Goal: Task Accomplishment & Management: Complete application form

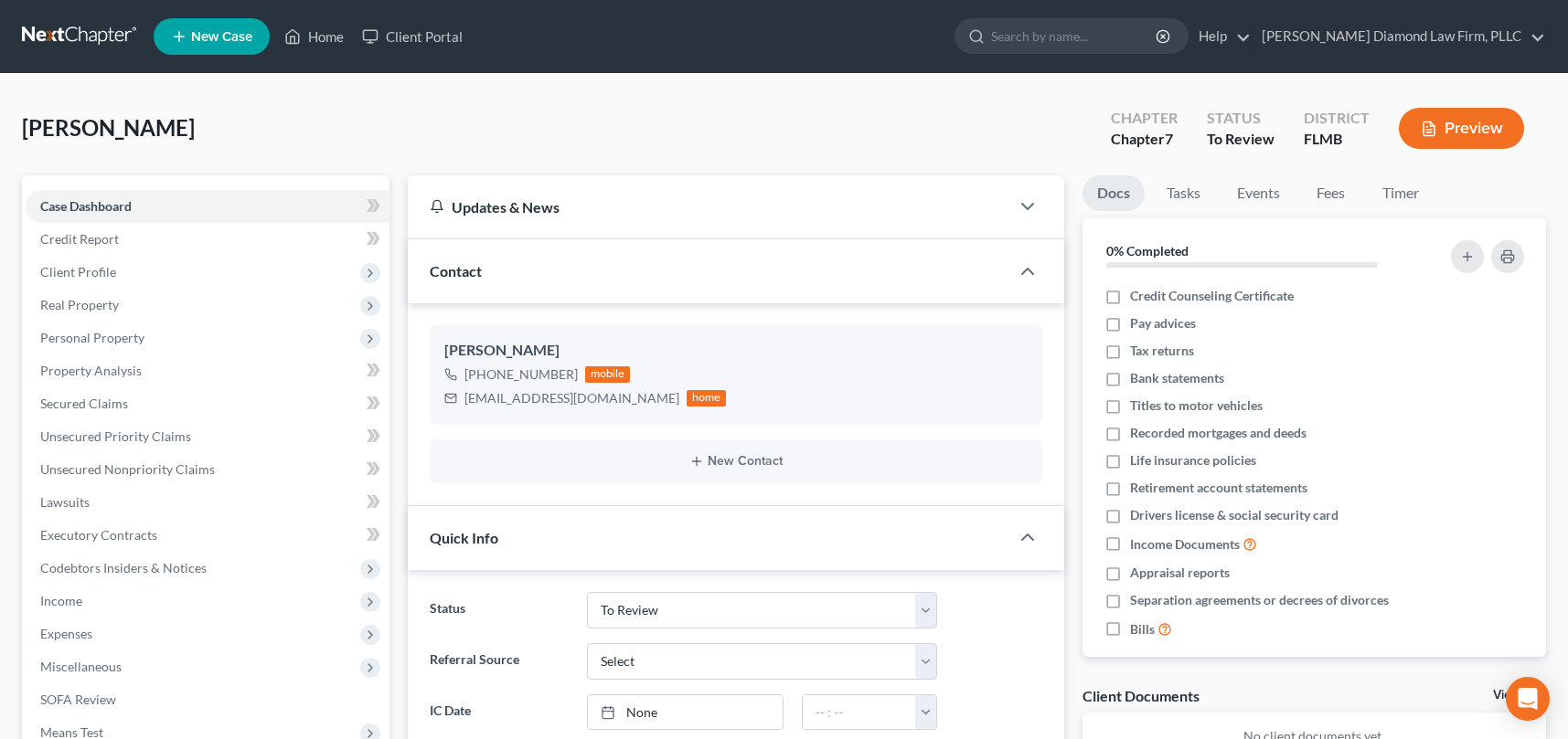
select select "19"
click at [326, 39] on link "Home" at bounding box center [314, 37] width 77 height 33
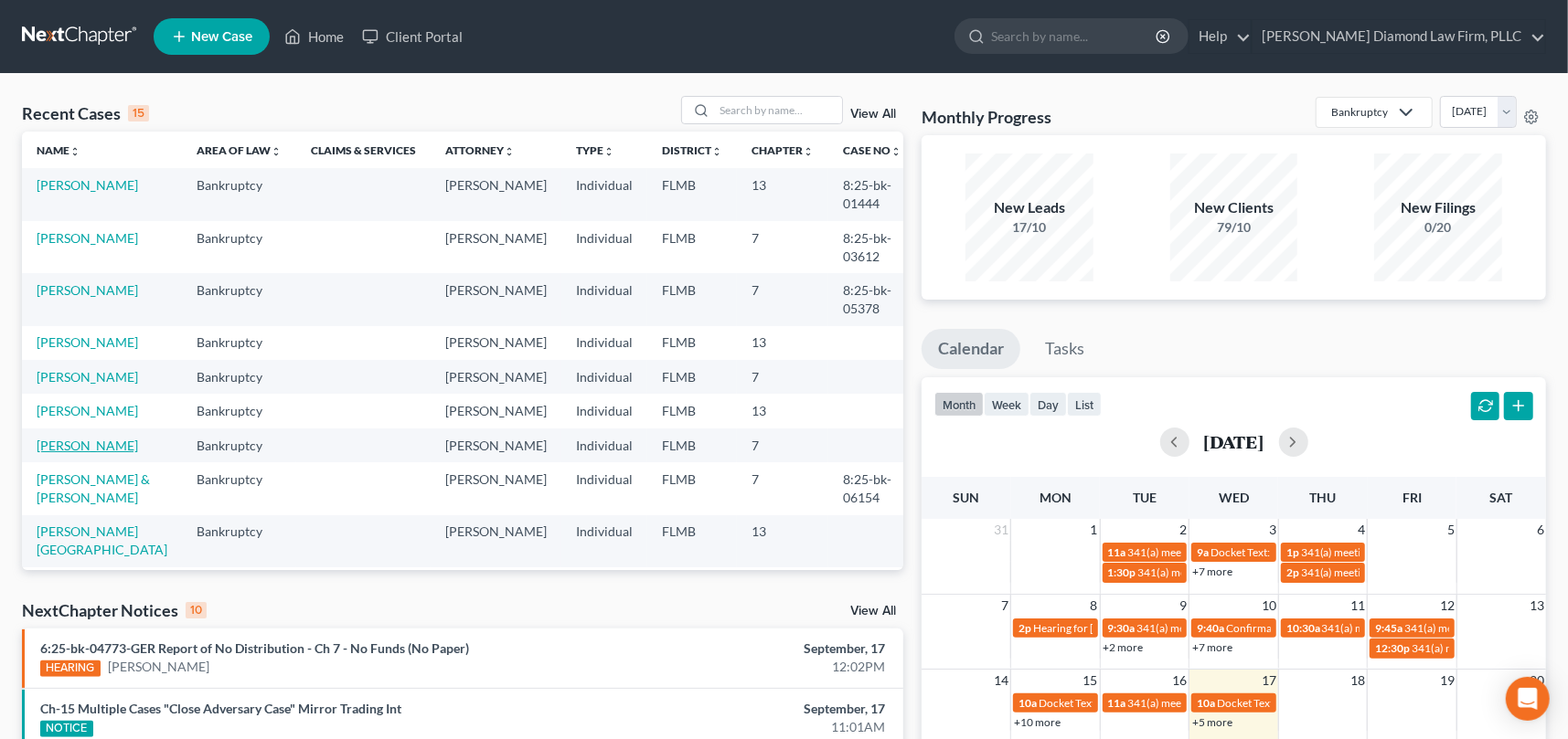
click at [62, 453] on link "[PERSON_NAME]" at bounding box center [87, 445] width 102 height 15
select select "16"
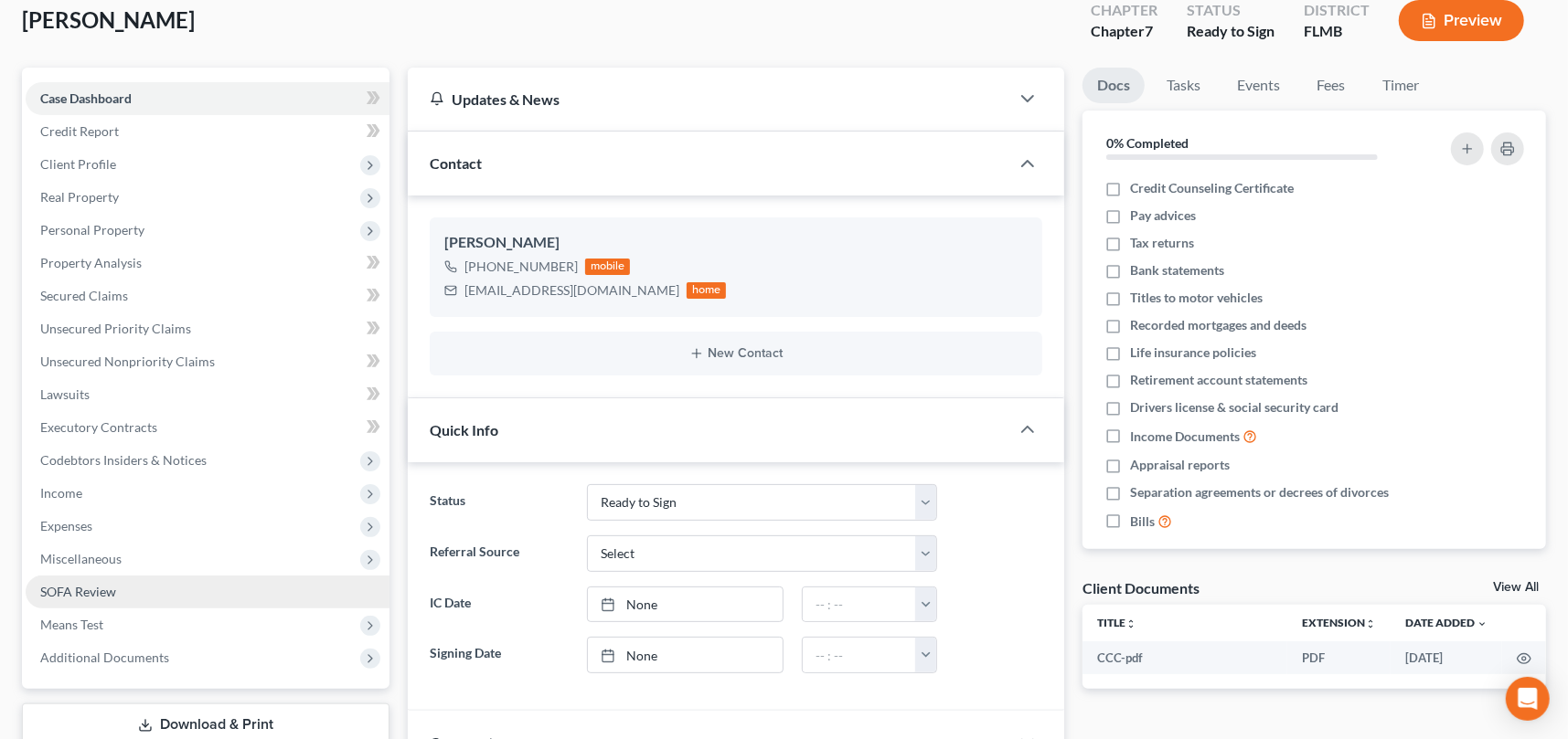
scroll to position [274, 0]
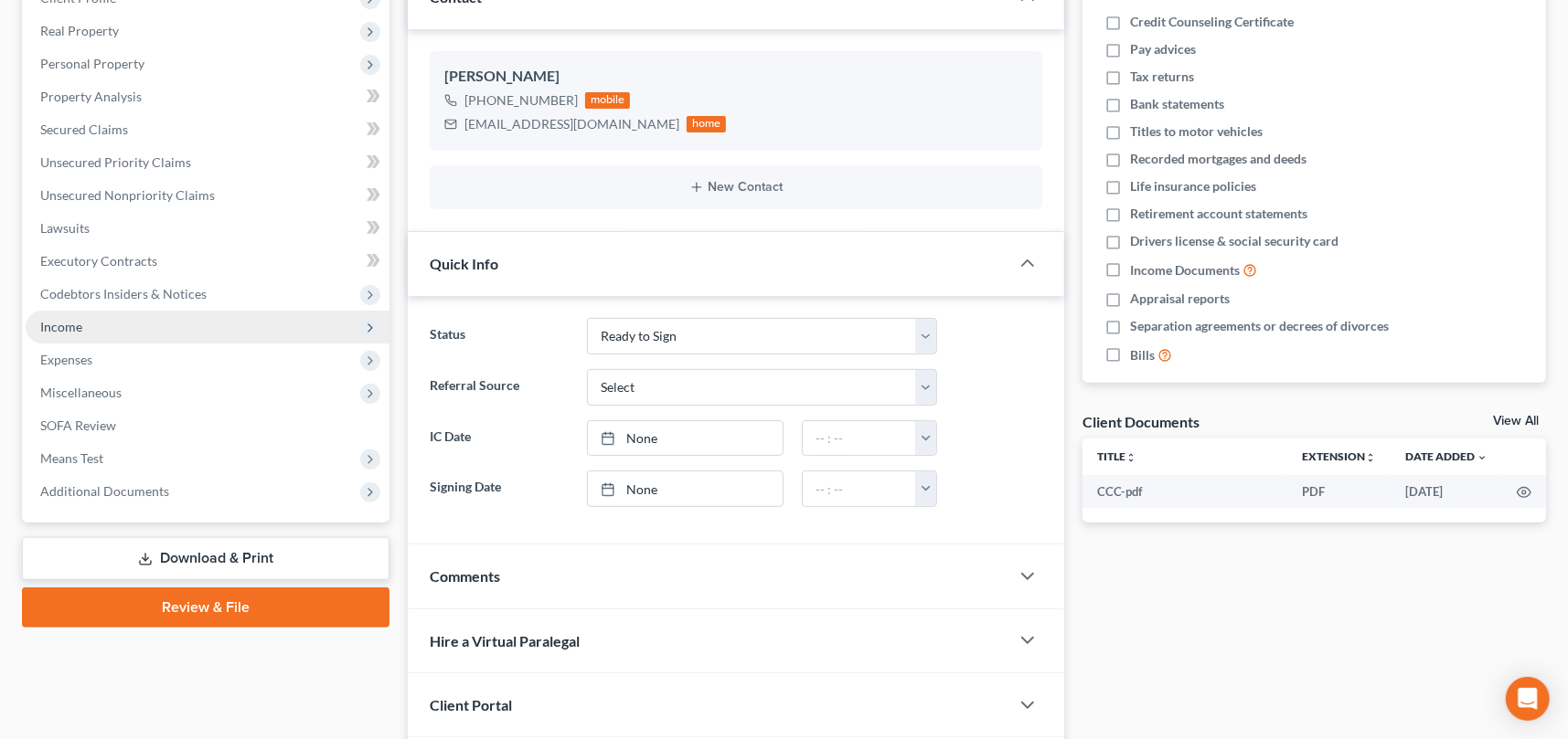
click at [82, 320] on span "Income" at bounding box center [207, 327] width 364 height 33
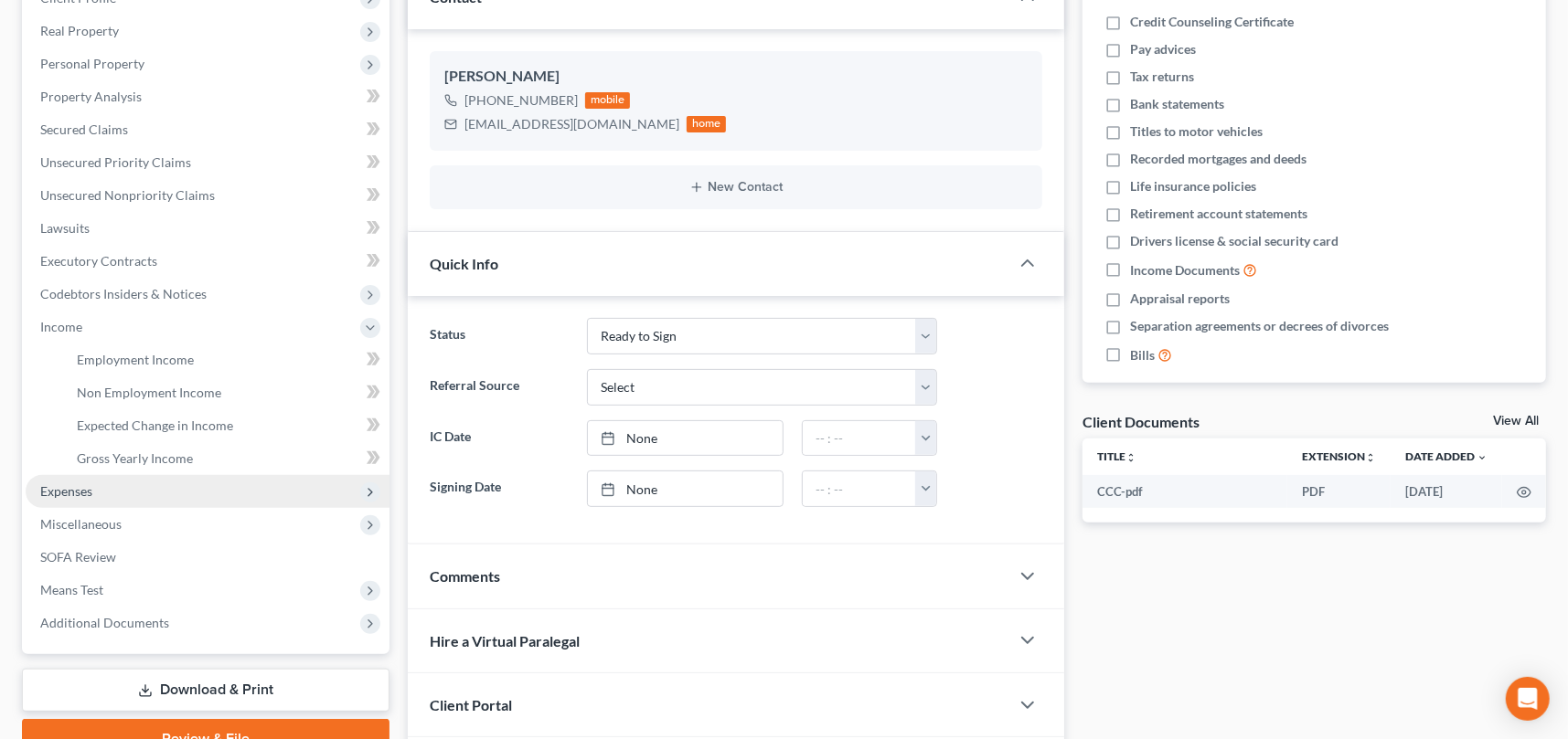
click at [80, 486] on span "Expenses" at bounding box center [67, 491] width 52 height 15
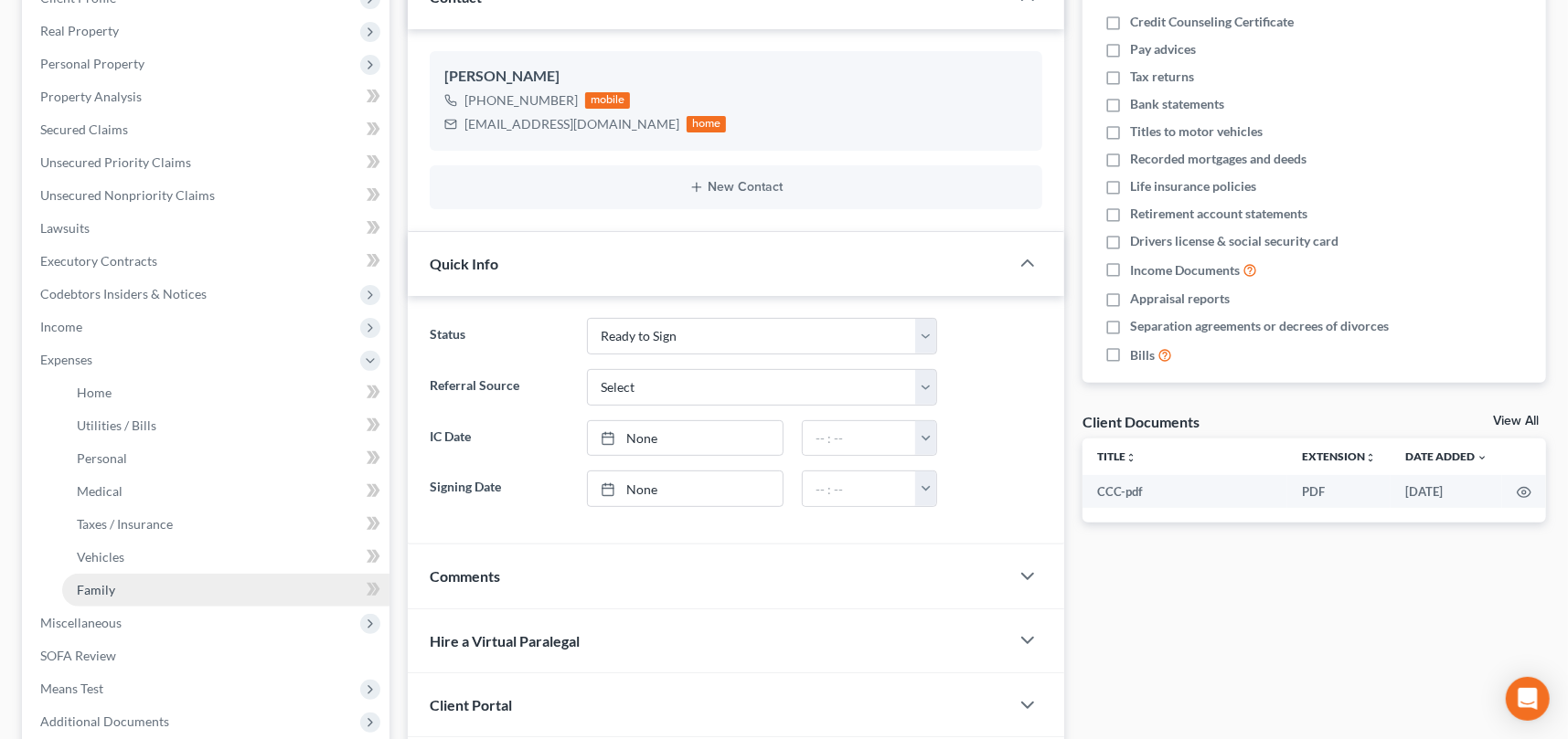
click at [107, 592] on span "Family" at bounding box center [96, 590] width 39 height 15
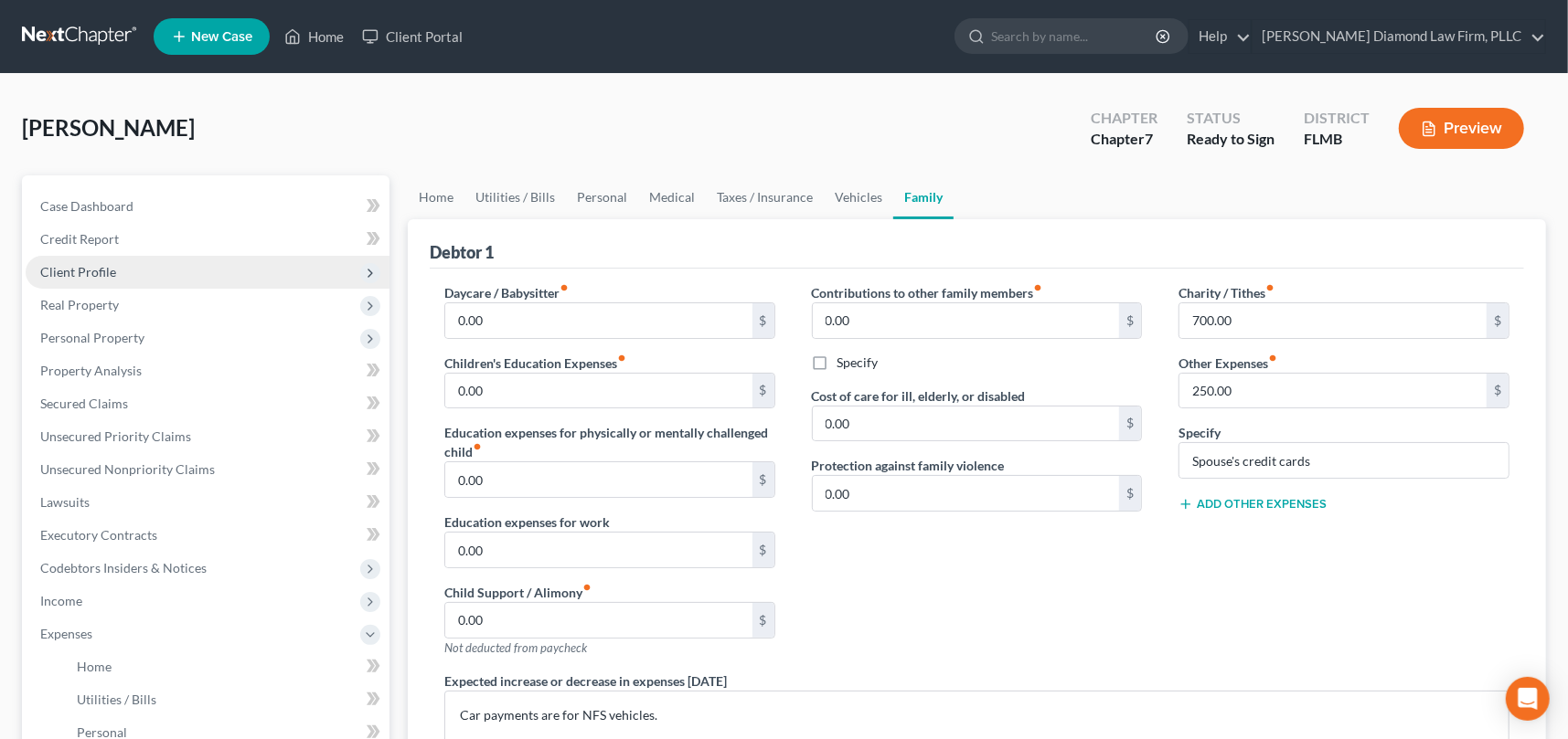
click at [94, 271] on span "Client Profile" at bounding box center [78, 272] width 75 height 15
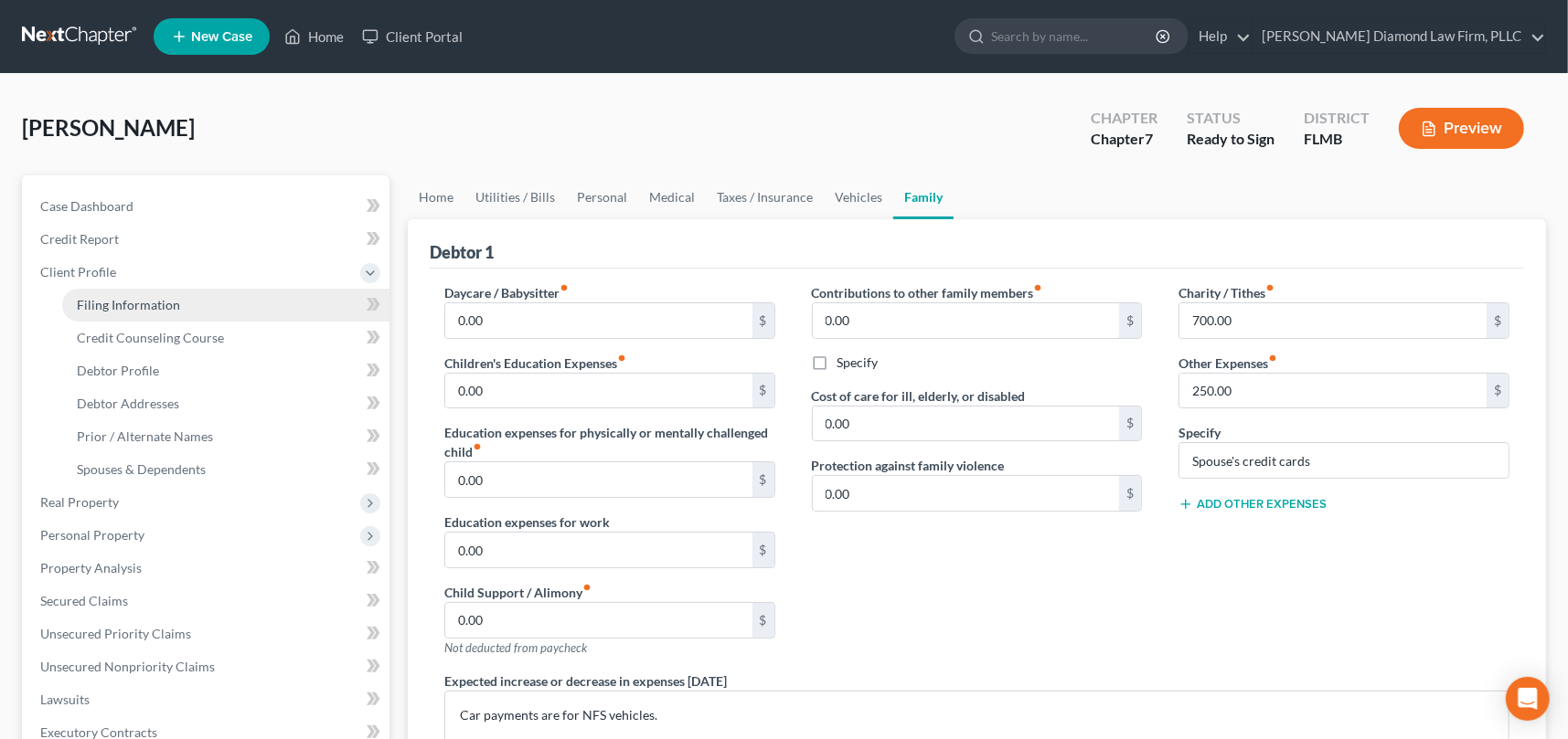
click at [144, 304] on span "Filing Information" at bounding box center [128, 305] width 104 height 15
select select "1"
select select "0"
select select "9"
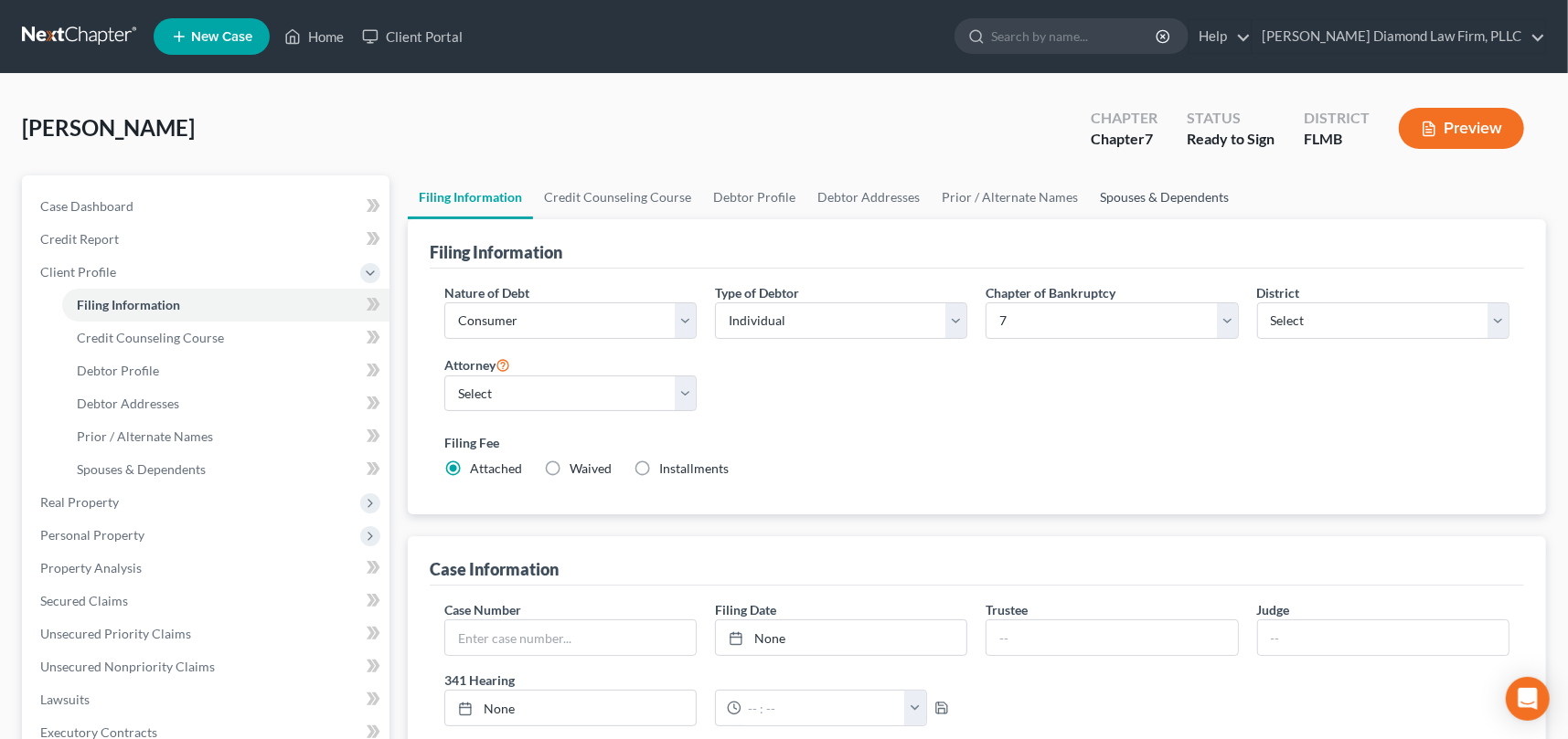
click at [1151, 193] on link "Spouses & Dependents" at bounding box center [1164, 196] width 151 height 44
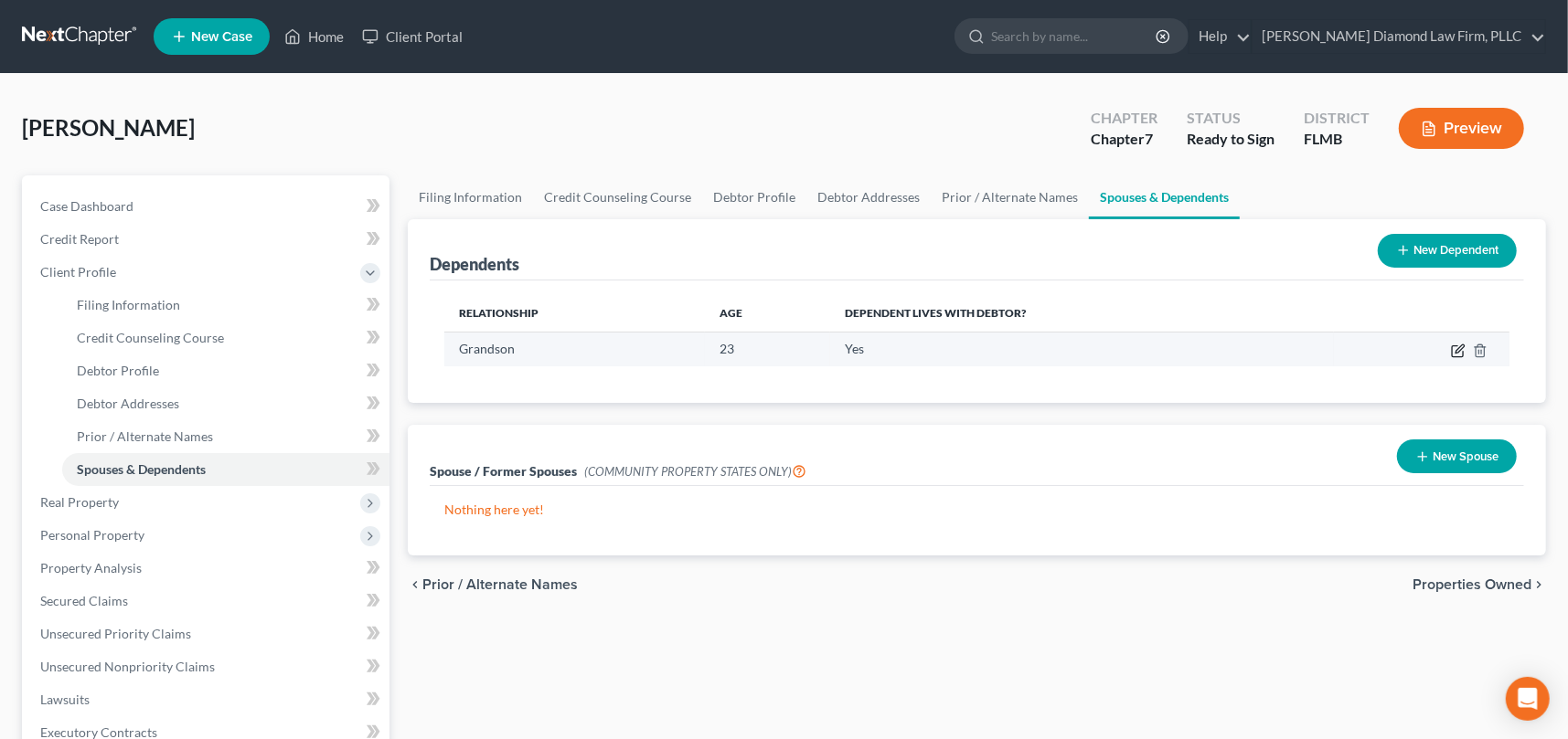
click at [1461, 348] on icon "button" at bounding box center [1459, 348] width 8 height 8
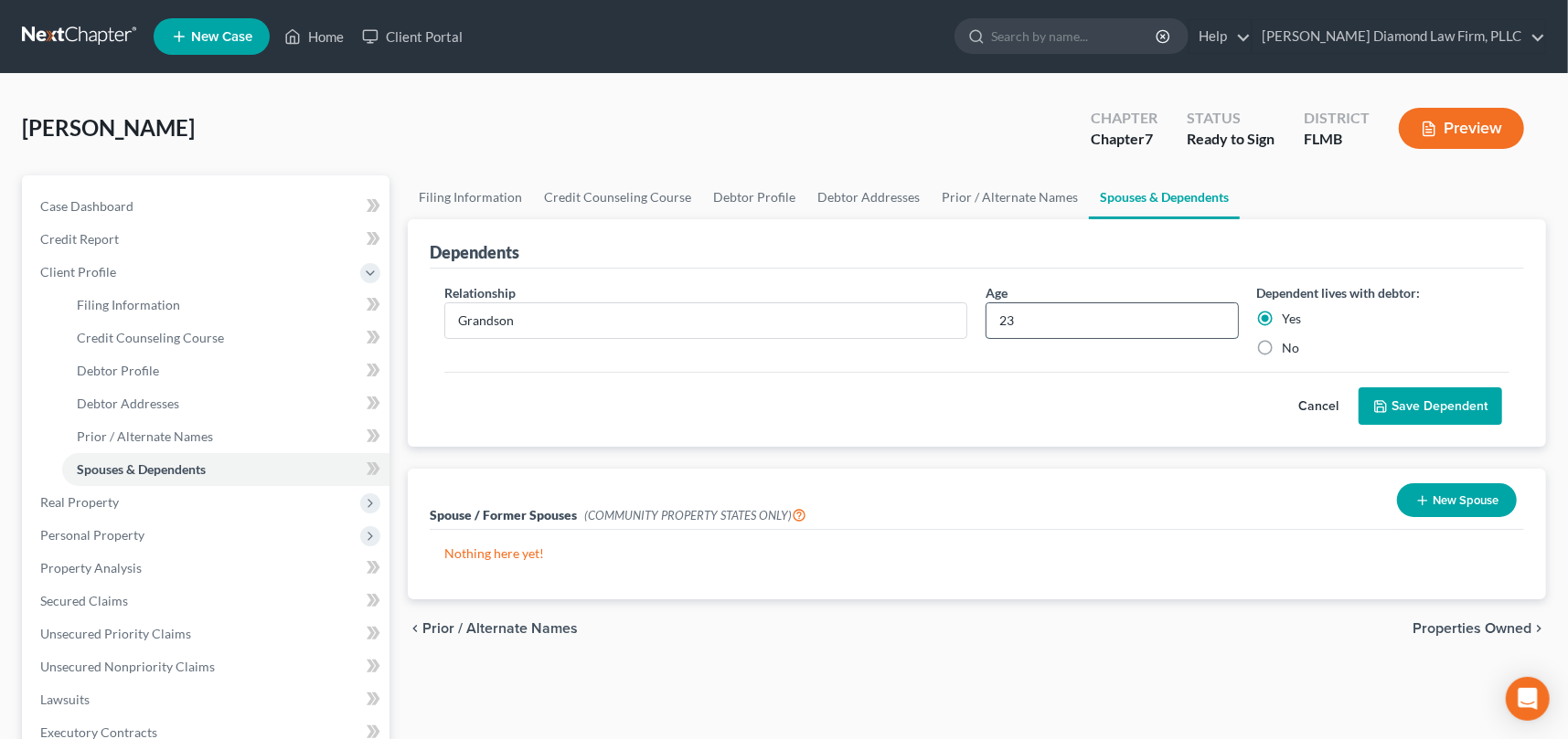
click at [1039, 322] on input "23" at bounding box center [1111, 321] width 251 height 35
type input "24"
click at [1440, 399] on button "Save Dependent" at bounding box center [1430, 406] width 143 height 39
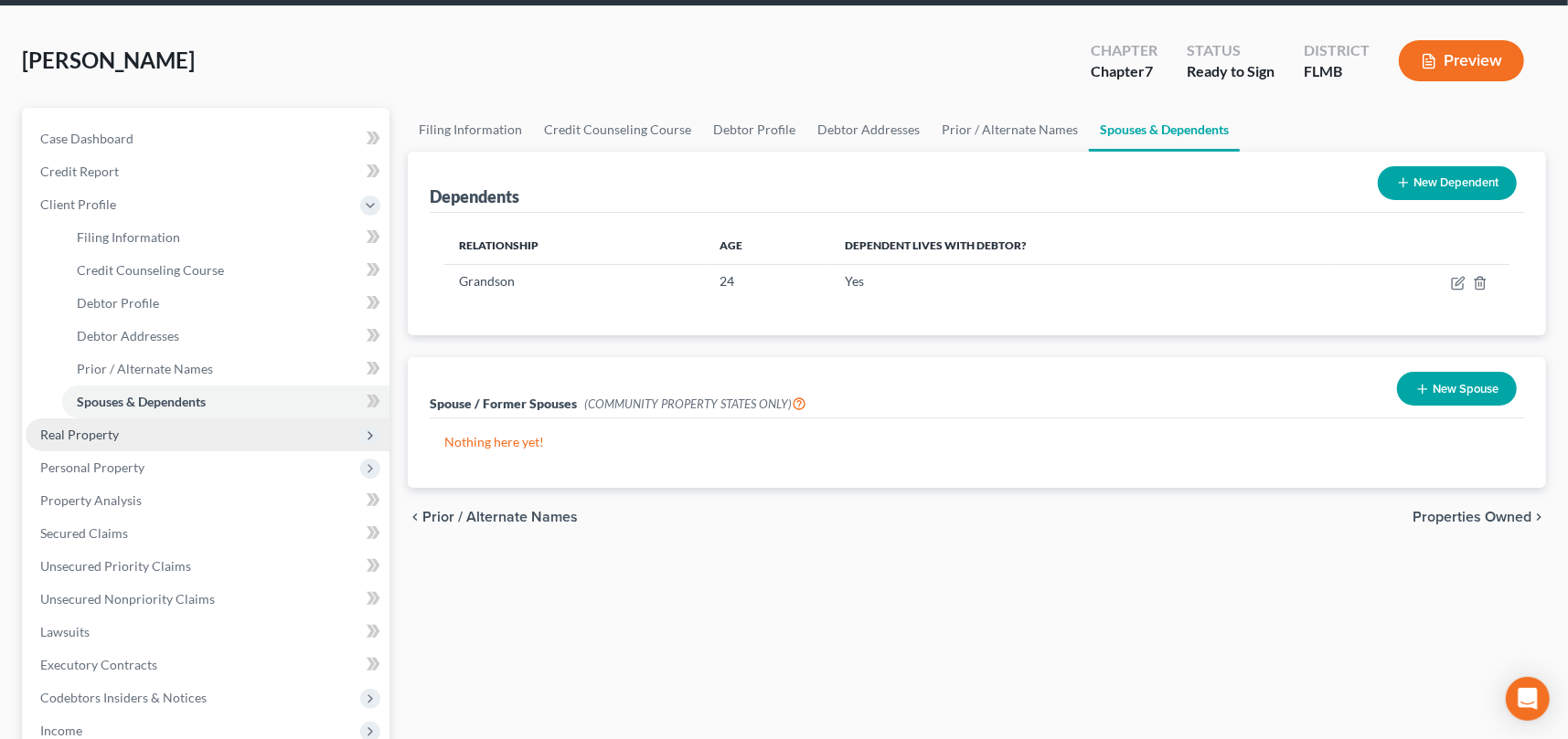
scroll to position [274, 0]
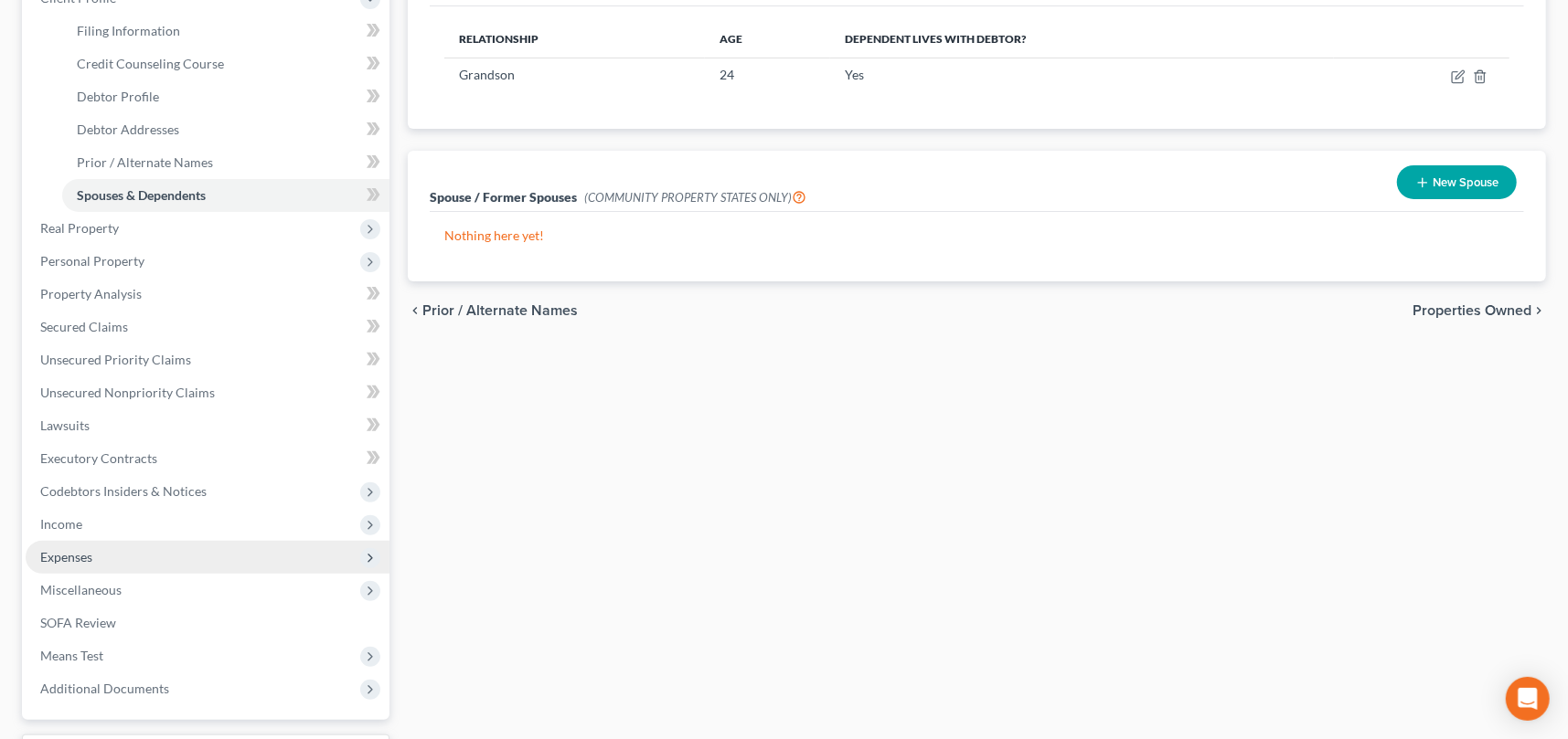
click at [65, 558] on span "Expenses" at bounding box center [67, 557] width 52 height 15
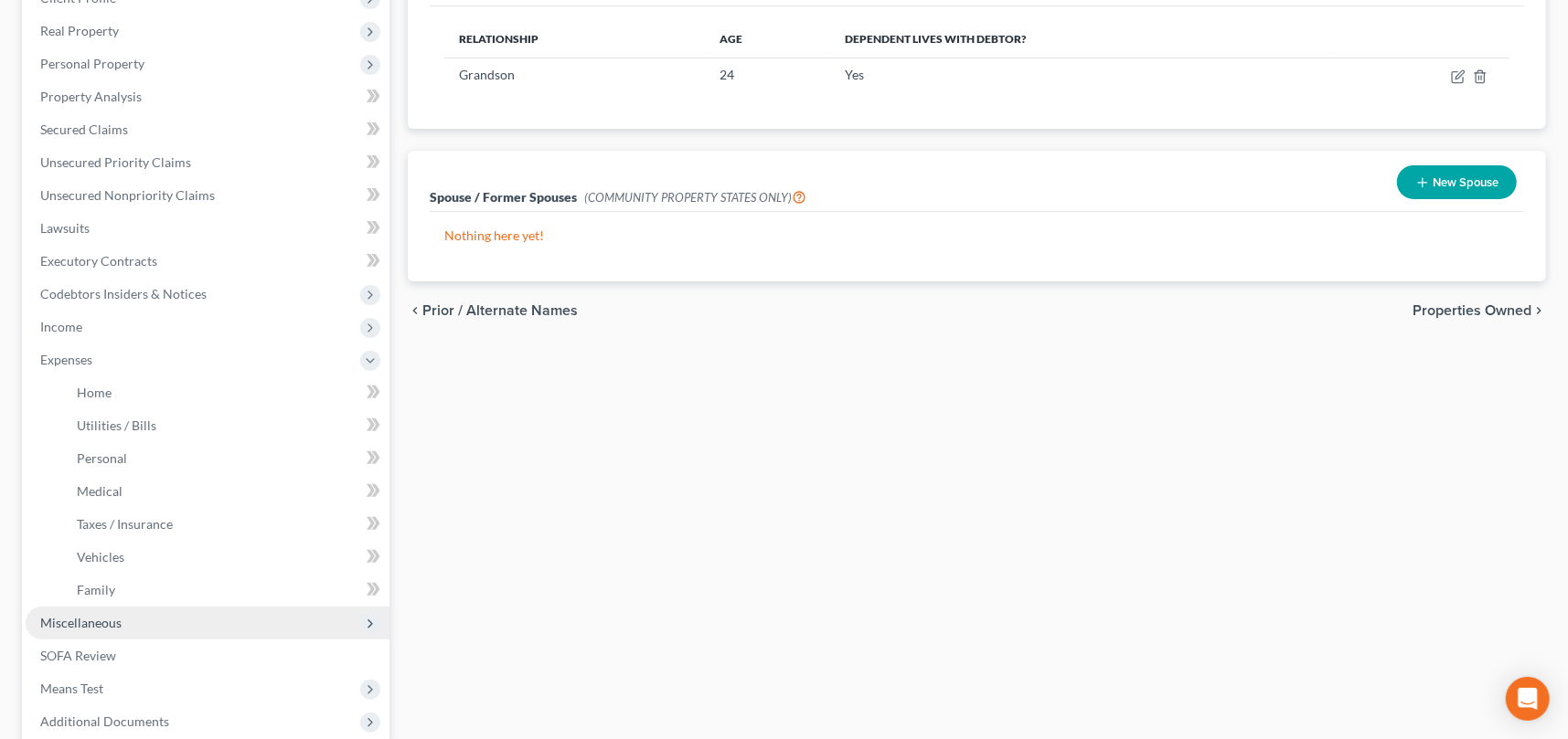
scroll to position [366, 0]
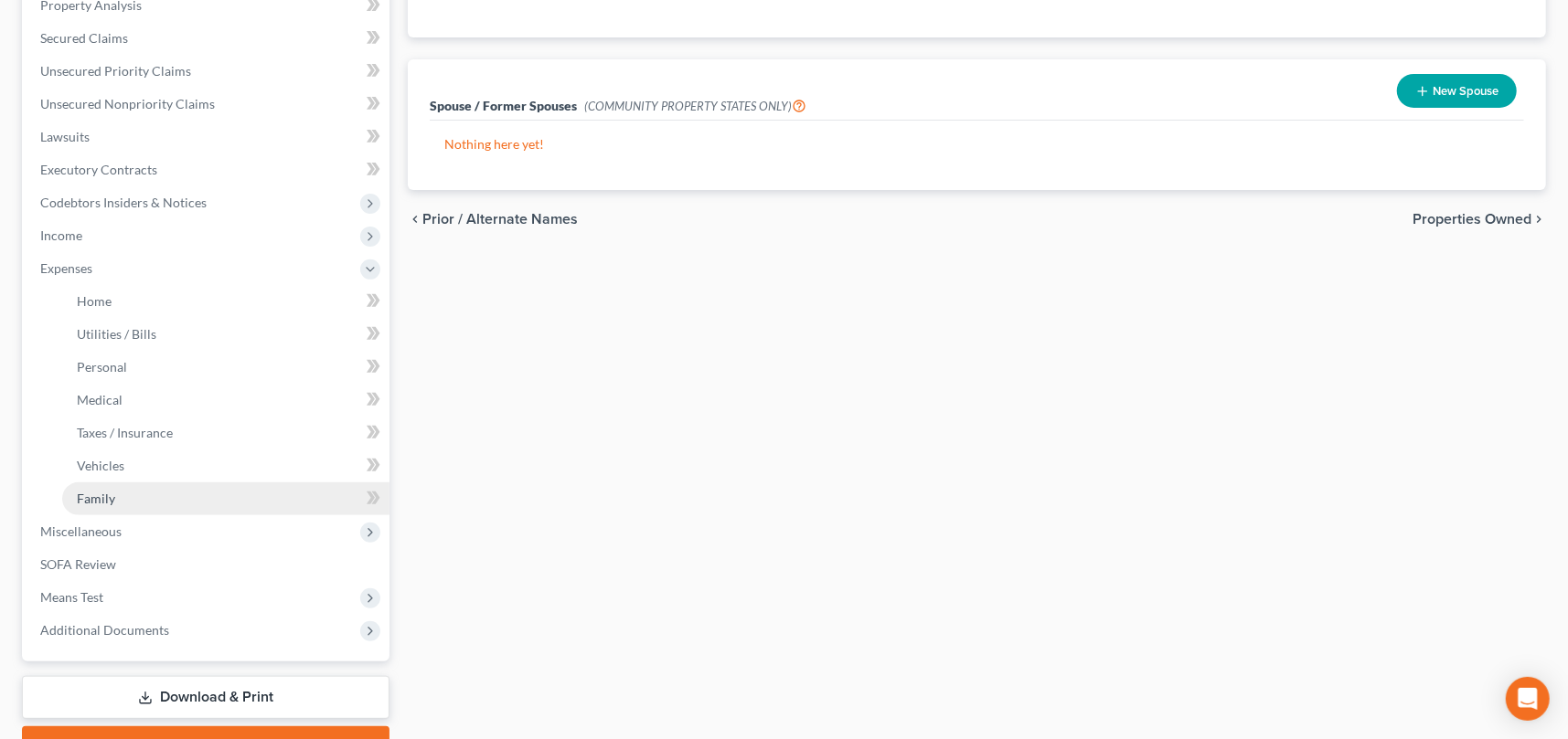
click at [145, 503] on link "Family" at bounding box center [226, 499] width 327 height 33
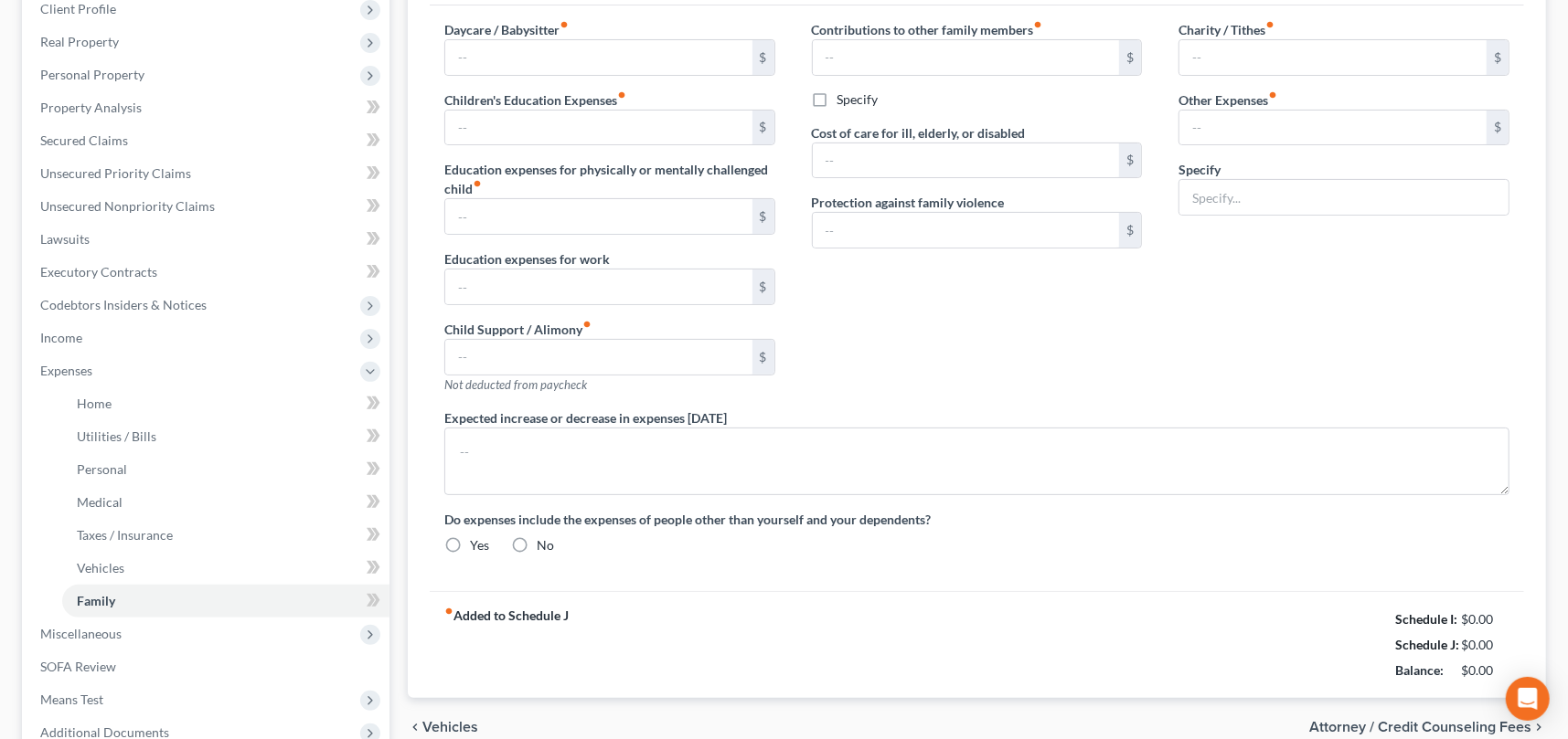
type input "0.00"
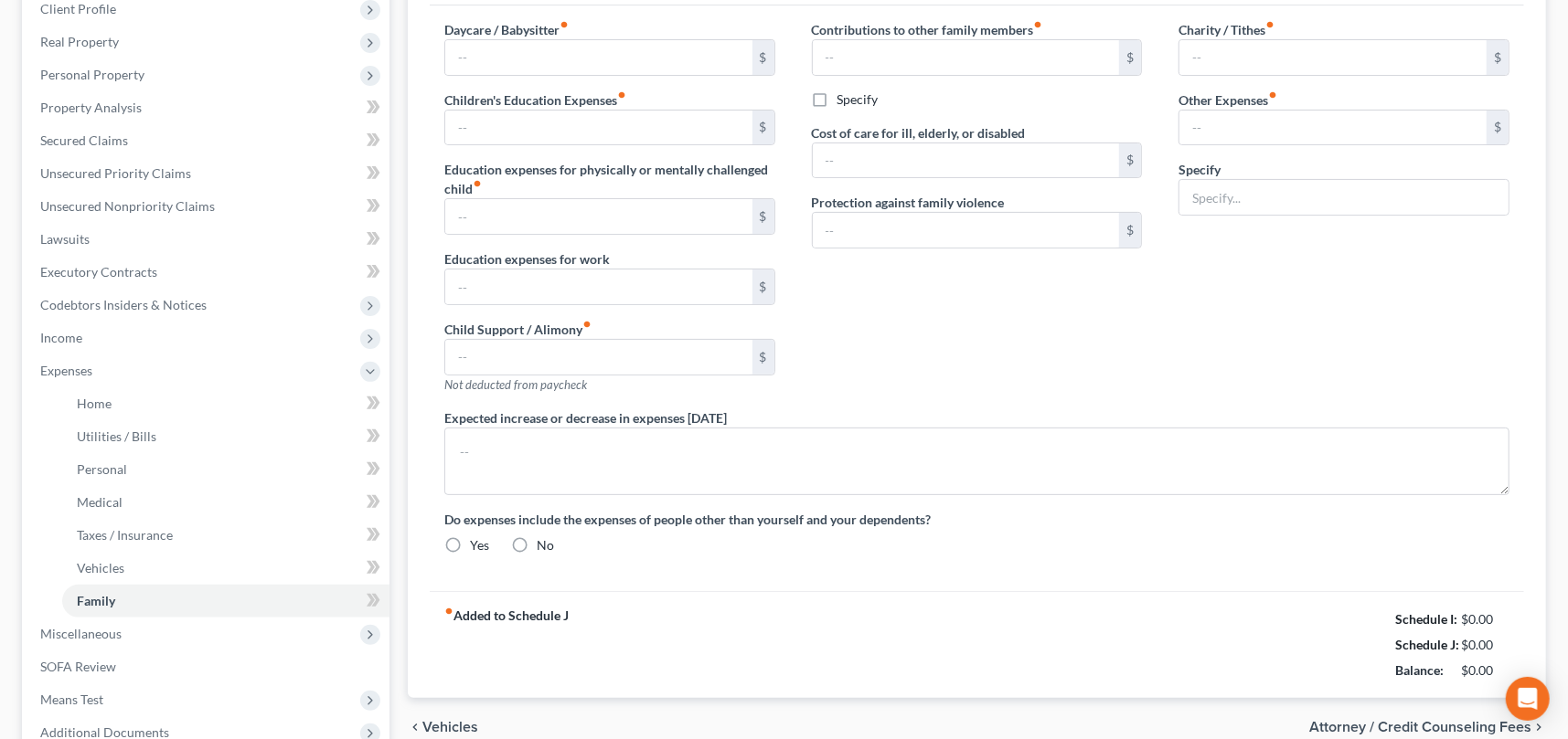
type input "0.00"
type input "700.00"
type input "250.00"
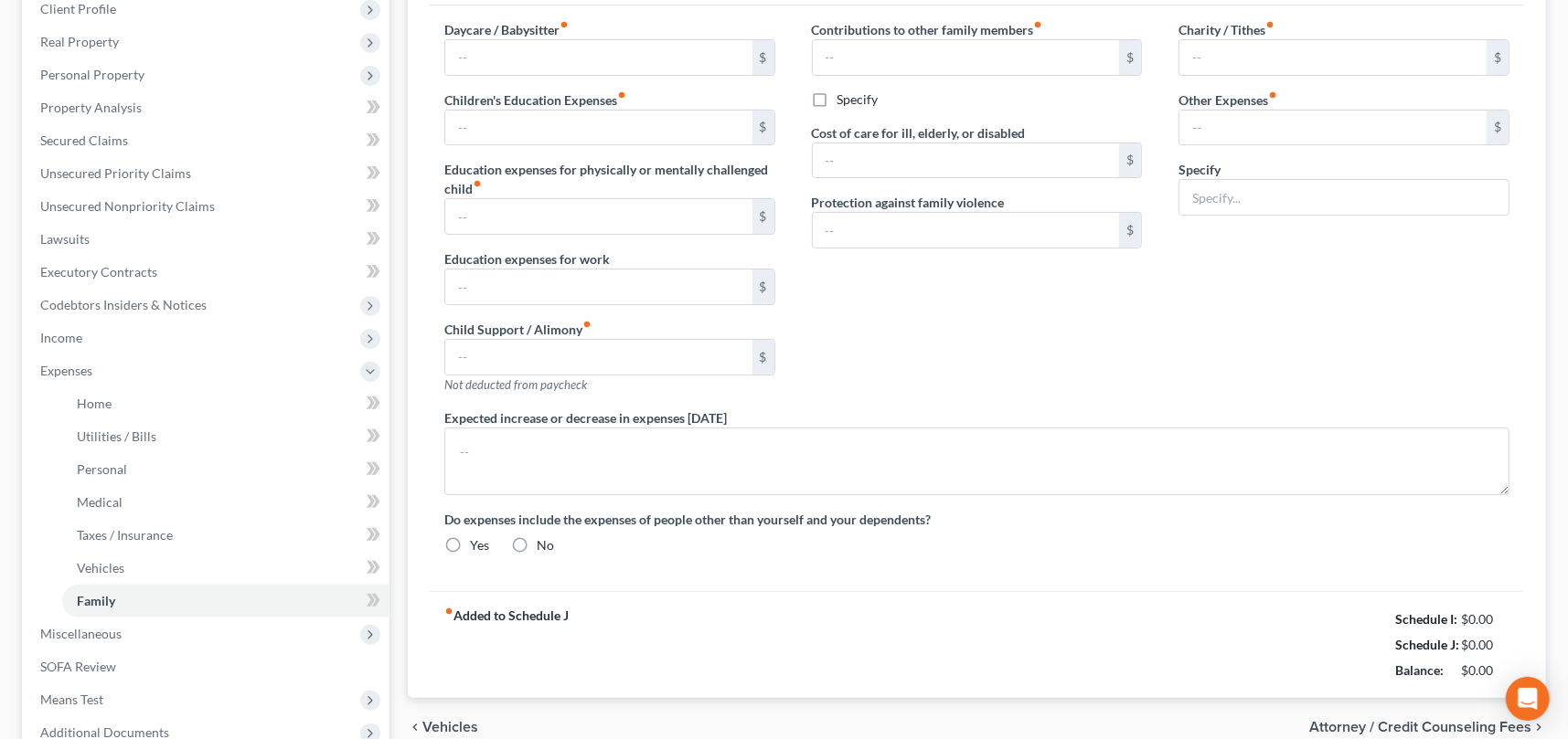
type input "Spouse's credit cards"
type textarea "Car payments are for NFS vehicles."
radio input "true"
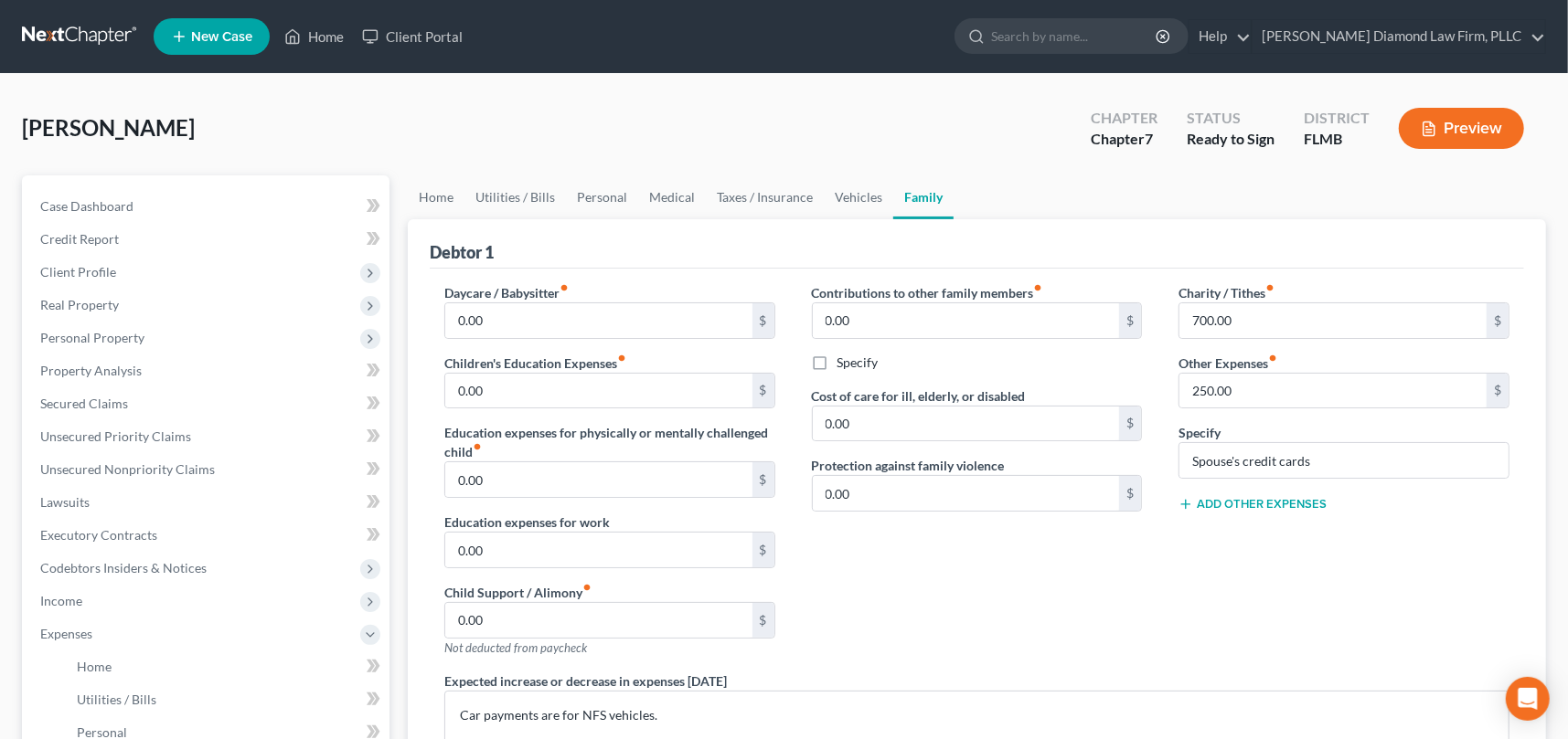
click at [1106, 618] on div "Contributions to other family members fiber_manual_record 0.00 $ Specify Cost o…" at bounding box center [978, 477] width 368 height 388
click at [1259, 389] on input "250.00" at bounding box center [1332, 391] width 307 height 35
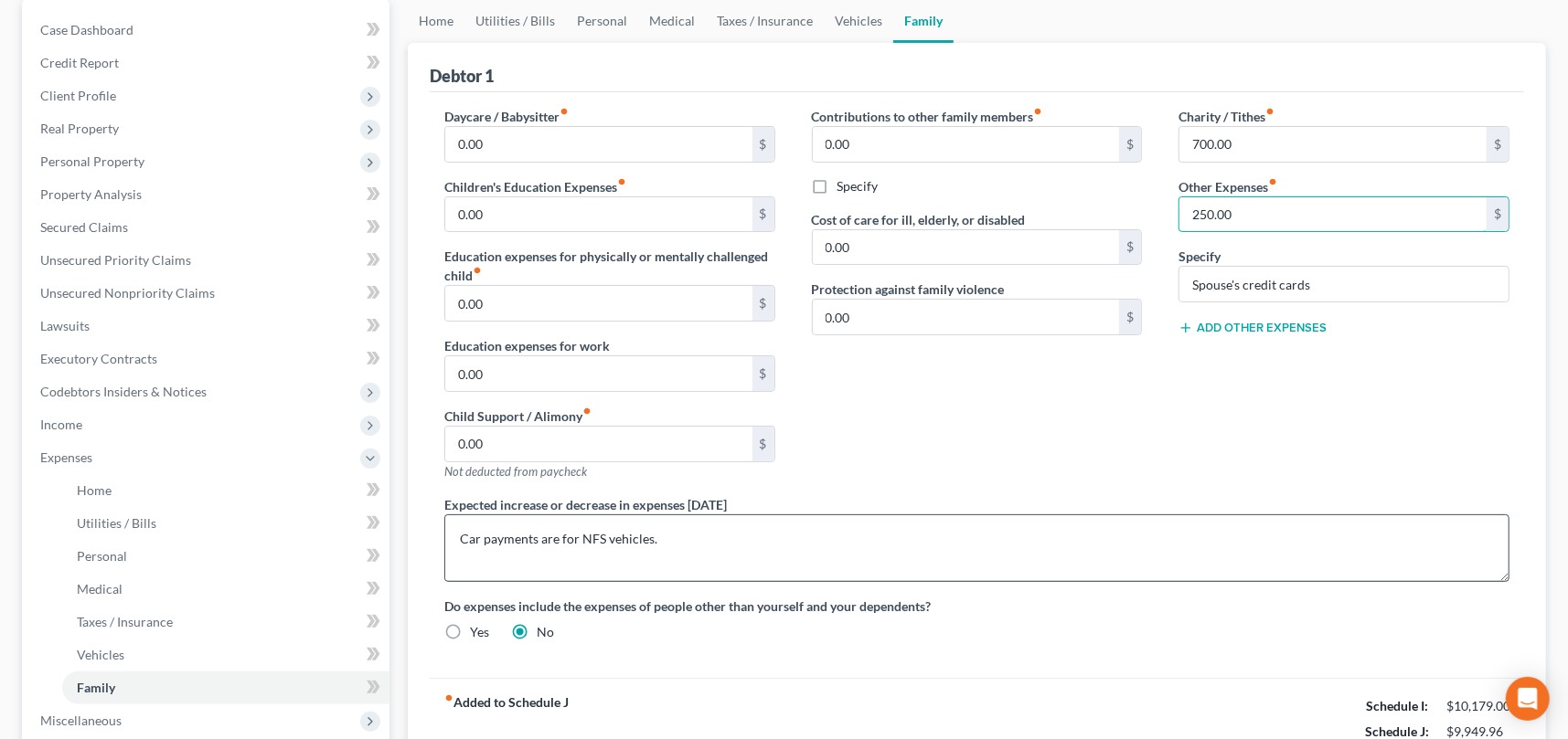
scroll to position [183, 0]
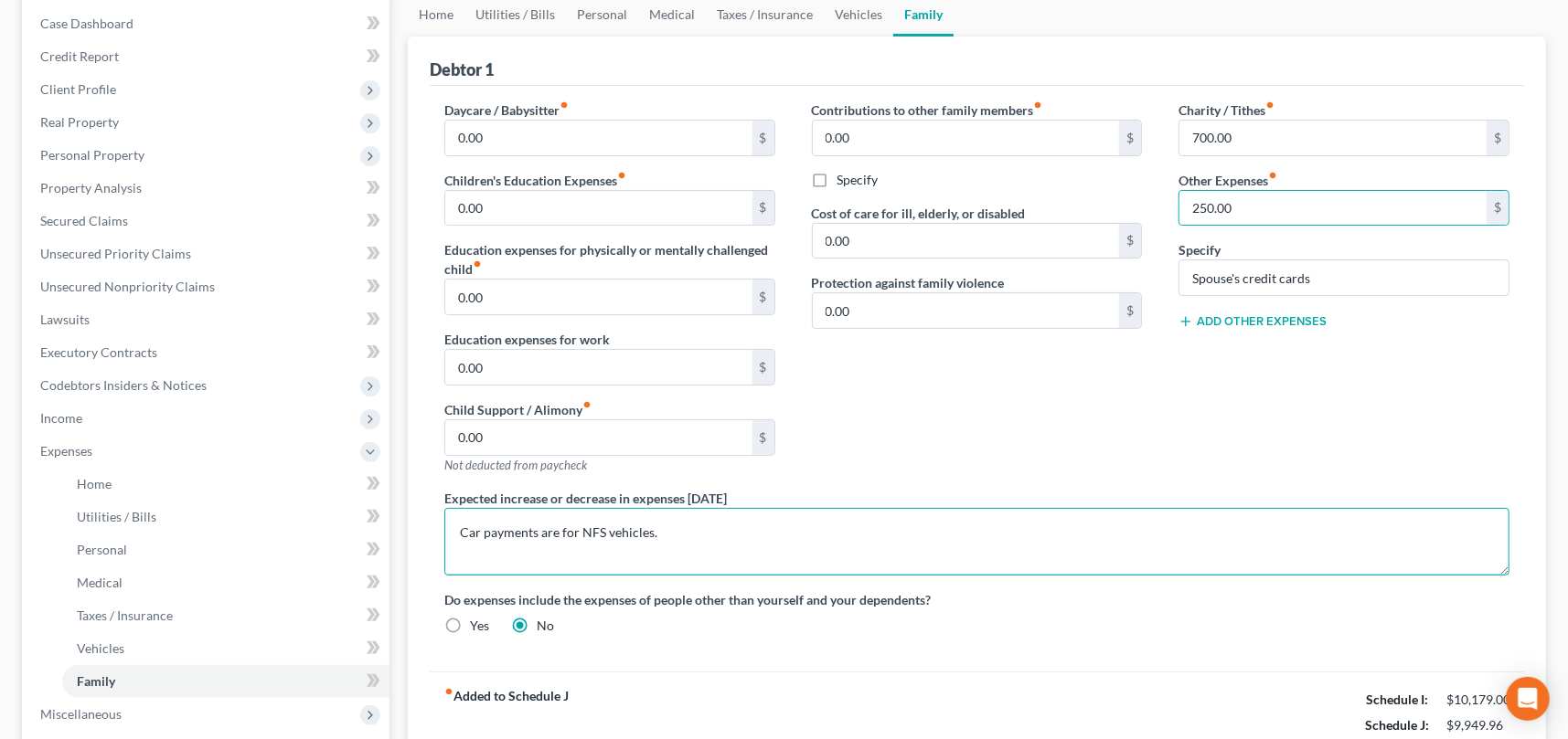
click at [590, 529] on textarea "Car payments are for NFS vehicles." at bounding box center [977, 542] width 1065 height 68
click at [1238, 206] on input "250.00" at bounding box center [1332, 208] width 307 height 35
click at [1140, 422] on div "Contributions to other family members fiber_manual_record 0.00 $ Specify Cost o…" at bounding box center [978, 294] width 368 height 388
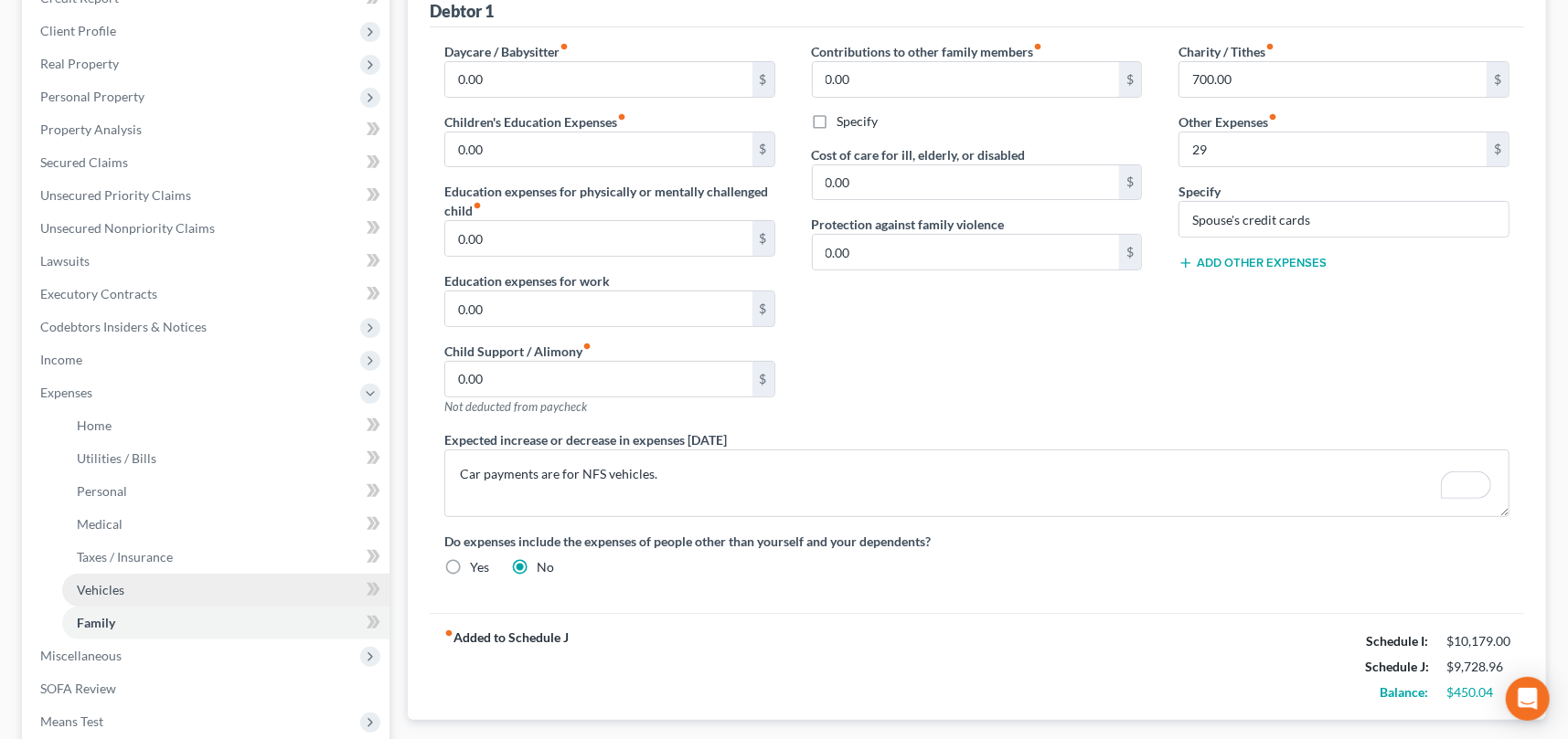
scroll to position [274, 0]
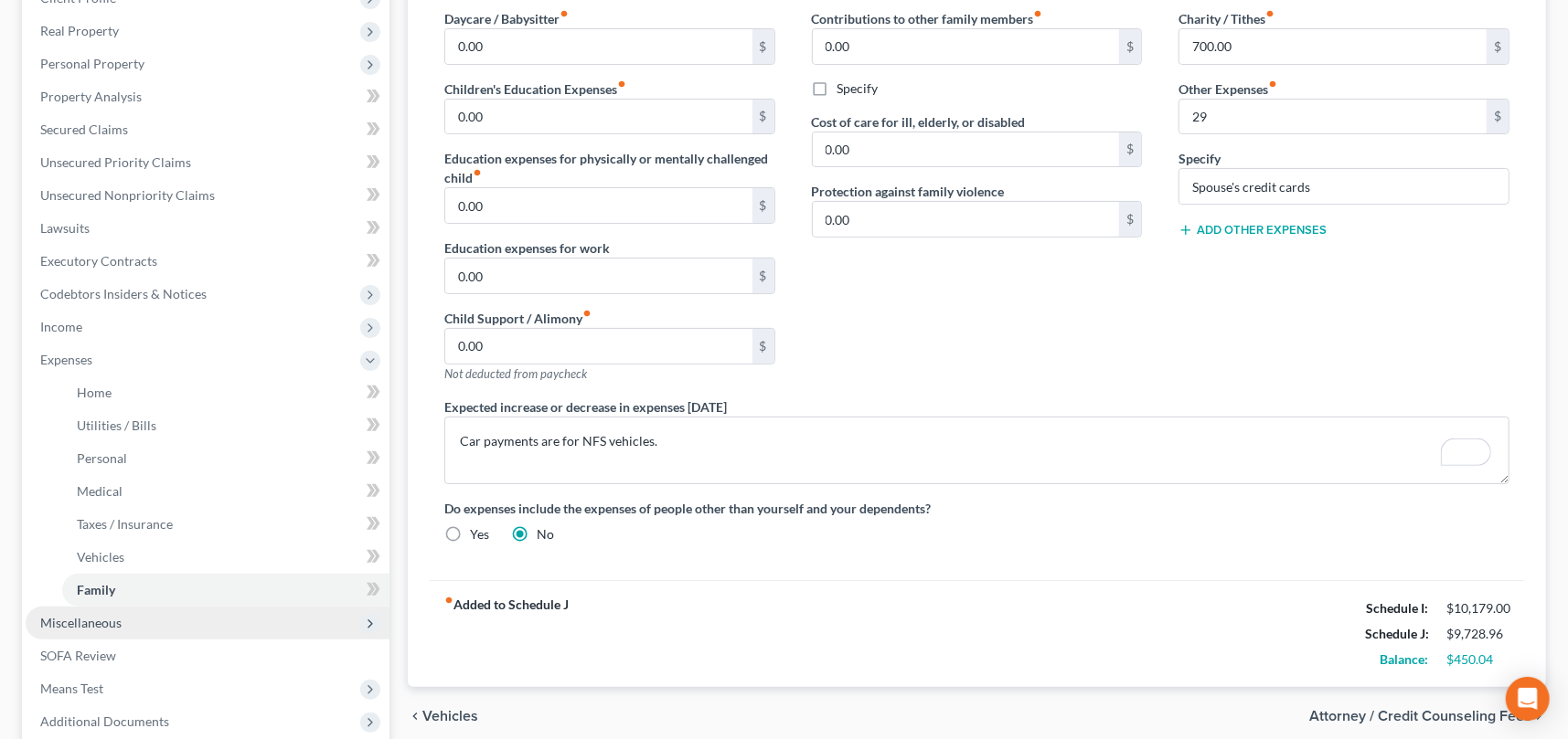
click at [82, 623] on span "Miscellaneous" at bounding box center [81, 623] width 81 height 15
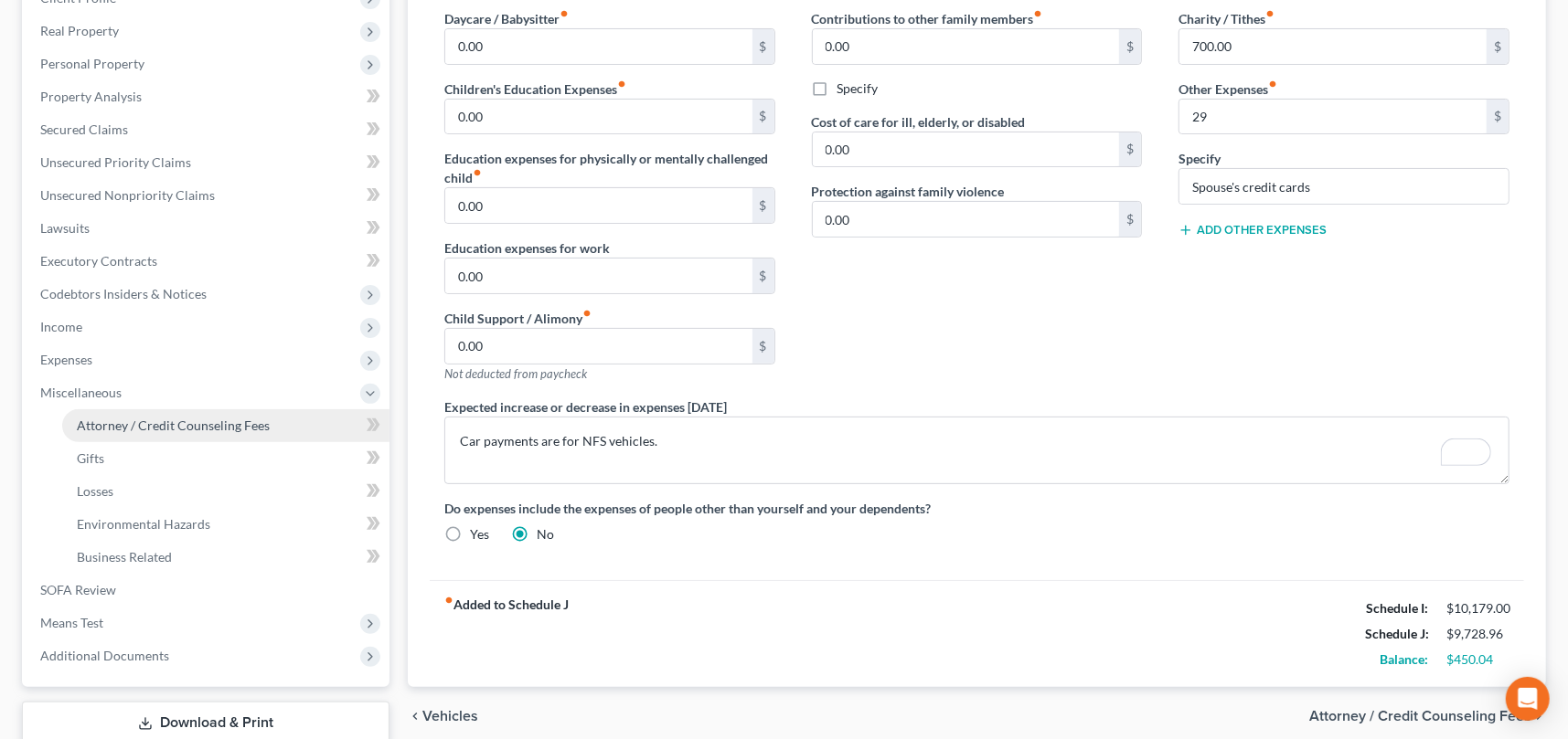
click at [89, 429] on span "Attorney / Credit Counseling Fees" at bounding box center [172, 426] width 193 height 15
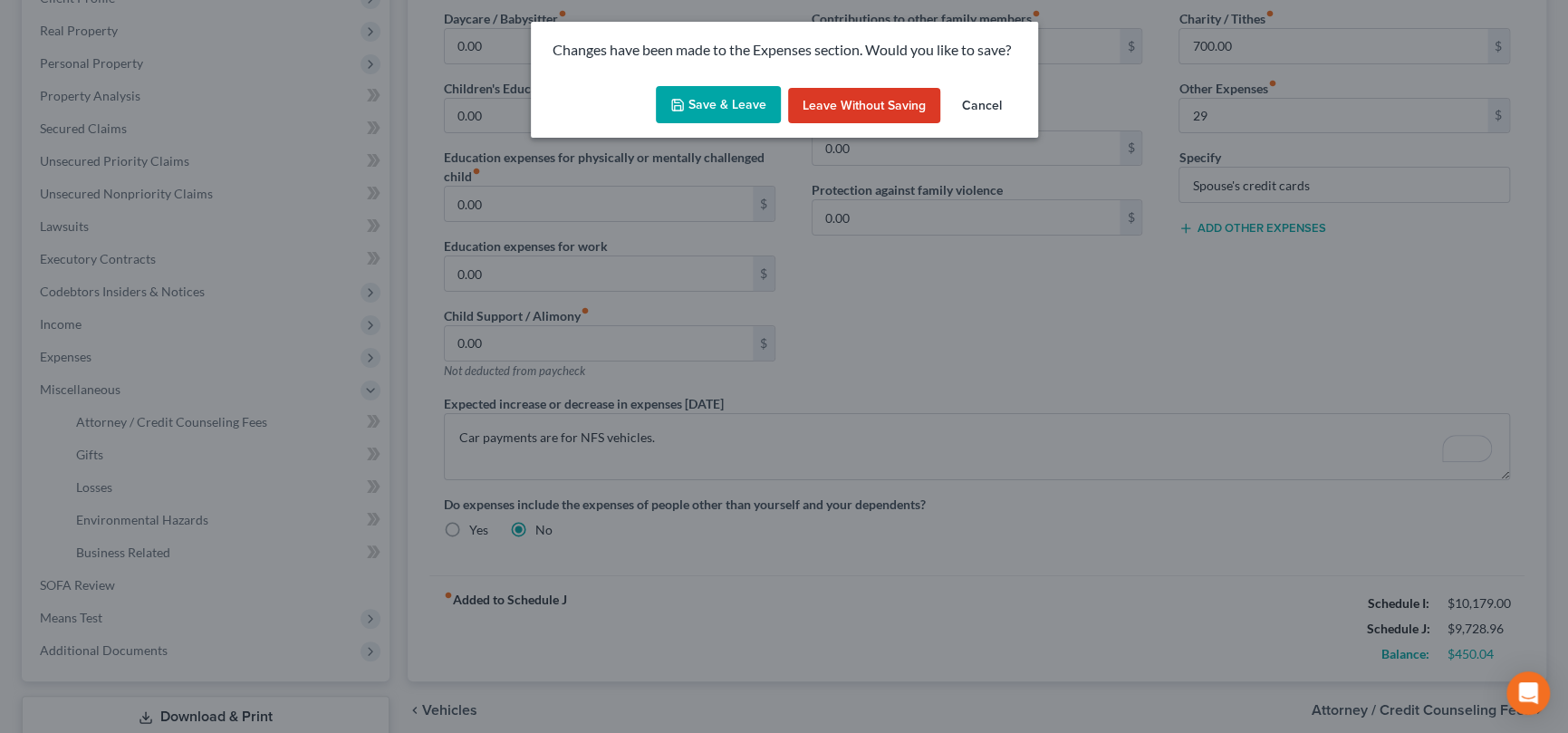
click at [730, 101] on button "Save & Leave" at bounding box center [718, 106] width 125 height 38
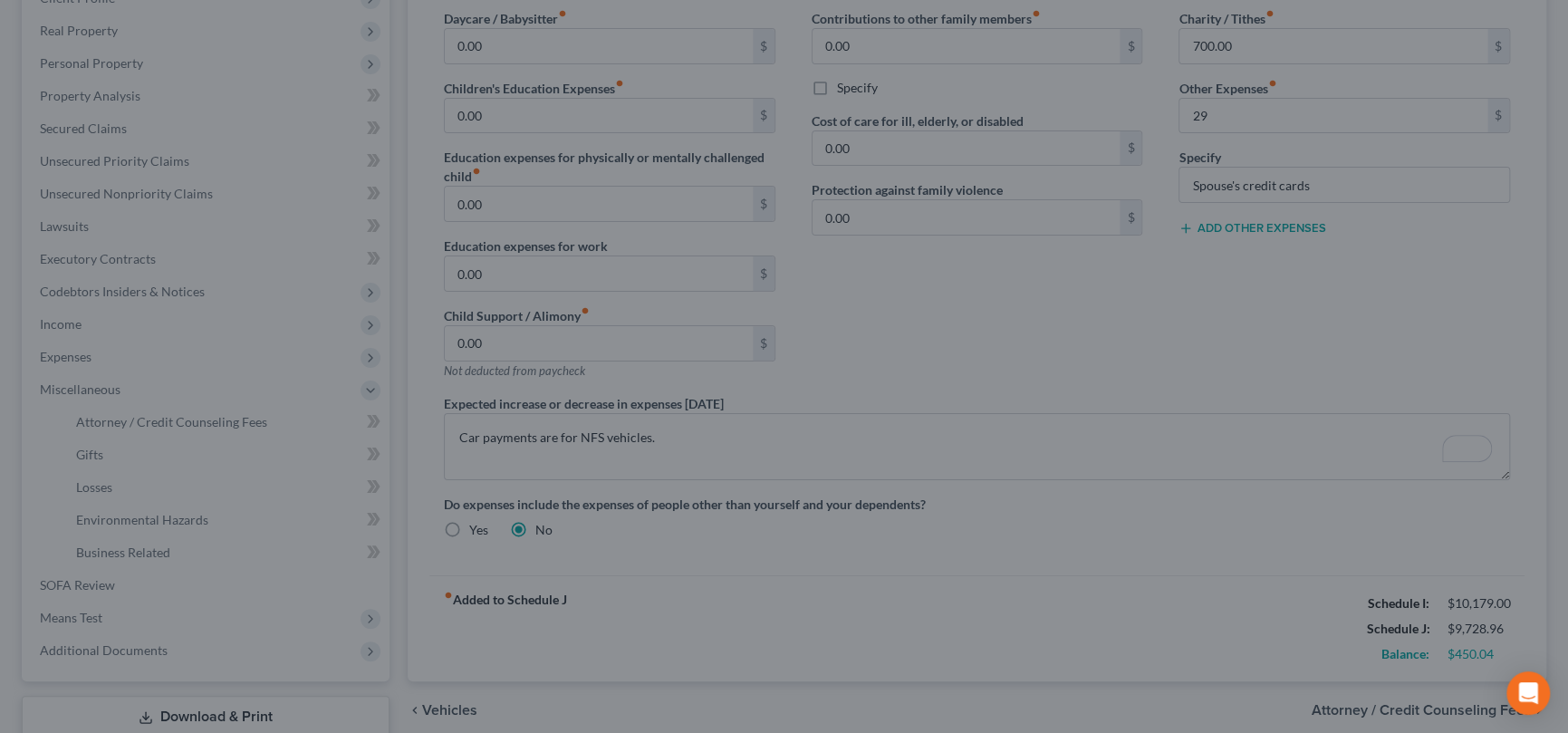
type input "29.00"
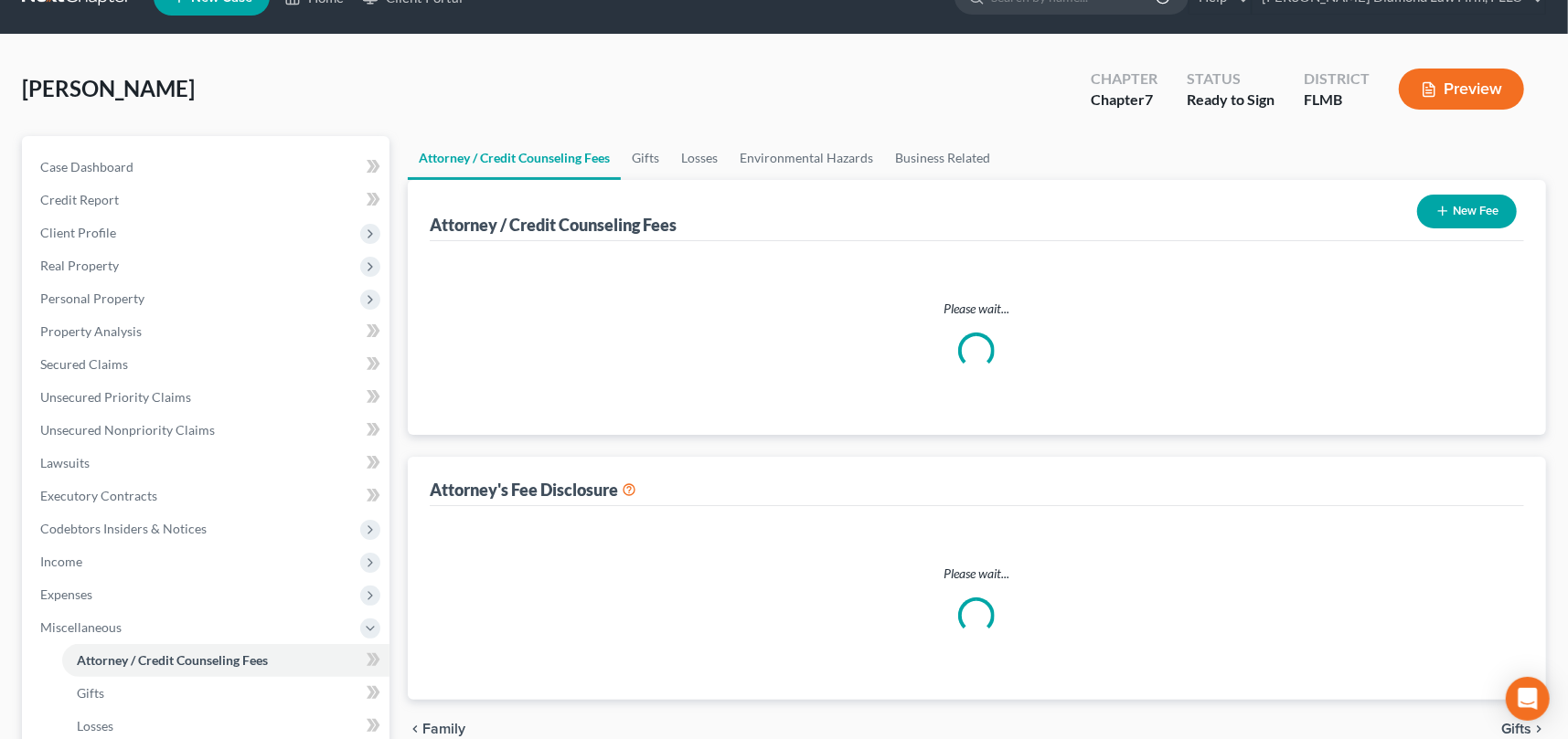
select select "2"
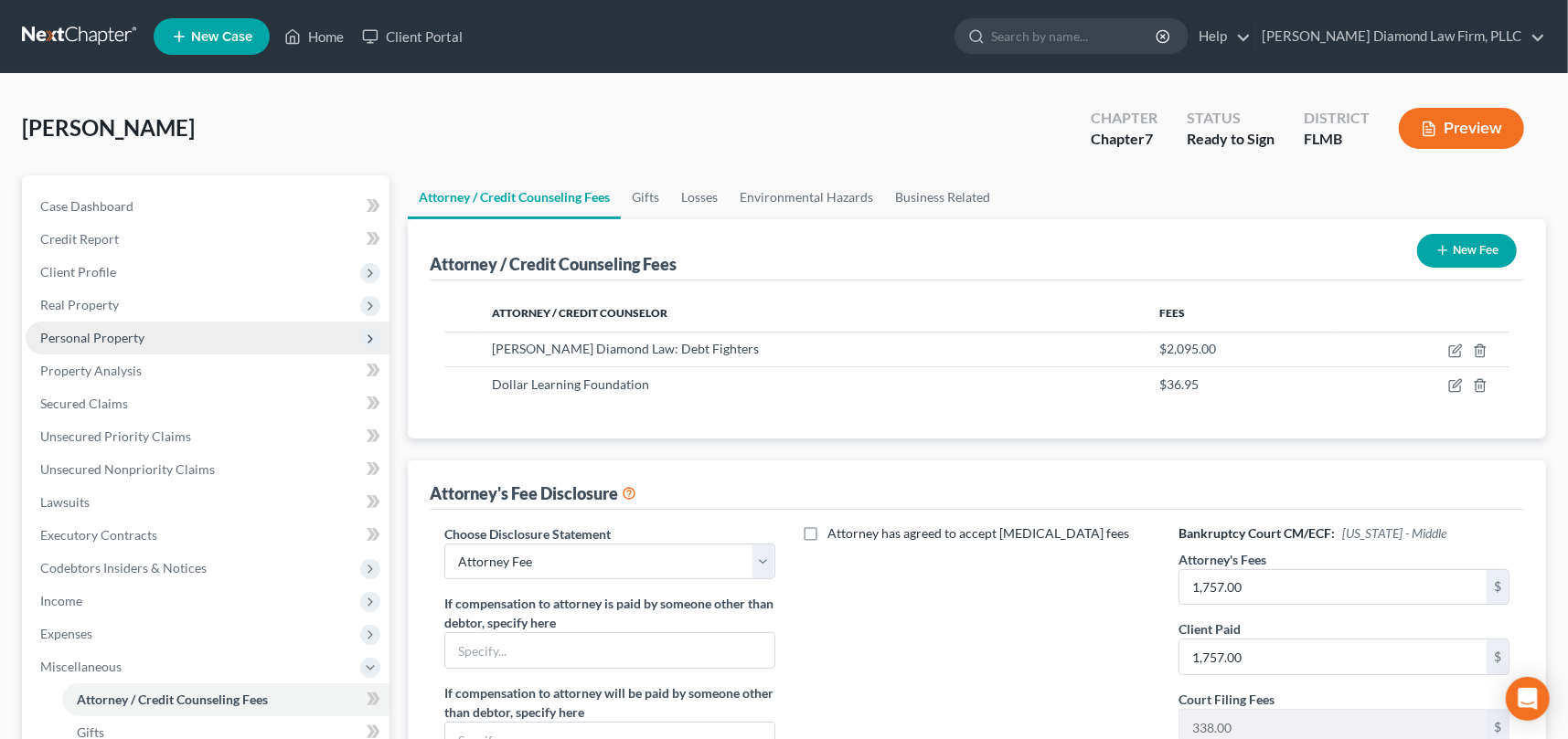
click at [77, 335] on span "Personal Property" at bounding box center [93, 338] width 105 height 15
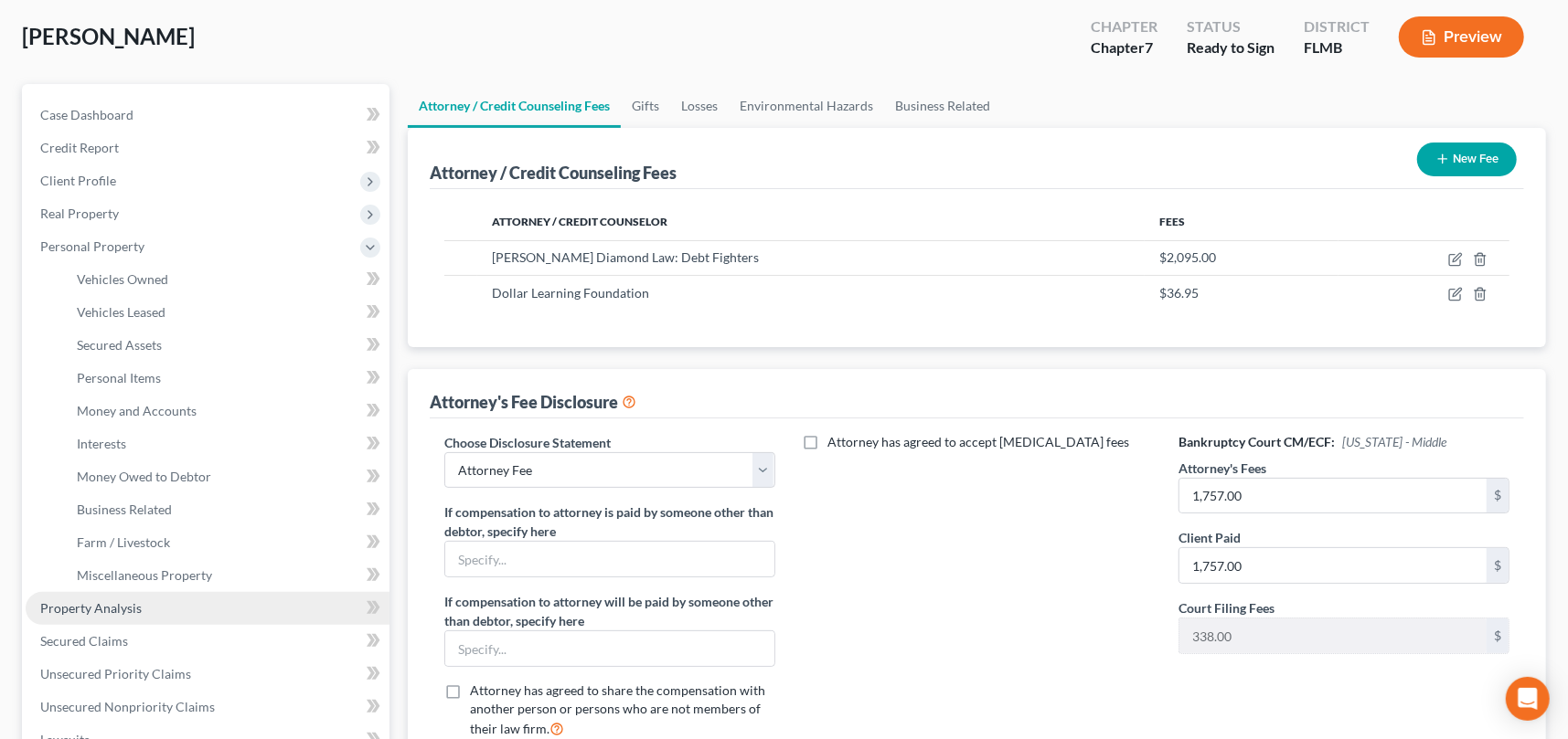
scroll to position [183, 0]
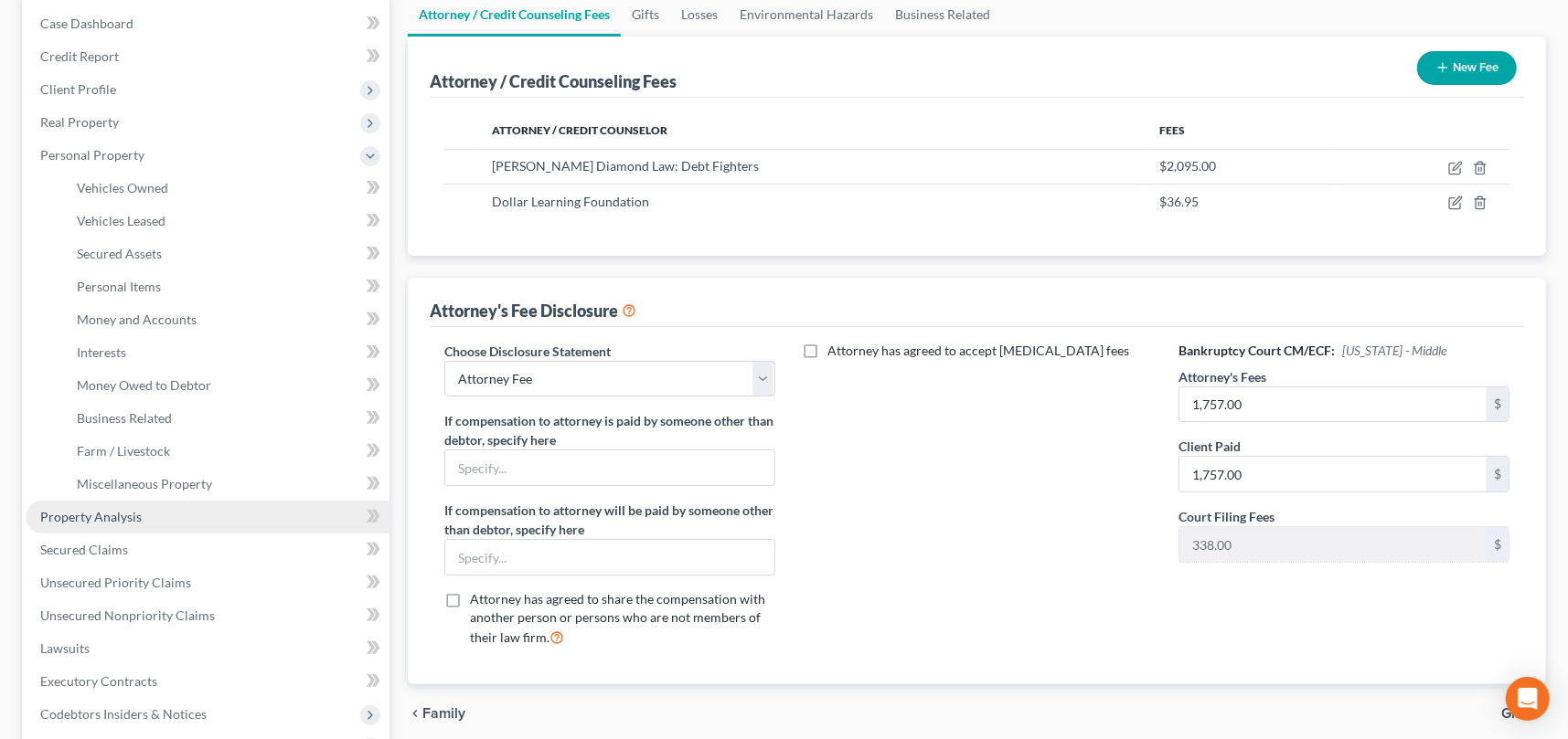
click at [109, 513] on span "Property Analysis" at bounding box center [91, 517] width 102 height 15
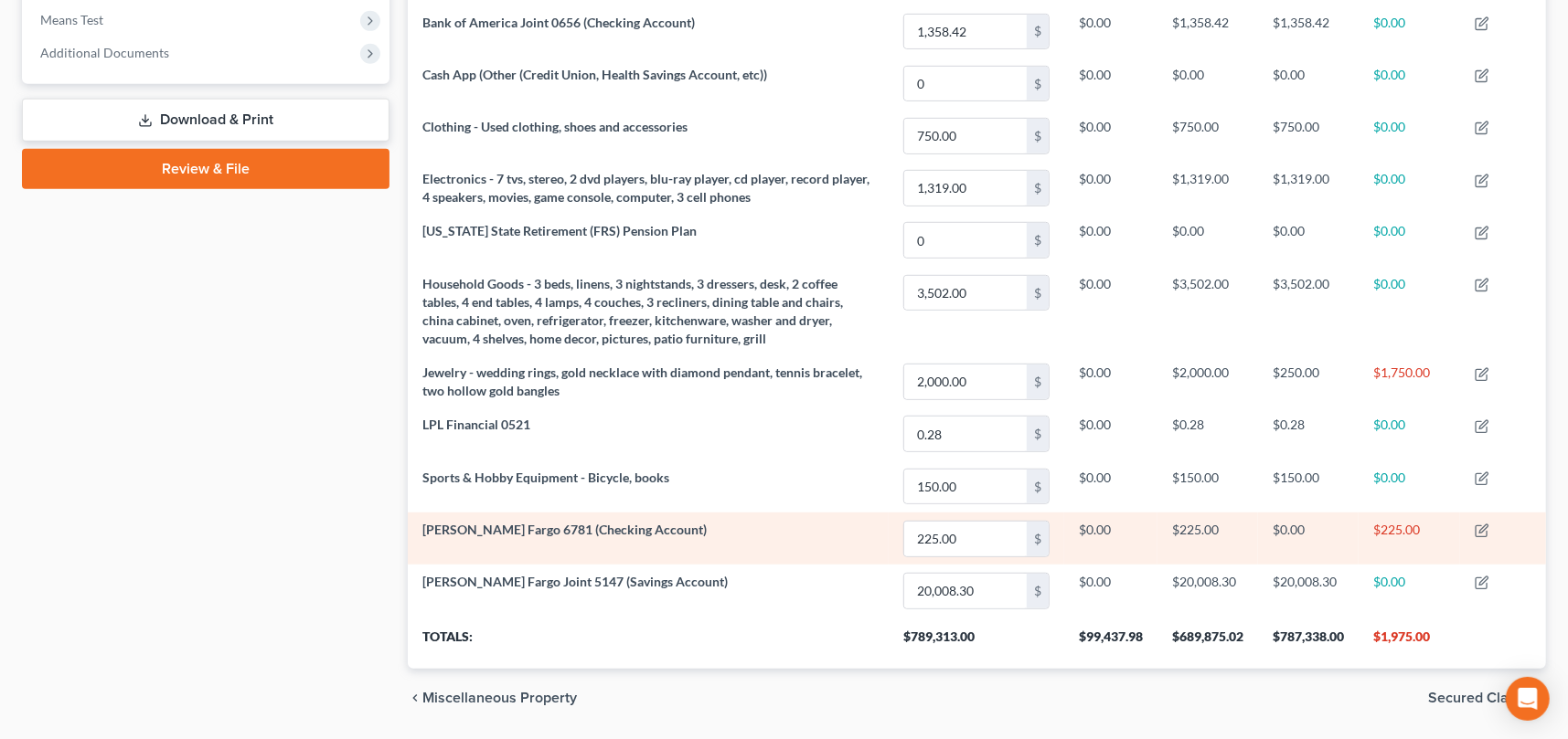
scroll to position [766, 0]
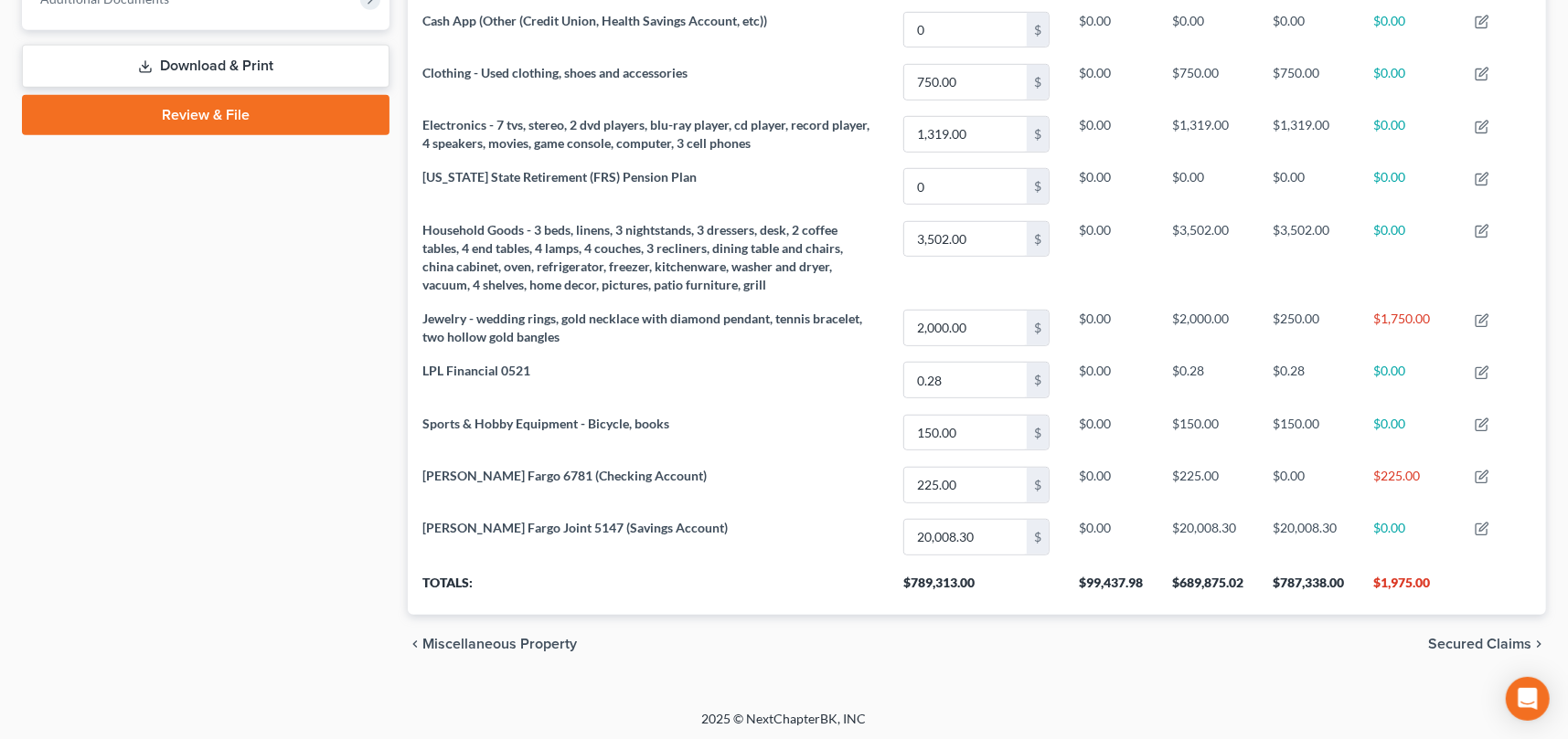
click at [199, 285] on div "Case Dashboard Payments Invoices Payments Payments Credit Report Client Profile" at bounding box center [205, 41] width 386 height 1264
drag, startPoint x: 216, startPoint y: 313, endPoint x: 218, endPoint y: 337, distance: 24.1
click at [215, 313] on div "Case Dashboard Payments Invoices Payments Payments Credit Report Client Profile" at bounding box center [205, 41] width 386 height 1264
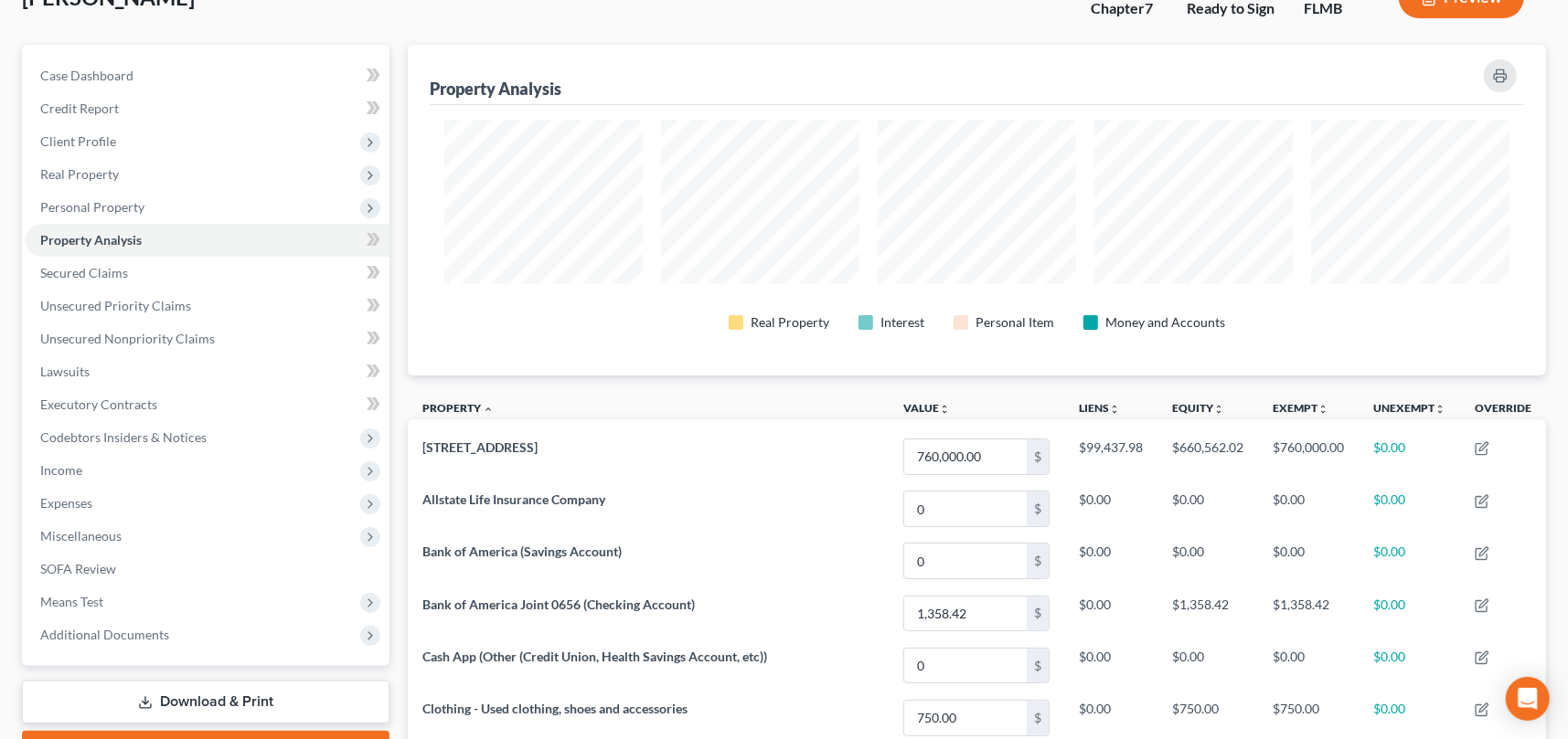
scroll to position [0, 0]
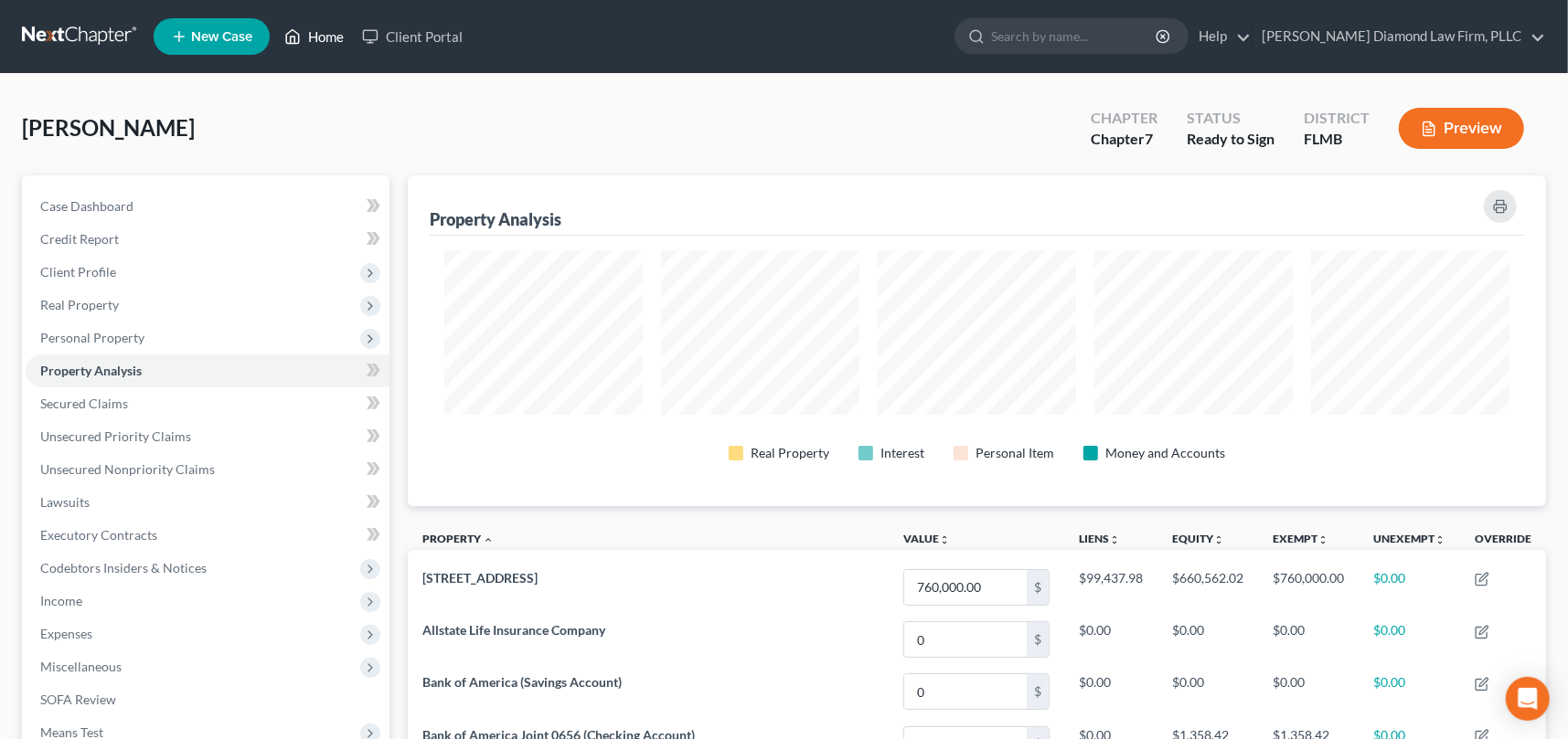
click at [320, 42] on link "Home" at bounding box center [314, 37] width 77 height 33
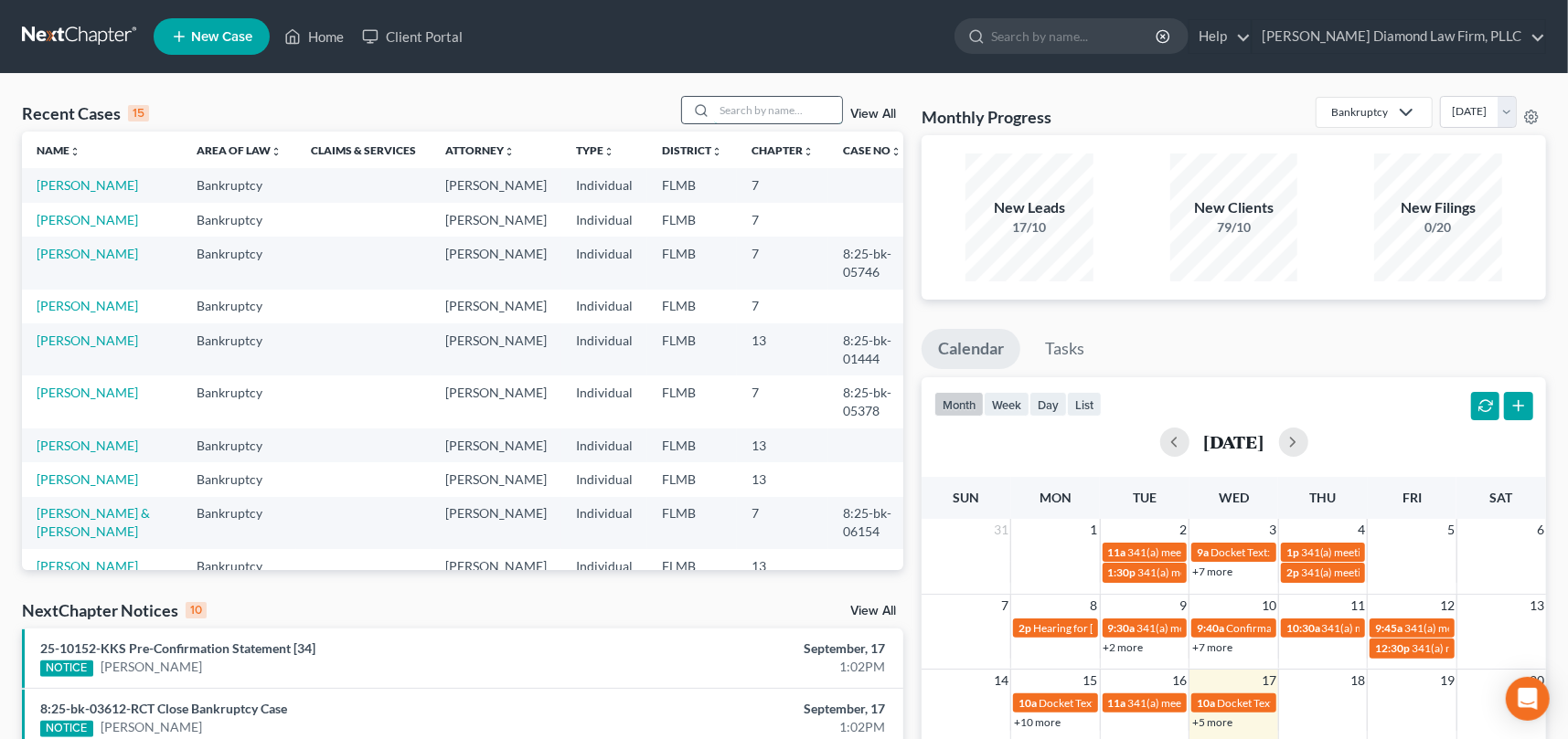
click at [735, 112] on input "search" at bounding box center [778, 109] width 128 height 26
type input "reat"
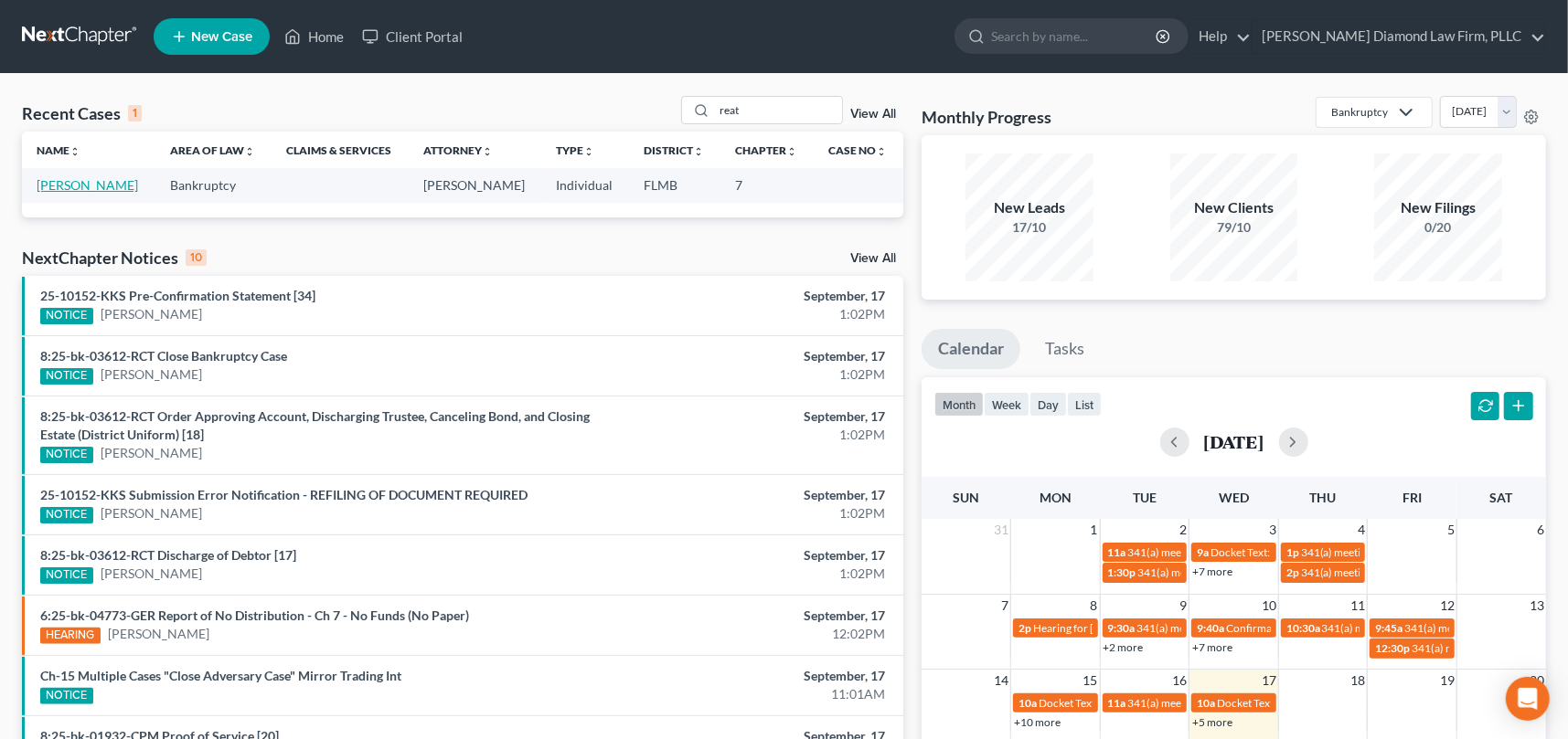
click at [82, 185] on link "[PERSON_NAME]" at bounding box center [87, 185] width 102 height 15
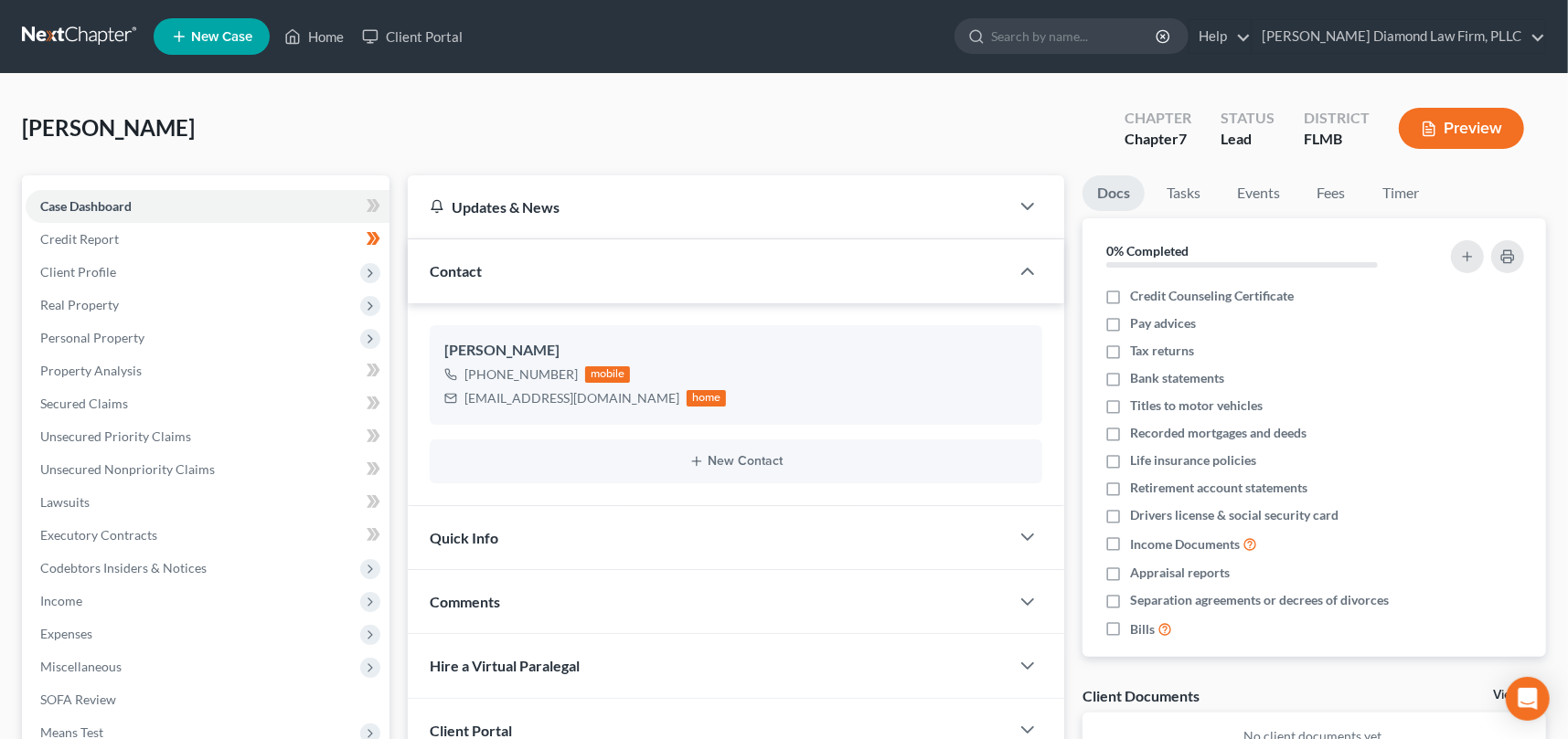
click at [665, 124] on div "Reategui, Juan Upgraded Chapter Chapter 7 Status Lead District FLMB Preview" at bounding box center [784, 135] width 1523 height 79
click at [91, 376] on span "Property Analysis" at bounding box center [91, 370] width 102 height 15
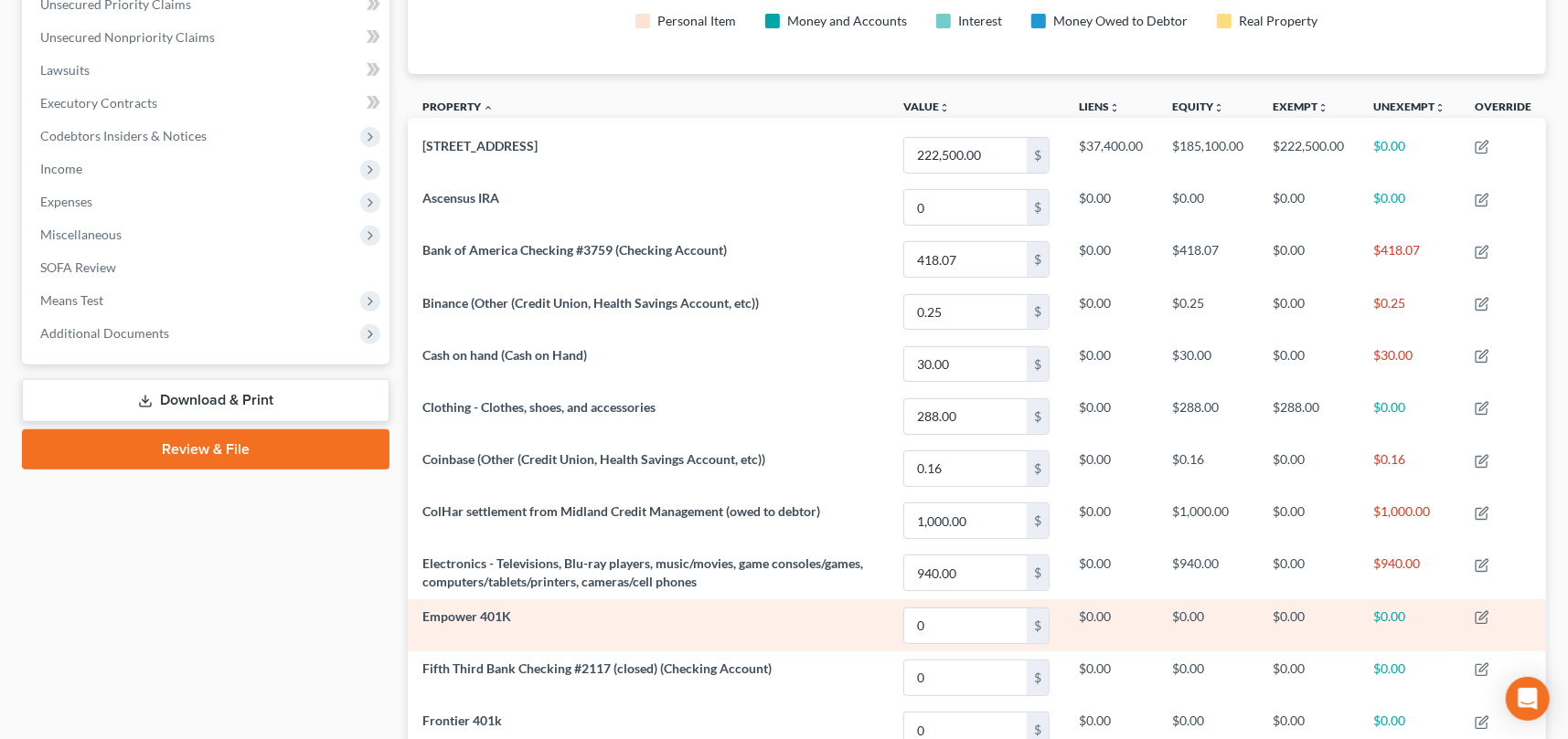
scroll to position [431, 0]
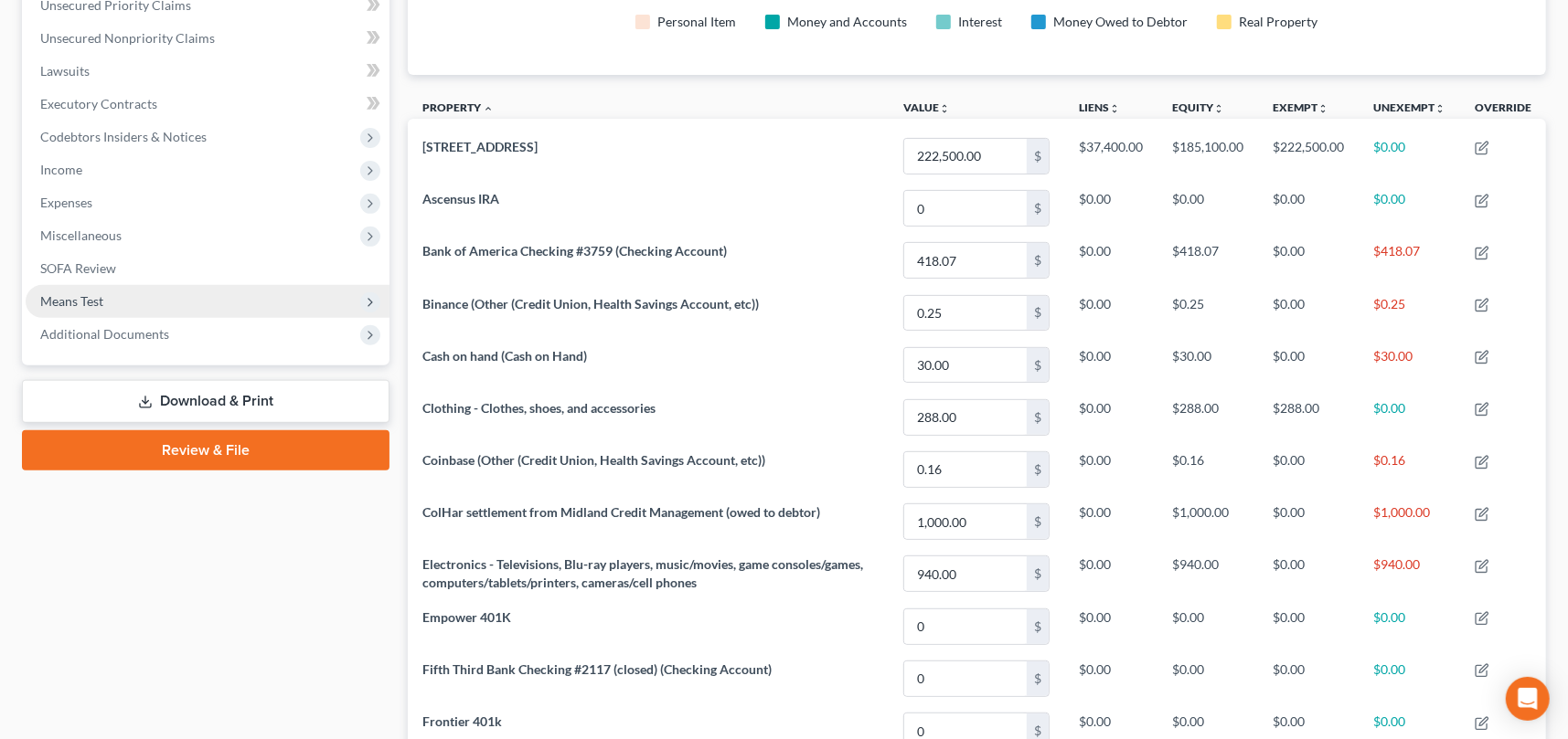
click at [60, 293] on span "Means Test" at bounding box center [72, 301] width 63 height 15
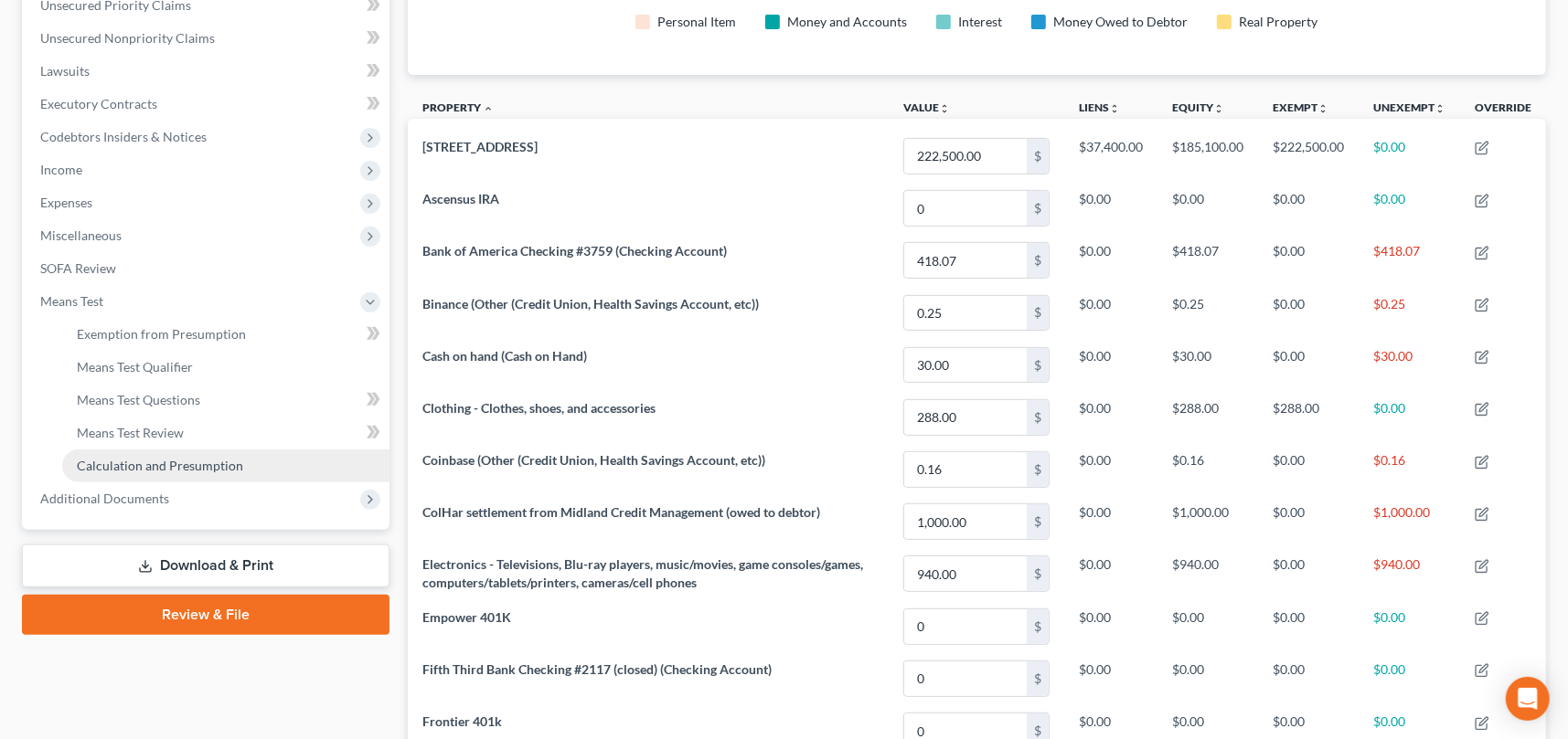
click at [158, 462] on span "Calculation and Presumption" at bounding box center [160, 465] width 166 height 15
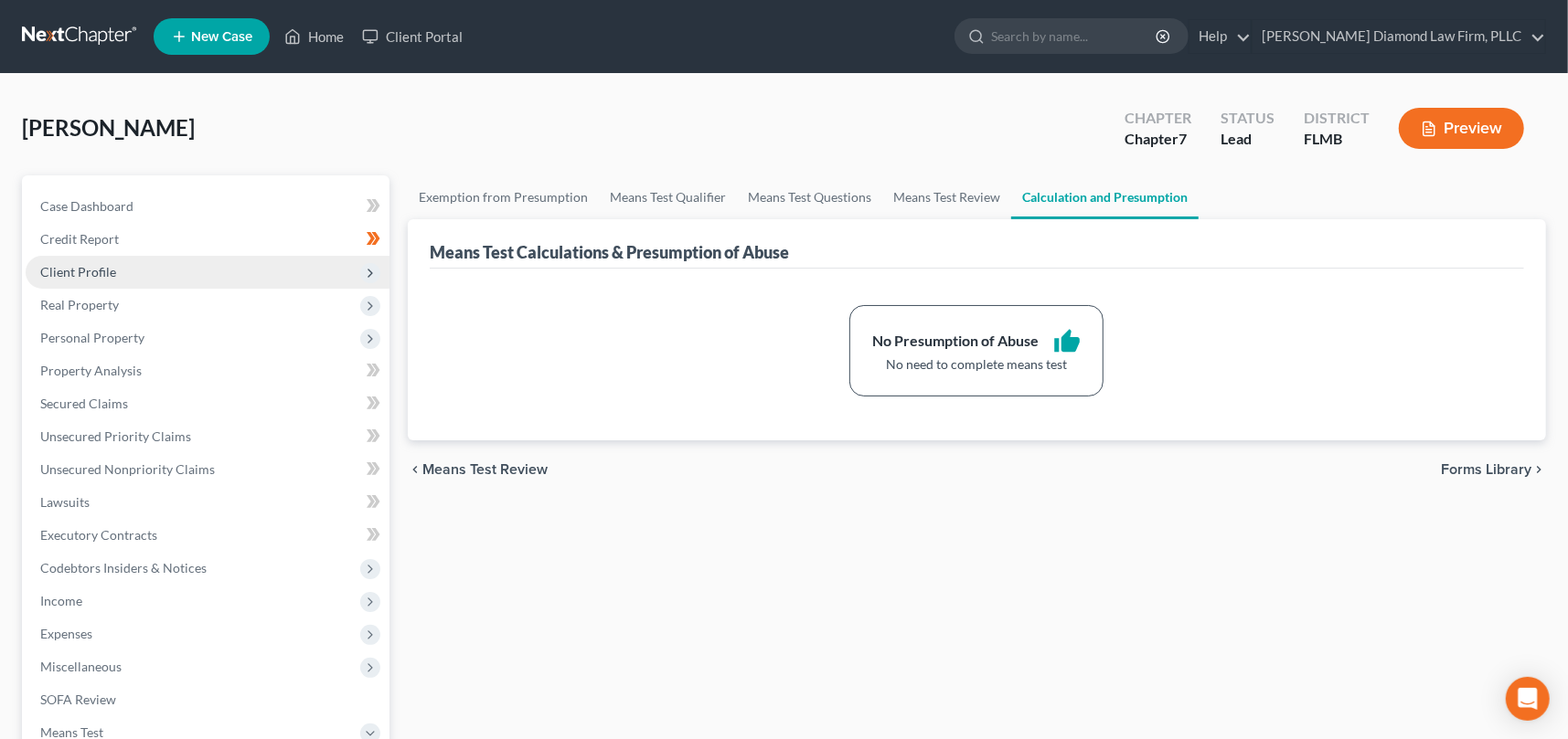
click at [90, 271] on span "Client Profile" at bounding box center [78, 272] width 75 height 15
click at [84, 267] on span "Client Profile" at bounding box center [78, 272] width 75 height 15
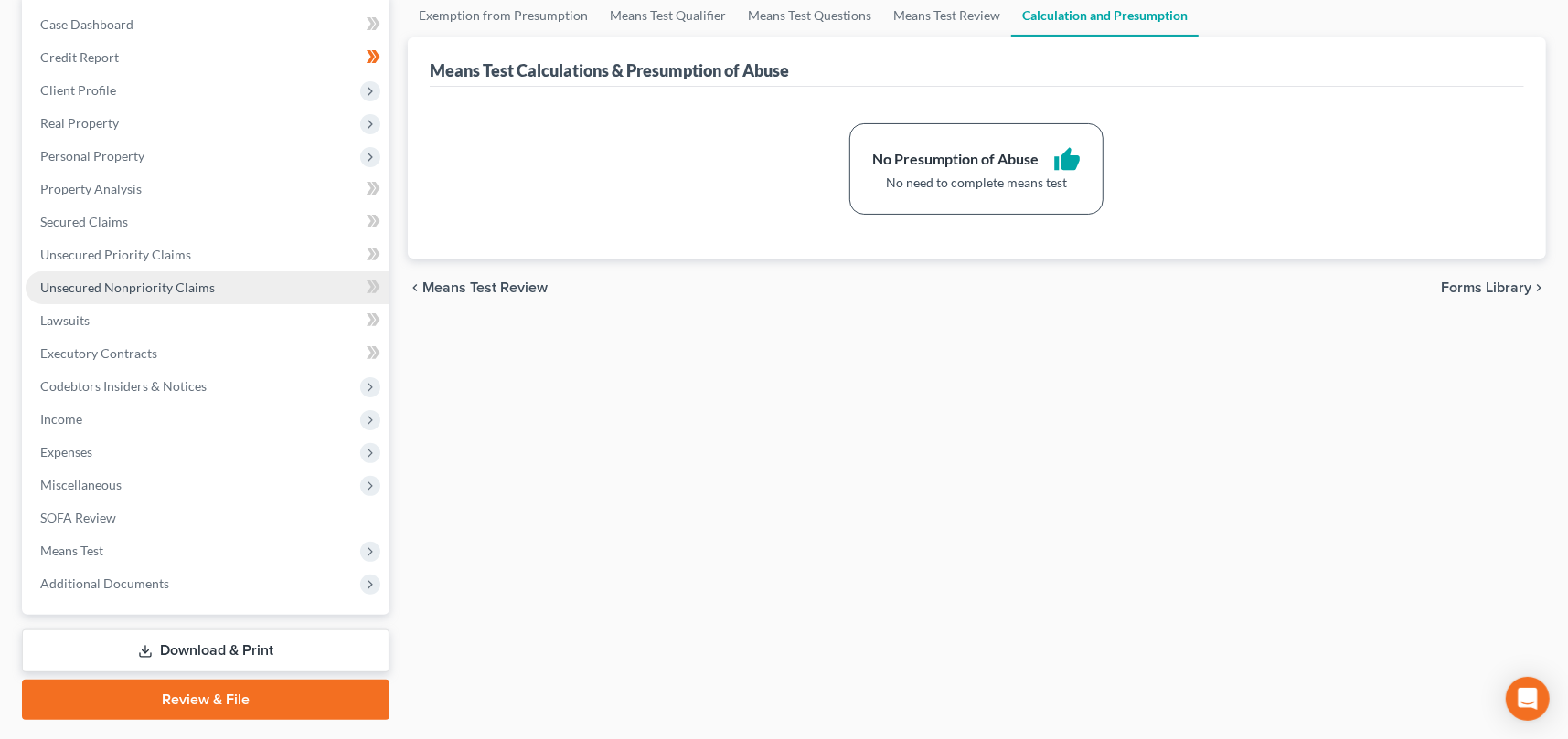
scroll to position [183, 0]
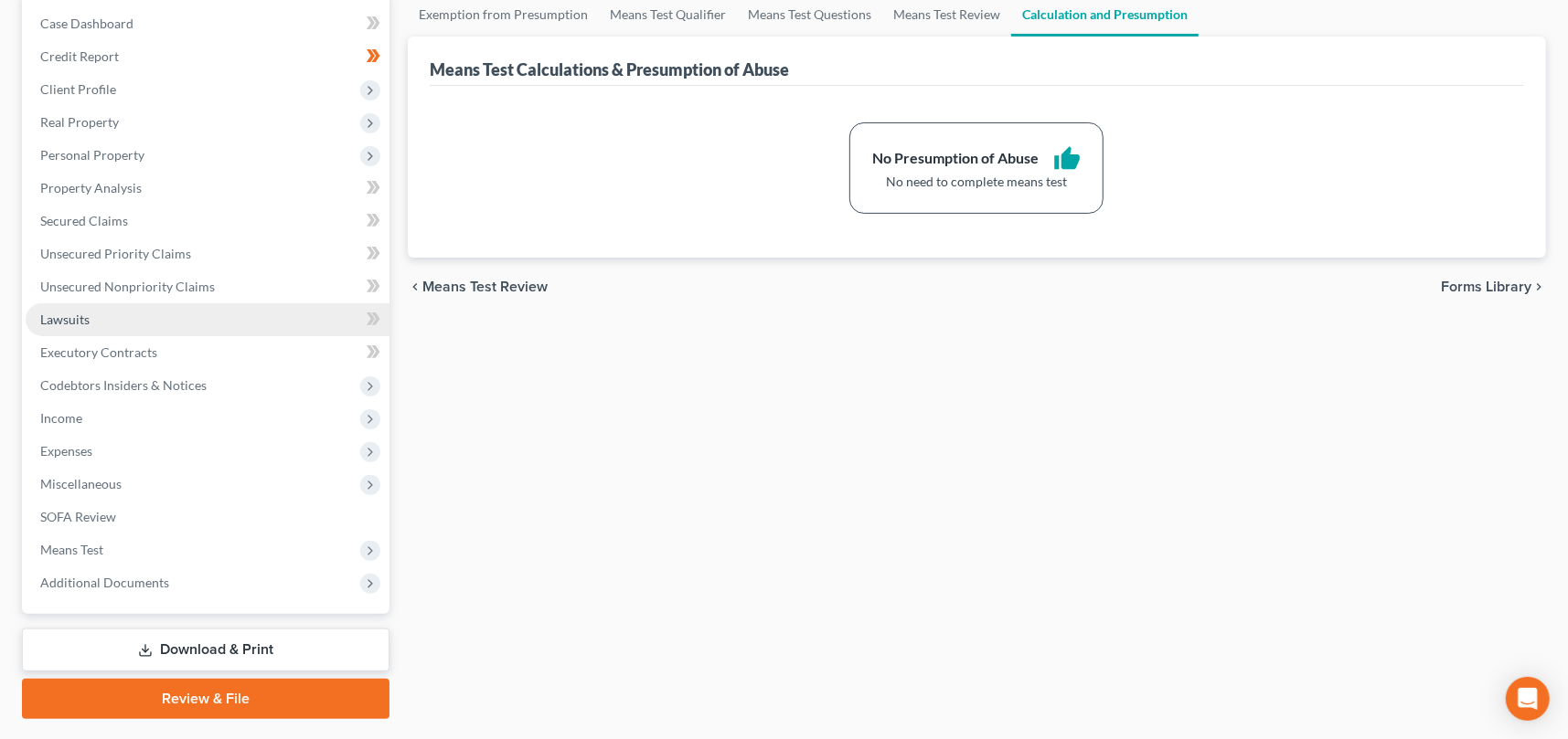
click at [206, 314] on link "Lawsuits" at bounding box center [207, 320] width 364 height 33
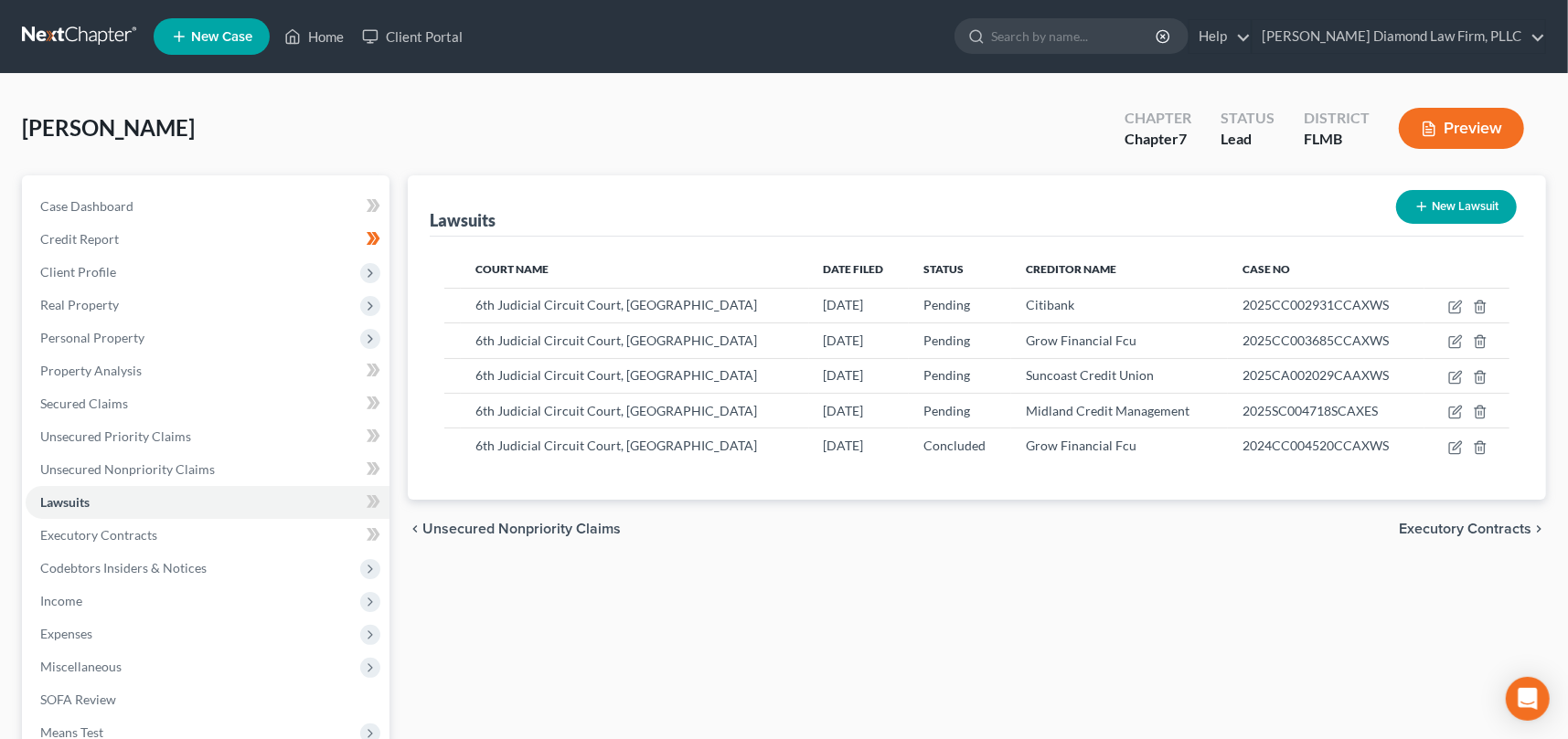
click at [514, 637] on div "Lawsuits New Lawsuit Court Name Date Filed Status Creditor Name Case No 6th Jud…" at bounding box center [977, 538] width 1157 height 726
click at [116, 368] on span "Property Analysis" at bounding box center [91, 370] width 102 height 15
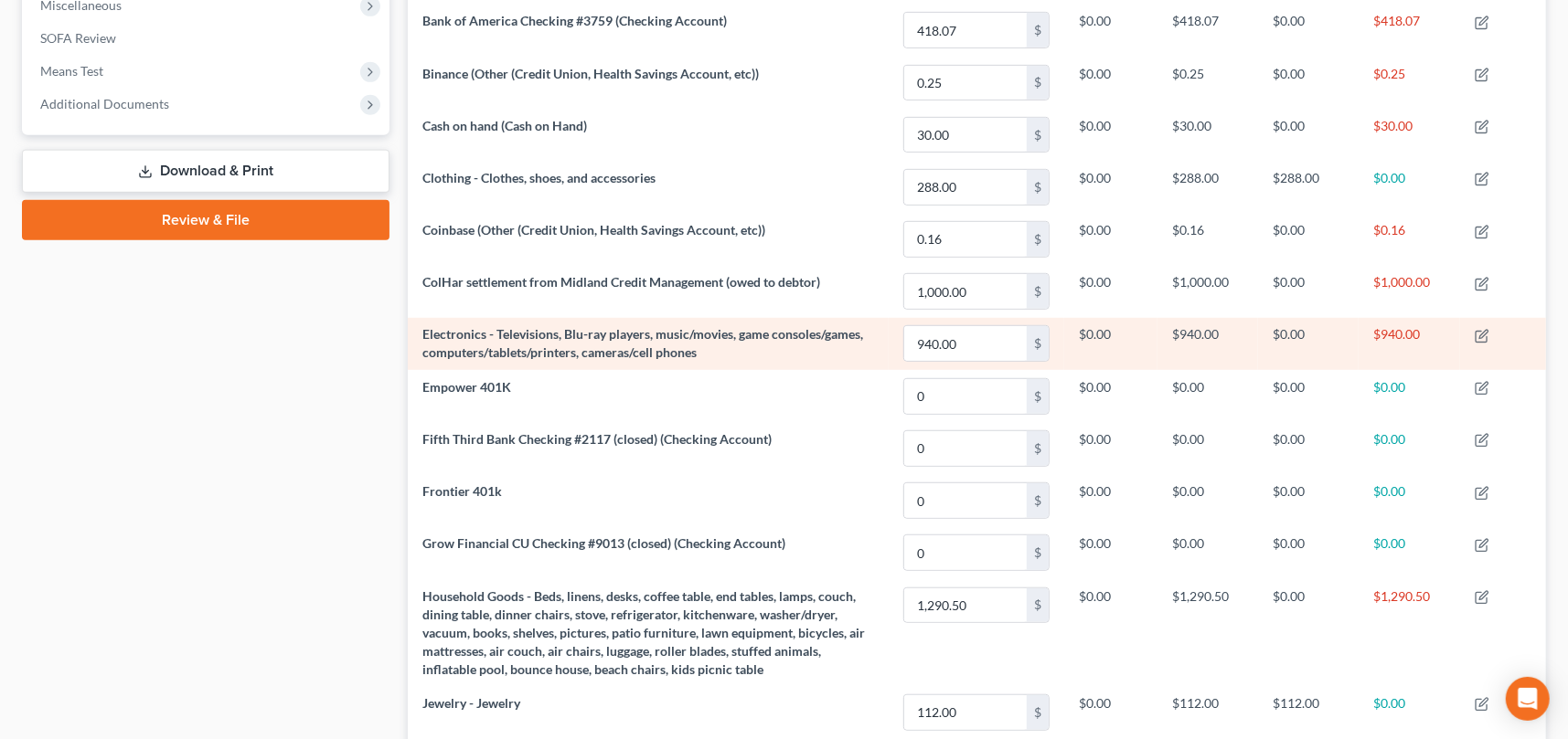
scroll to position [522, 0]
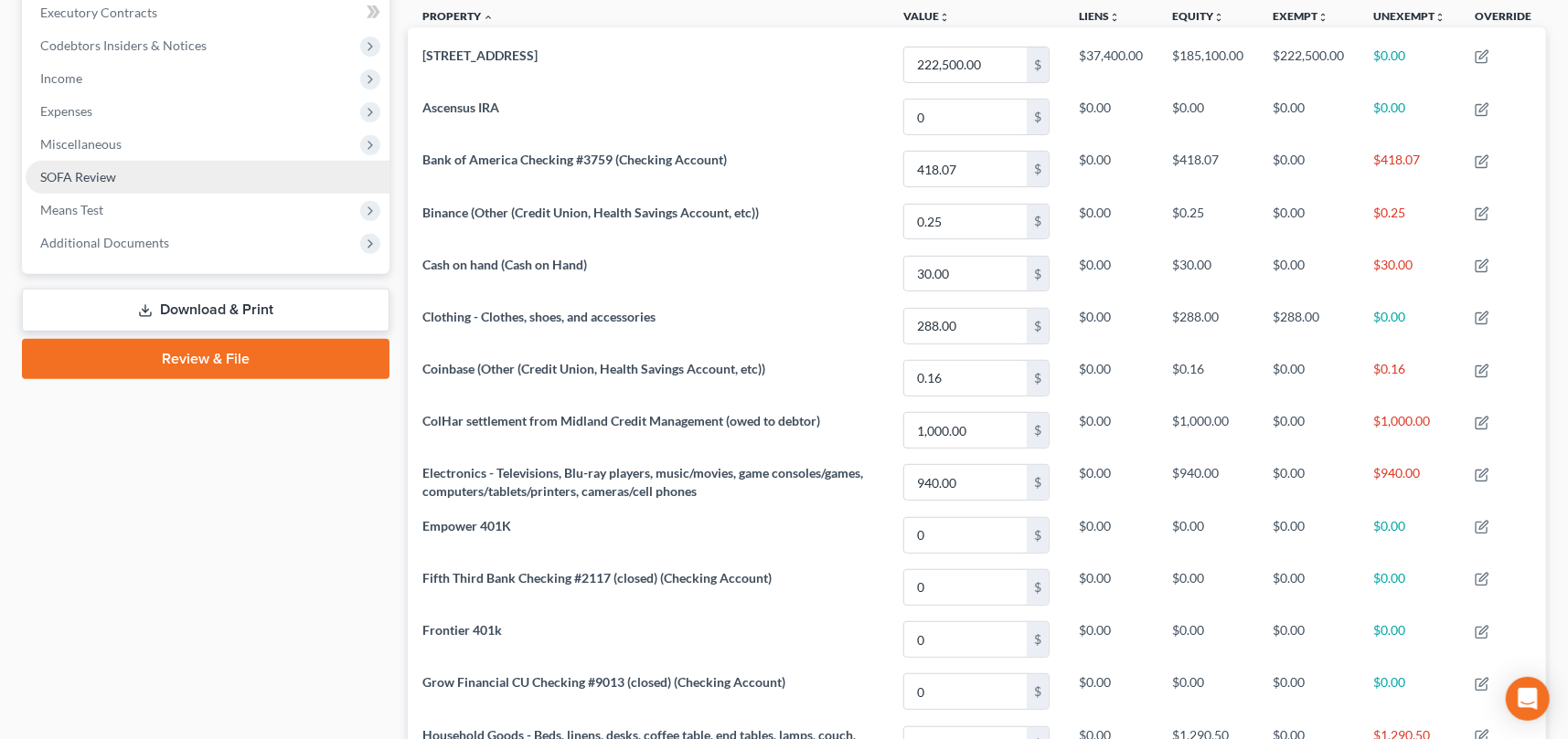
click at [101, 170] on span "SOFA Review" at bounding box center [78, 177] width 75 height 15
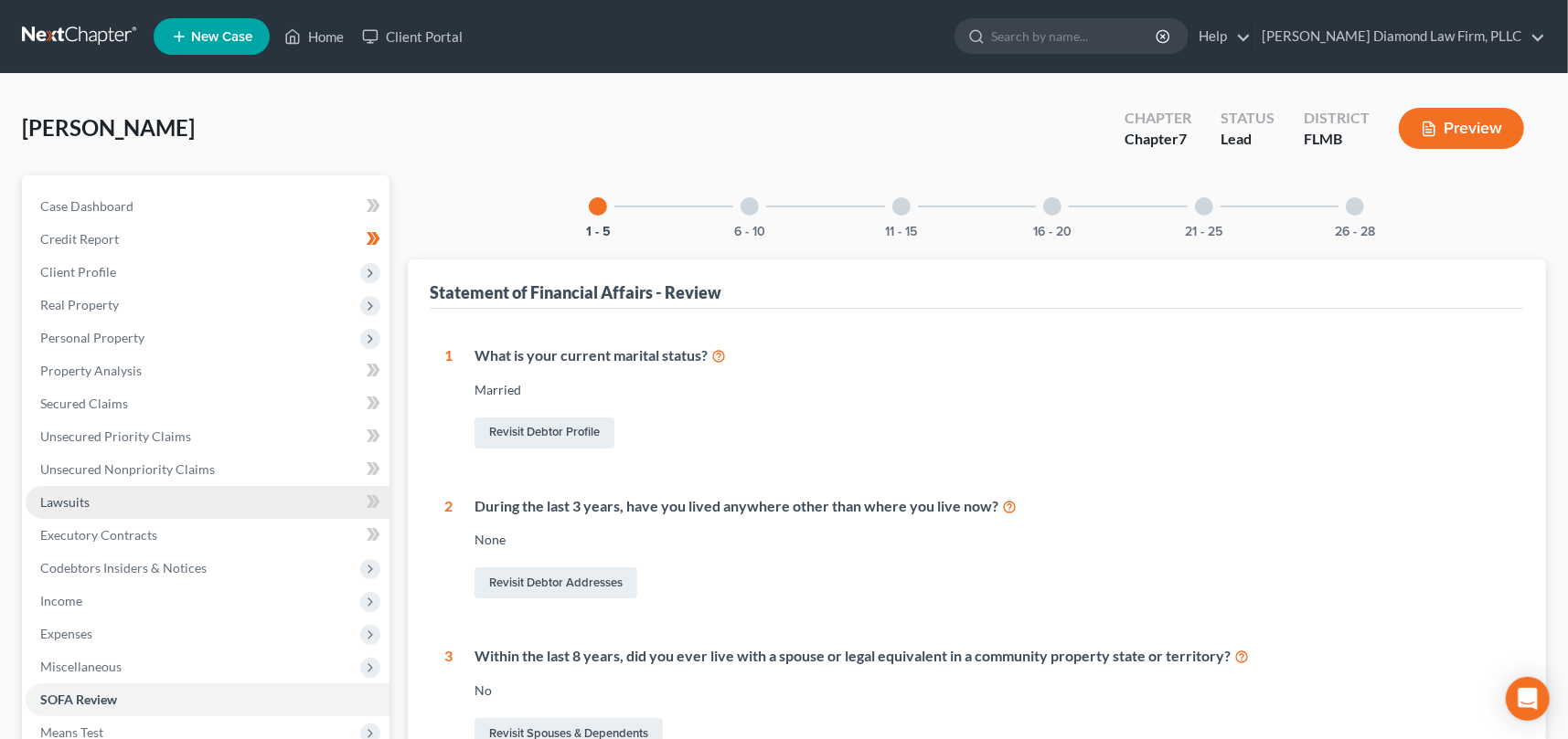
click at [79, 501] on span "Lawsuits" at bounding box center [65, 502] width 49 height 15
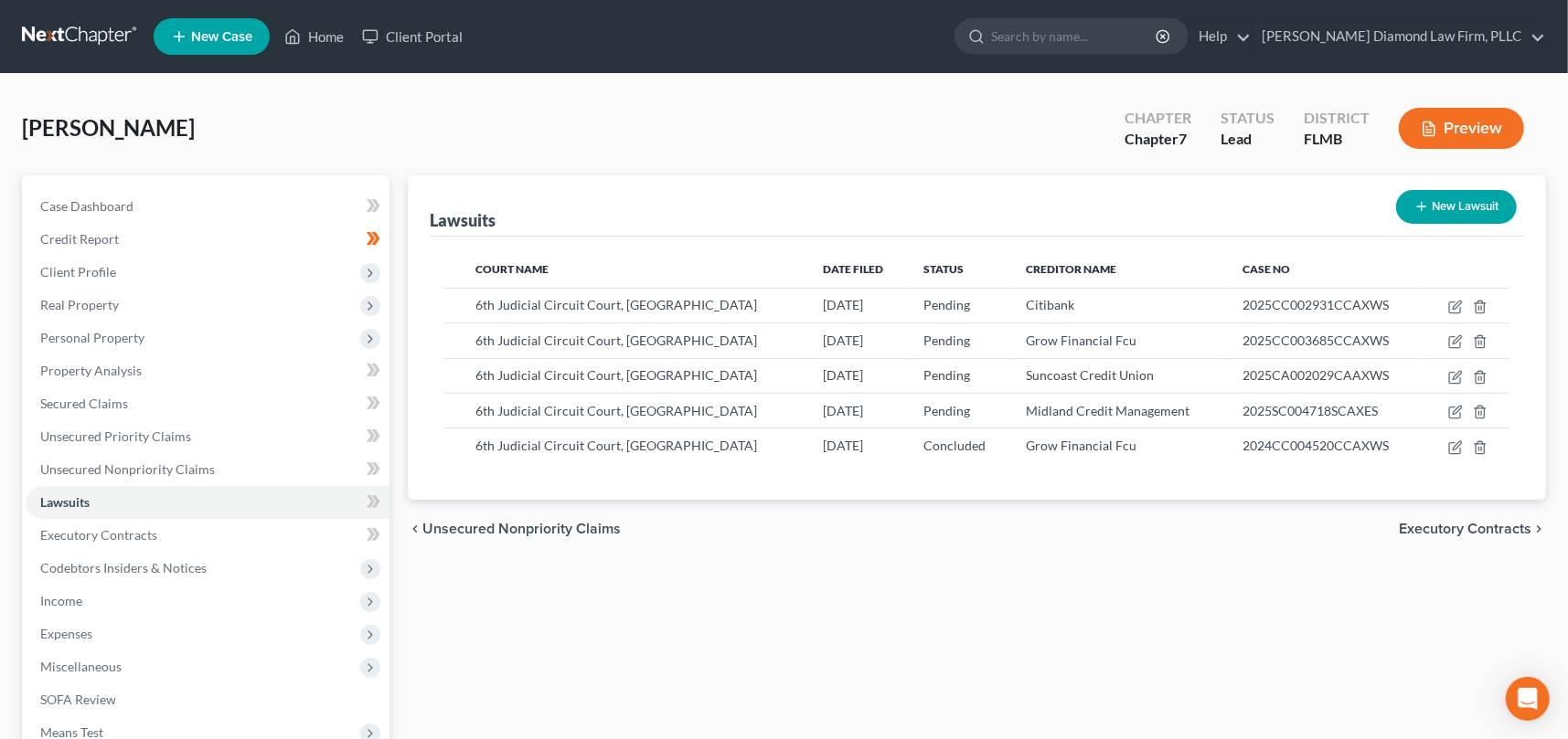
click at [879, 622] on div "Lawsuits New Lawsuit Court Name Date Filed Status Creditor Name Case No 6th Jud…" at bounding box center [977, 538] width 1157 height 726
click at [97, 304] on span "Real Property" at bounding box center [79, 305] width 78 height 15
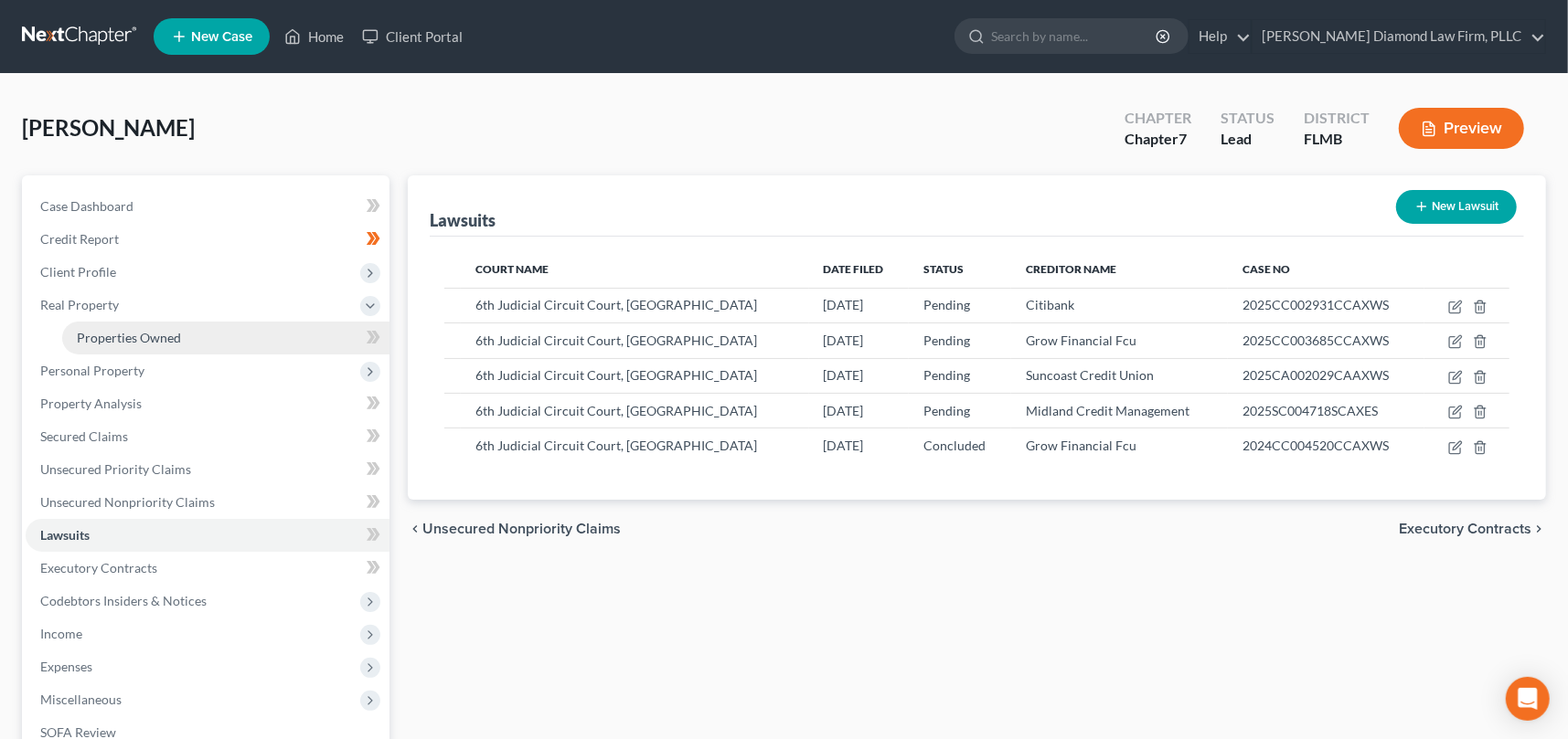
click at [118, 333] on span "Properties Owned" at bounding box center [129, 338] width 105 height 15
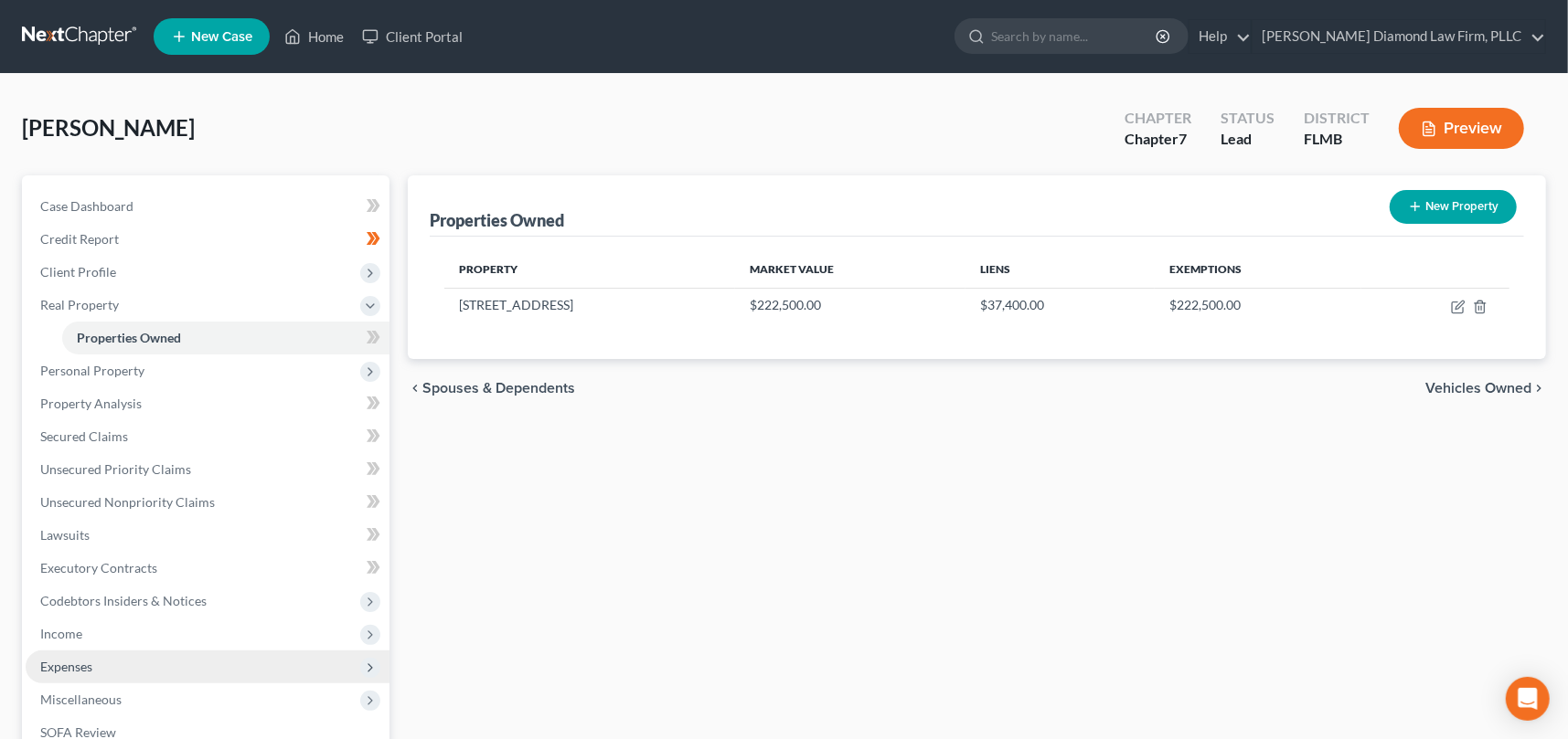
click at [60, 663] on span "Expenses" at bounding box center [67, 666] width 52 height 15
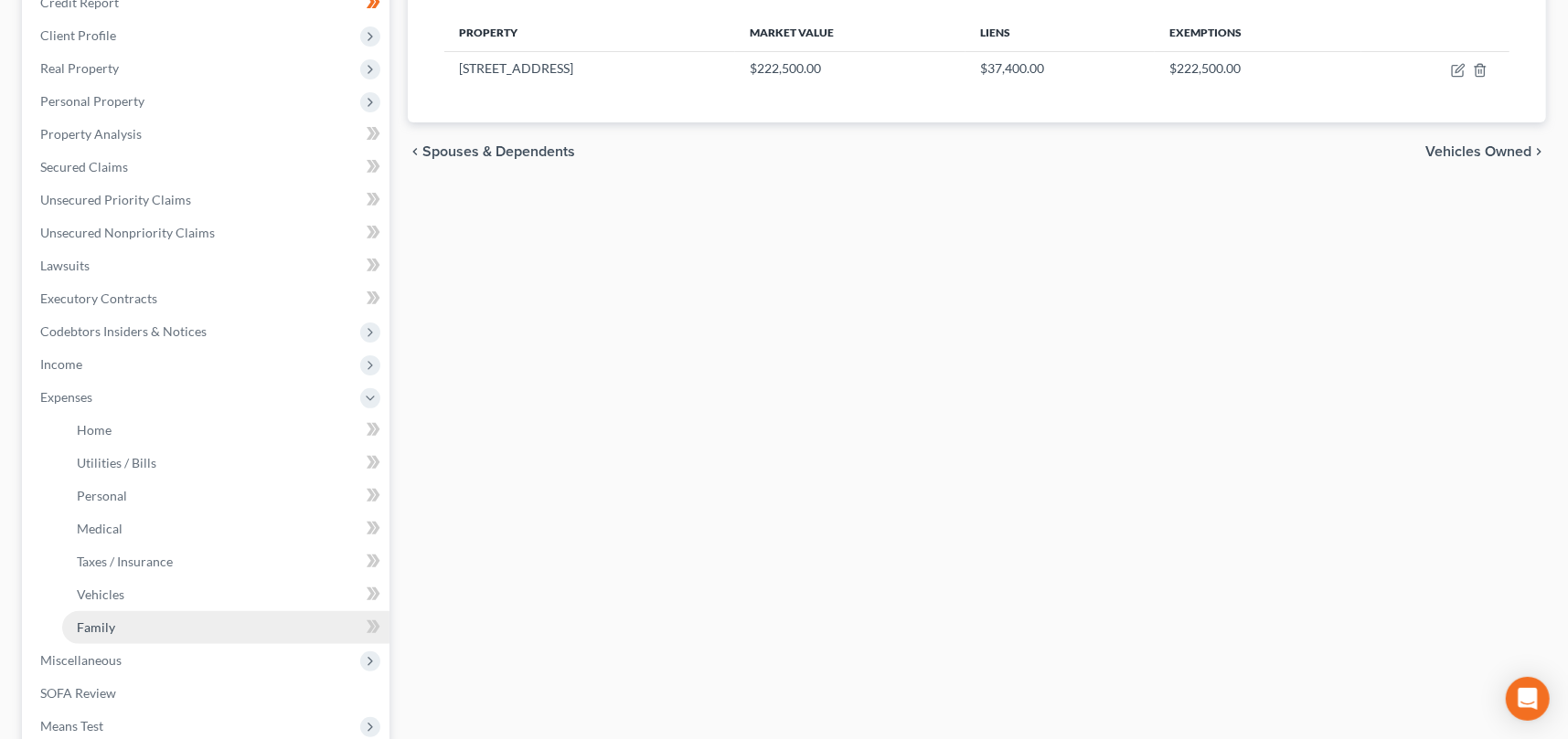
scroll to position [274, 0]
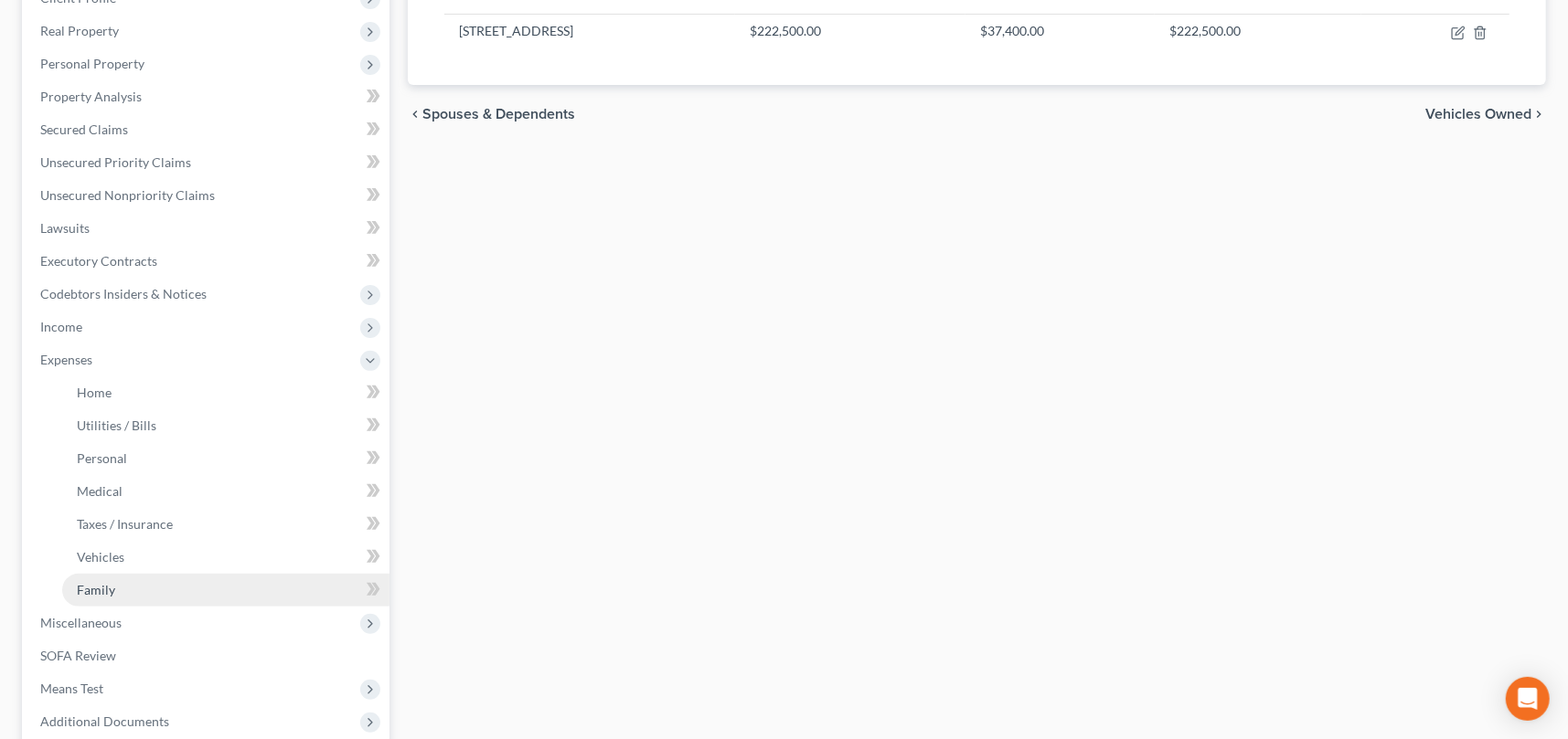
click at [108, 588] on span "Family" at bounding box center [96, 590] width 39 height 15
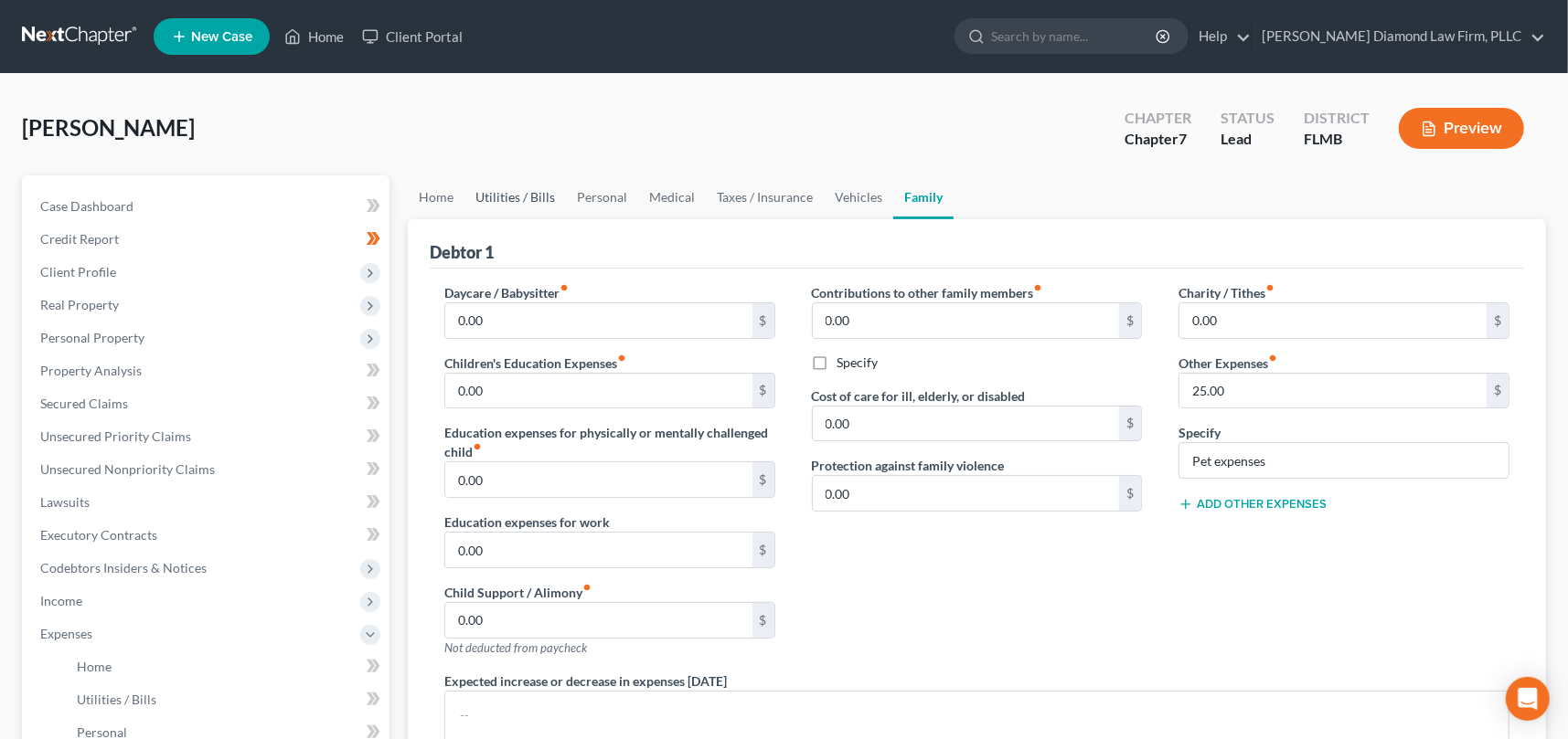
click at [484, 196] on link "Utilities / Bills" at bounding box center [515, 196] width 102 height 44
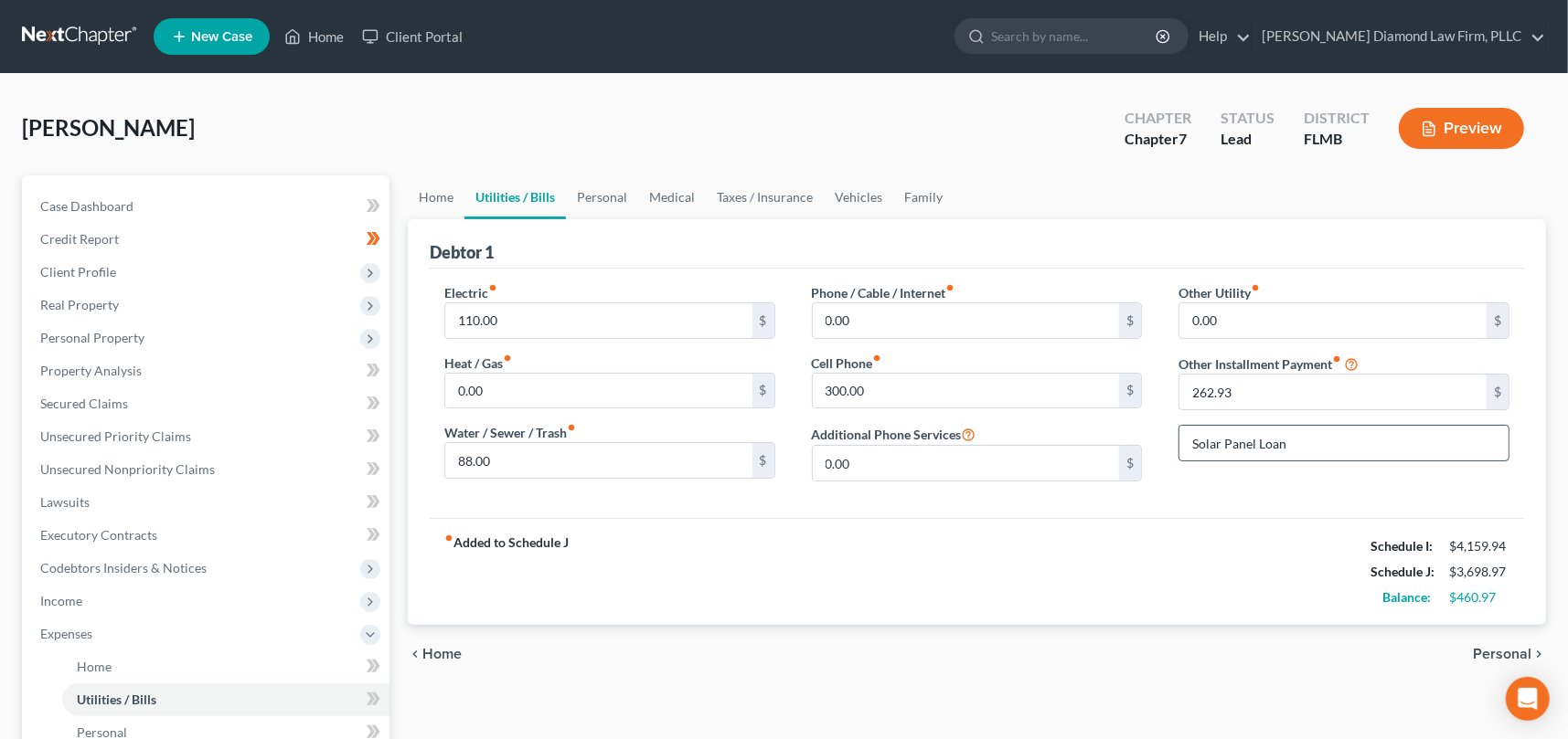
click at [1296, 448] on input "Solar Panel Loan" at bounding box center [1343, 443] width 329 height 35
click at [922, 201] on link "Family" at bounding box center [923, 196] width 60 height 44
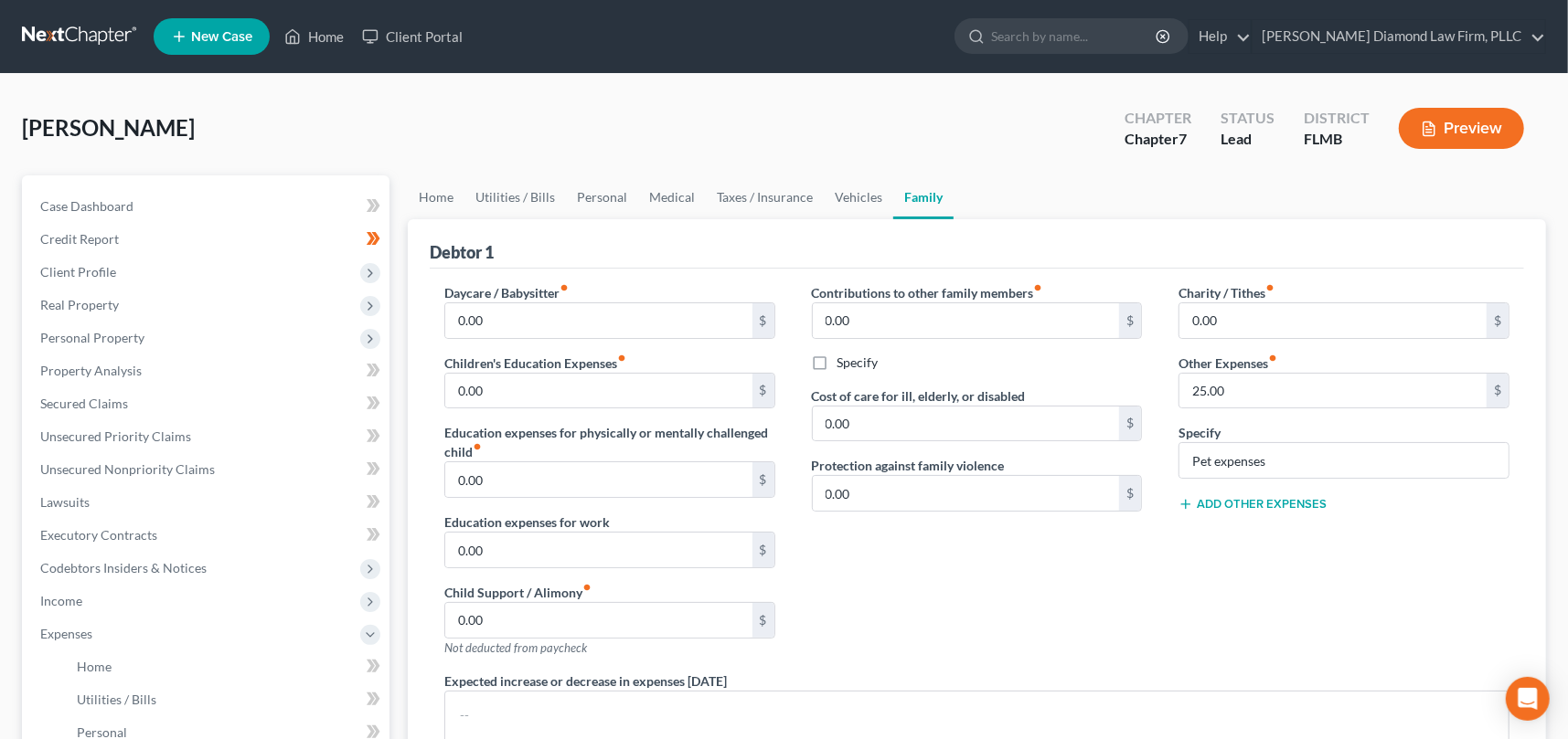
scroll to position [366, 0]
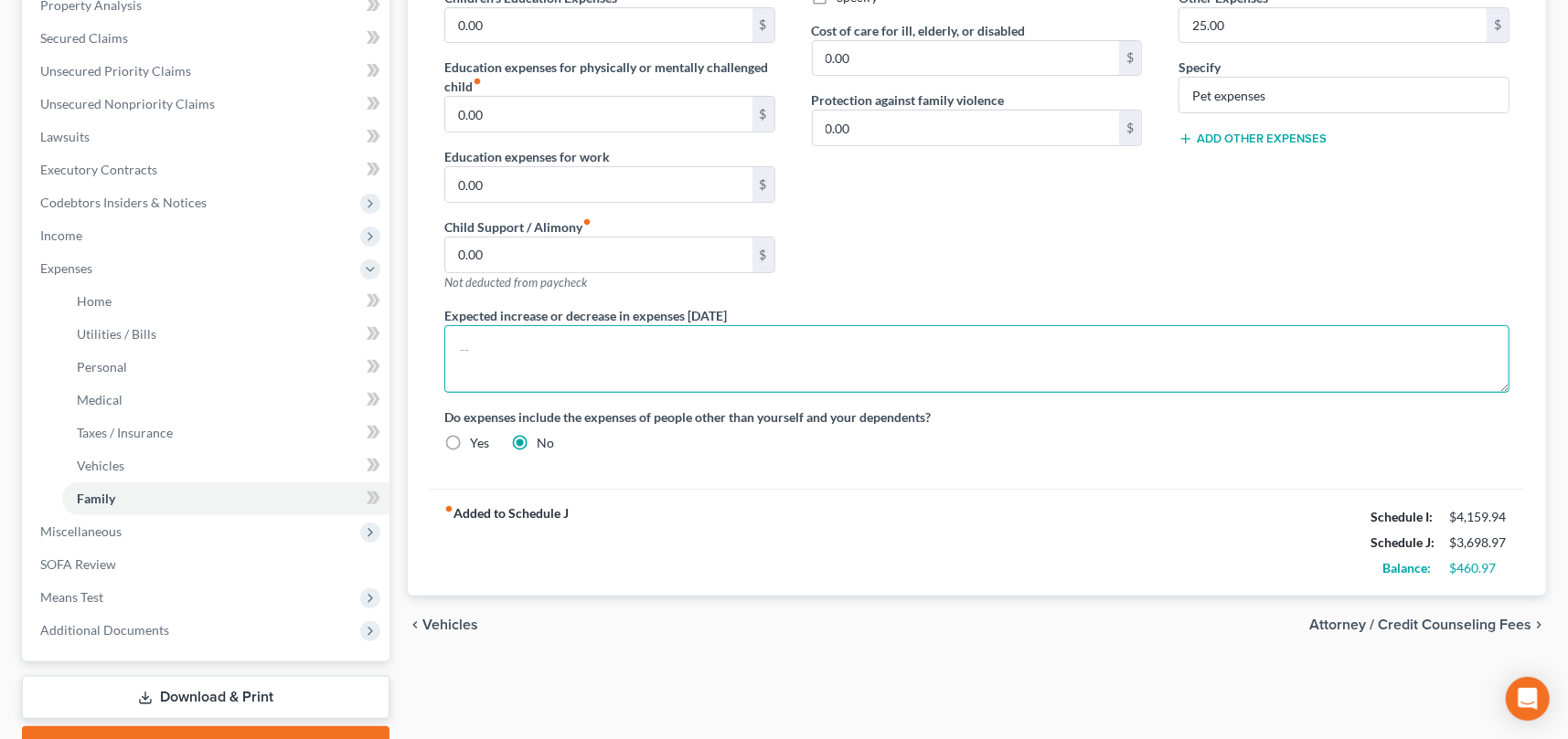
click at [480, 340] on textarea at bounding box center [977, 359] width 1065 height 68
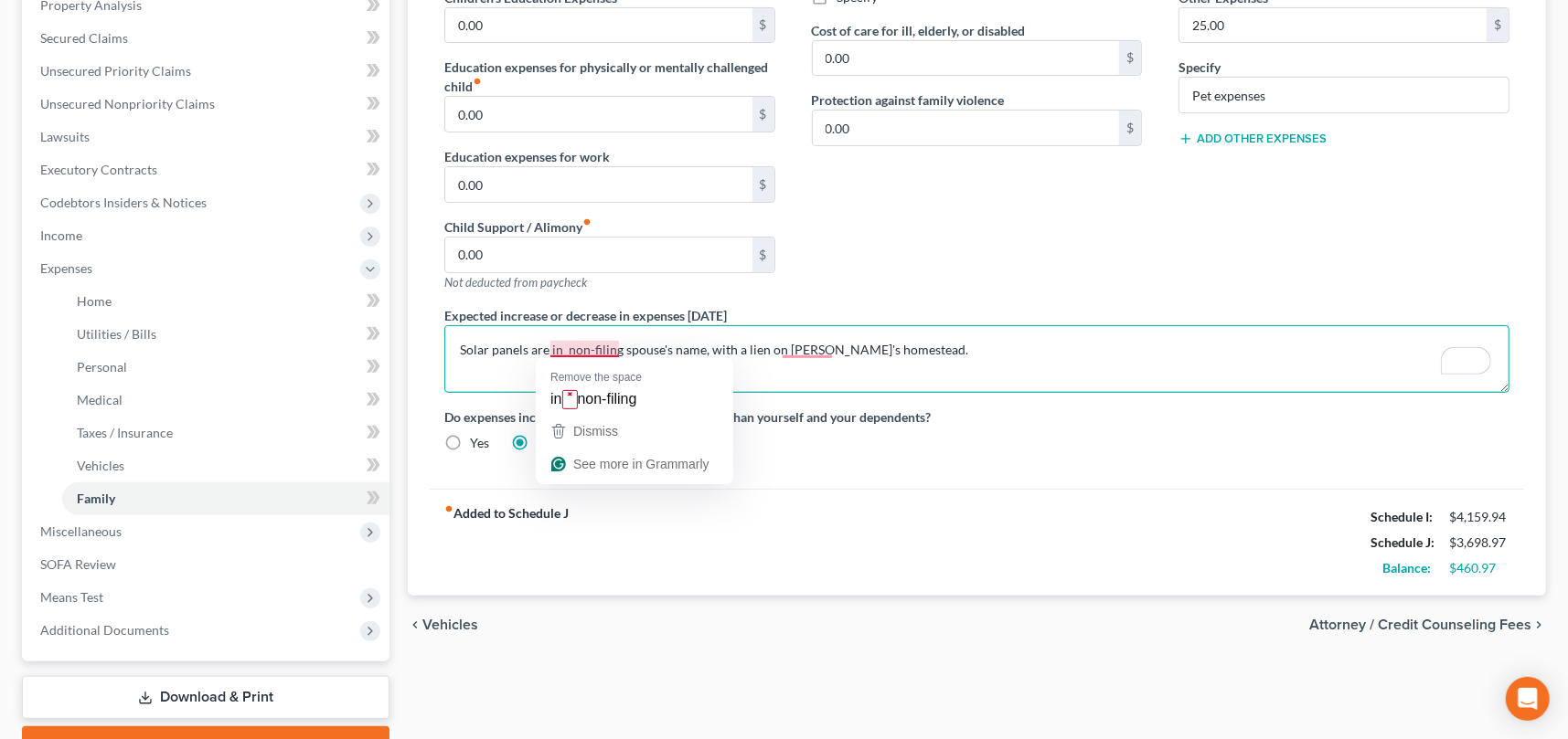
click at [562, 345] on textarea "Solar panels are in non-filing spouse's name, with a lien on Debtor's homestead." at bounding box center [977, 359] width 1065 height 68
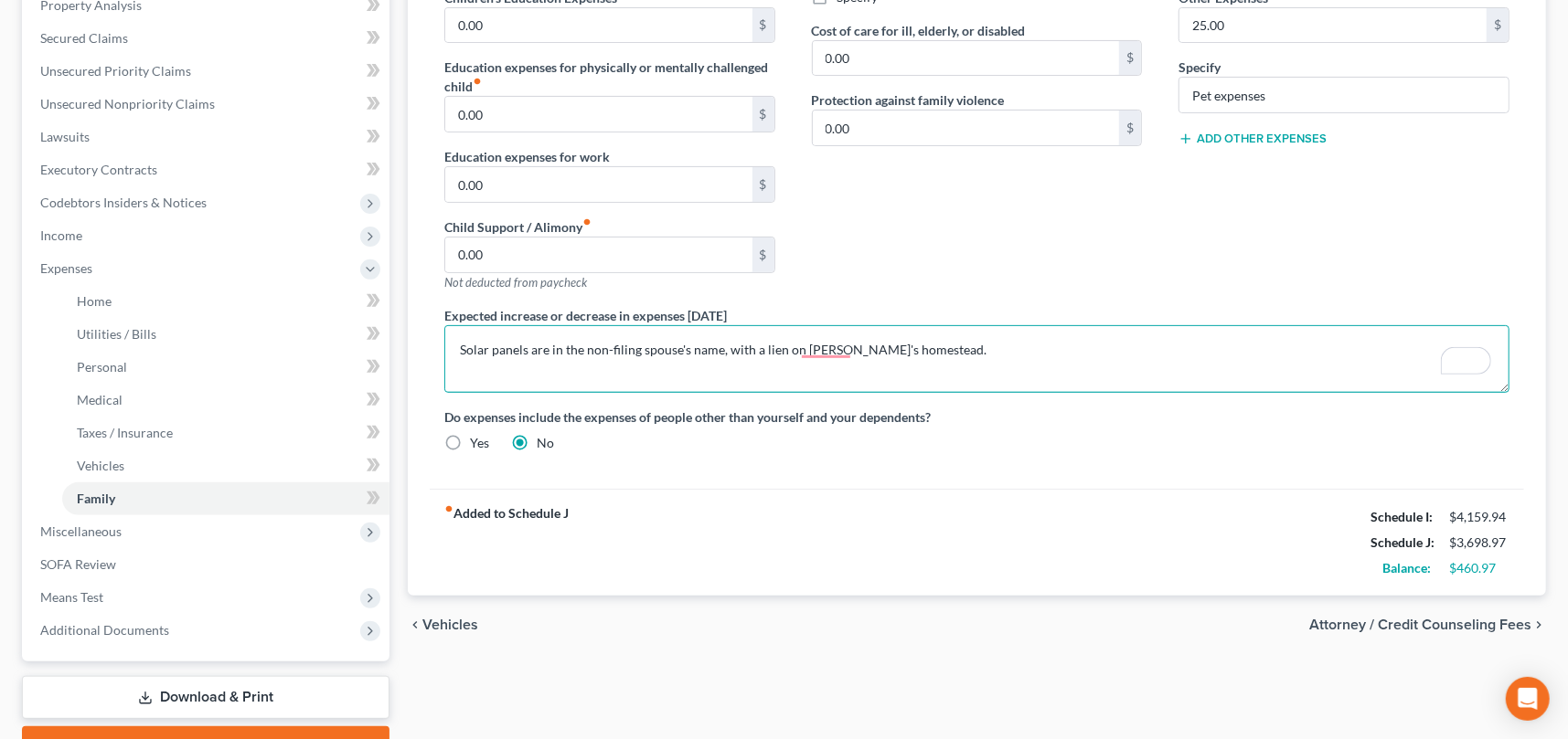
click at [523, 348] on textarea "Solar panels are in the non-filing spouse's name, with a lien on Debtor's homes…" at bounding box center [977, 359] width 1065 height 68
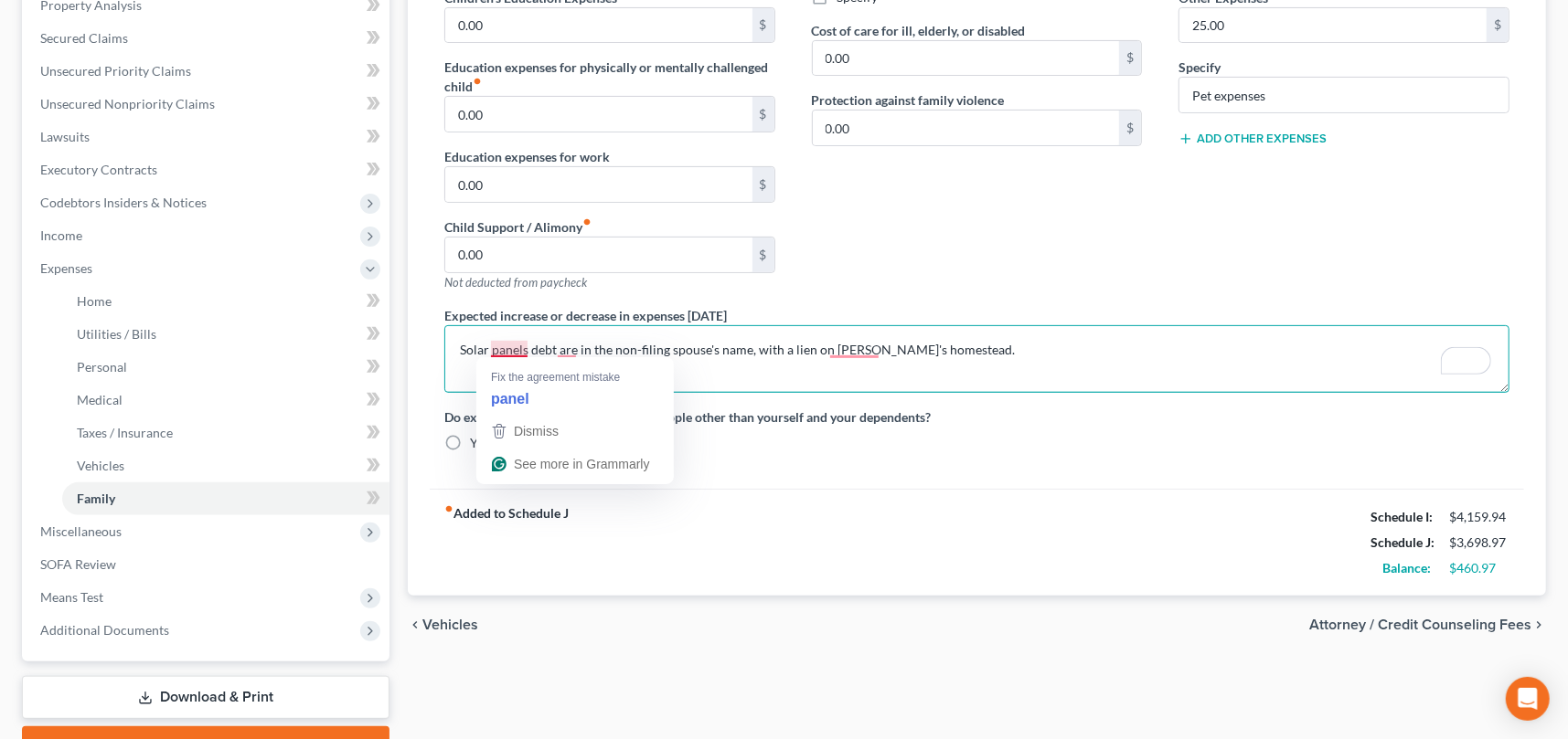
click at [523, 345] on textarea "Solar panels debt are in the non-filing spouse's name, with a lien on Debtor's …" at bounding box center [977, 359] width 1065 height 68
click at [565, 348] on textarea "Solar panel debt are in the non-filing spouse's name, with a lien on Debtor's h…" at bounding box center [977, 359] width 1065 height 68
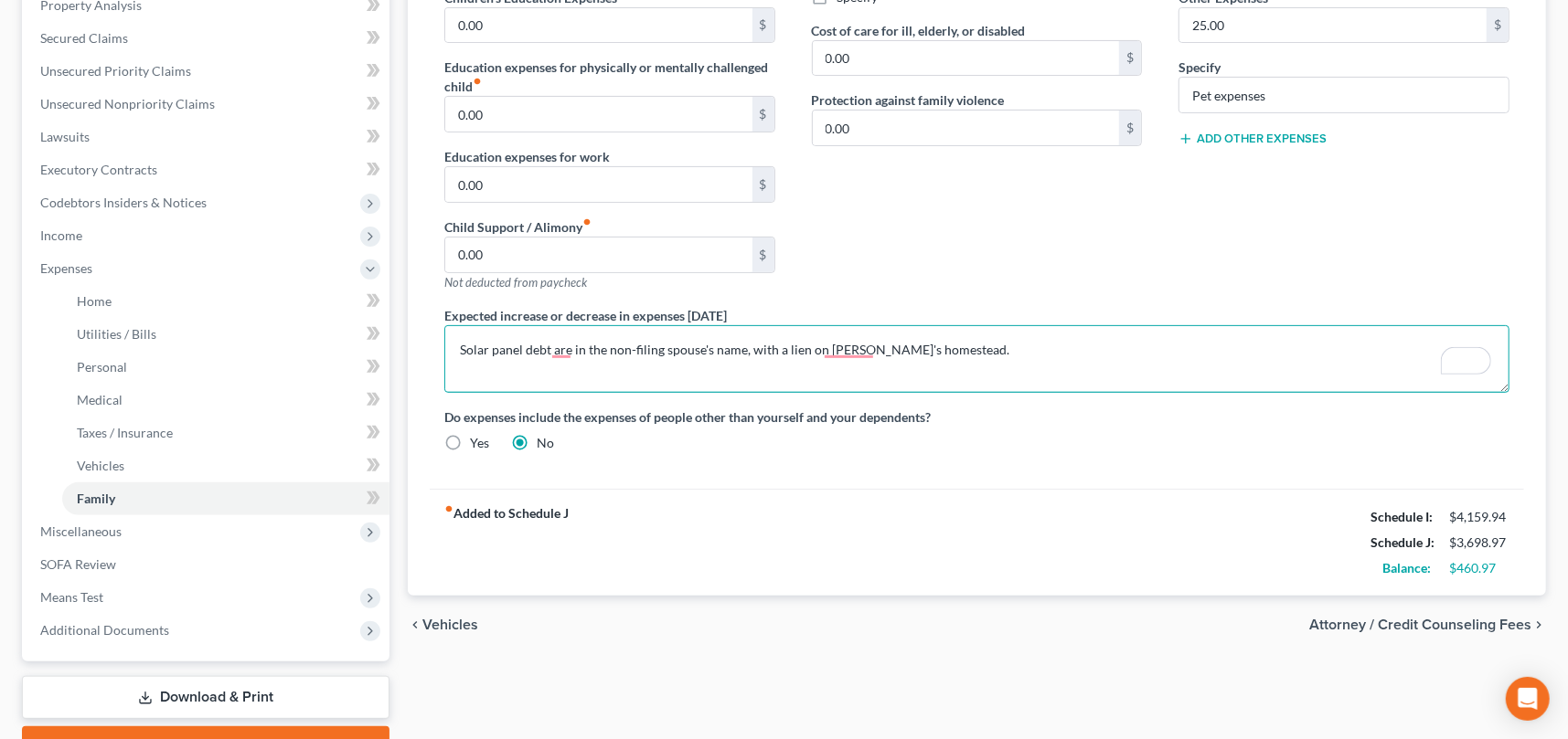
click at [570, 351] on textarea "Solar panel debt are in the non-filing spouse's name, with a lien on Debtor's h…" at bounding box center [977, 359] width 1065 height 68
click at [737, 346] on textarea "Solar panel debt is in the non-filing spouse's name, with a lien on Debtor's ho…" at bounding box center [977, 359] width 1065 height 68
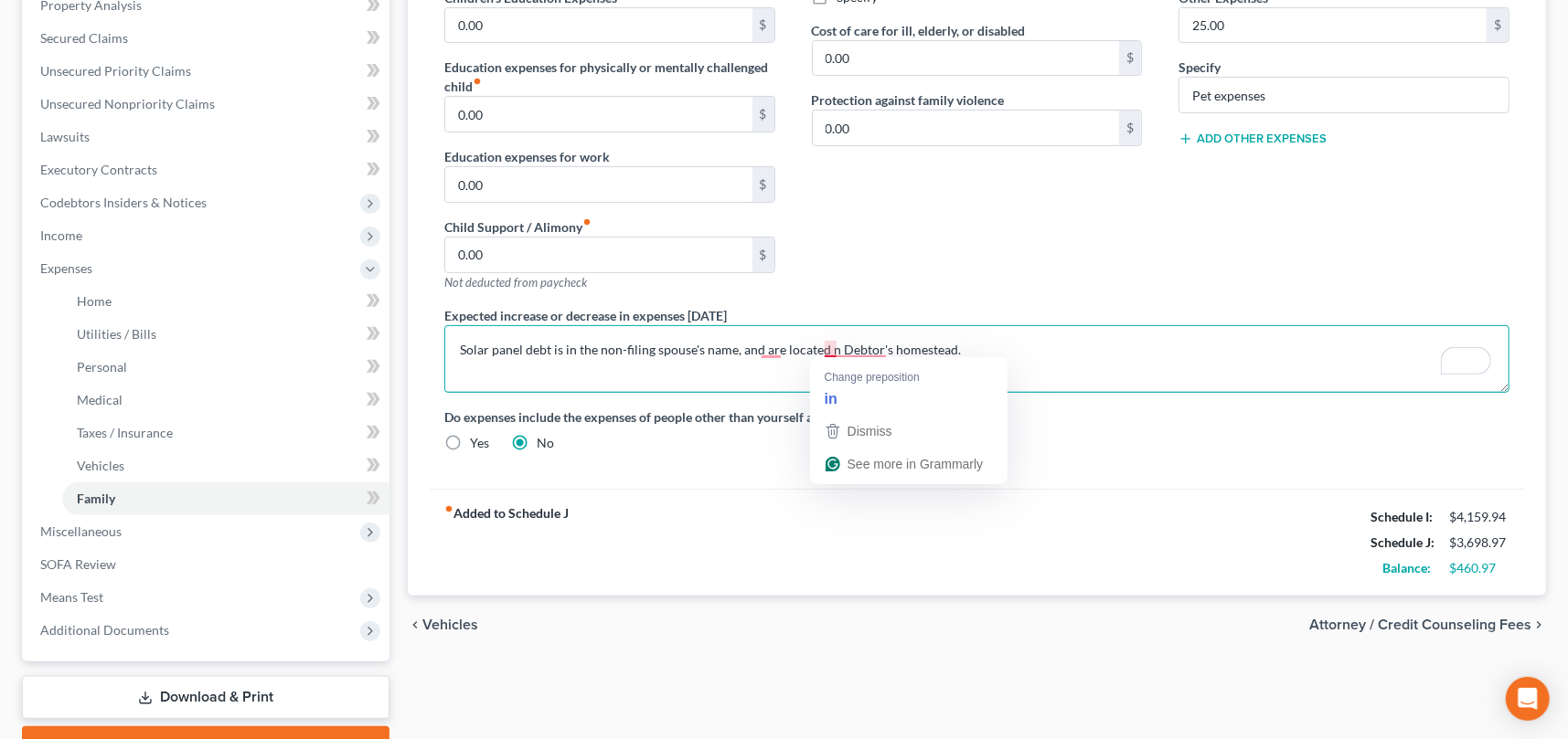
click at [825, 346] on textarea "Solar panel debt is in the non-filing spouse's name, and are located n Debtor's…" at bounding box center [977, 359] width 1065 height 68
click at [978, 346] on textarea "Solar panel debt is in the non-filing spouse's name, and are located on Debtor'…" at bounding box center [977, 359] width 1065 height 68
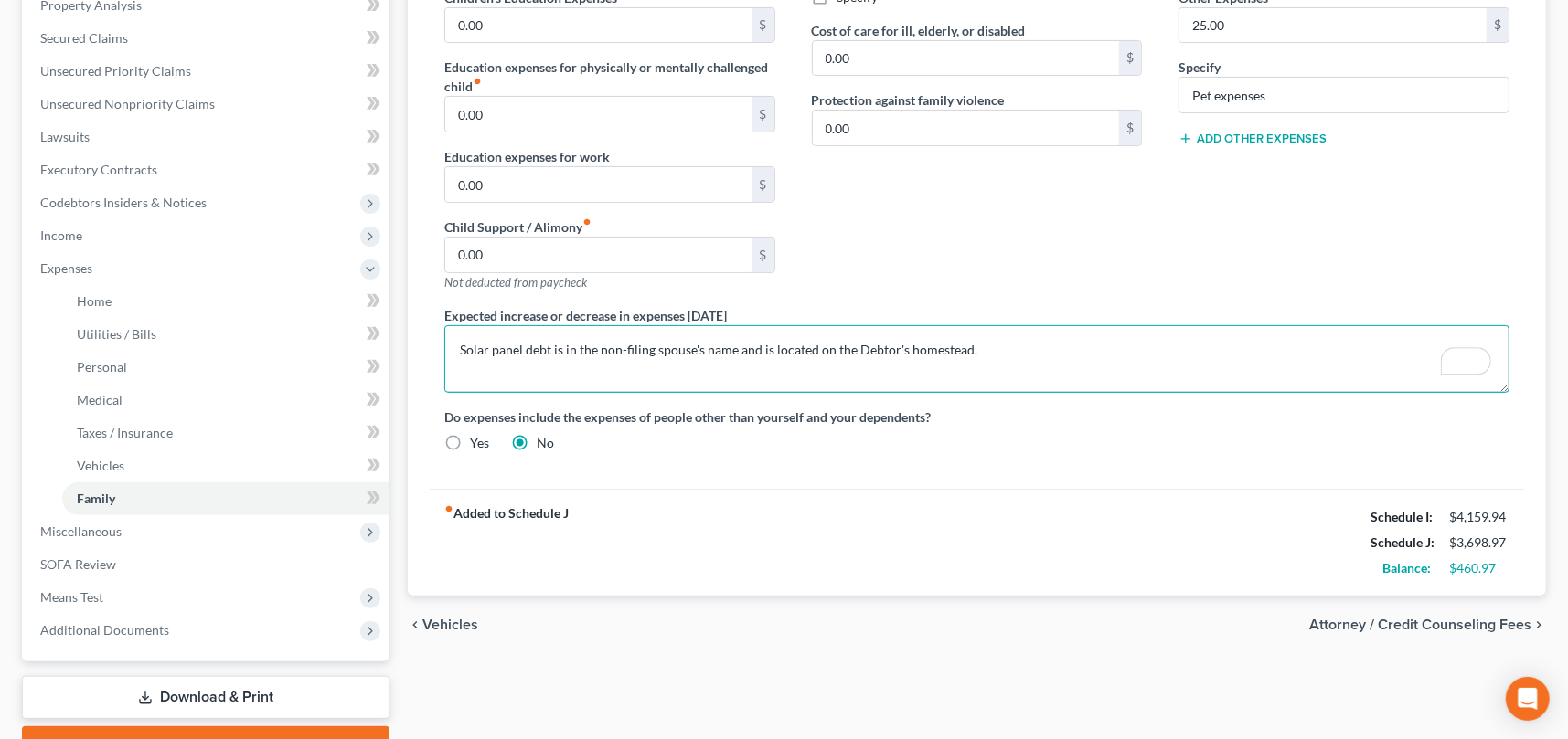
click at [989, 349] on textarea "Solar panel debt is in the non-filing spouse's name and is located on the Debto…" at bounding box center [977, 359] width 1065 height 68
type textarea "Solar panel debt is in the non-filing spouse's name and is located on the Debto…"
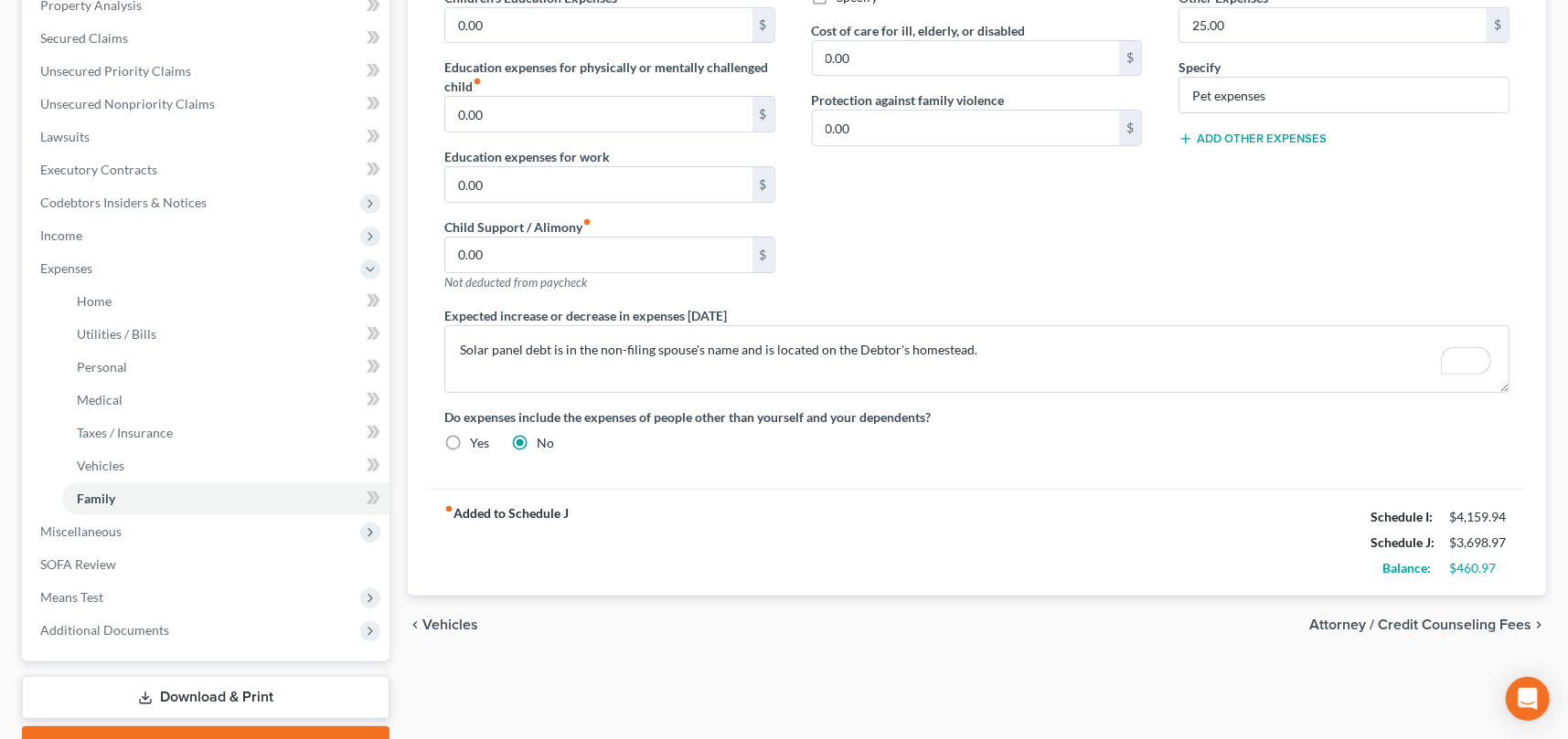
click at [1001, 271] on div "Contributions to other family members fiber_manual_record 0.00 $ Specify Cost o…" at bounding box center [978, 111] width 368 height 388
click at [89, 467] on span "Vehicles" at bounding box center [100, 465] width 47 height 15
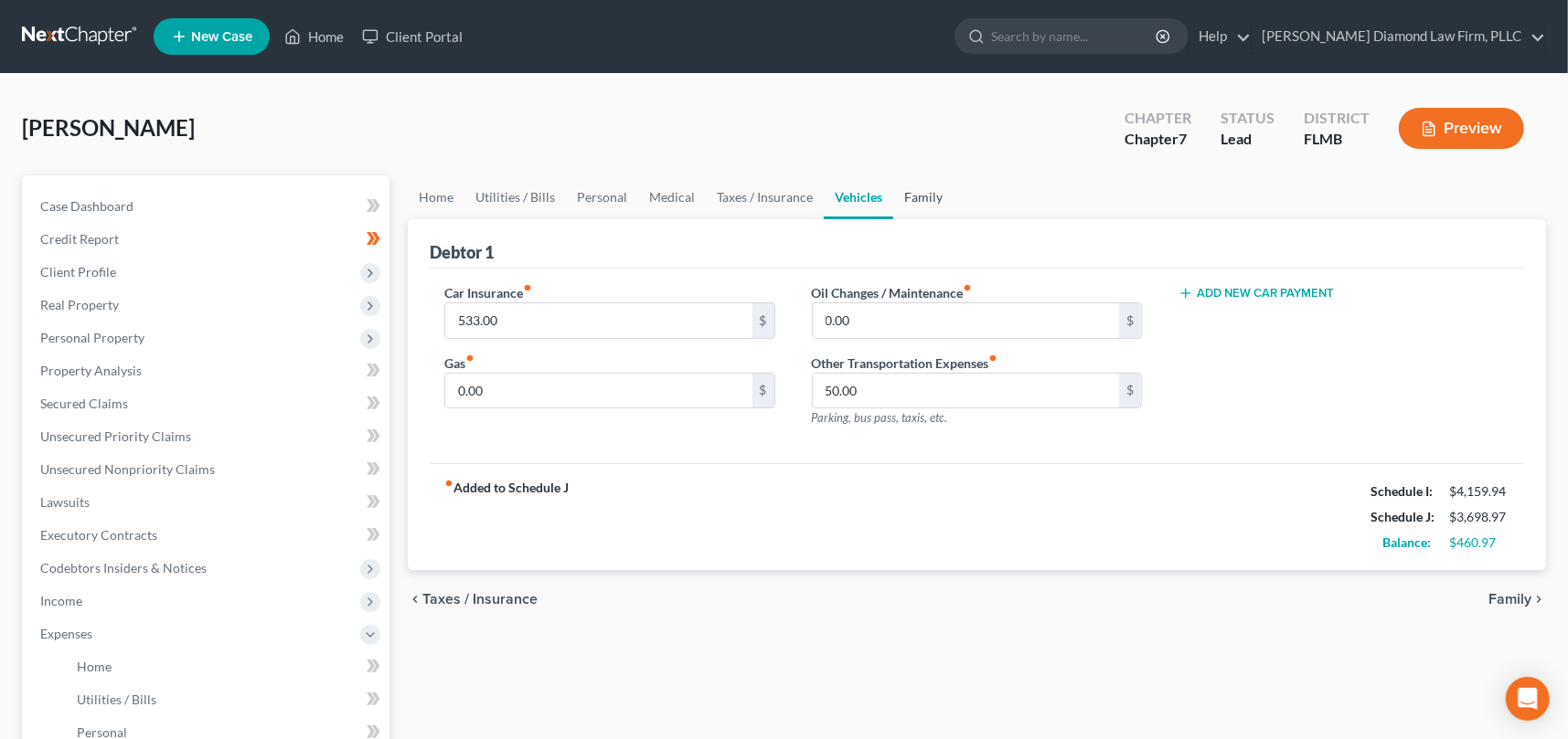
click at [928, 201] on link "Family" at bounding box center [923, 196] width 60 height 44
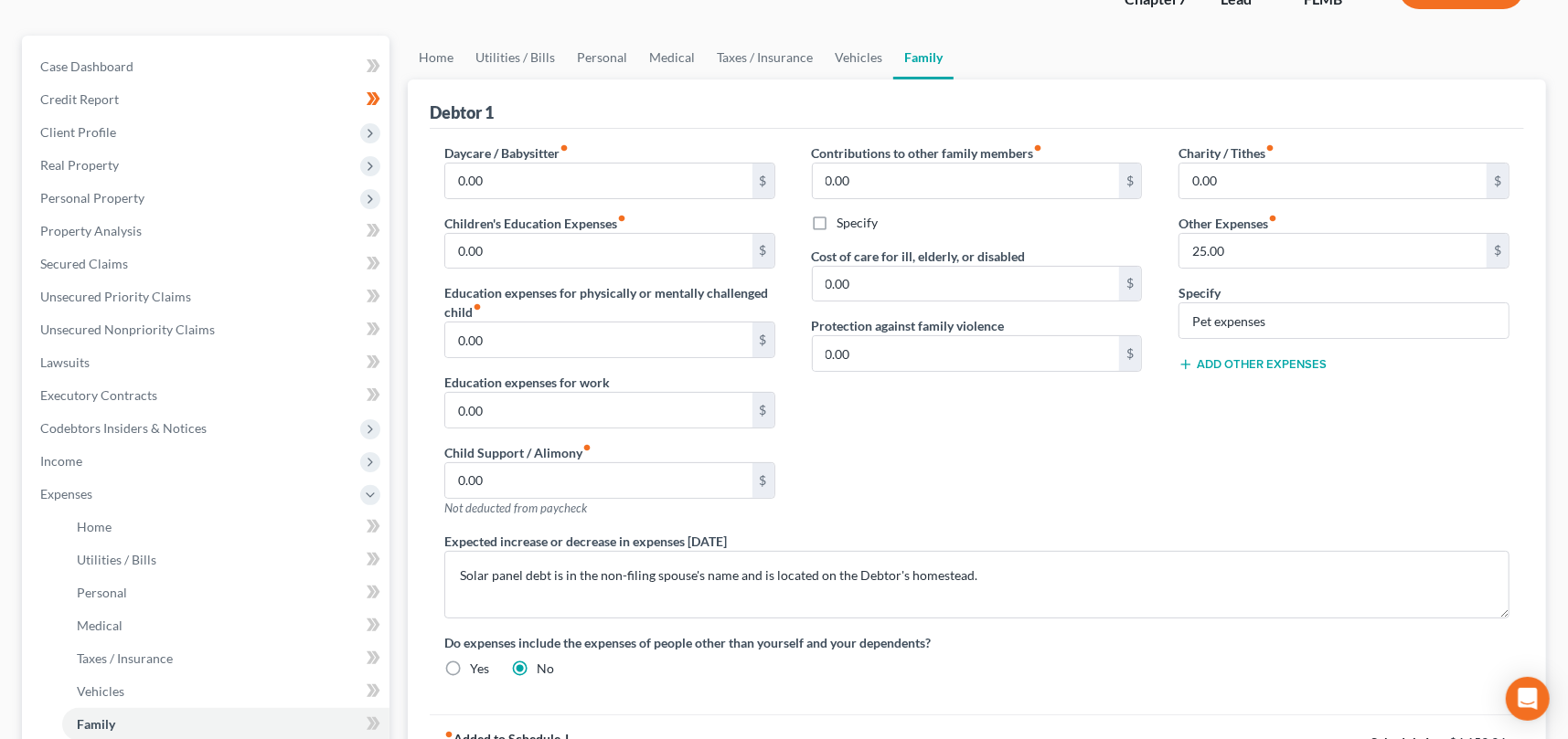
scroll to position [366, 0]
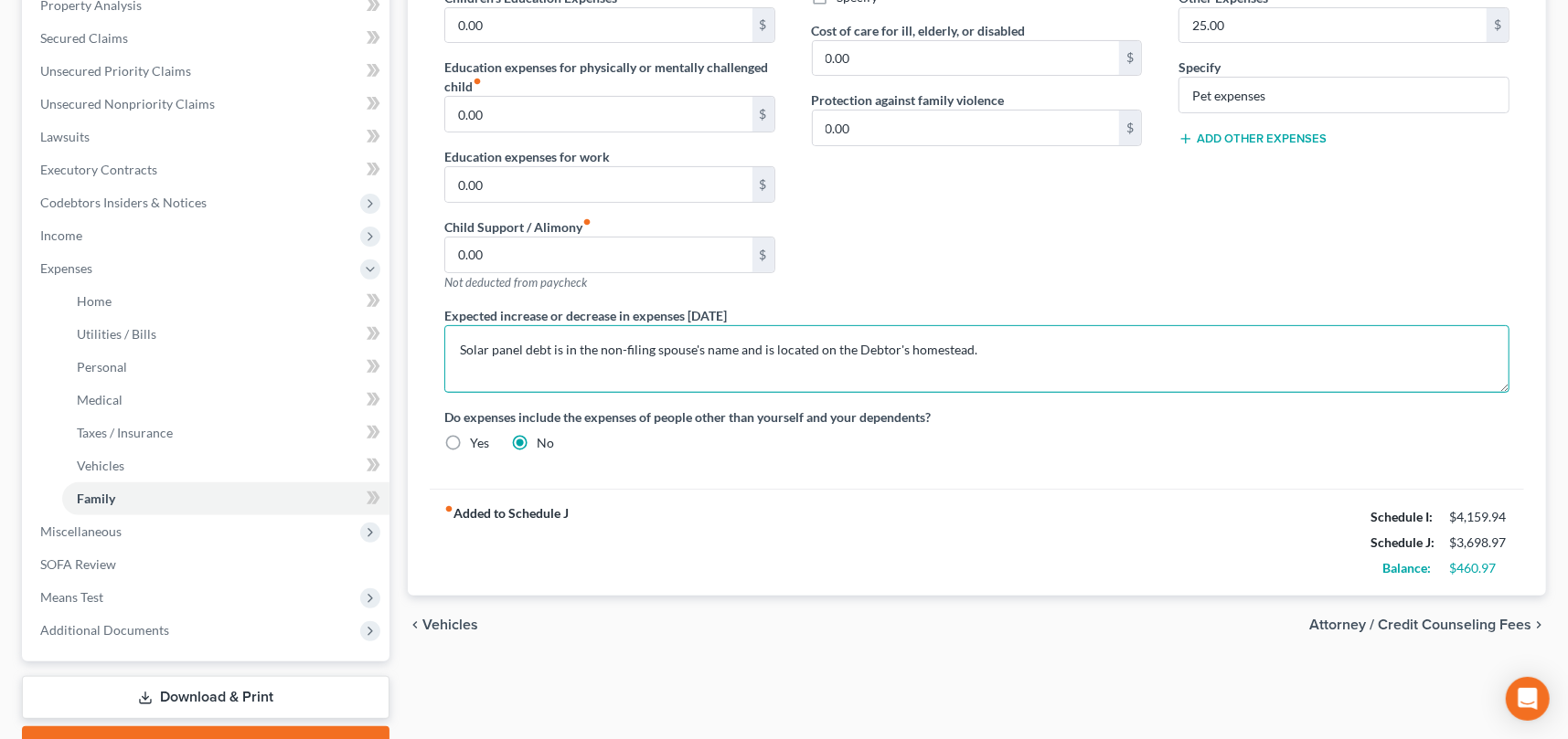
click at [761, 346] on textarea "Solar panel debt is in the non-filing spouse's name and is located on the Debto…" at bounding box center [977, 359] width 1065 height 68
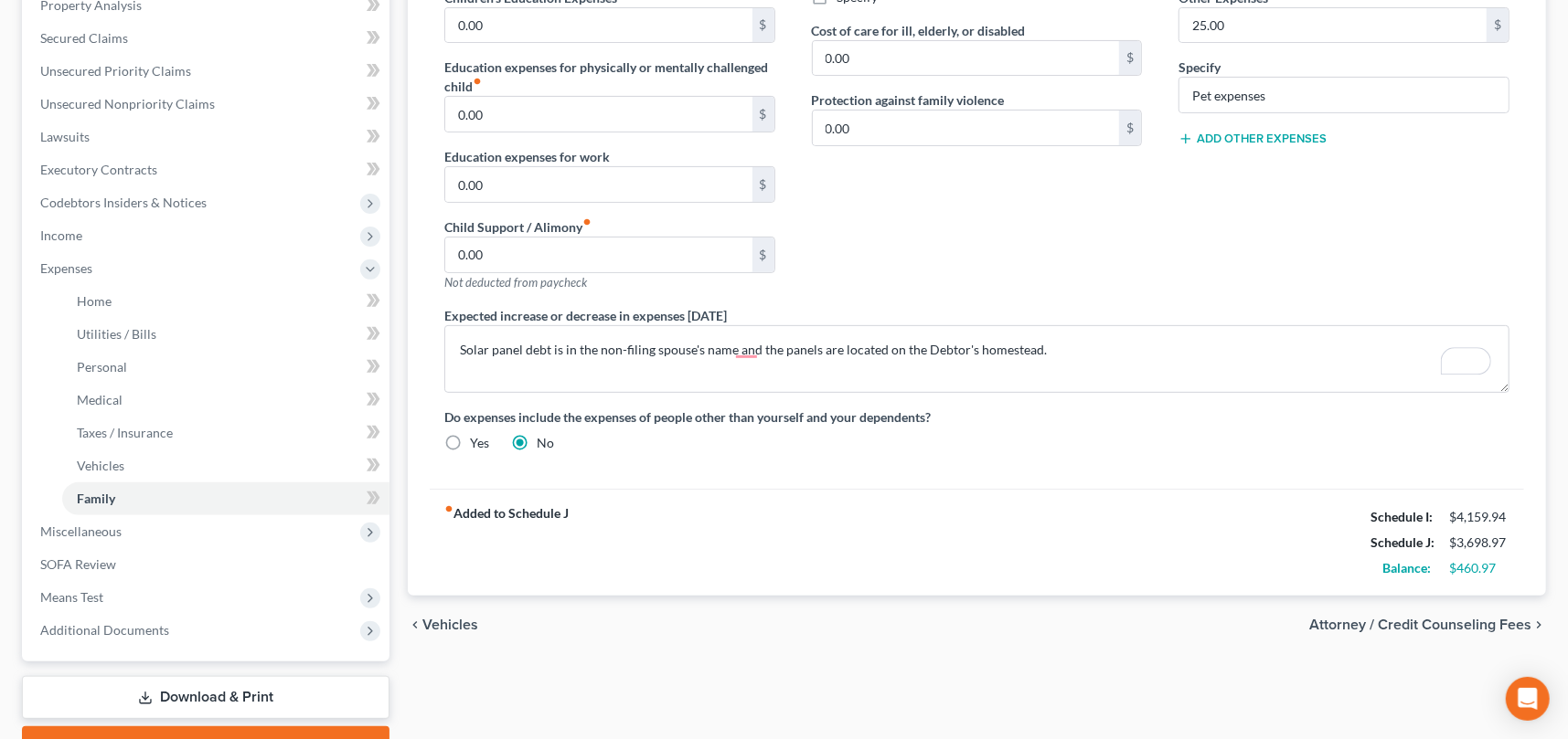
click at [890, 255] on div "Contributions to other family members fiber_manual_record 0.00 $ Specify Cost o…" at bounding box center [978, 111] width 368 height 388
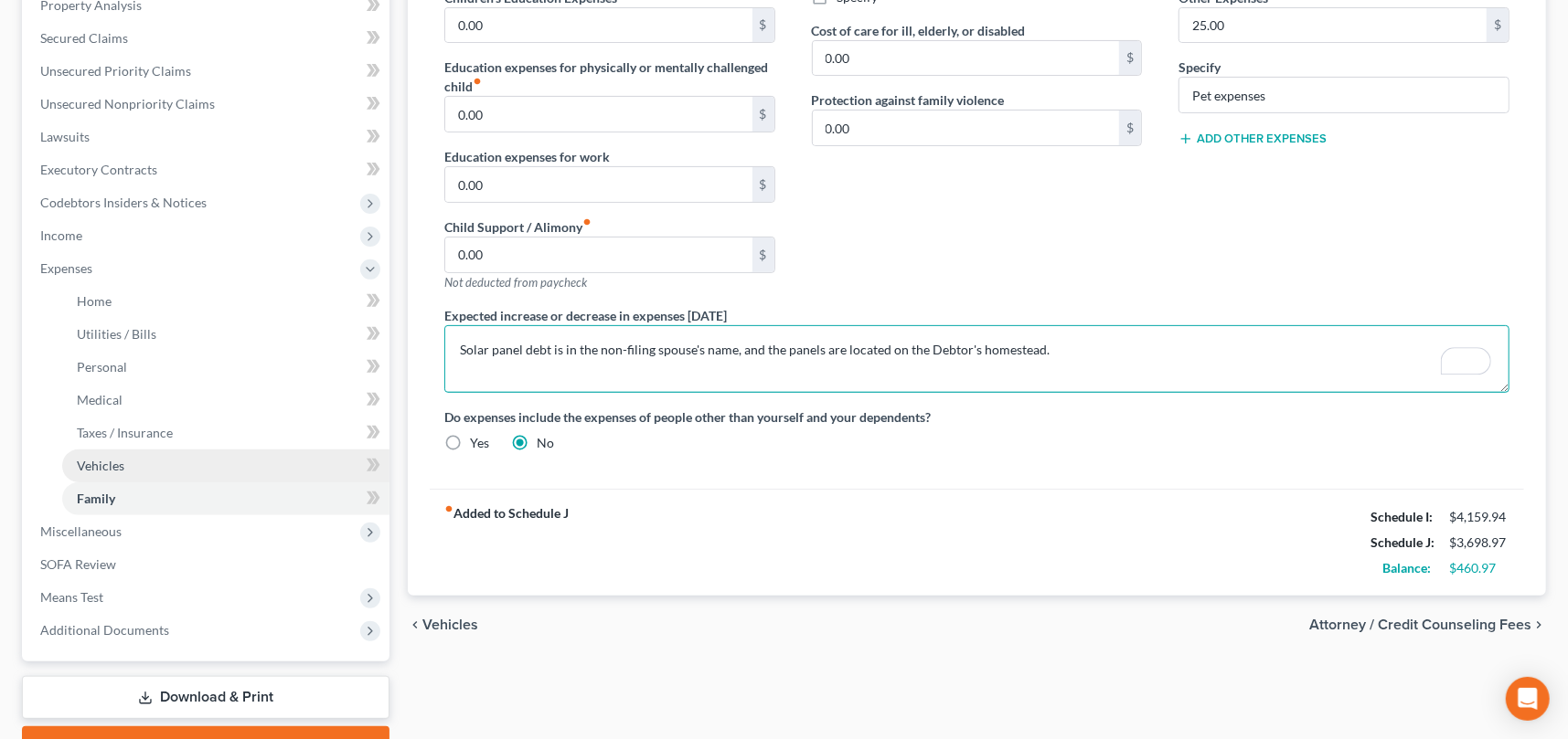
type textarea "Solar panel debt is in the non-filing spouse's name, and the panels are located…"
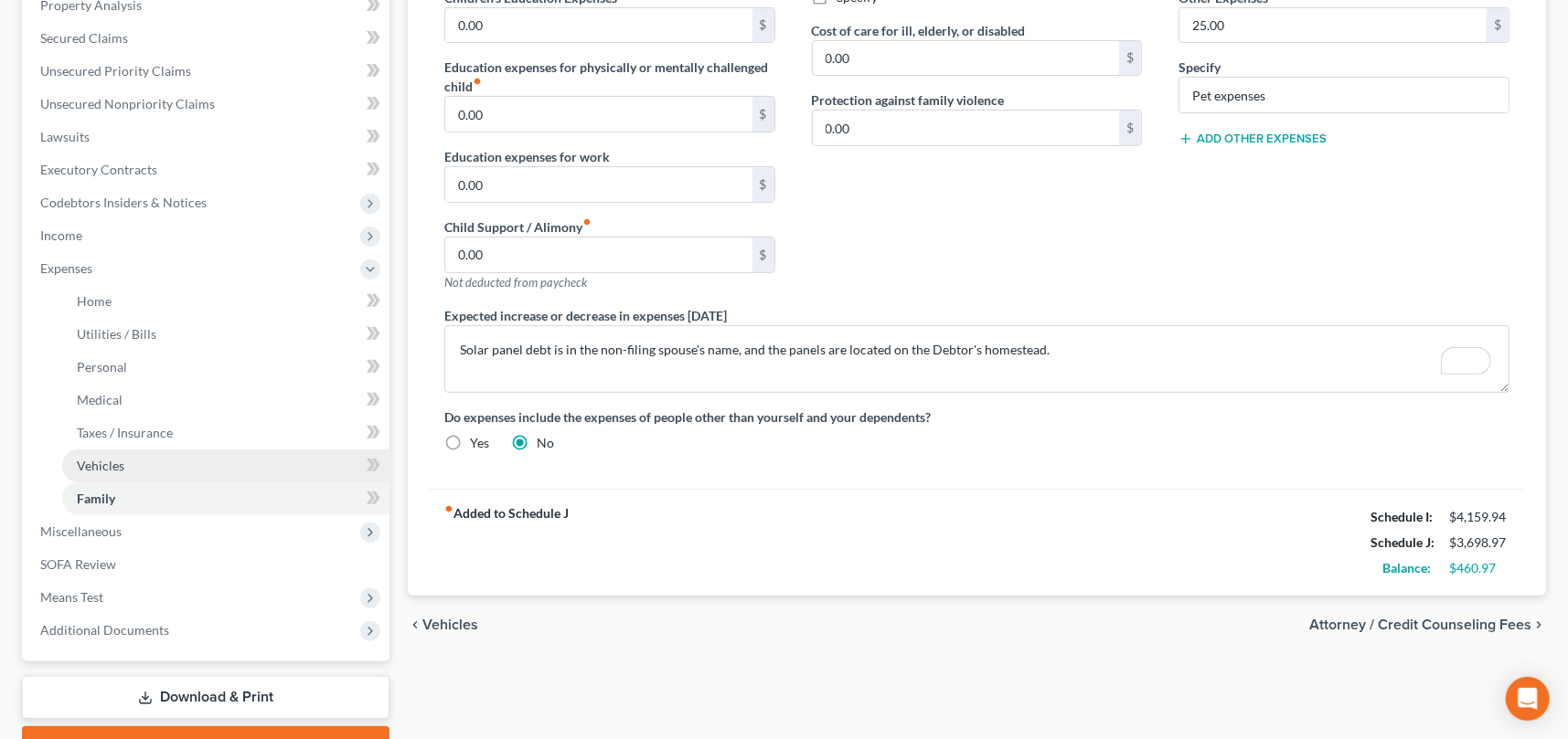
click at [100, 458] on span "Vehicles" at bounding box center [100, 465] width 47 height 15
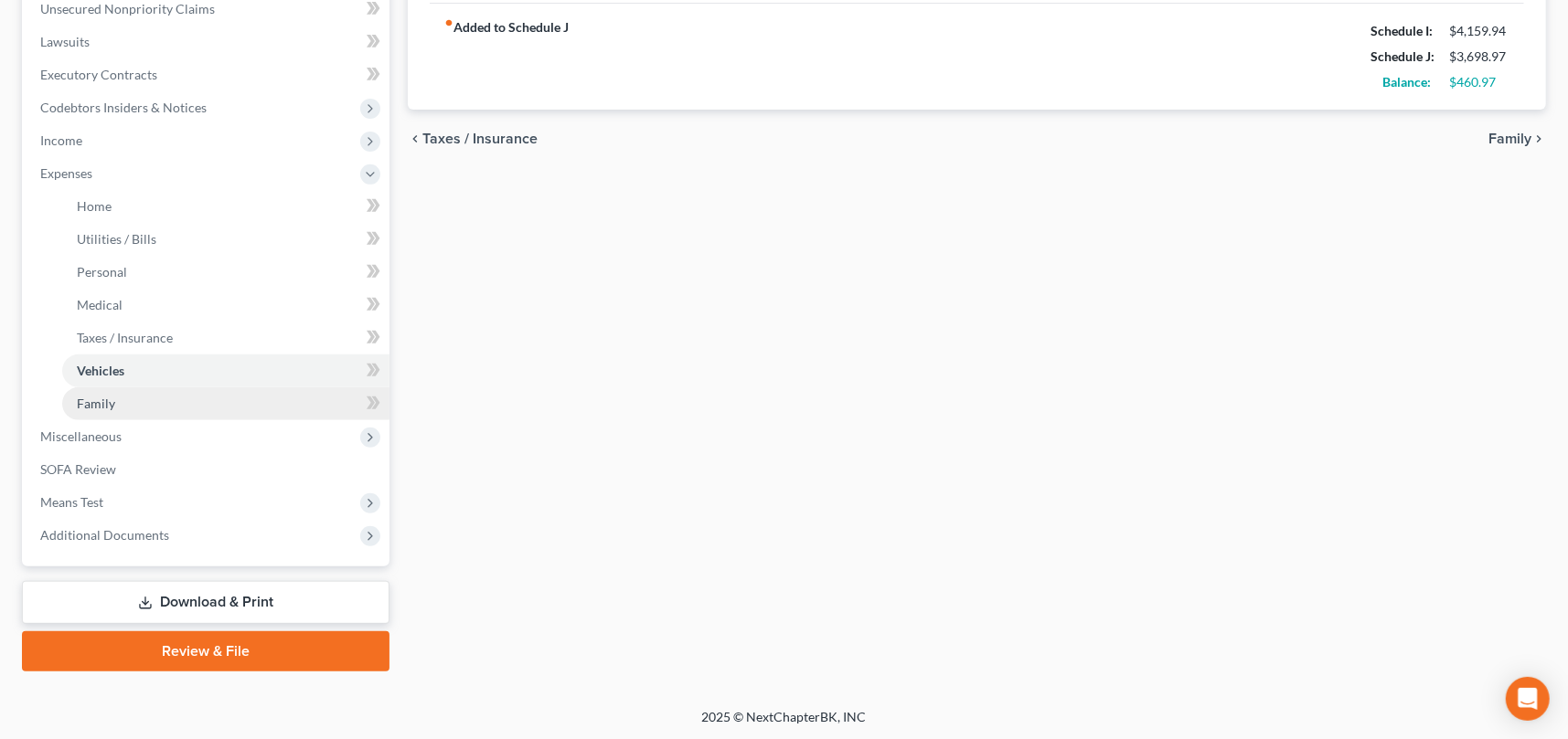
click at [100, 400] on span "Family" at bounding box center [96, 403] width 39 height 15
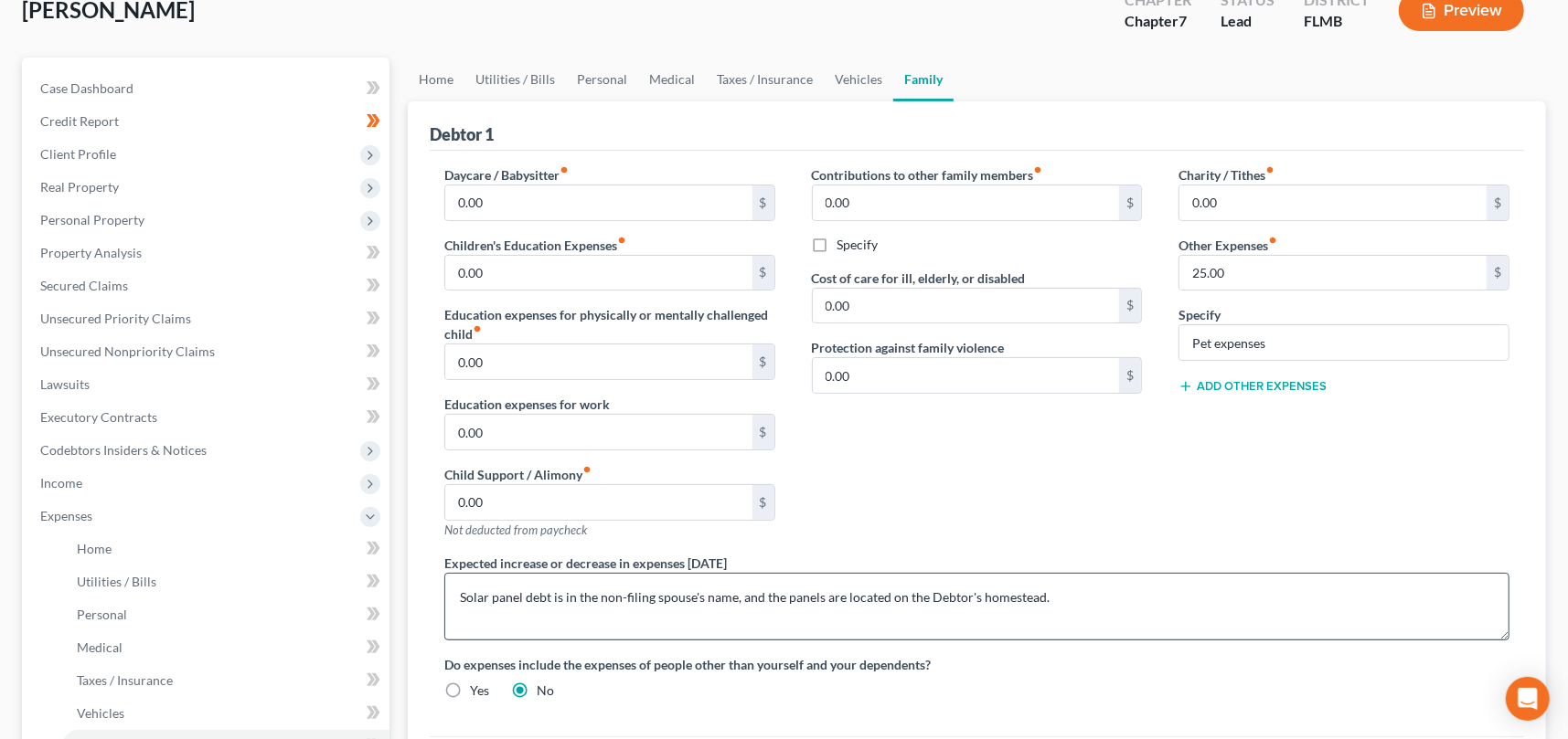
scroll to position [91, 0]
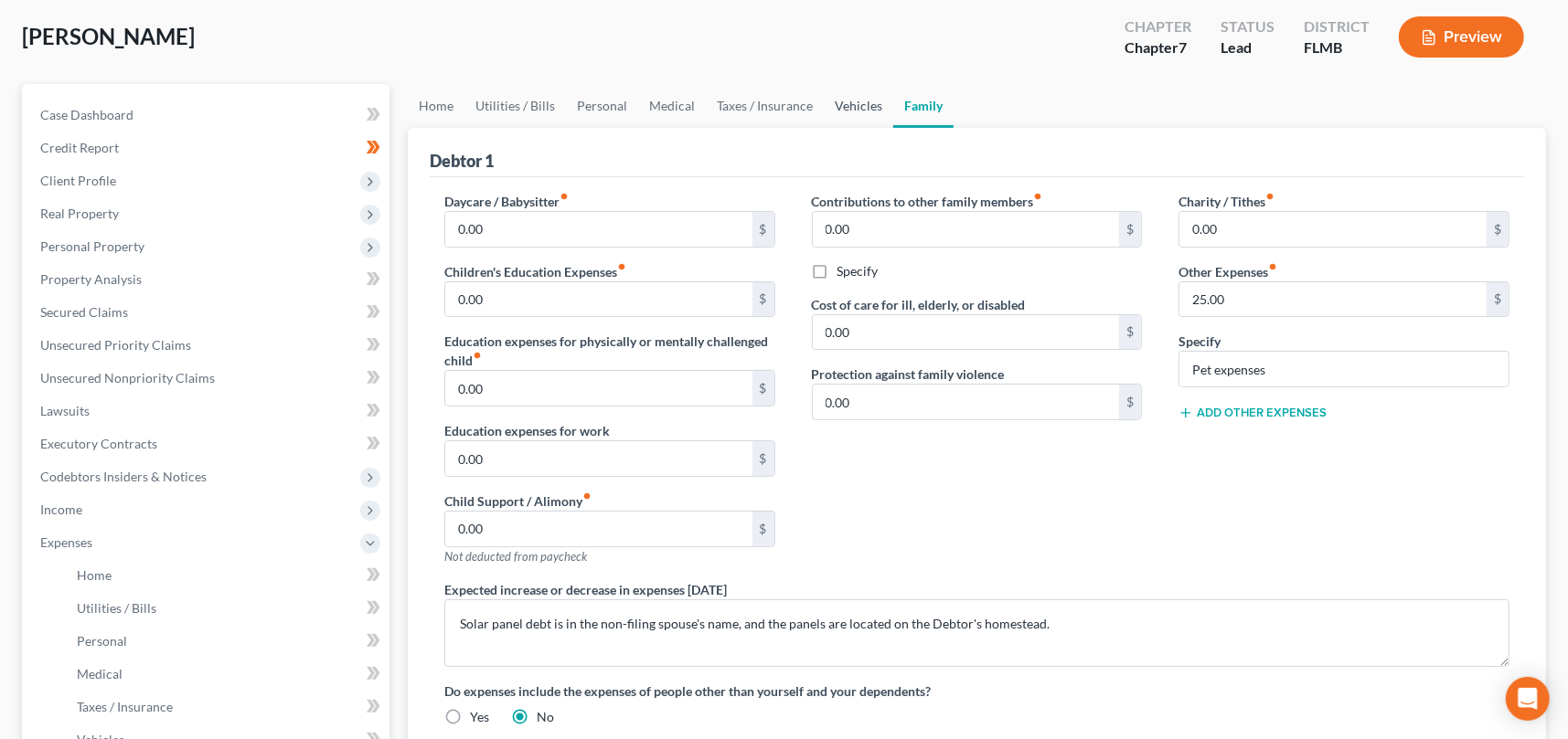
click at [853, 105] on link "Vehicles" at bounding box center [859, 105] width 70 height 44
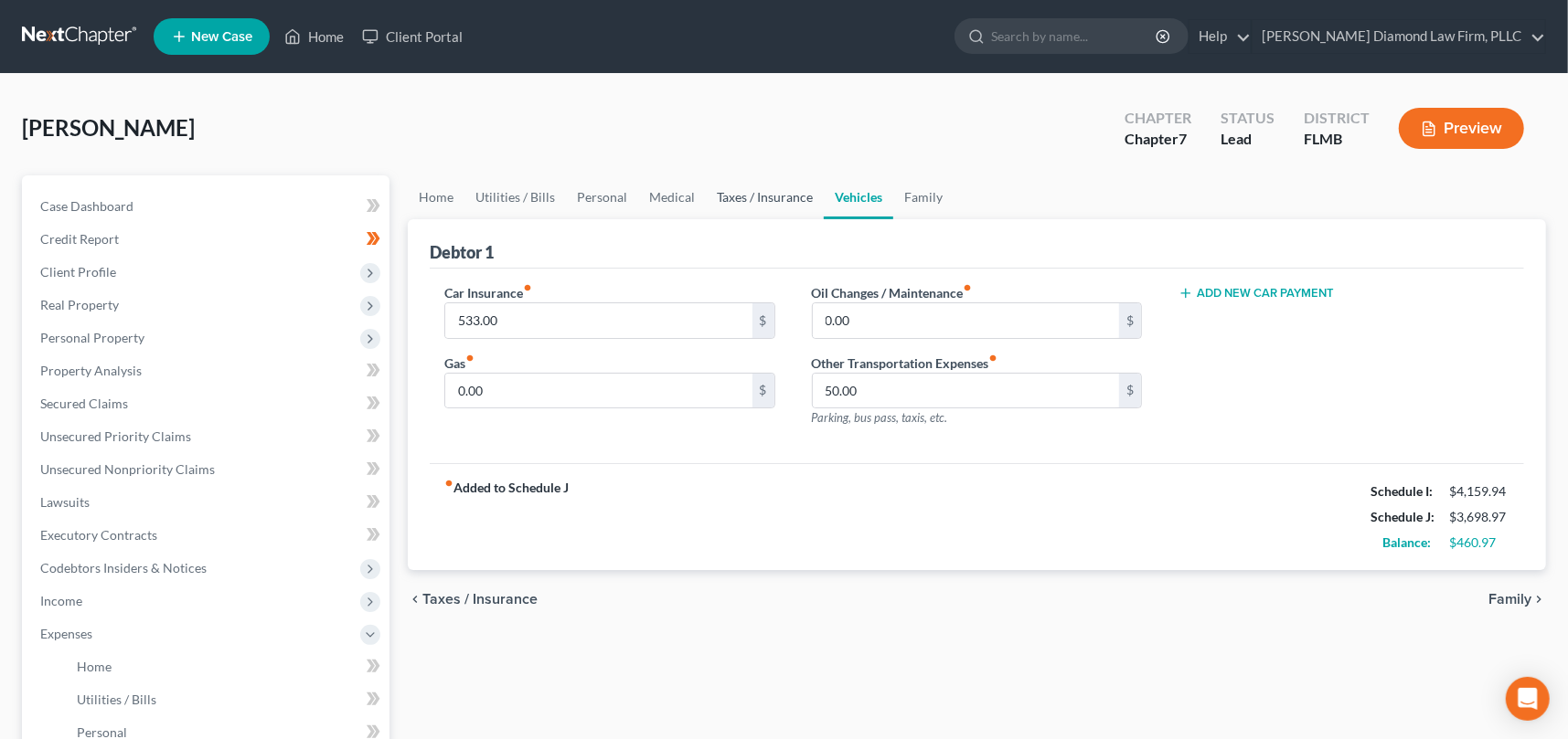
click at [765, 196] on link "Taxes / Insurance" at bounding box center [765, 196] width 118 height 44
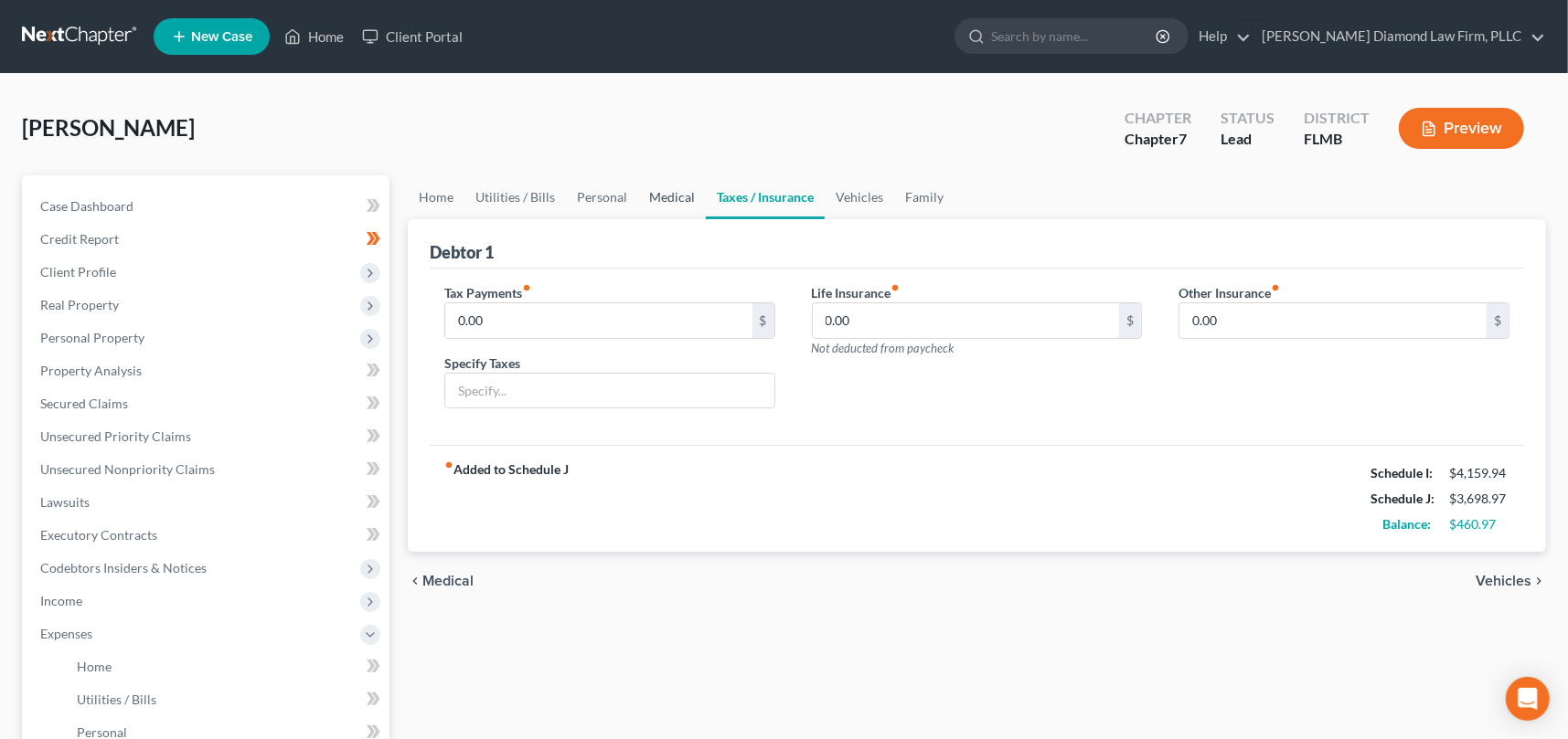
click at [666, 196] on link "Medical" at bounding box center [672, 196] width 68 height 44
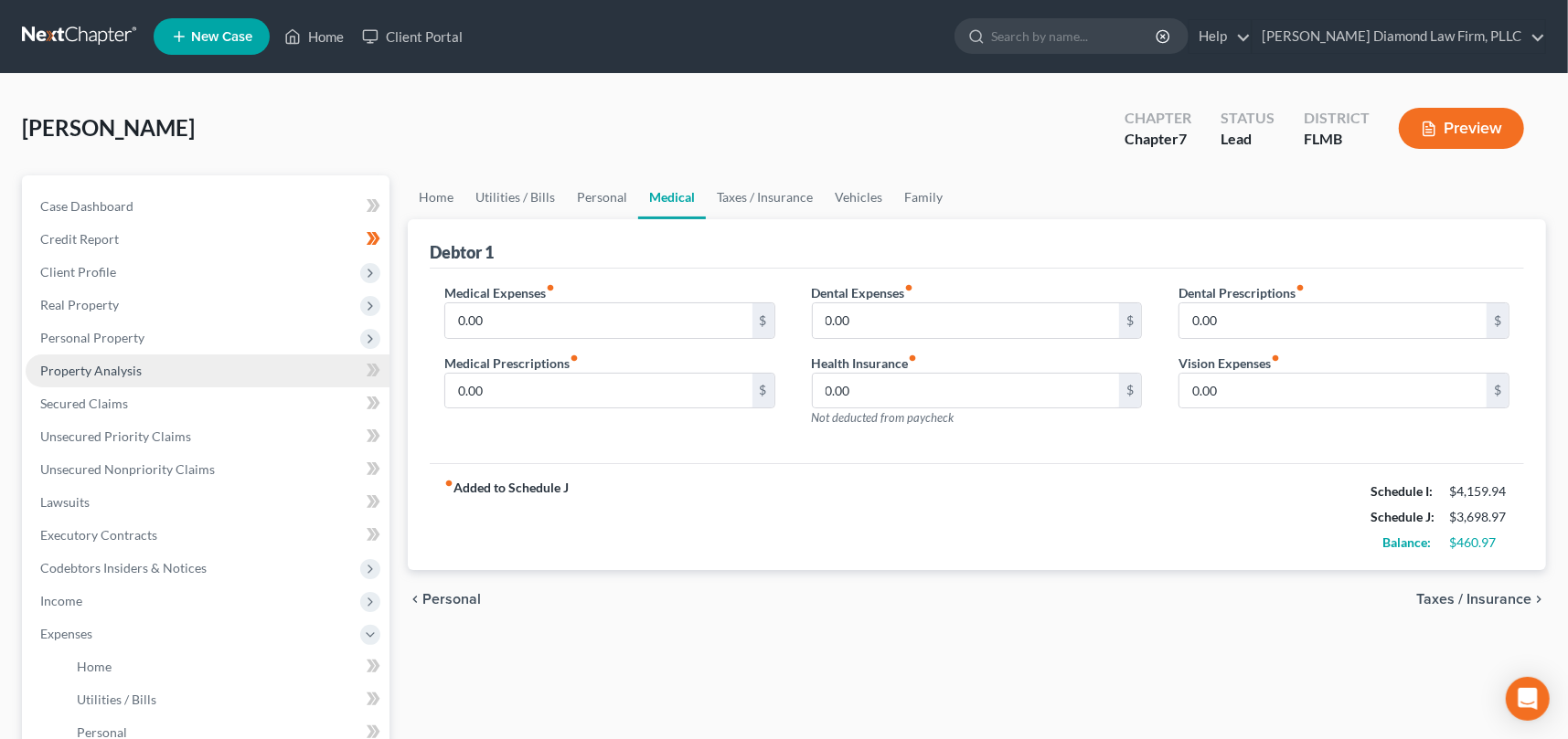
click at [98, 367] on span "Property Analysis" at bounding box center [91, 370] width 102 height 15
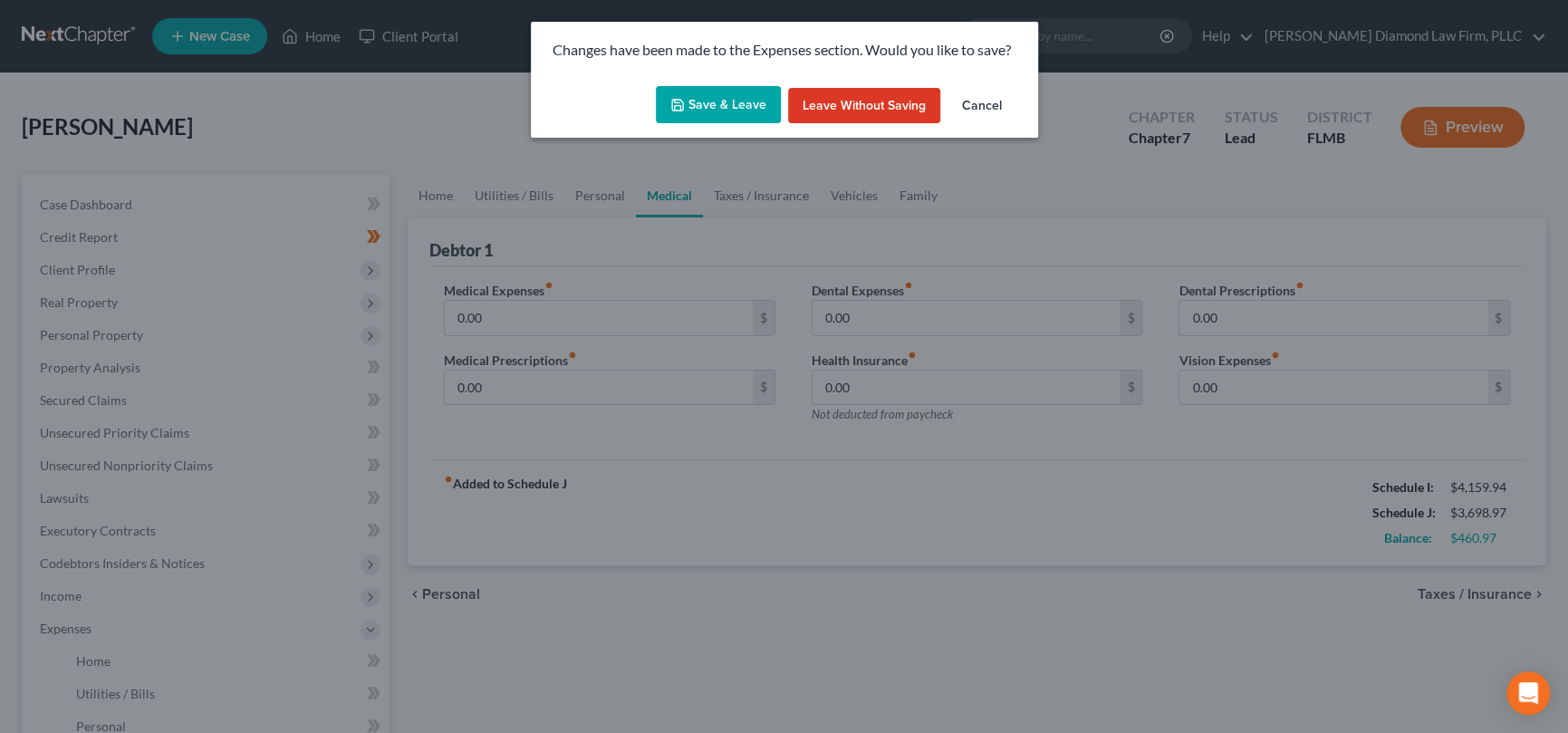
click at [706, 105] on button "Save & Leave" at bounding box center [718, 106] width 125 height 38
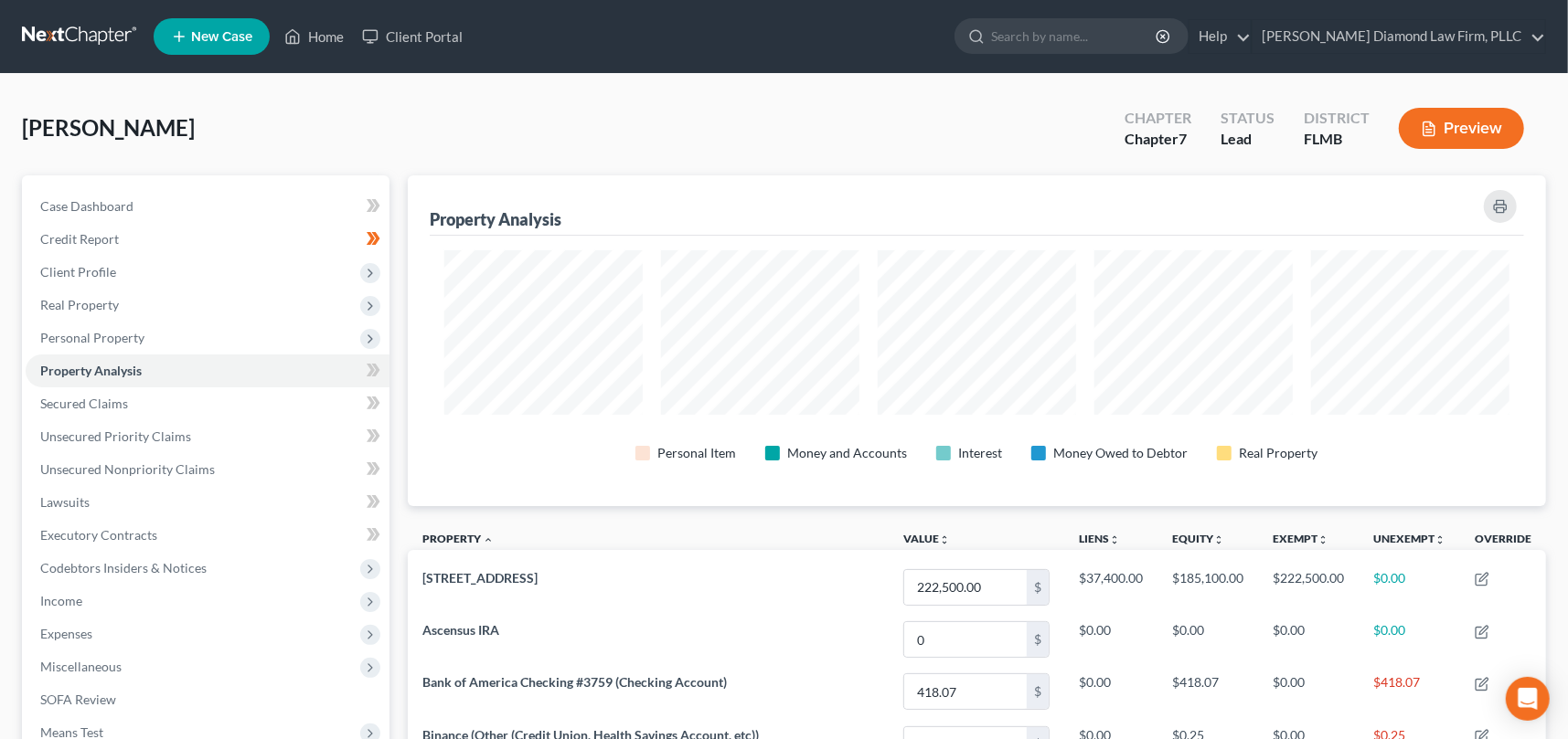
scroll to position [330, 1138]
click at [324, 37] on link "Home" at bounding box center [314, 37] width 77 height 33
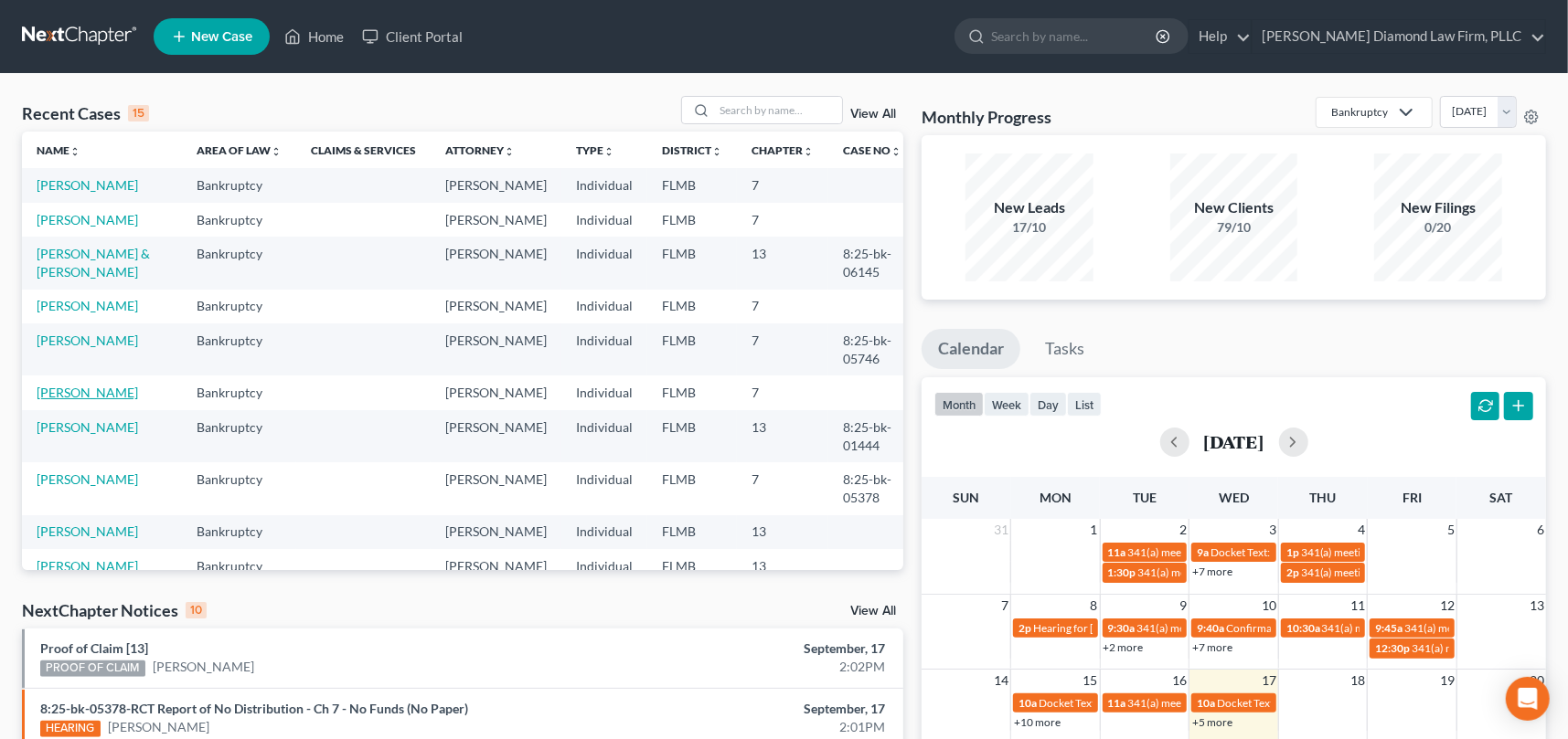
click at [75, 400] on link "[PERSON_NAME]" at bounding box center [87, 393] width 102 height 15
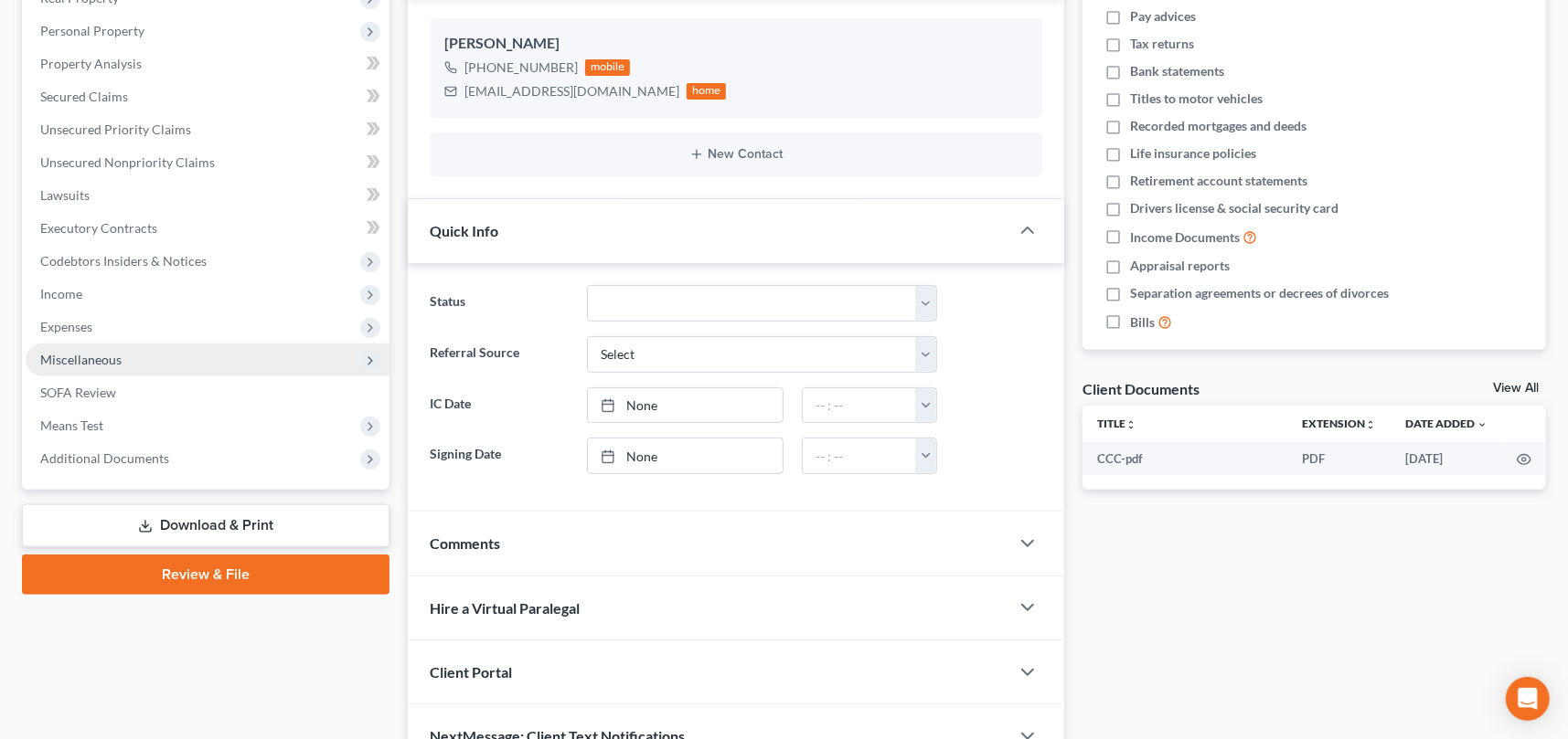
scroll to position [274, 0]
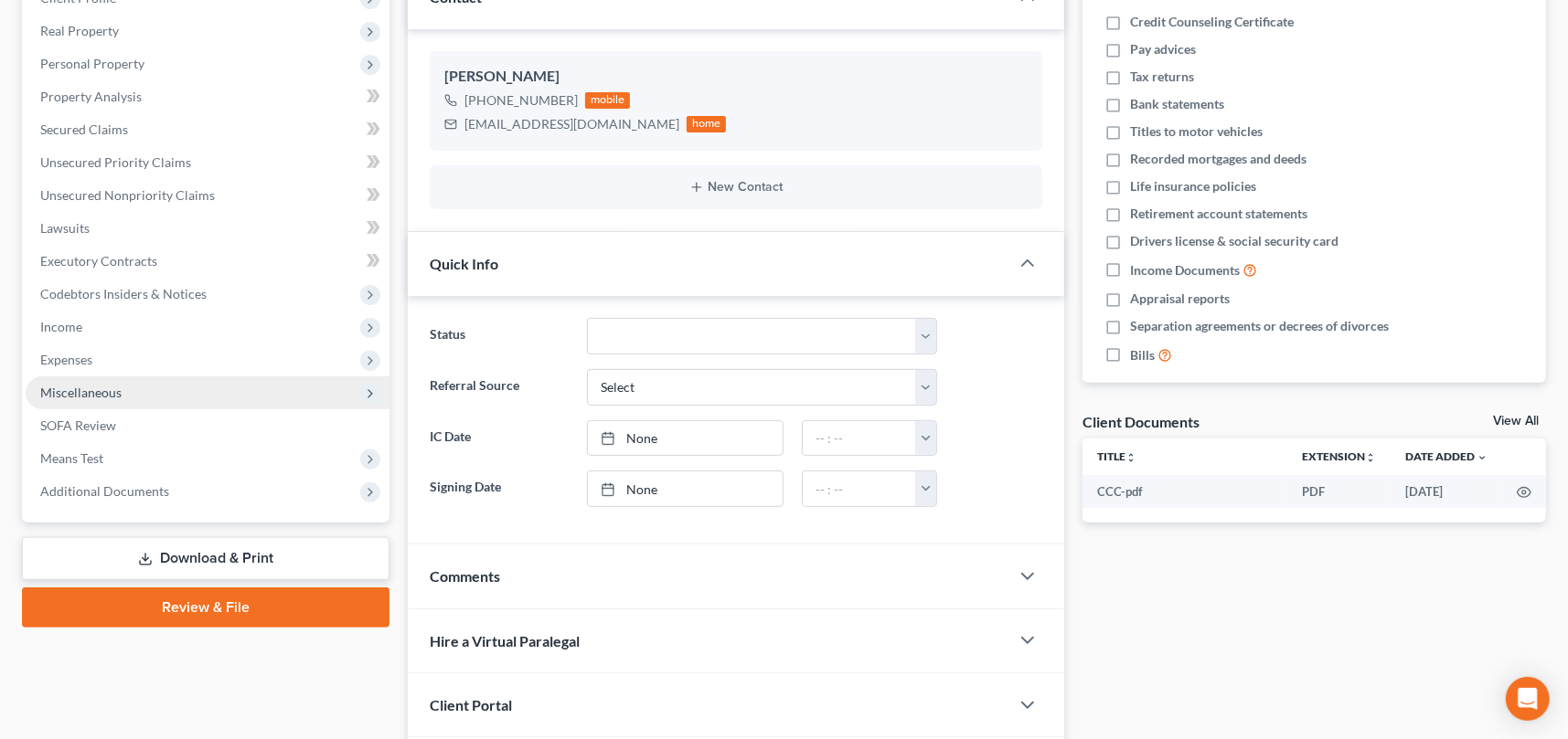
click at [132, 396] on span "Miscellaneous" at bounding box center [207, 393] width 364 height 33
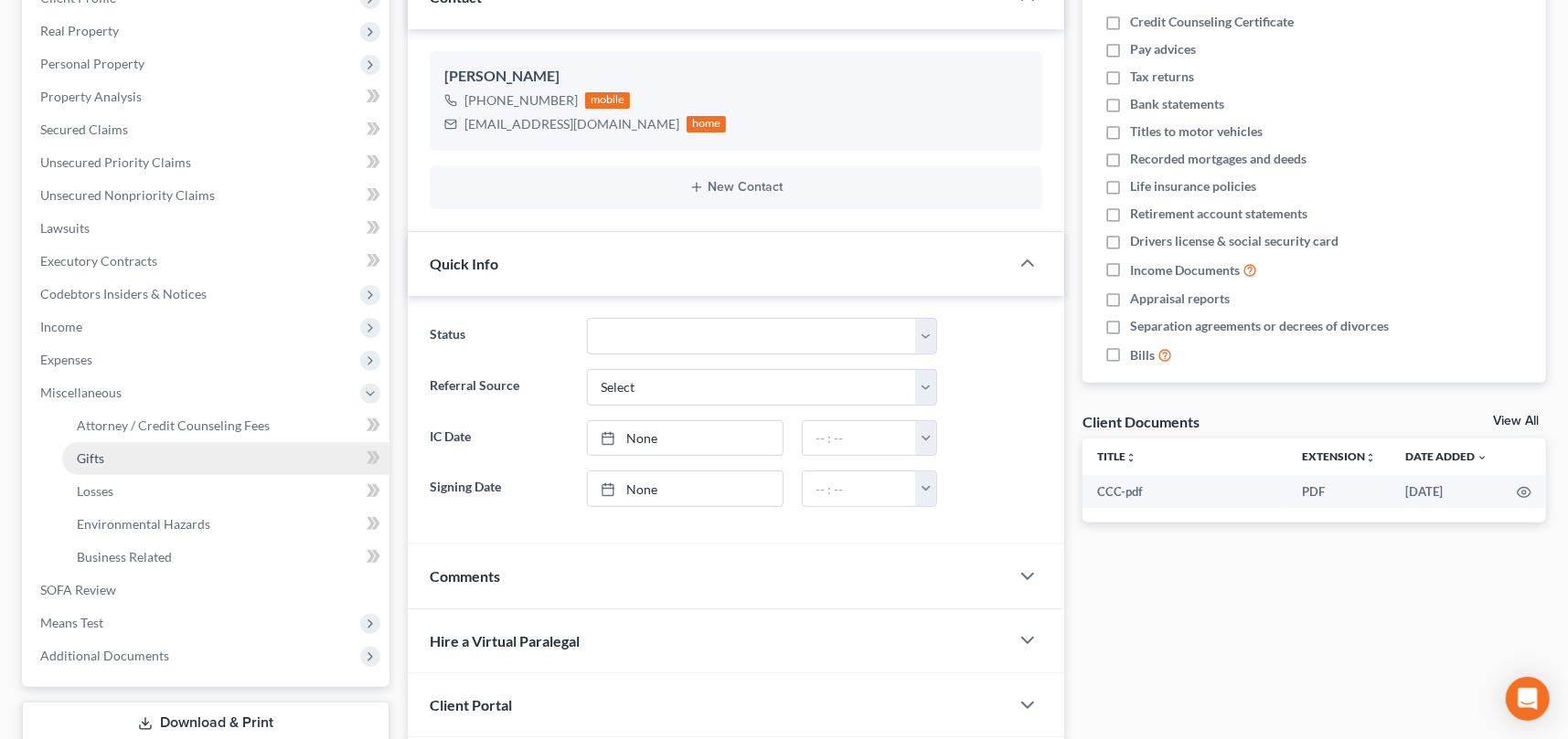
click at [90, 452] on span "Gifts" at bounding box center [90, 458] width 27 height 15
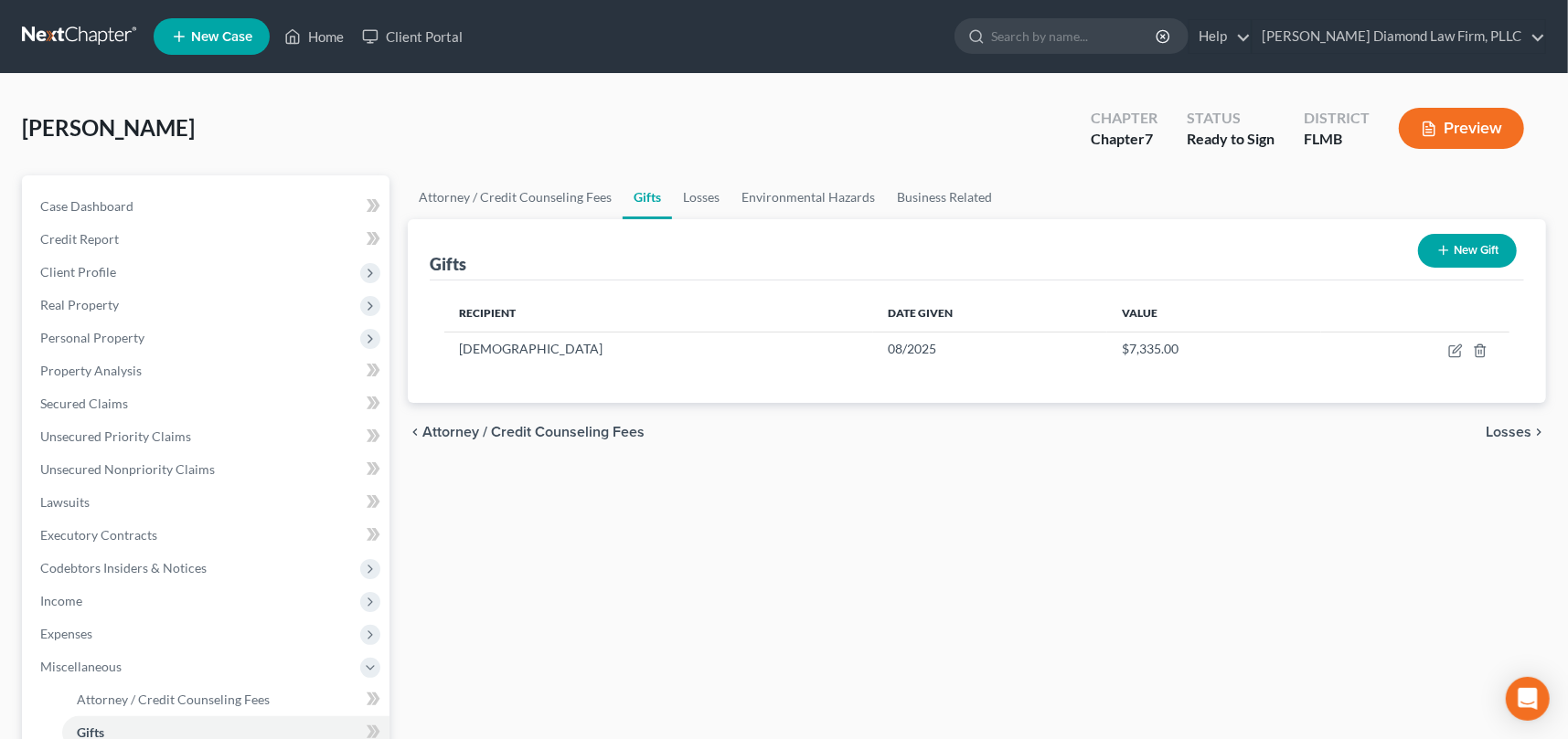
click at [1480, 250] on button "New Gift" at bounding box center [1467, 251] width 99 height 34
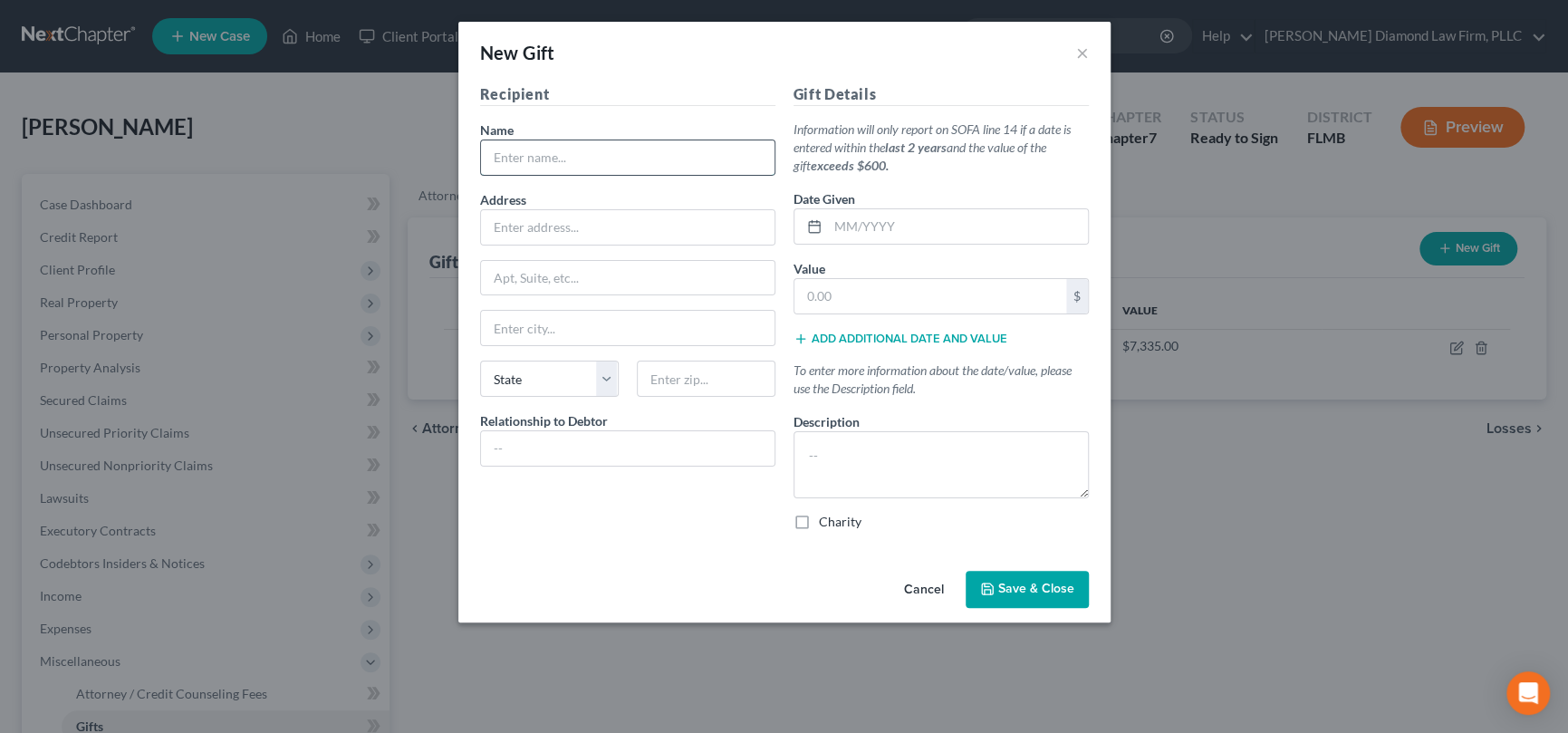
click at [548, 151] on input "text" at bounding box center [627, 157] width 293 height 35
type input "[PERSON_NAME]"
click at [568, 376] on select "State AL AK AR AZ CA CO CT DE DC FL GA GU HI ID IL IN IA KS KY LA ME MD MA MI M…" at bounding box center [550, 379] width 138 height 36
select select "9"
click at [480, 361] on select "State AL AK AR AZ CA CO CT DE DC FL GA GU HI ID IL IN IA KS KY LA ME MD MA MI M…" at bounding box center [550, 379] width 138 height 36
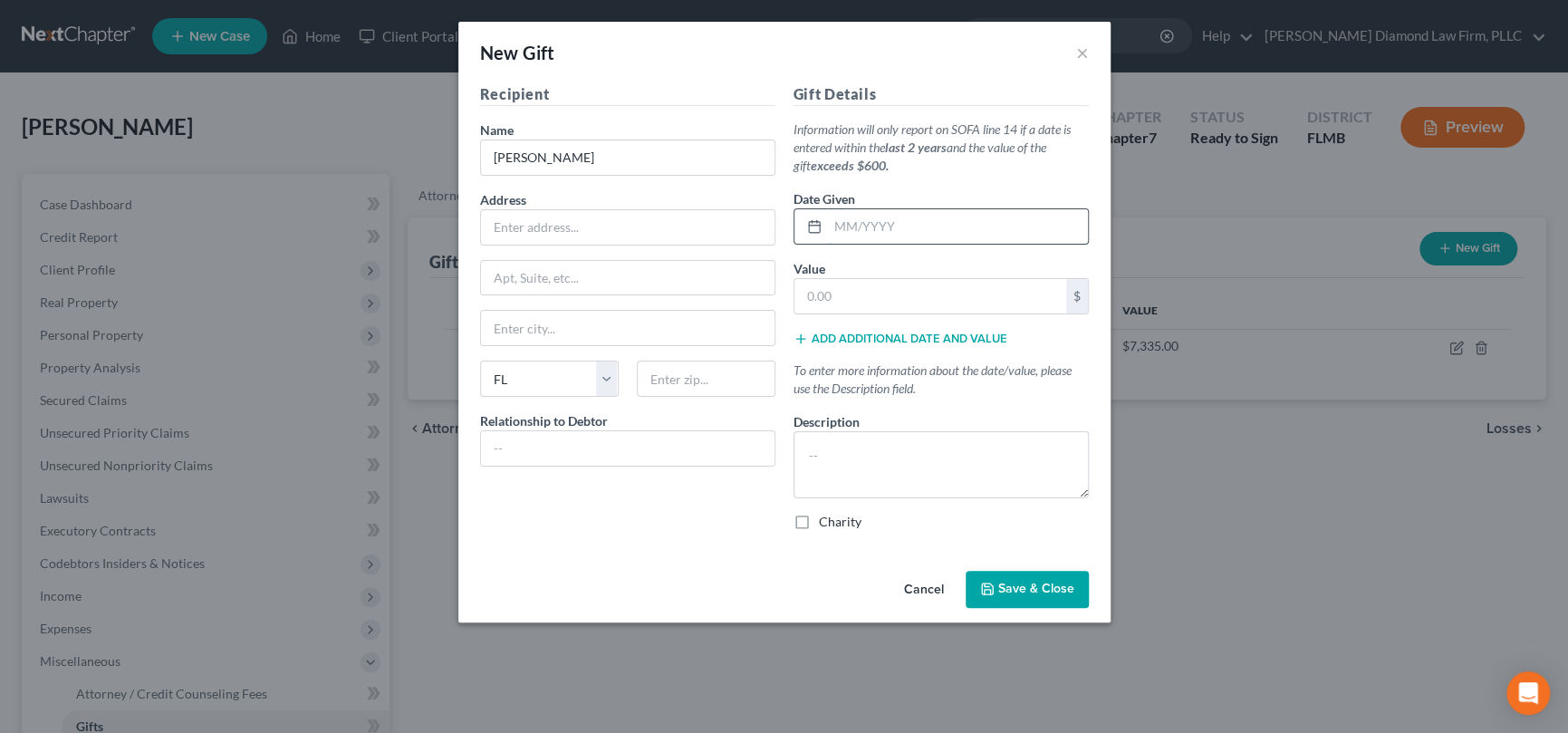
click at [838, 225] on input "text" at bounding box center [957, 226] width 260 height 35
type input "M"
type input "03/2025"
type input "5"
type input "100,000"
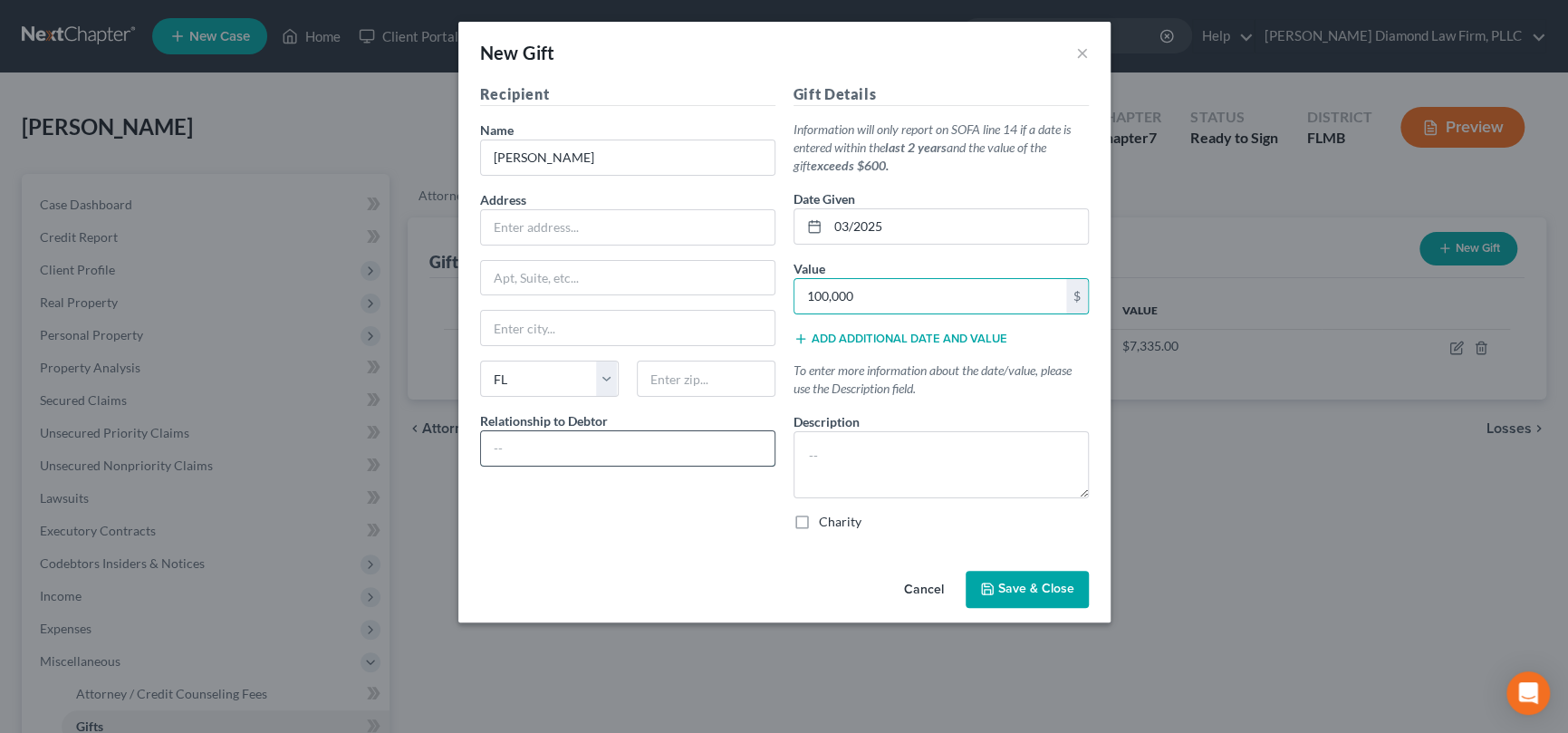
click at [713, 438] on input "text" at bounding box center [627, 449] width 293 height 35
type input "s"
type input "Son"
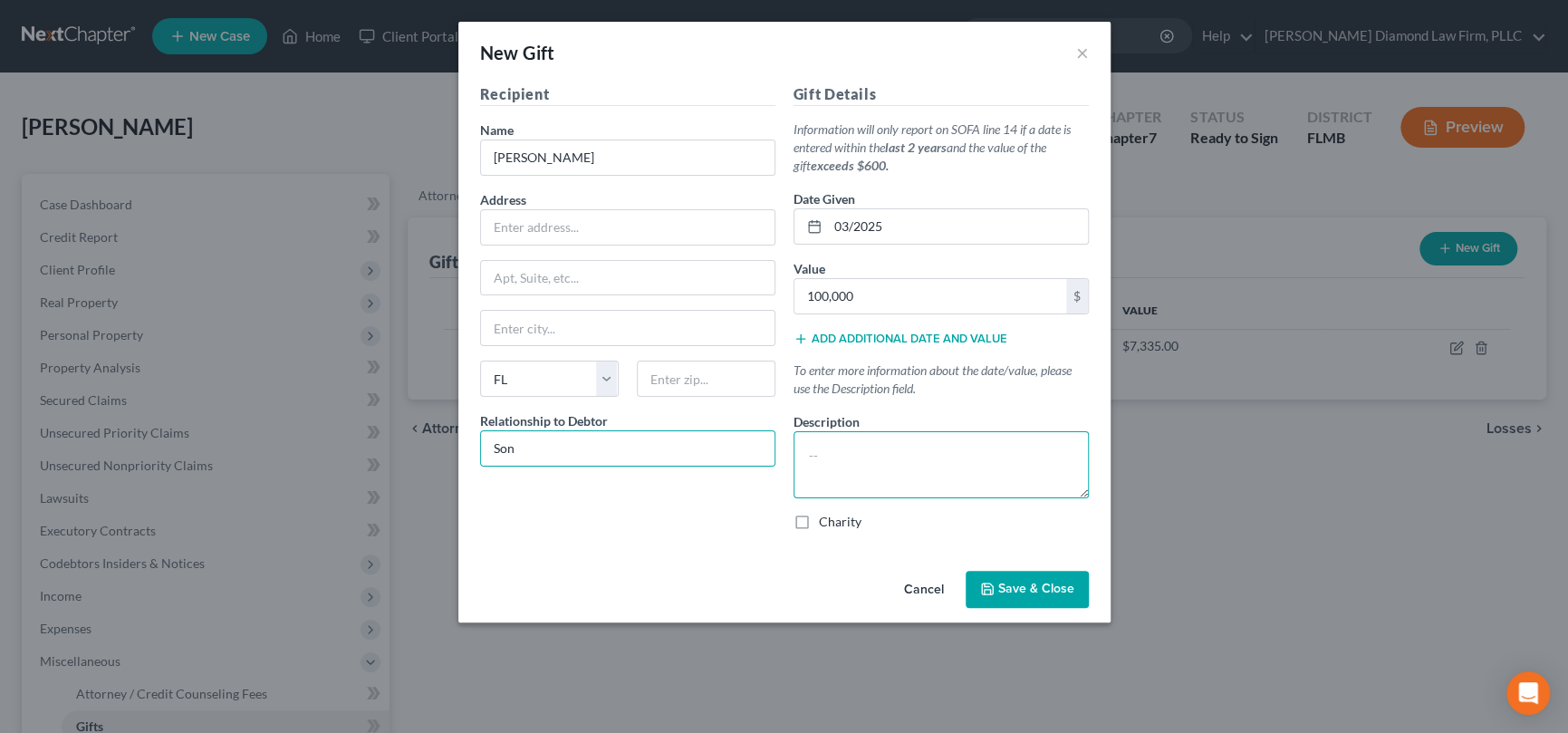
click at [872, 453] on textarea at bounding box center [941, 465] width 295 height 67
type textarea "to replace his vehicle that broke down"
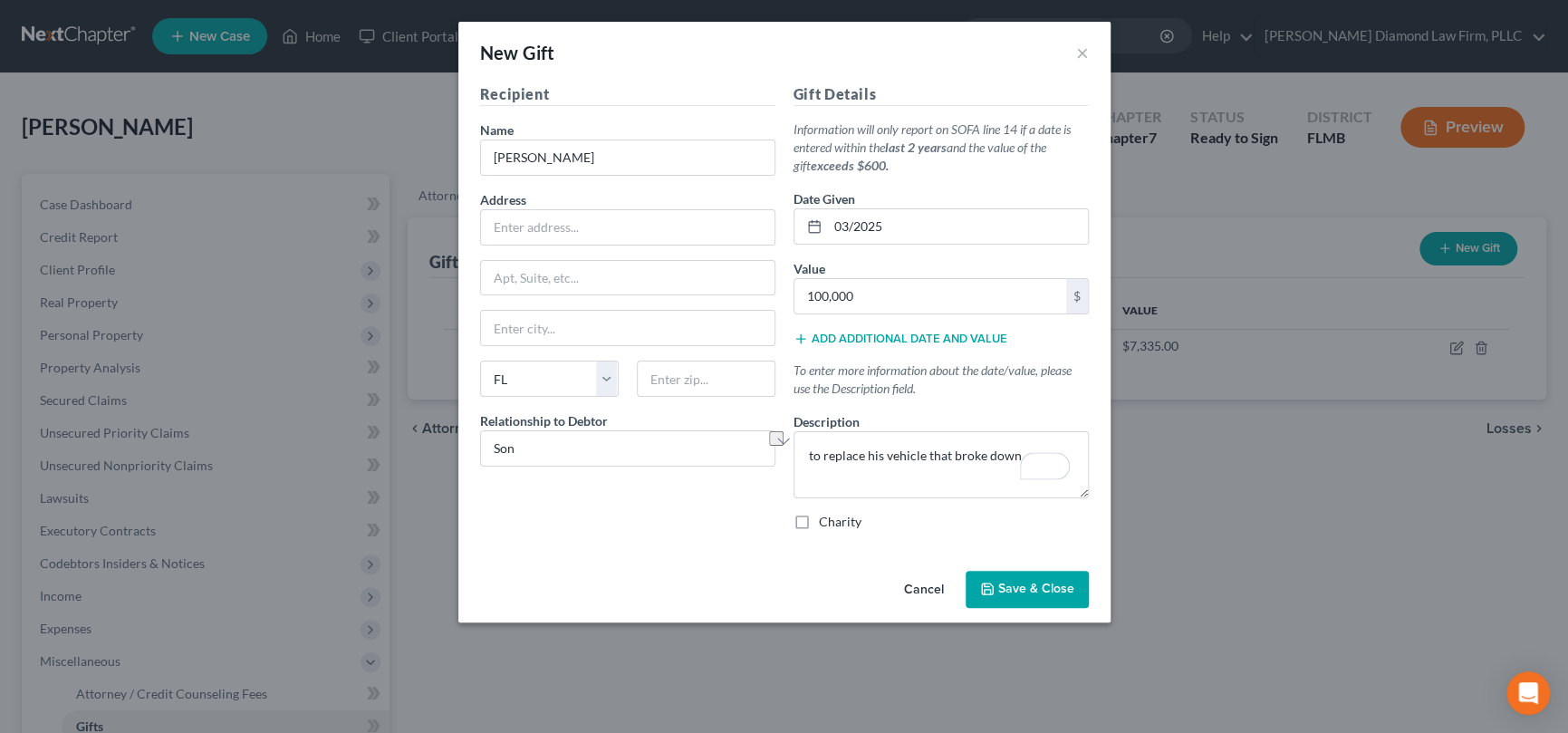
click at [1040, 583] on span "Save & Close" at bounding box center [1036, 589] width 76 height 15
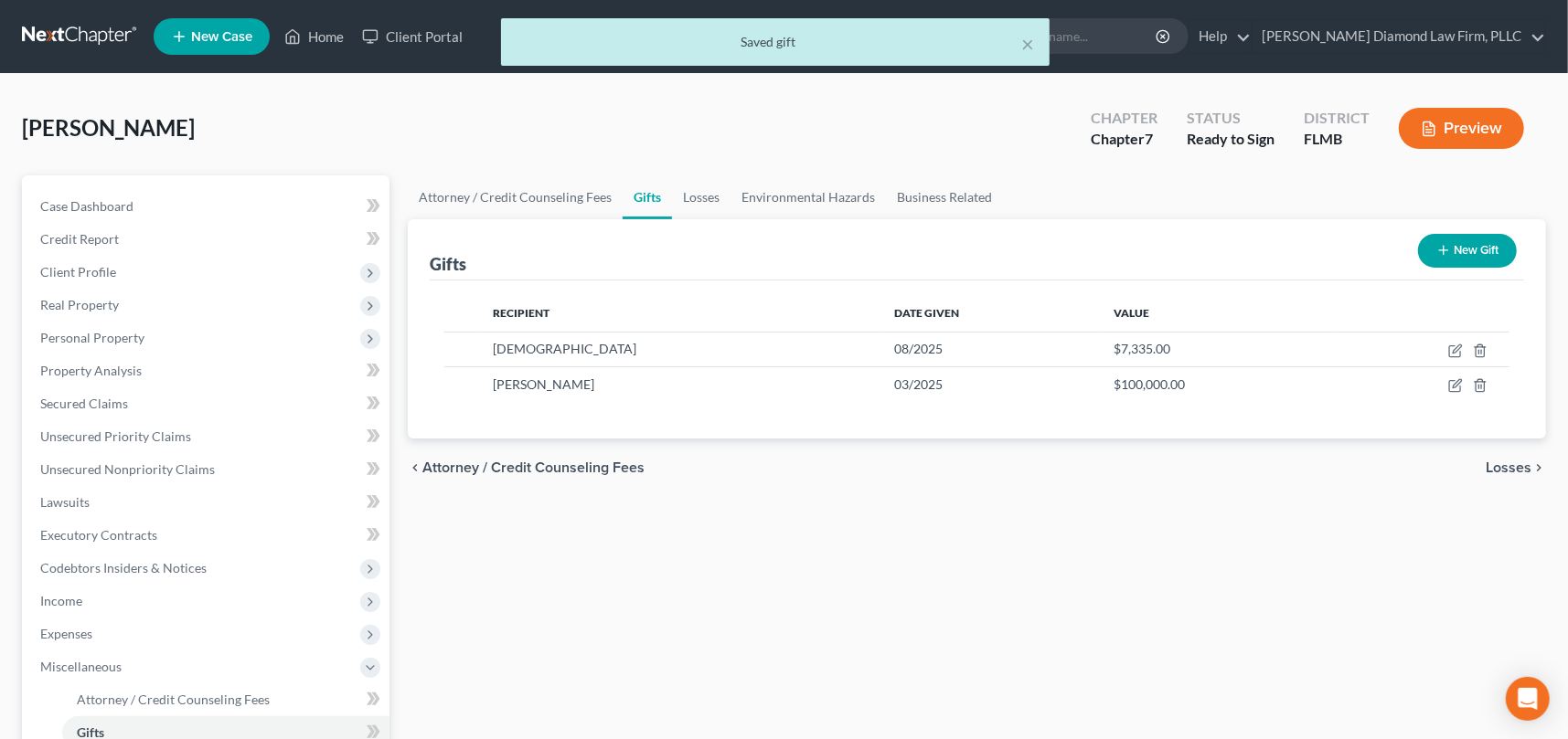
click at [1468, 244] on button "New Gift" at bounding box center [1467, 251] width 99 height 34
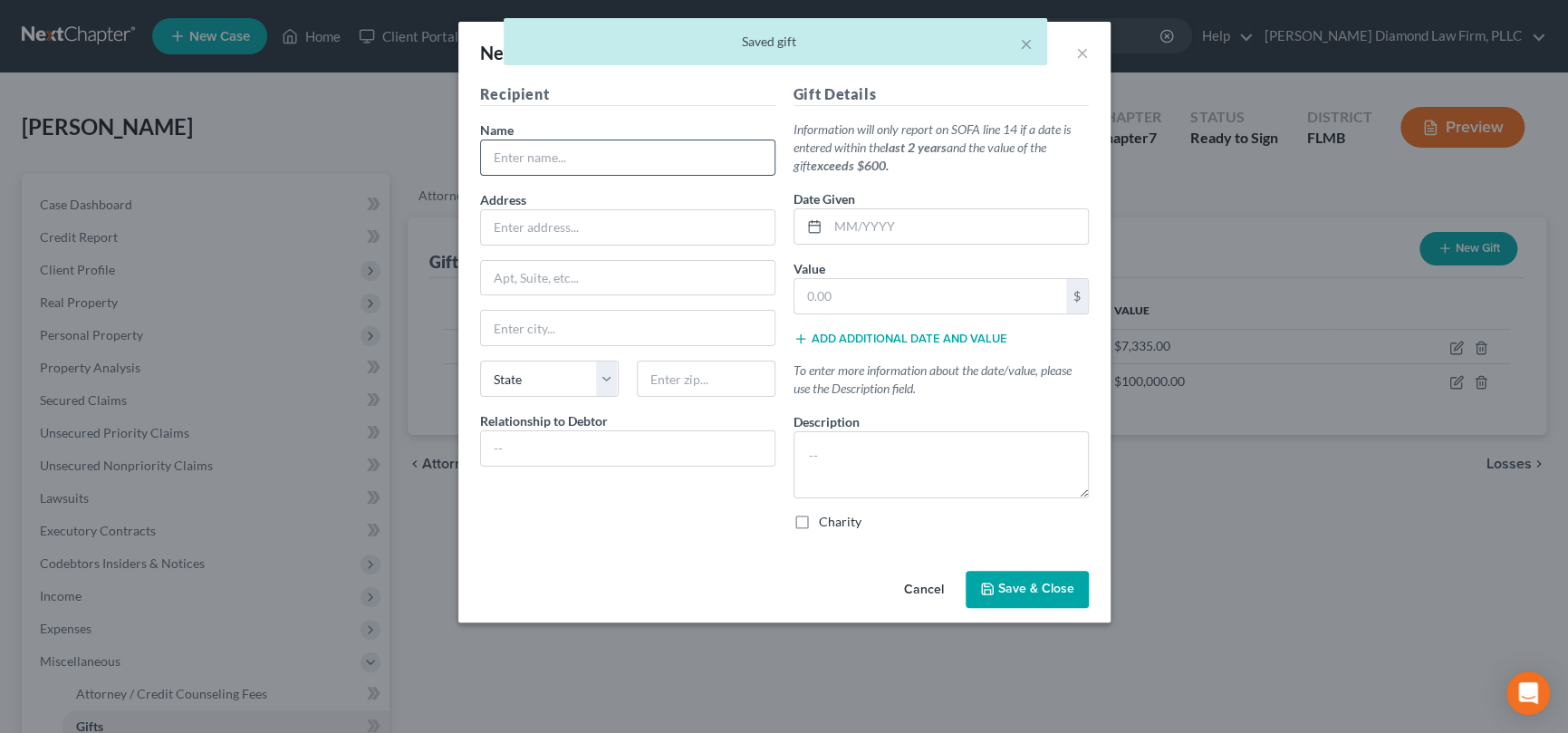
click at [525, 154] on input "text" at bounding box center [627, 157] width 293 height 35
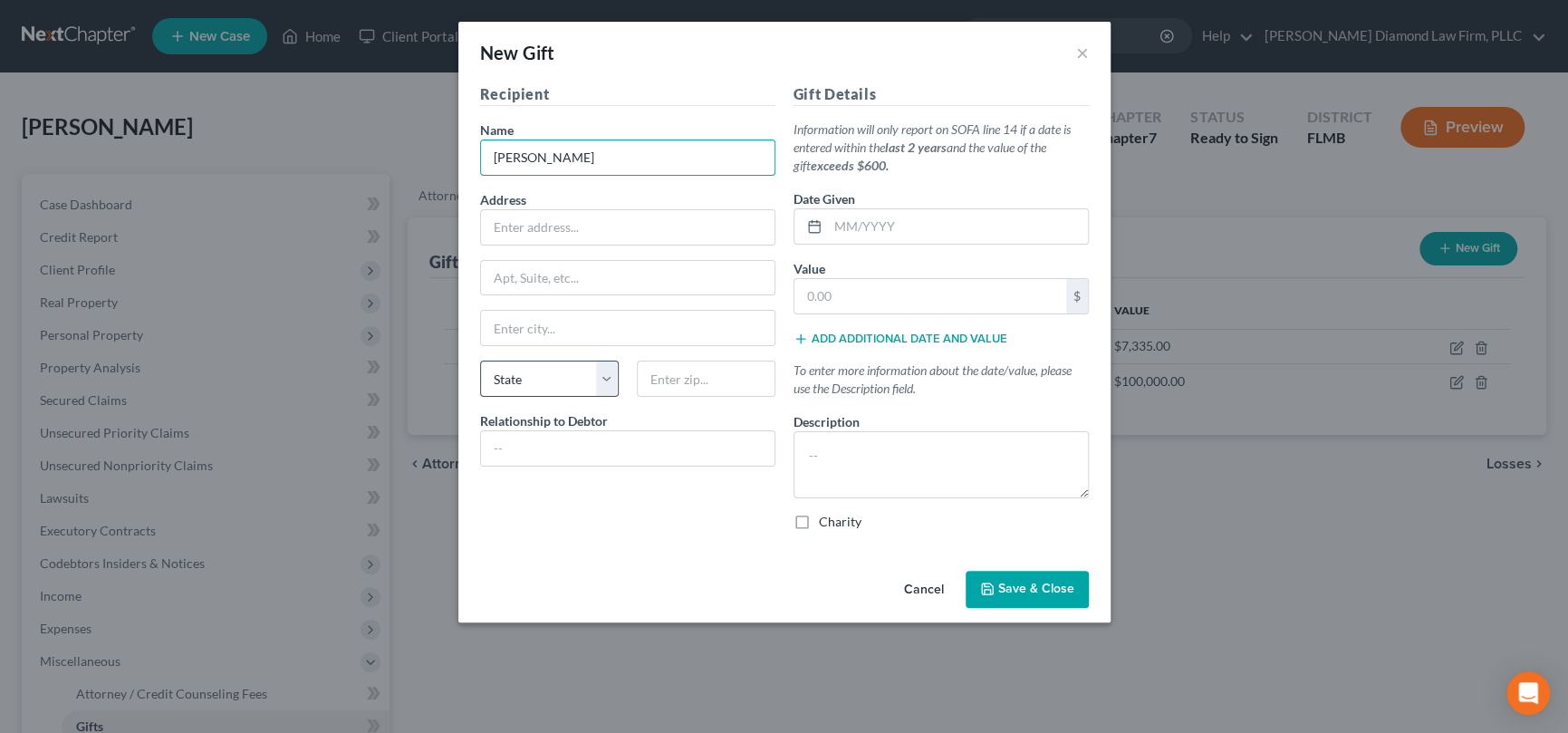
type input "[PERSON_NAME]"
click at [533, 382] on select "State AL AK AR AZ CA CO CT DE DC FL GA GU HI ID IL IN IA KS KY LA ME MD MA MI M…" at bounding box center [550, 379] width 138 height 36
select select "9"
click at [480, 361] on select "State AL AK AR AZ CA CO CT DE DC FL GA GU HI ID IL IN IA KS KY LA ME MD MA MI M…" at bounding box center [550, 379] width 138 height 36
click at [856, 227] on input "text" at bounding box center [957, 226] width 260 height 35
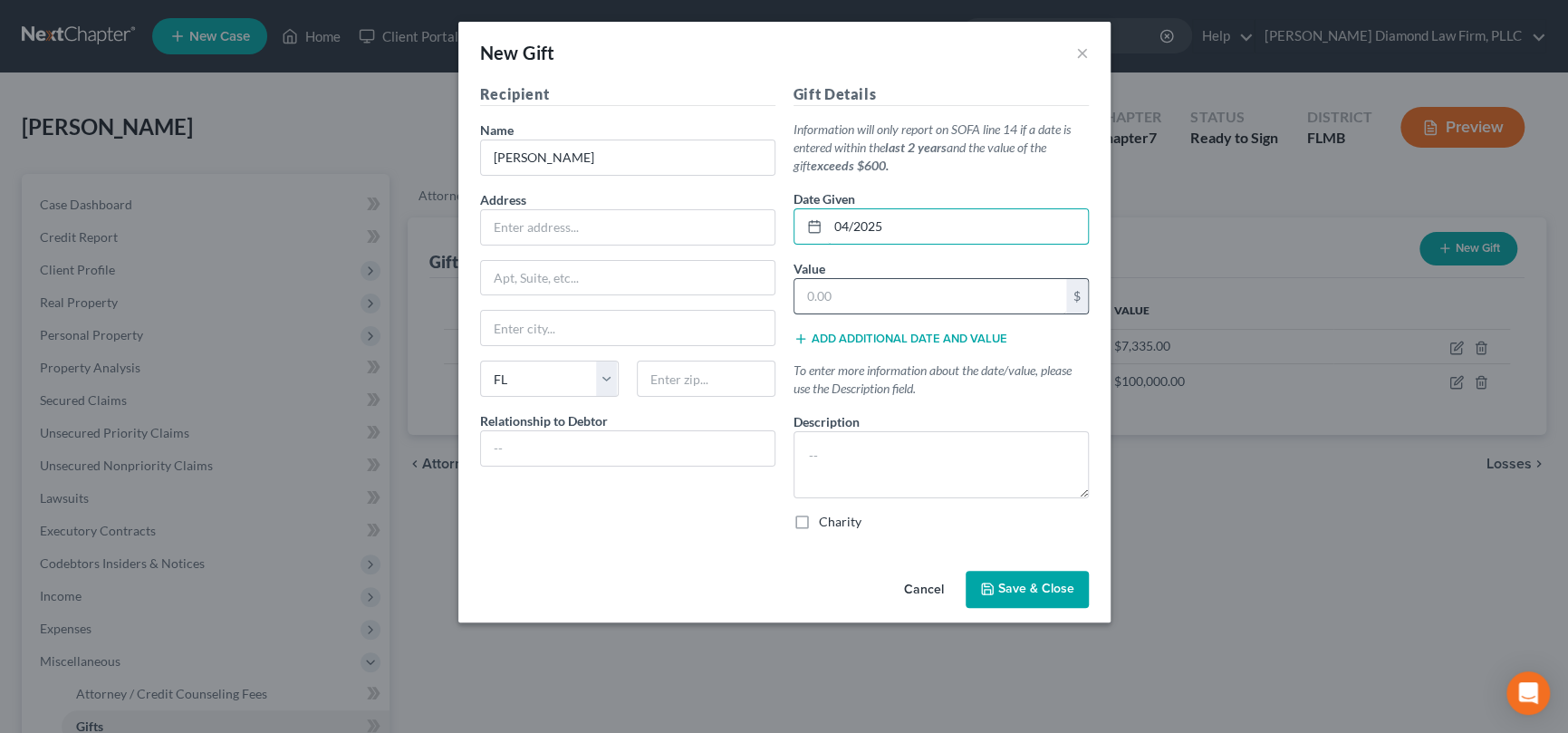
type input "04/2025"
click at [893, 285] on input "text" at bounding box center [929, 296] width 271 height 35
type input "5,000"
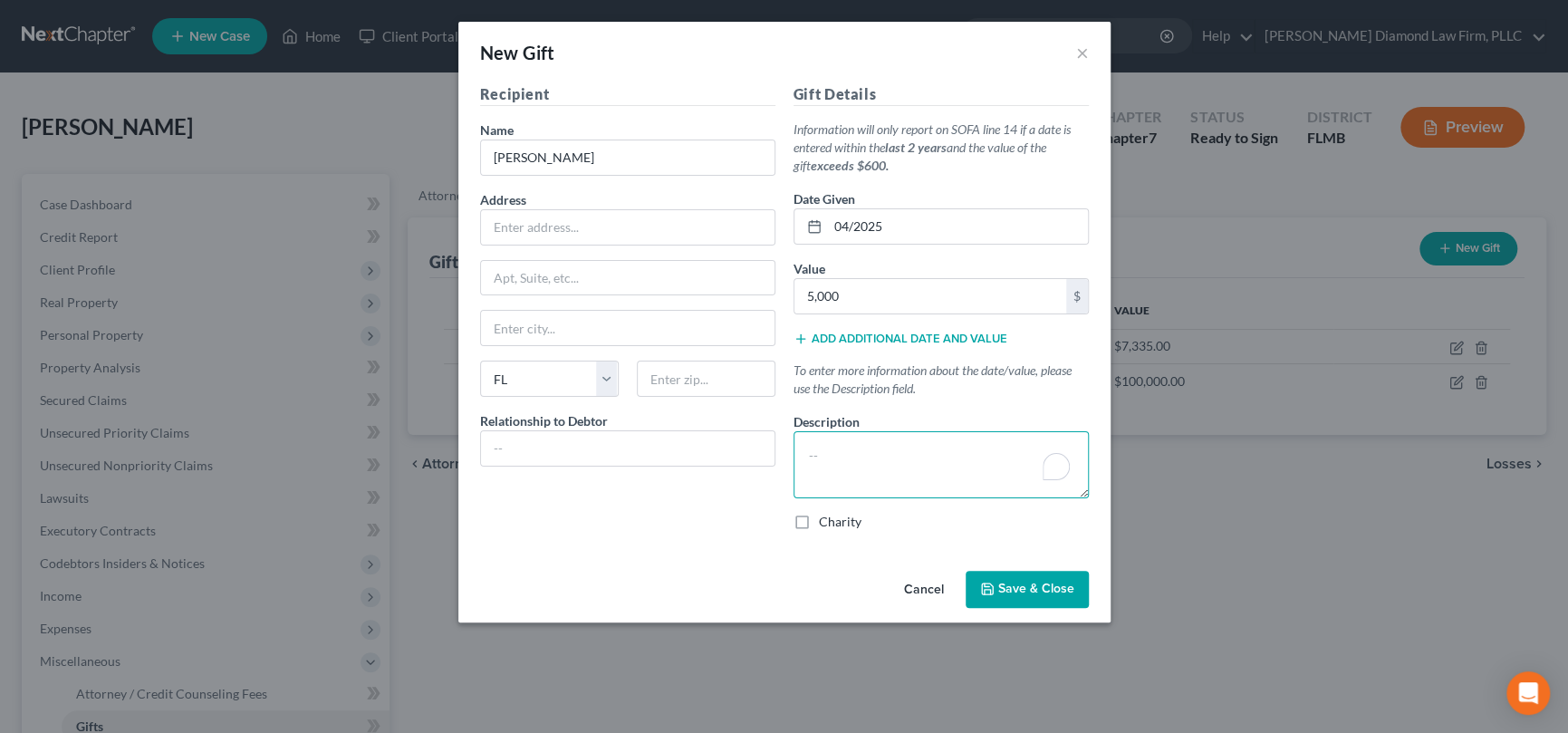
click at [872, 462] on textarea "To enrich screen reader interactions, please activate Accessibility in Grammarl…" at bounding box center [941, 465] width 295 height 67
paste textarea "to replace his vehicle that broke down"
click at [808, 458] on textarea "to replace his vehicle that broke down" at bounding box center [941, 465] width 295 height 67
type textarea "final gift to replace his vehicle that broke down"
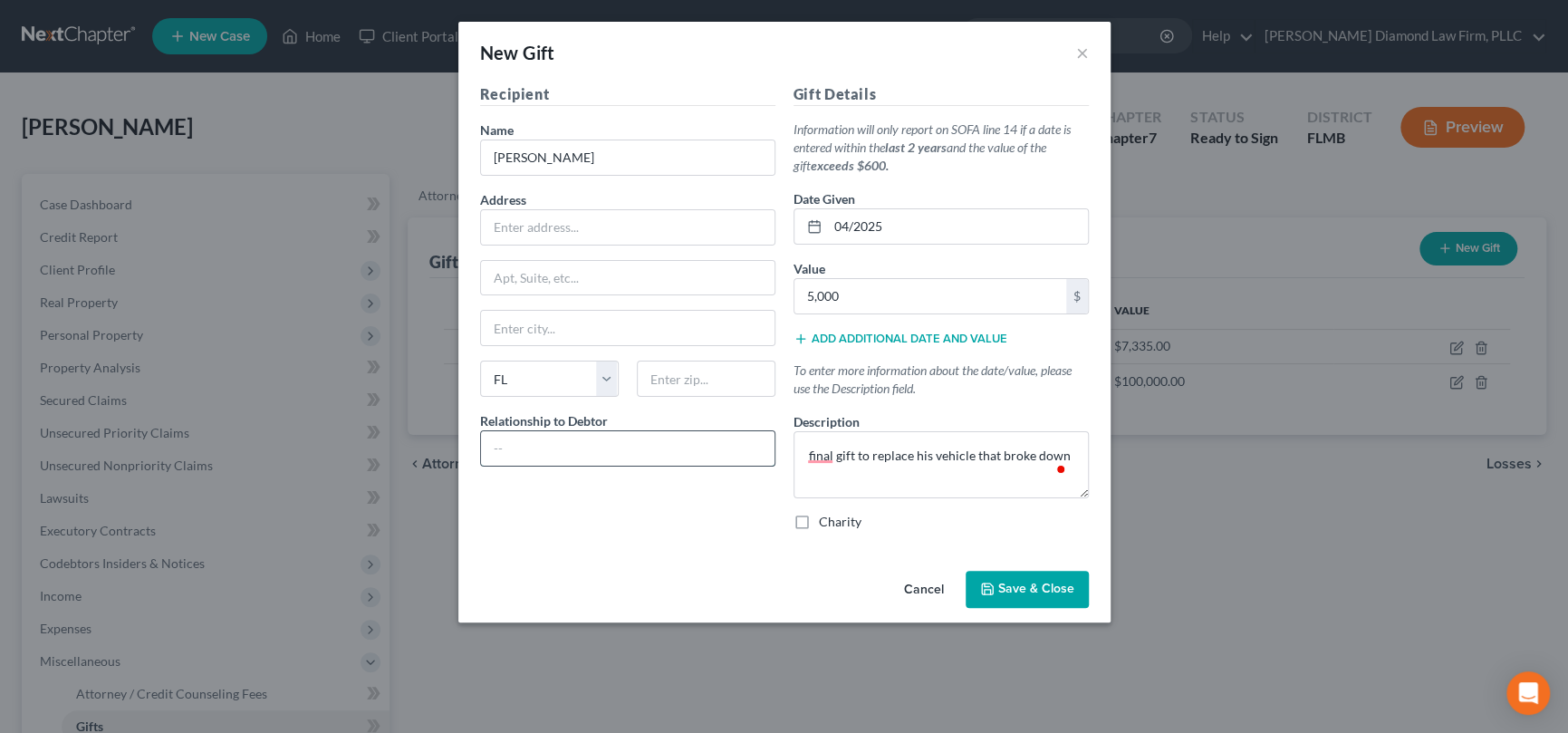
click at [554, 437] on input "text" at bounding box center [627, 449] width 293 height 35
type input "5000"
click at [1031, 574] on button "Save & Close" at bounding box center [1027, 590] width 123 height 38
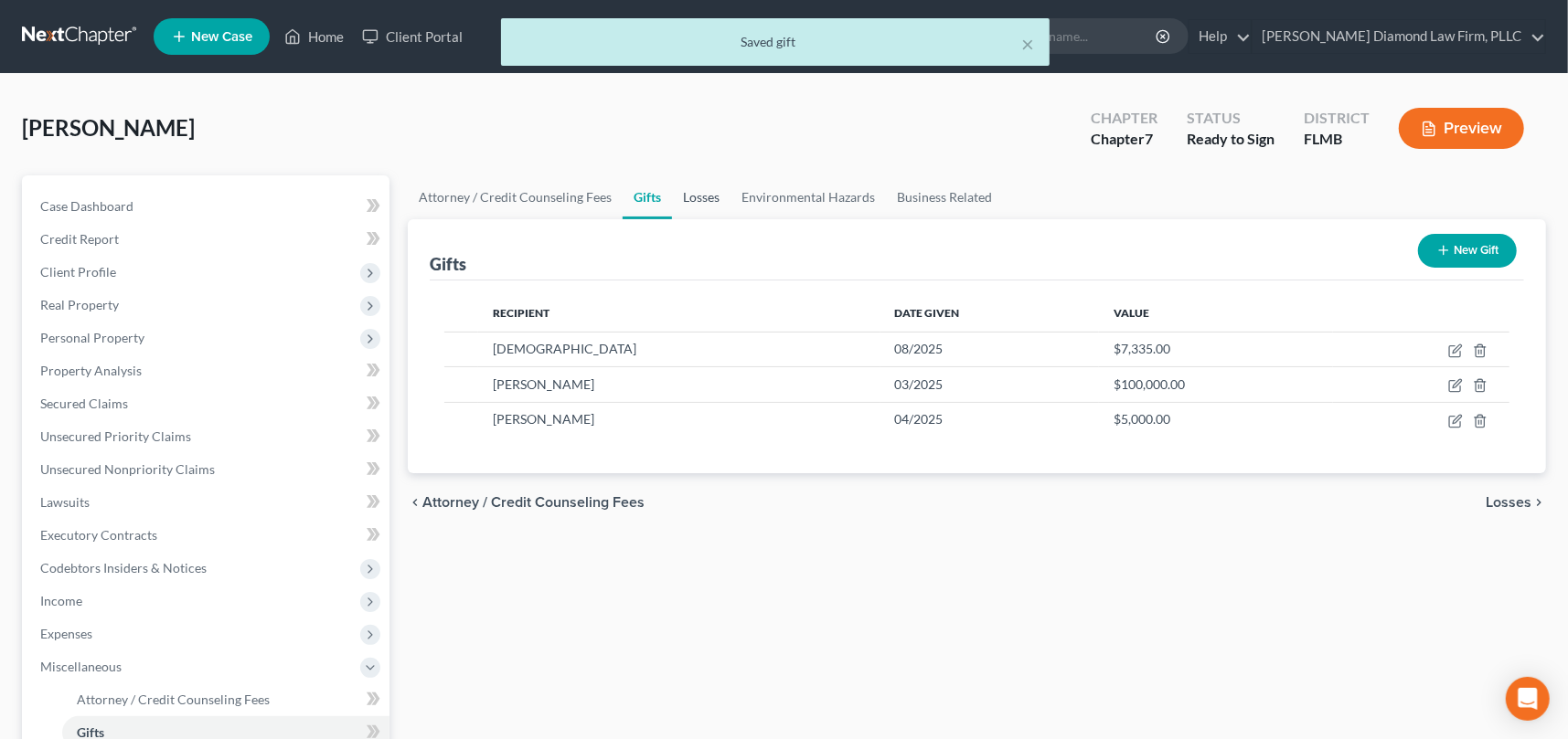
click at [700, 198] on link "Losses" at bounding box center [701, 196] width 58 height 44
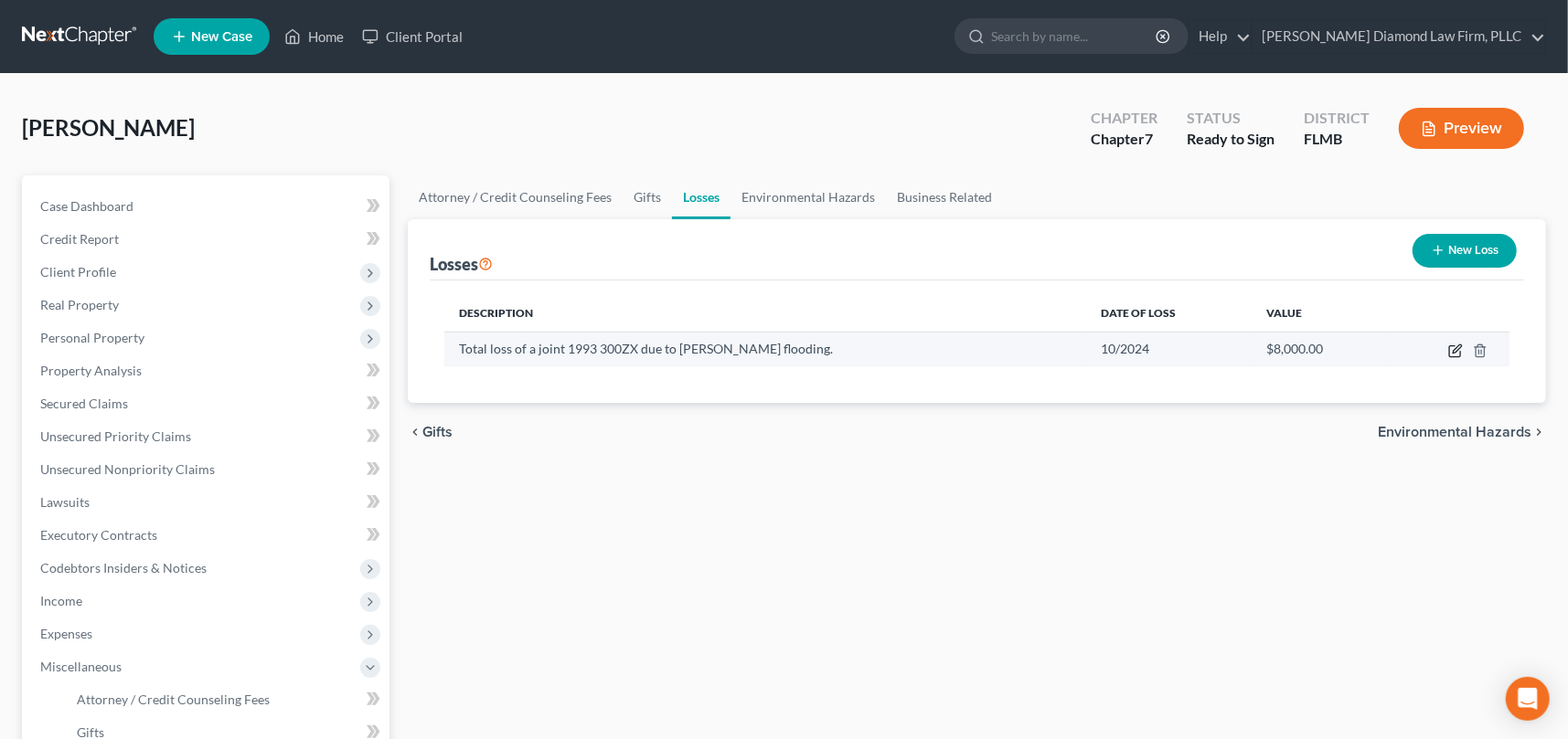
click at [1454, 351] on icon "button" at bounding box center [1457, 348] width 8 height 8
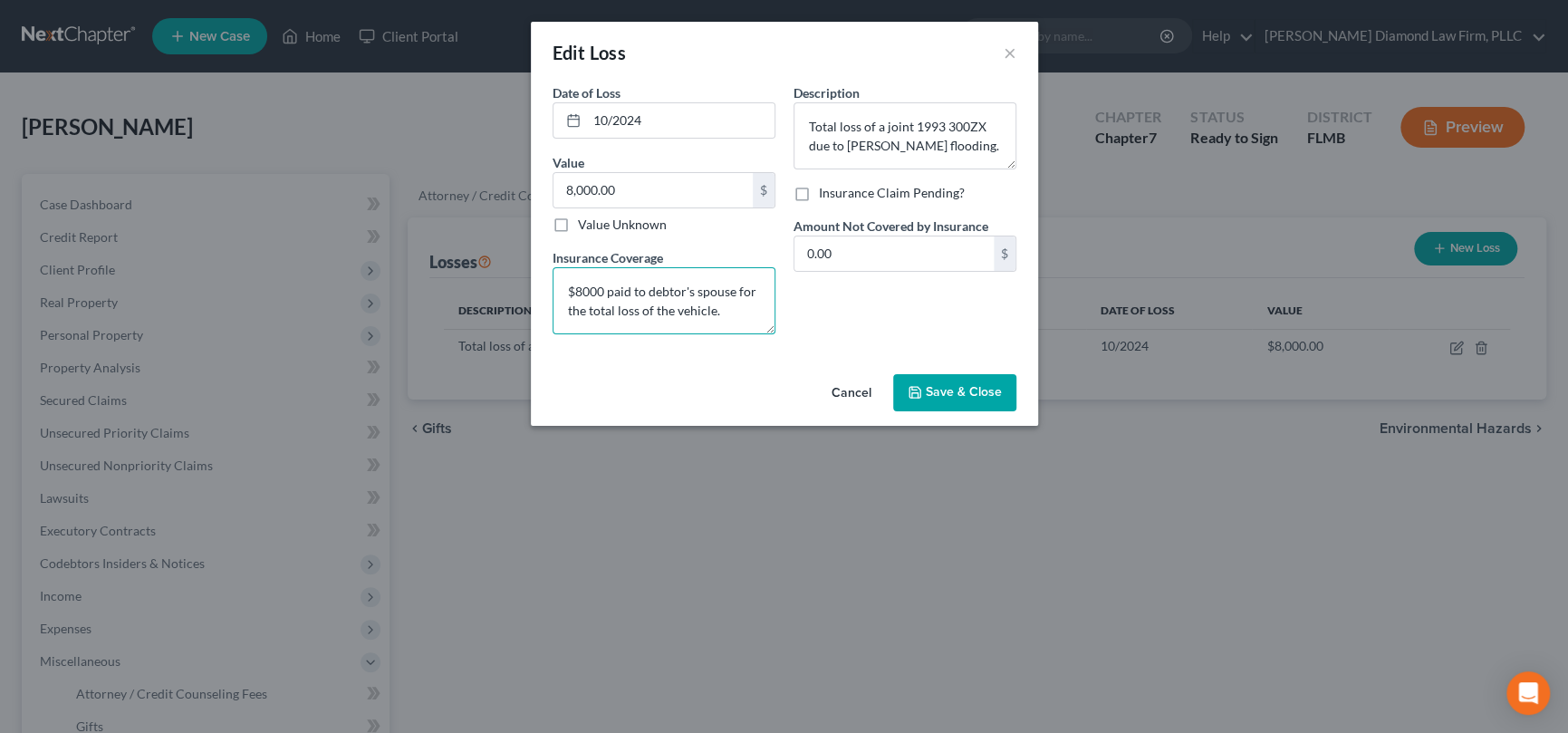
click at [675, 309] on textarea "$8000 paid to debtor's spouse for the total loss of the vehicle." at bounding box center [664, 301] width 222 height 67
type textarea "$8000 paid to debtor's spouse for the total loss of the Debtor's joint vehicle …"
click at [945, 390] on span "Save & Close" at bounding box center [963, 392] width 76 height 15
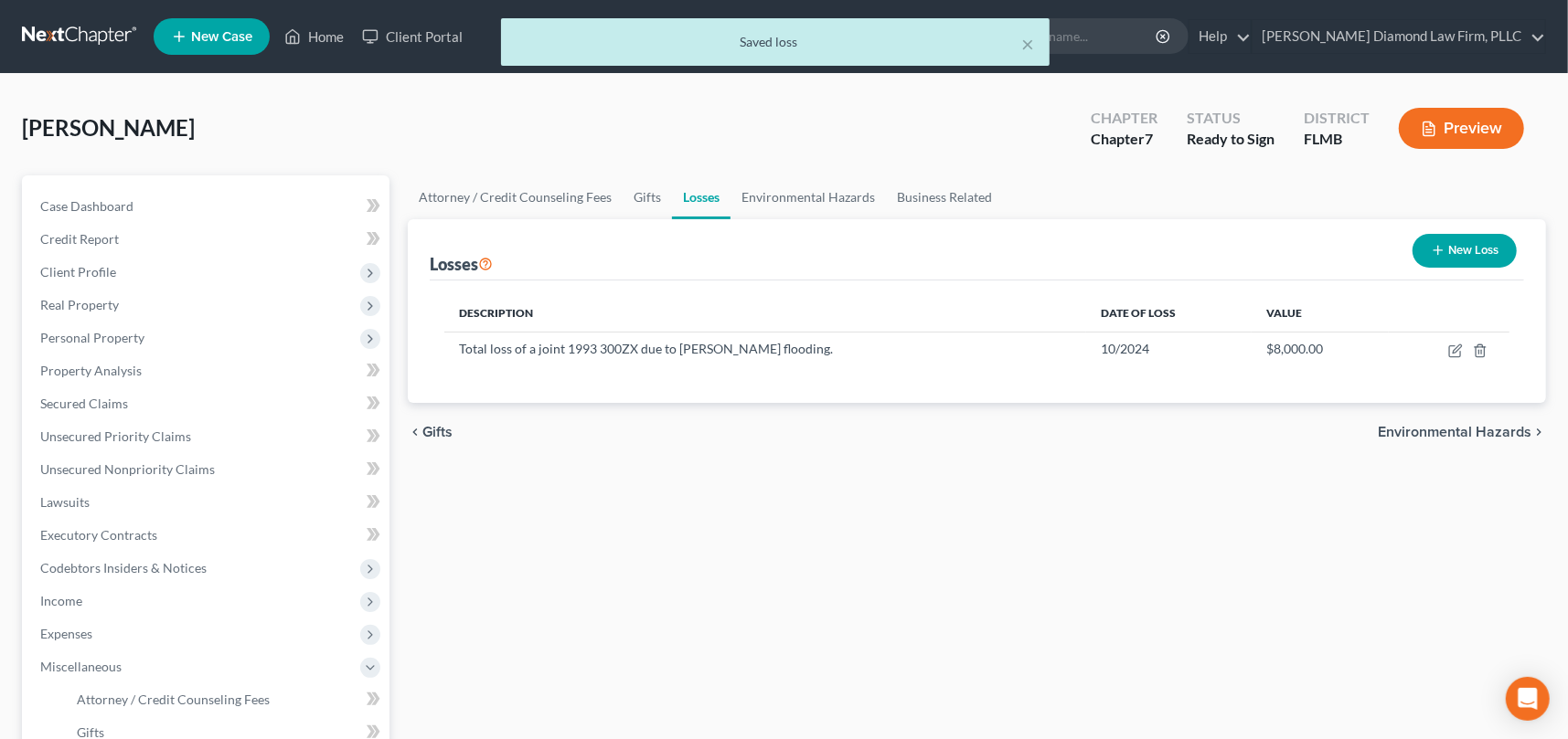
click at [1451, 246] on button "New Loss" at bounding box center [1464, 251] width 105 height 34
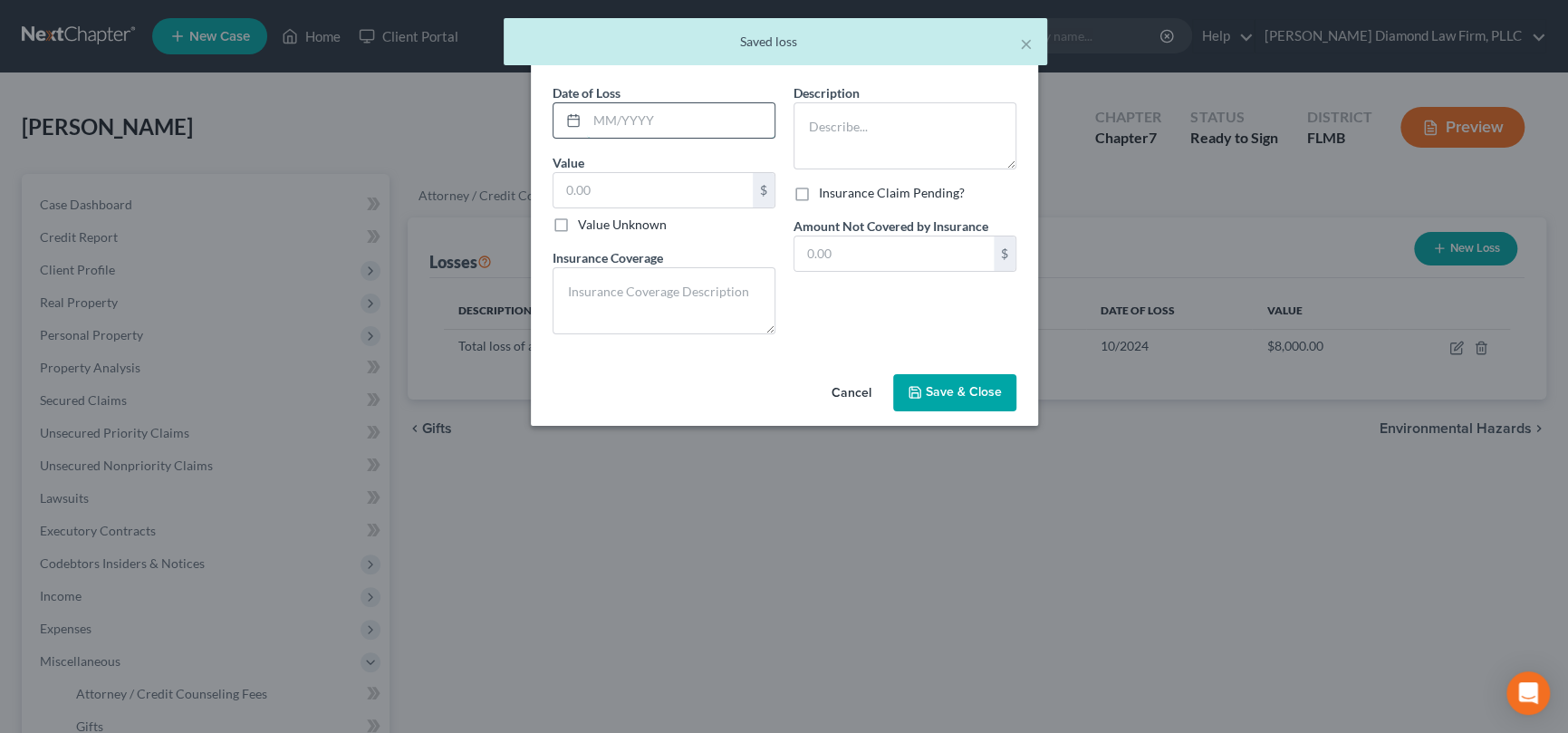
click at [620, 122] on input "text" at bounding box center [680, 121] width 187 height 35
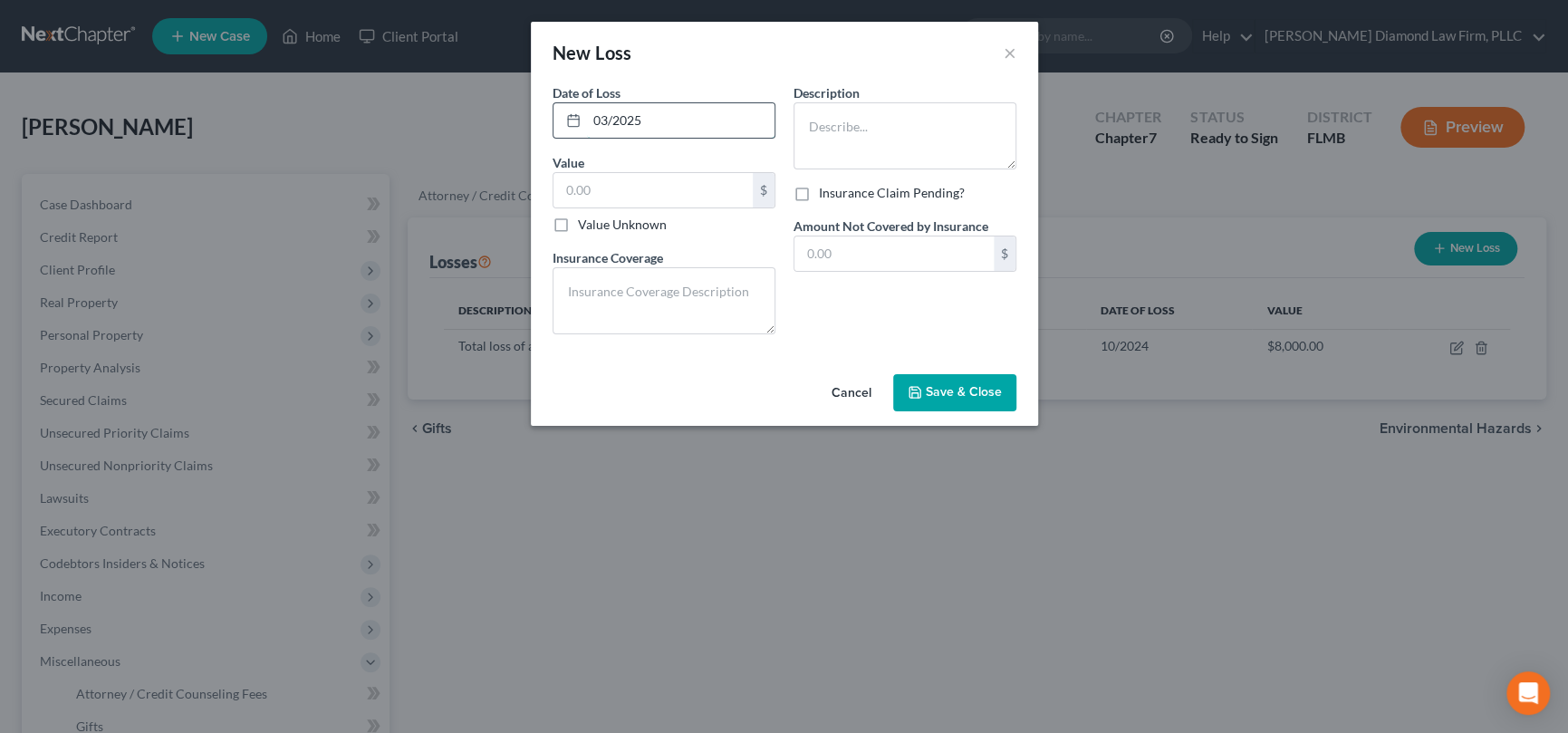
type input "03/2025"
click at [809, 113] on textarea at bounding box center [904, 136] width 222 height 67
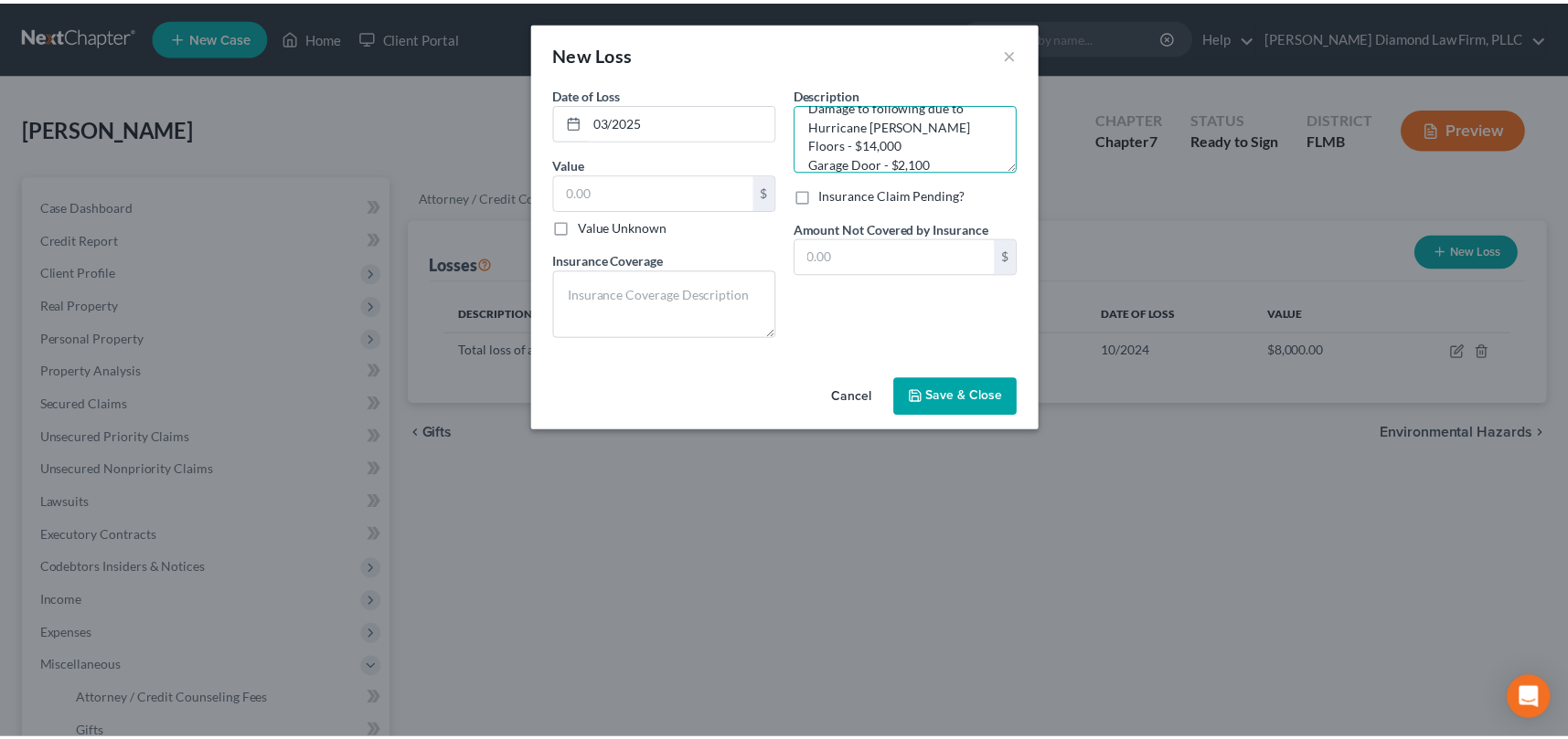
scroll to position [41, 0]
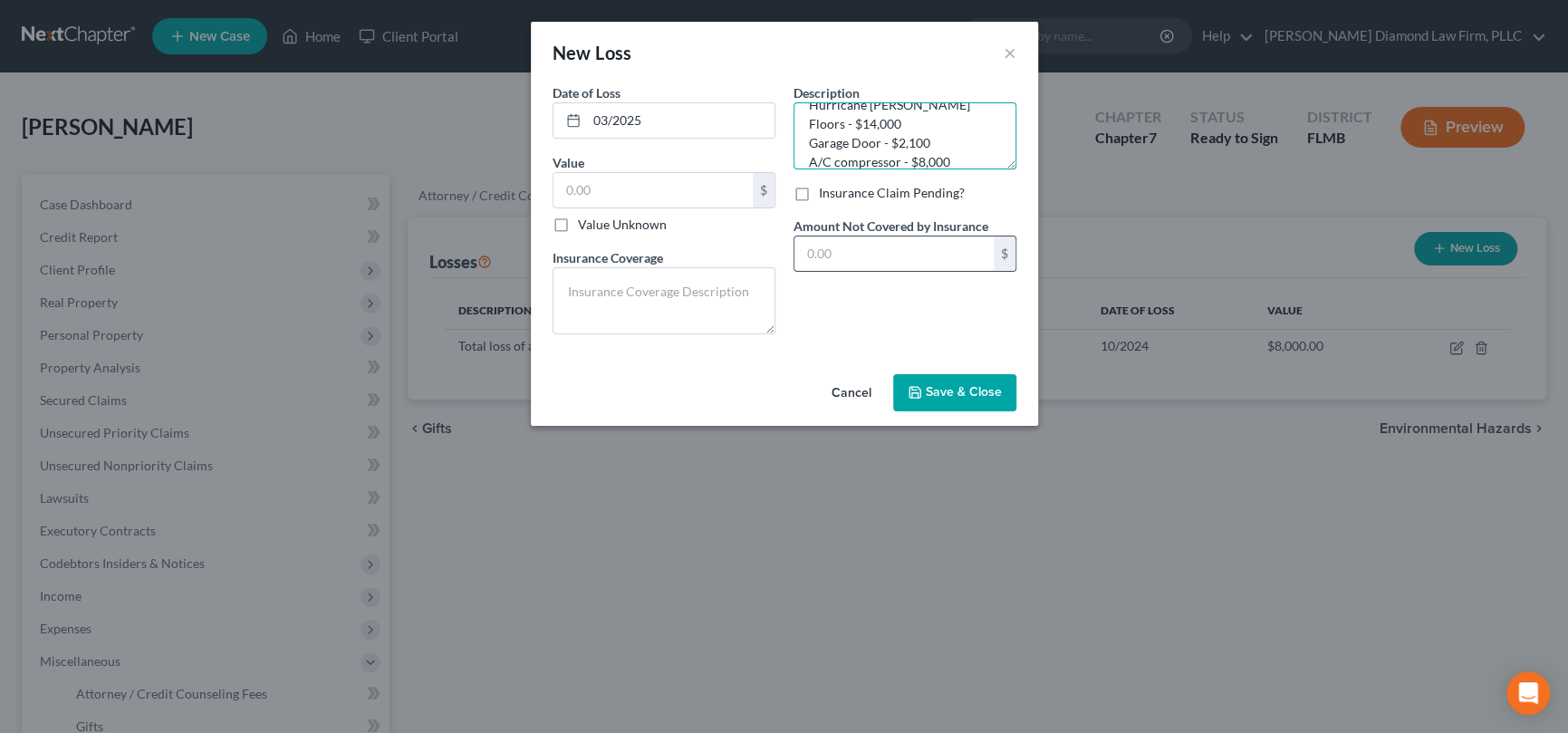
type textarea "Damage to following due to Hurricane [PERSON_NAME] Floors - $14,000 Garage Door…"
click at [854, 250] on input "text" at bounding box center [894, 253] width 199 height 35
type input "24,100"
click at [638, 291] on textarea at bounding box center [664, 301] width 222 height 67
click at [564, 187] on input "text" at bounding box center [653, 190] width 199 height 35
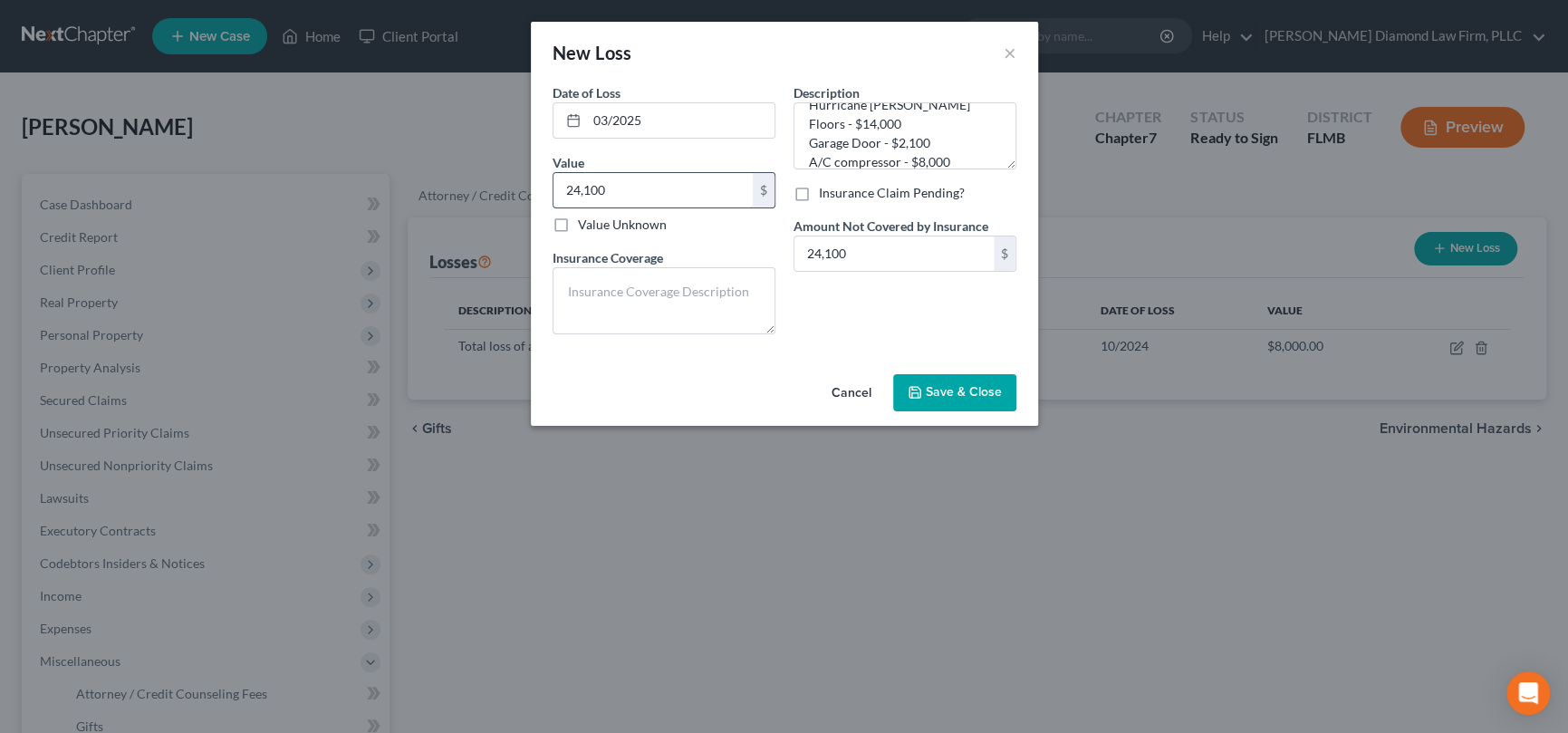
type input "24,100"
click at [930, 394] on span "Save & Close" at bounding box center [963, 392] width 76 height 15
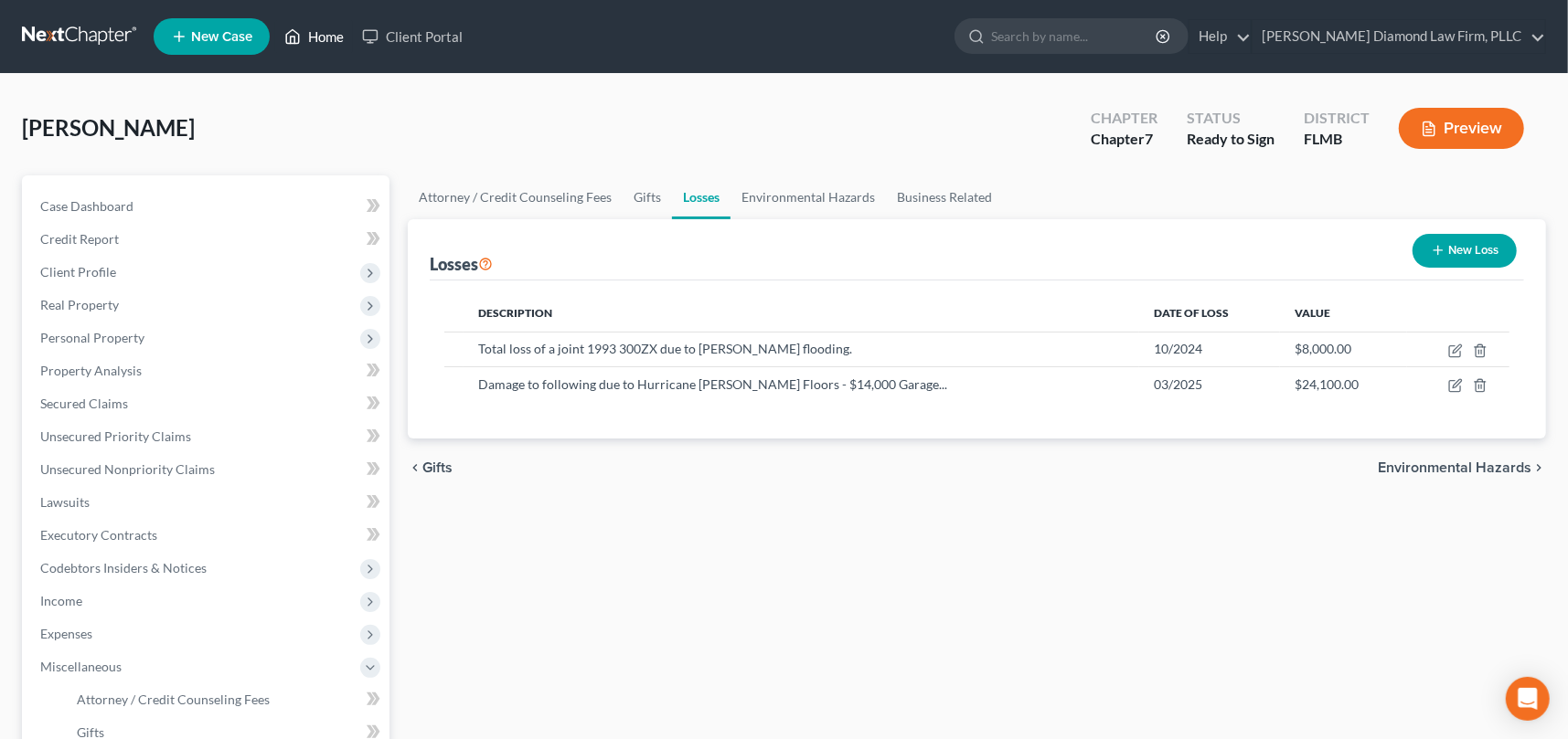
click at [324, 36] on link "Home" at bounding box center [314, 37] width 77 height 33
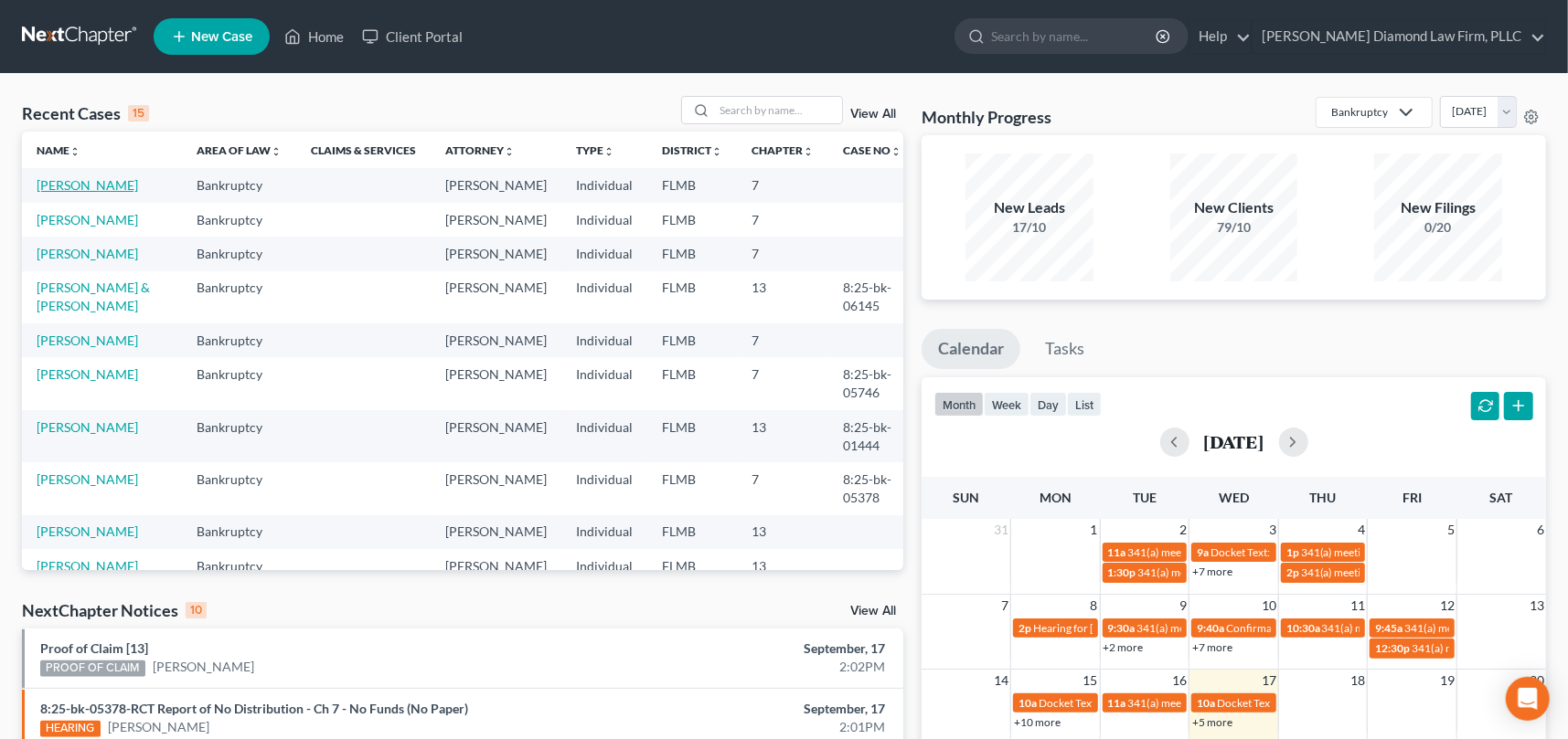
click at [55, 189] on link "[PERSON_NAME]" at bounding box center [87, 185] width 102 height 15
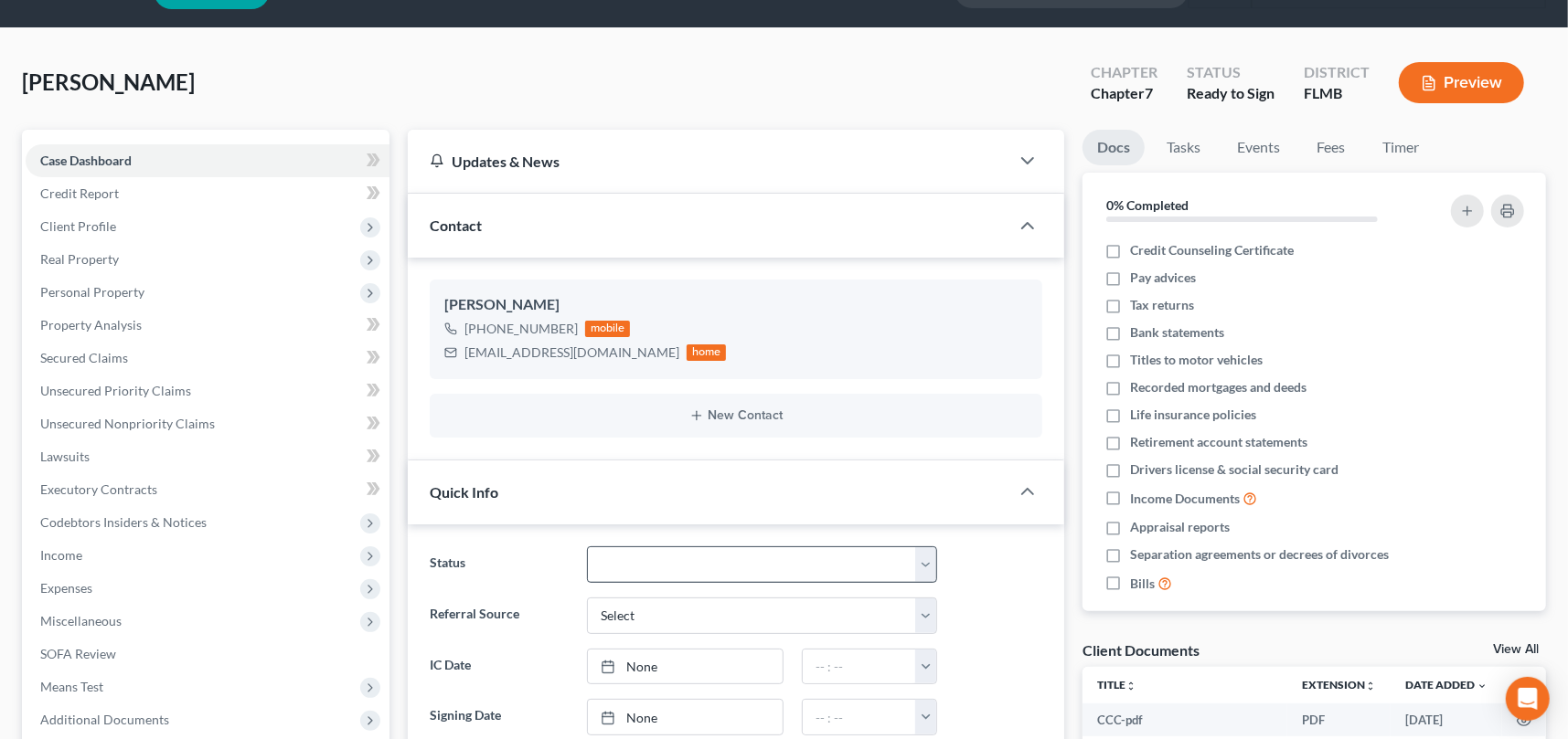
scroll to position [91, 0]
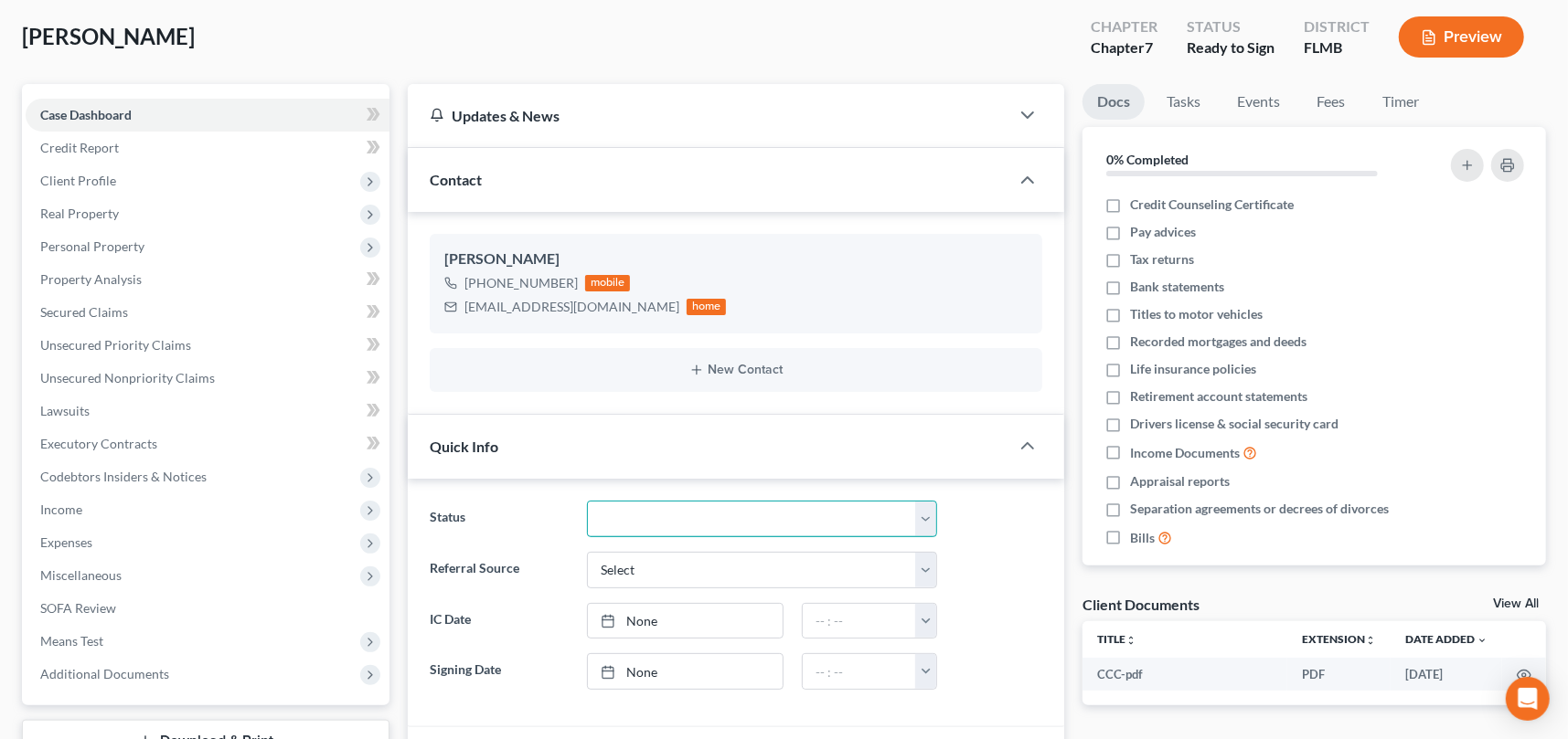
click at [665, 514] on select "Discharged Discharge Litigation Dismissal Notice Dismissed Filed Filed / Pre 34…" at bounding box center [762, 519] width 350 height 37
select select "15"
click at [587, 501] on select "Discharged Discharge Litigation Dismissal Notice Dismissed Filed Filed / Pre 34…" at bounding box center [762, 519] width 350 height 37
click at [1006, 517] on div "Status Discharged Discharge Litigation Dismissal Notice Dismissed Filed Filed /…" at bounding box center [736, 519] width 631 height 37
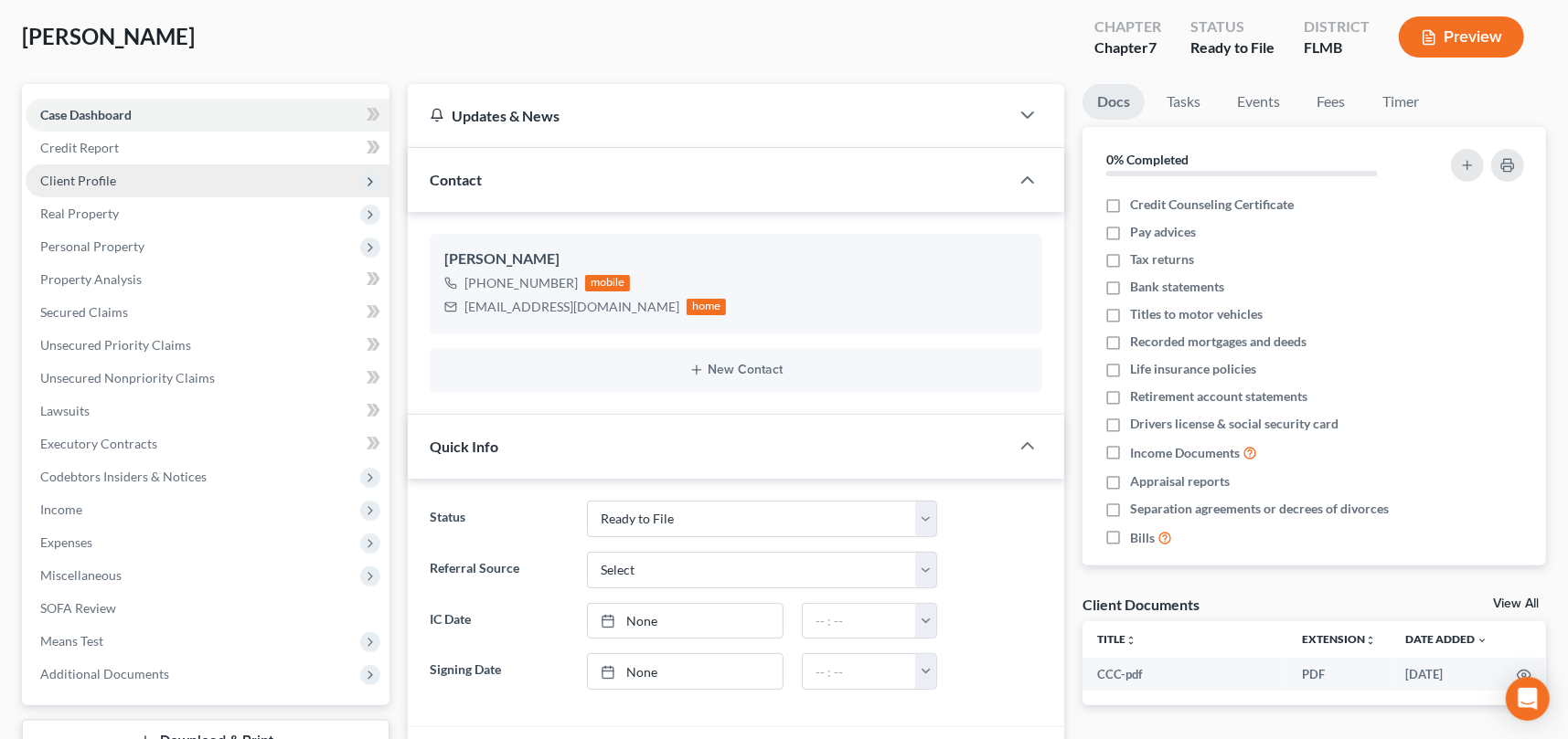
click at [97, 185] on span "Client Profile" at bounding box center [78, 180] width 75 height 15
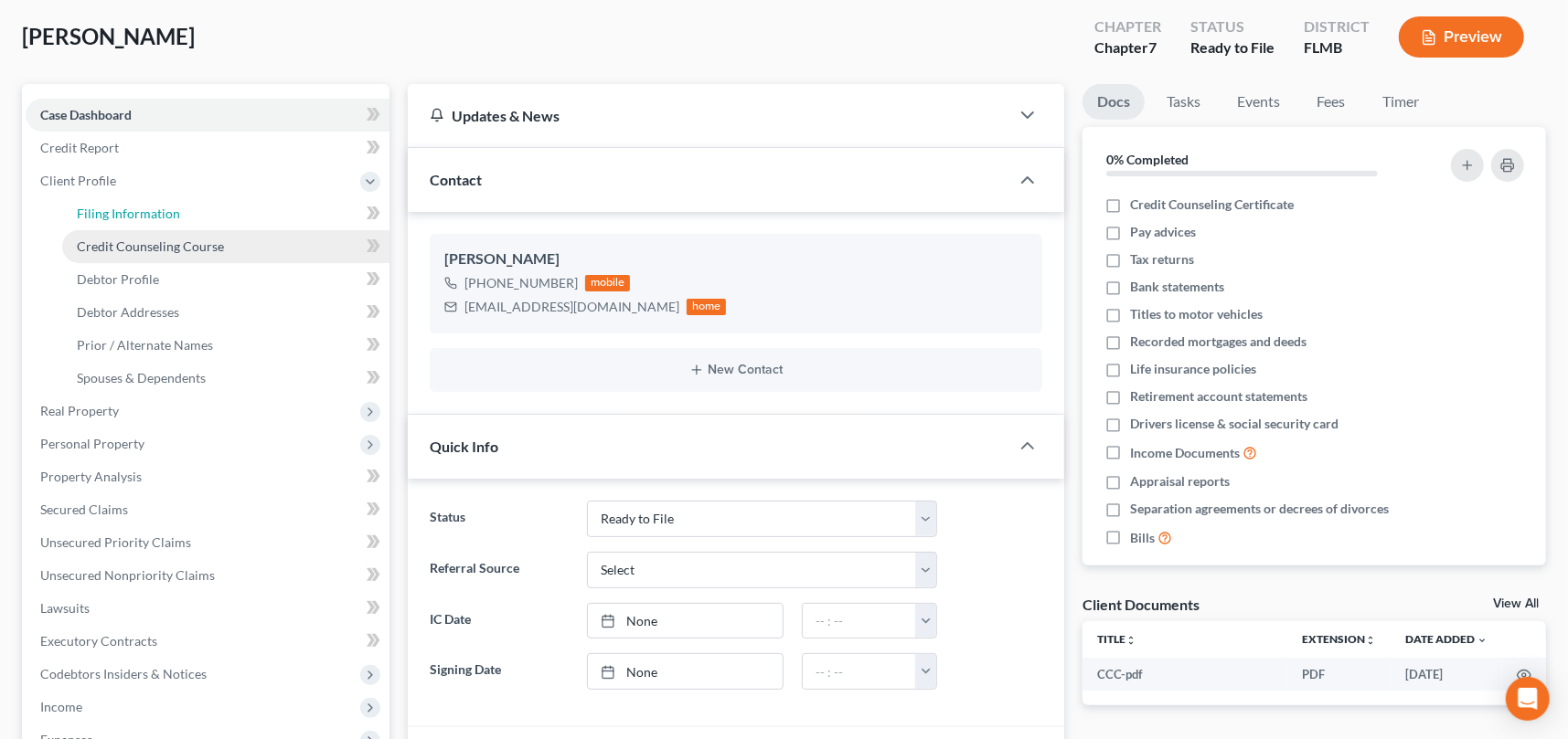
drag, startPoint x: 144, startPoint y: 214, endPoint x: 211, endPoint y: 229, distance: 68.7
click at [145, 214] on span "Filing Information" at bounding box center [128, 213] width 104 height 15
select select "1"
select select "0"
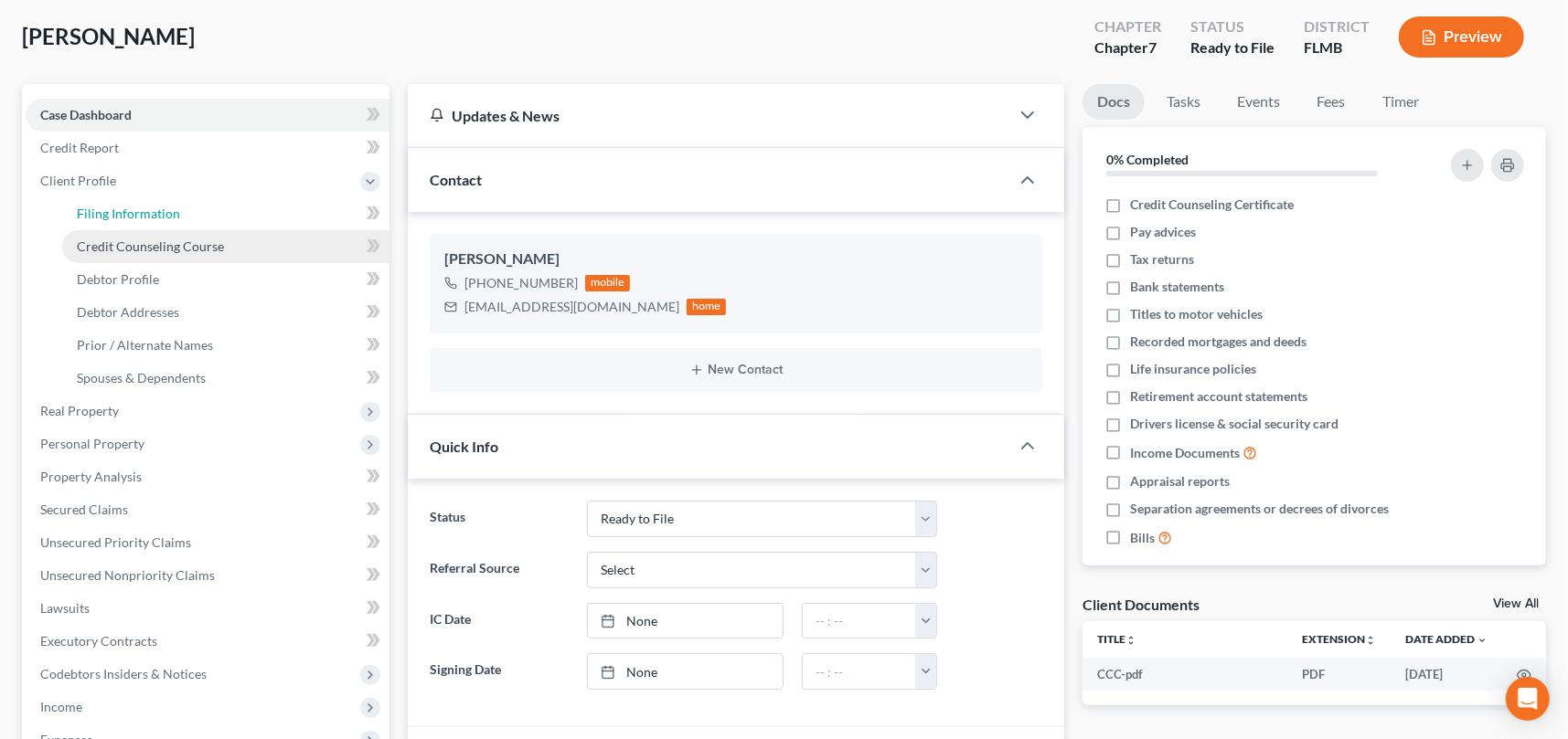
select select "15"
select select "0"
select select "9"
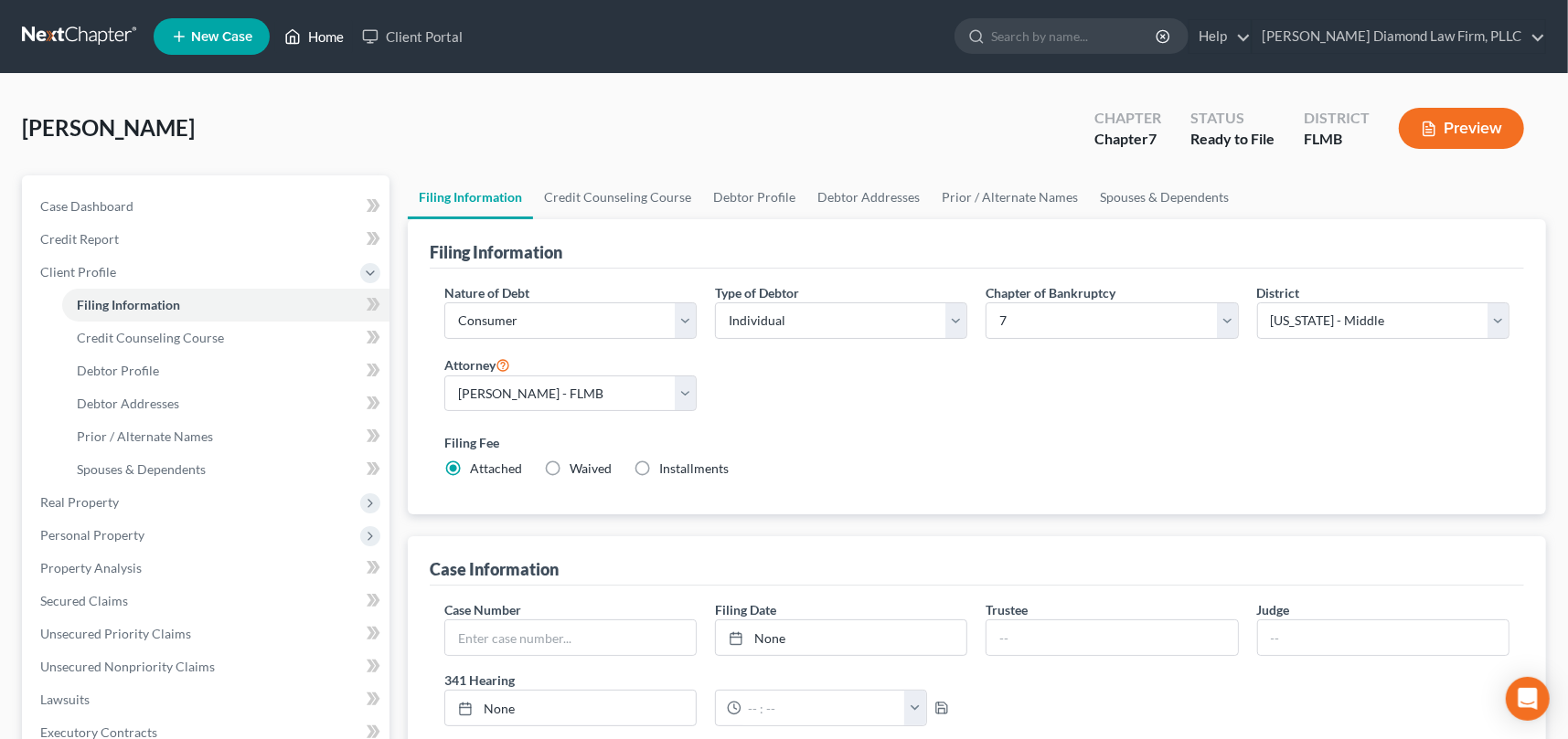
click at [327, 33] on link "Home" at bounding box center [314, 37] width 77 height 33
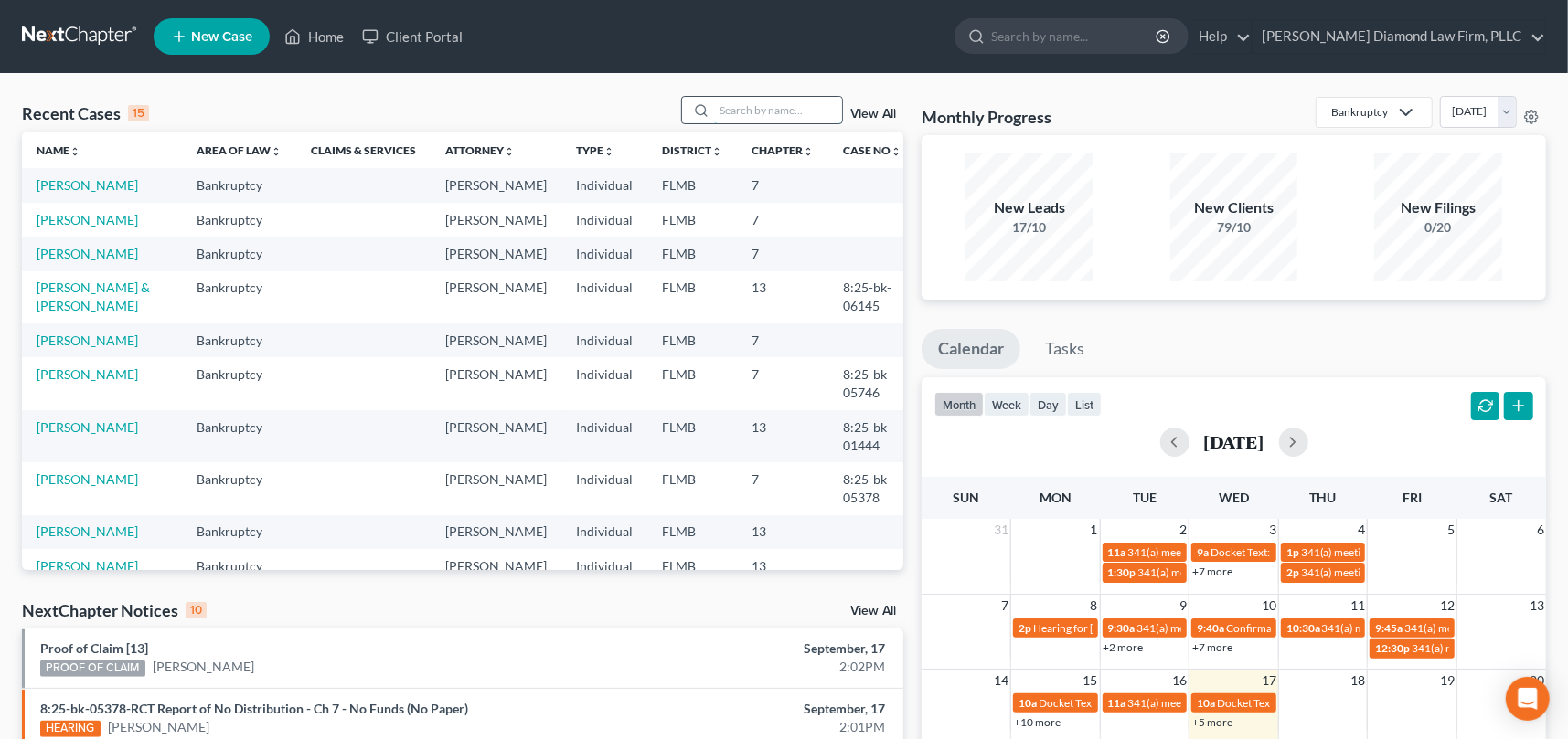
click at [731, 105] on input "search" at bounding box center [778, 109] width 128 height 26
type input "[PERSON_NAME]"
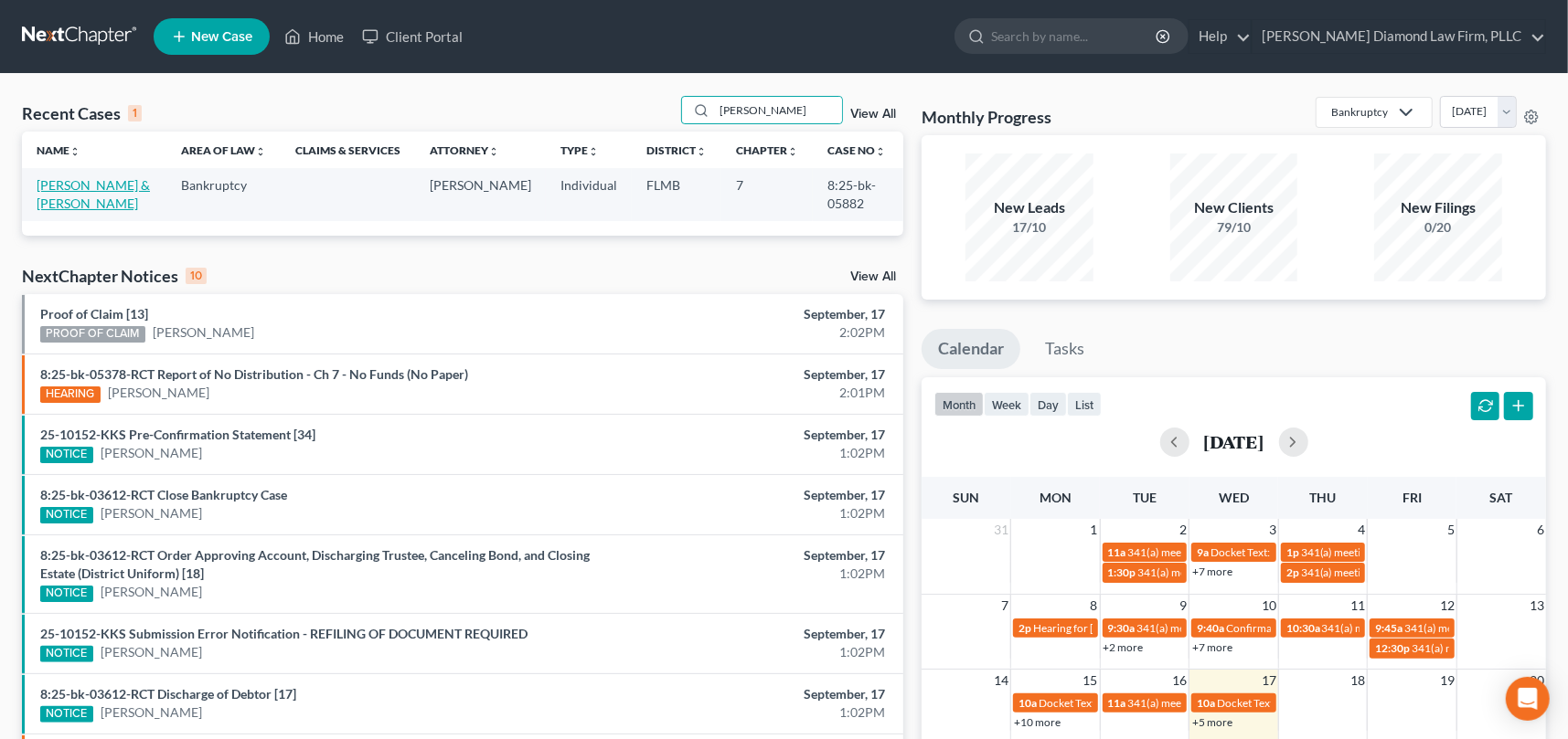
click at [61, 182] on link "[PERSON_NAME] & [PERSON_NAME]" at bounding box center [93, 193] width 113 height 34
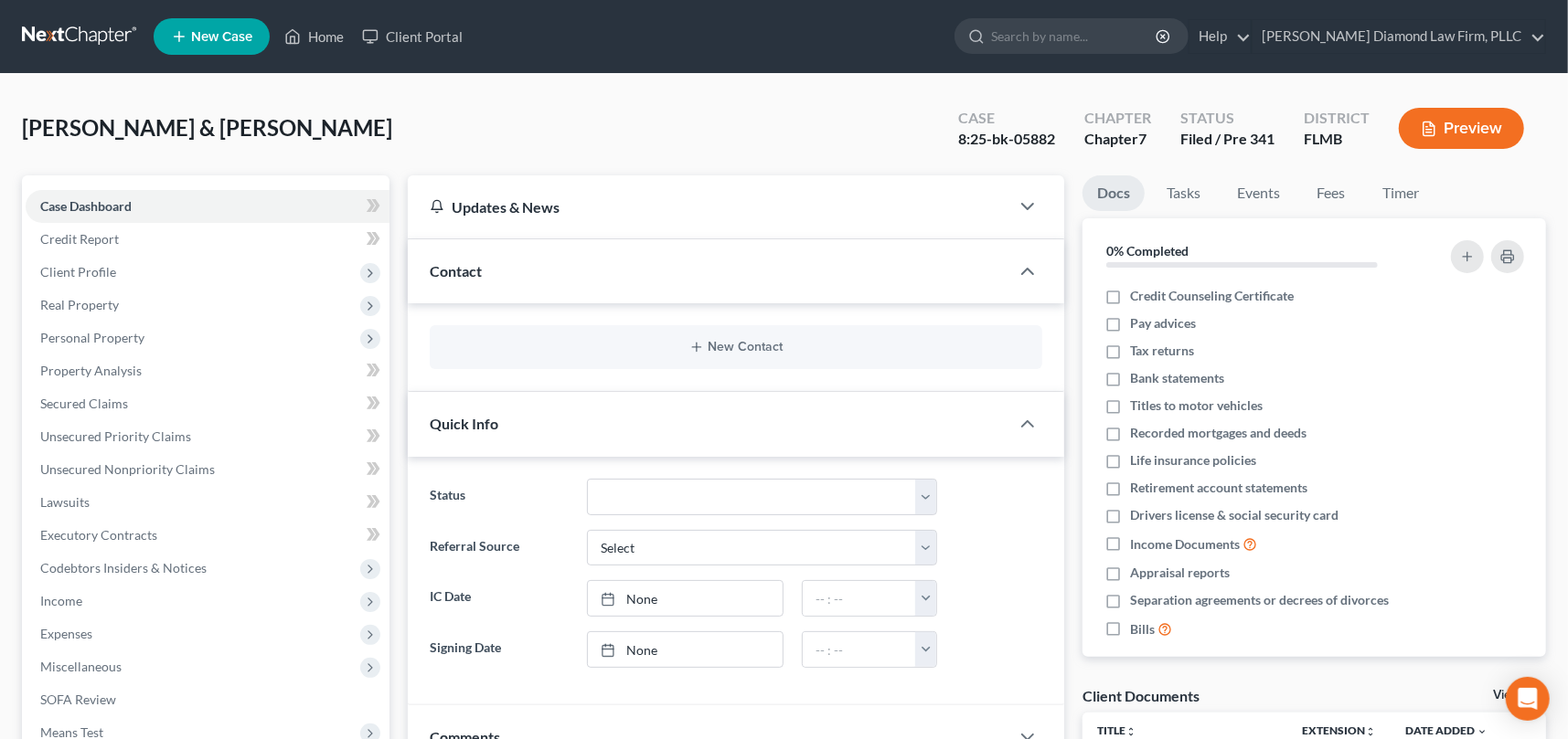
click at [1472, 126] on button "Preview" at bounding box center [1461, 128] width 125 height 41
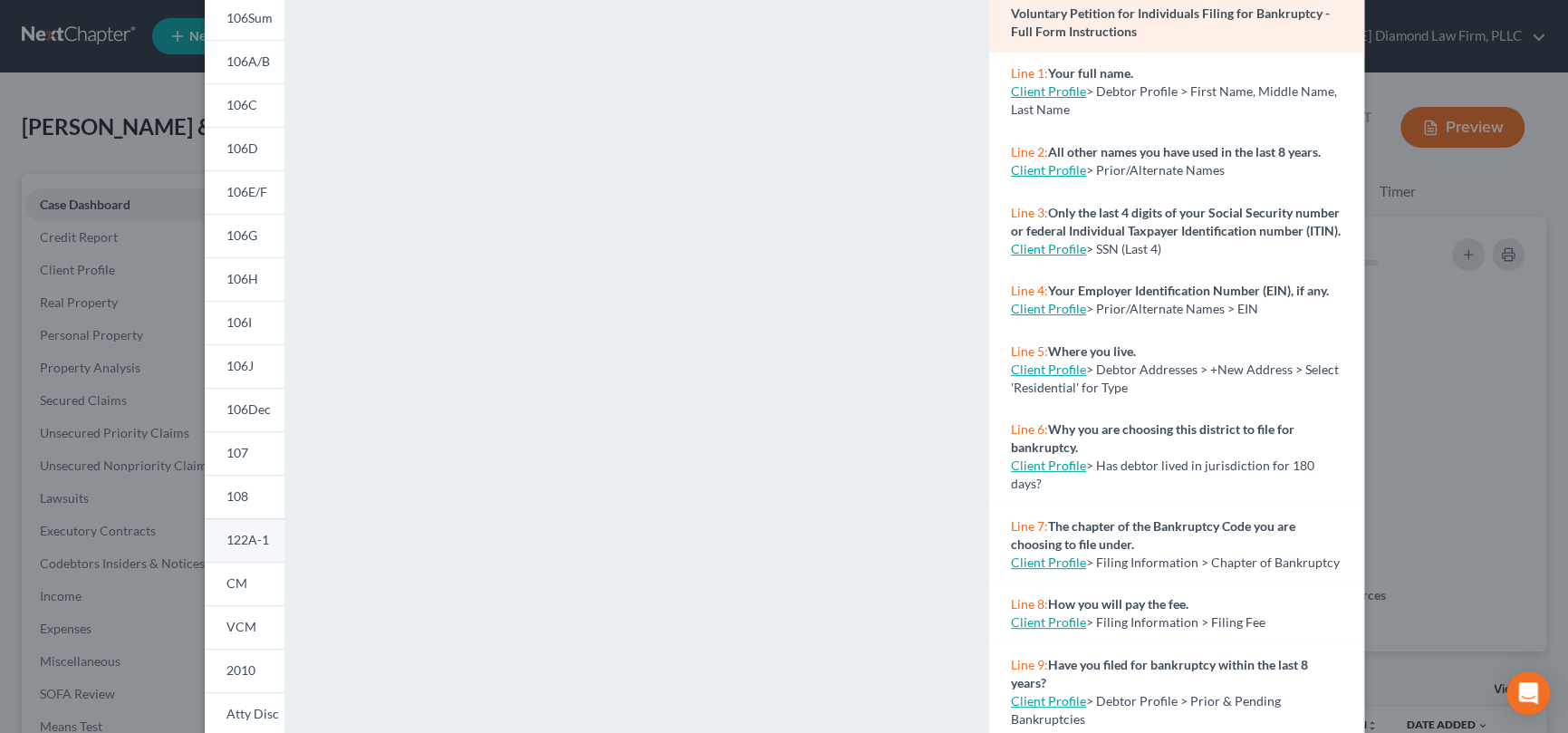
scroll to position [288, 0]
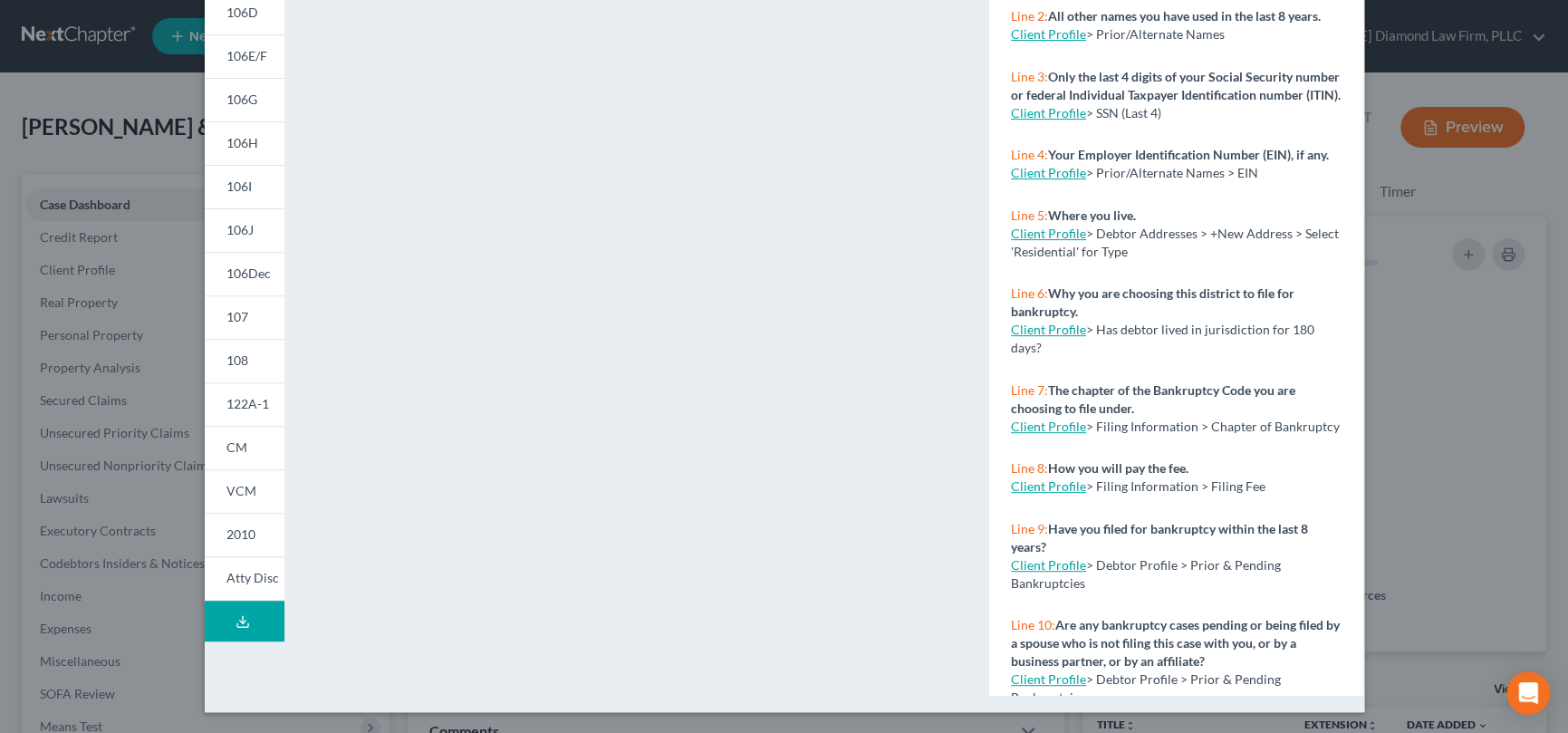
click at [243, 616] on line at bounding box center [243, 620] width 0 height 8
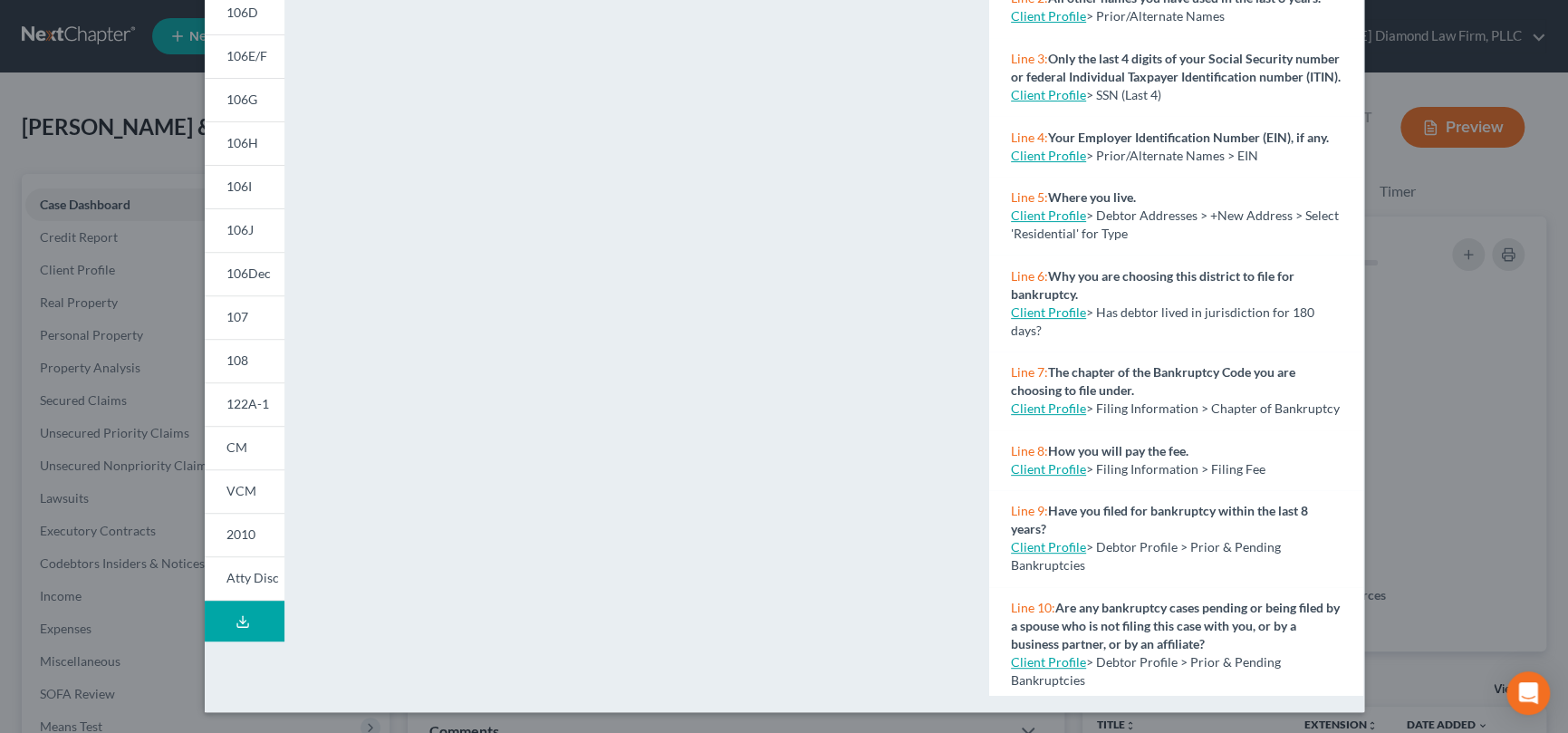
drag, startPoint x: 233, startPoint y: 621, endPoint x: 395, endPoint y: 544, distance: 179.4
click at [236, 621] on icon at bounding box center [243, 621] width 14 height 14
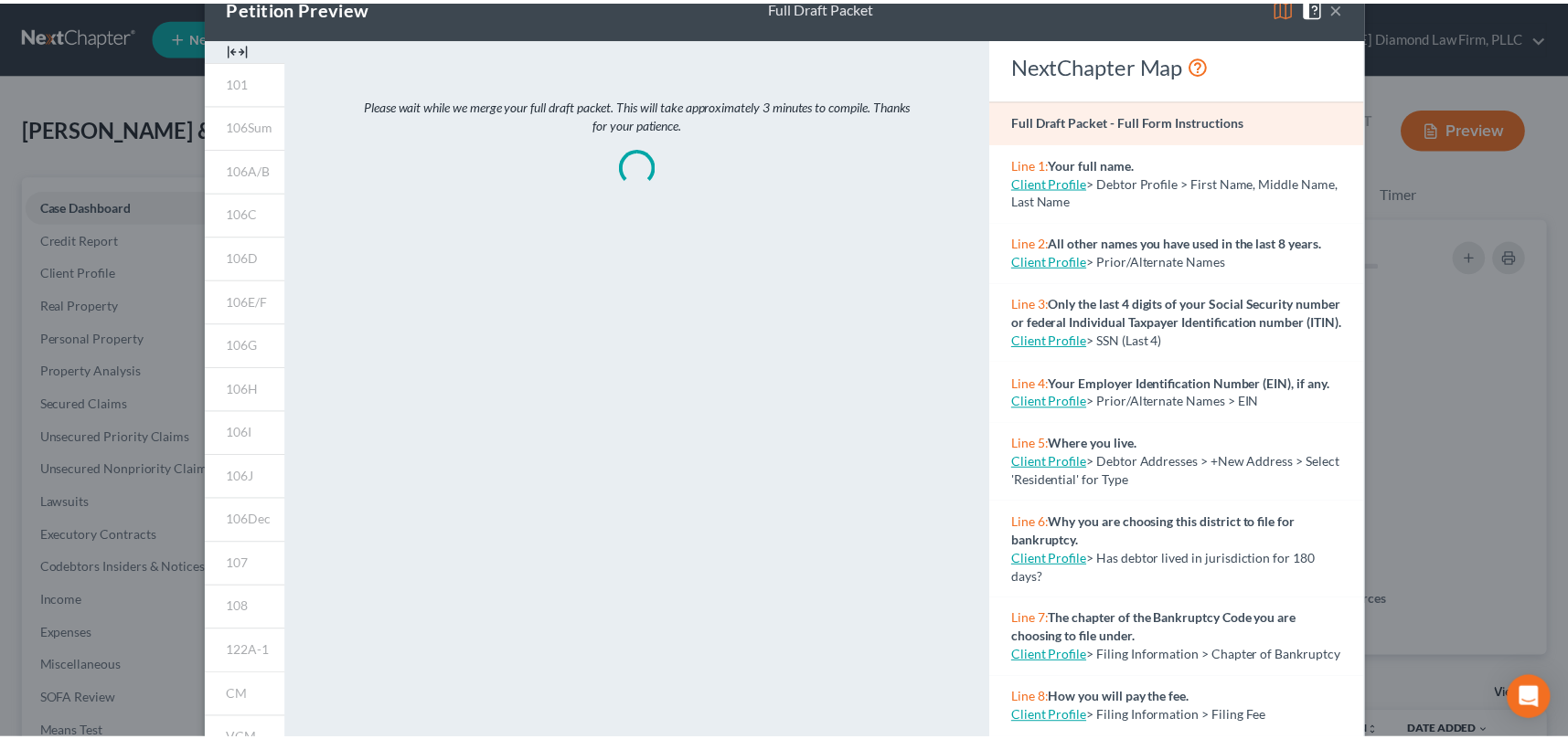
scroll to position [0, 0]
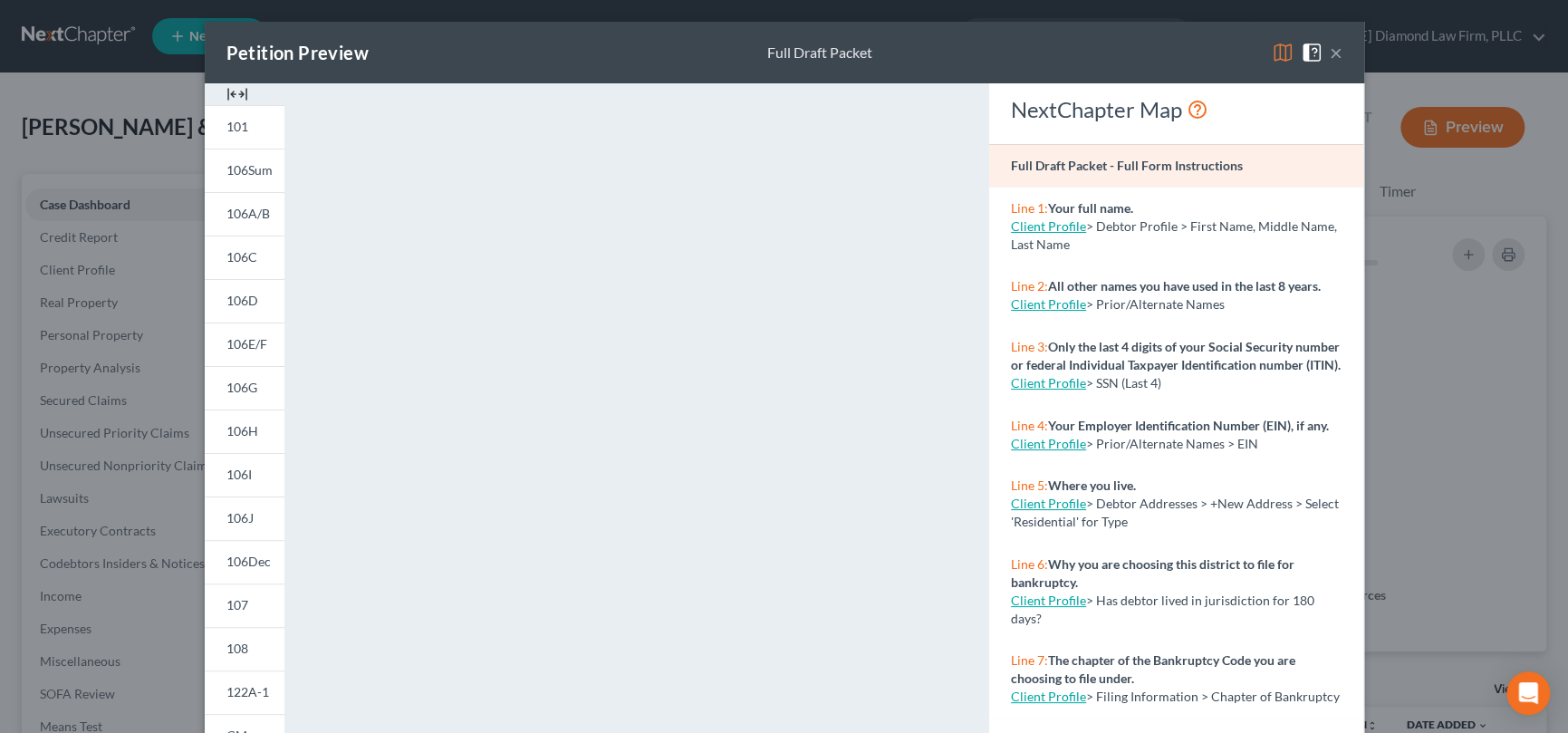
click at [1041, 40] on div "Petition Preview Full Draft Packet ×" at bounding box center [784, 53] width 1159 height 61
click at [1333, 50] on button "×" at bounding box center [1335, 52] width 12 height 22
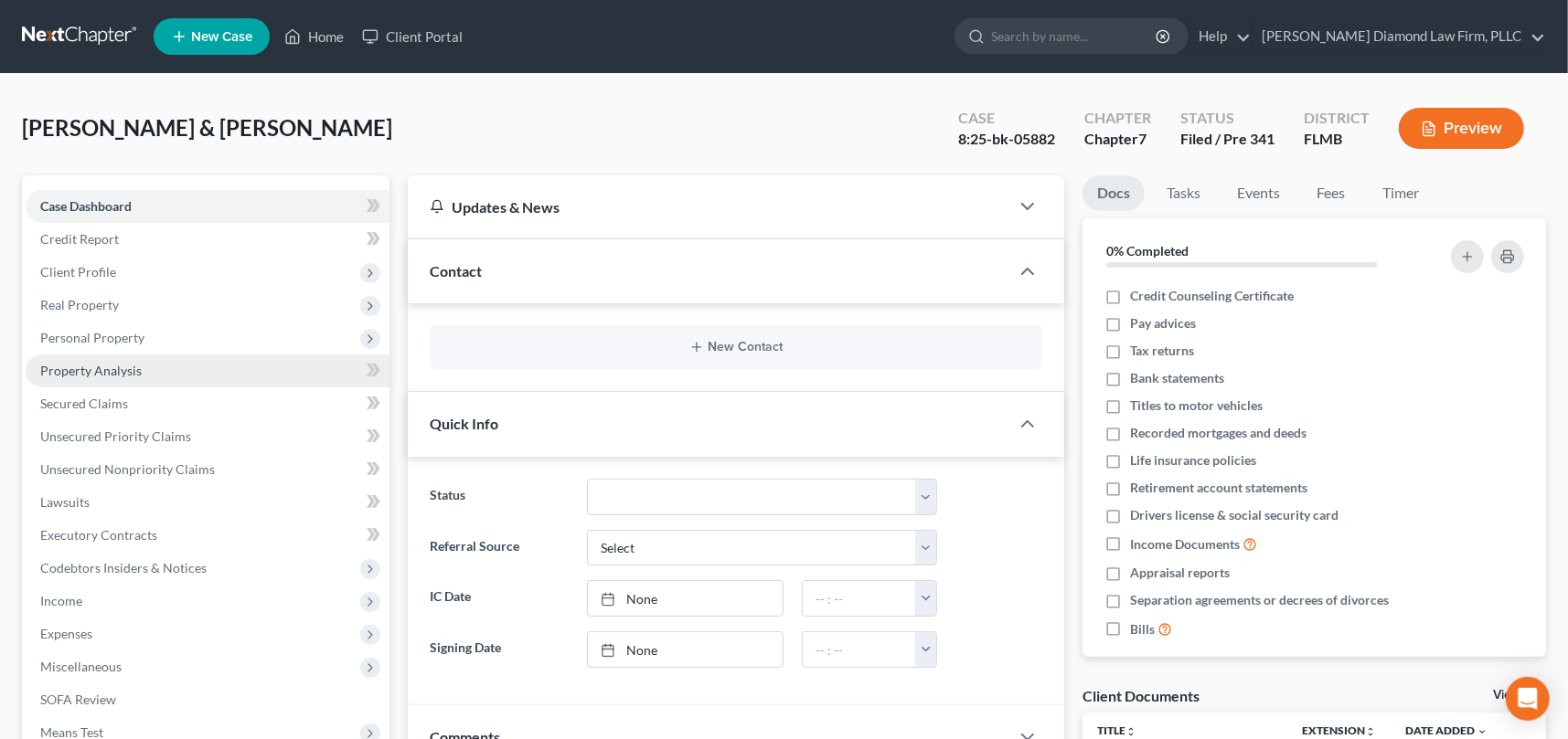
click at [107, 370] on span "Property Analysis" at bounding box center [91, 370] width 102 height 15
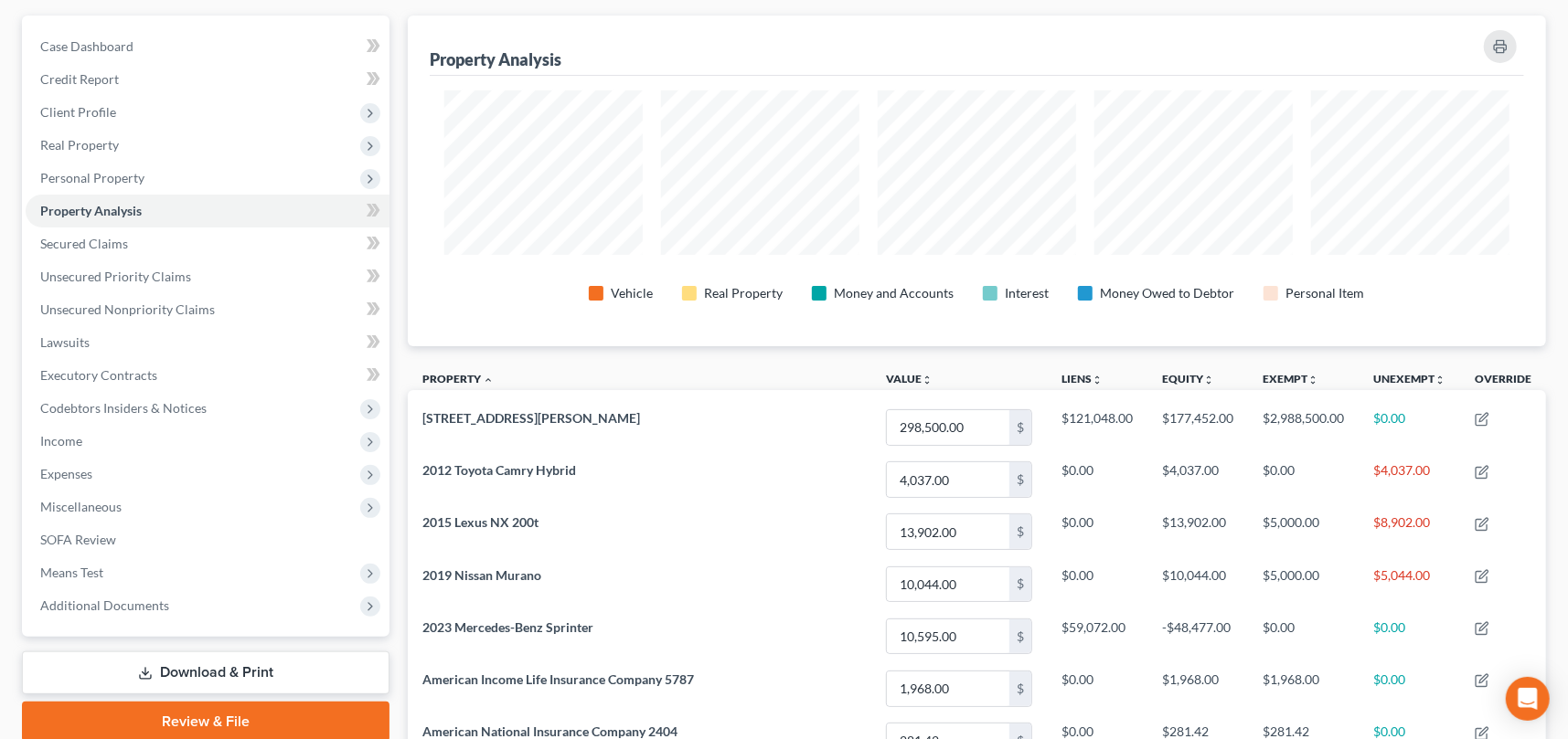
scroll to position [183, 0]
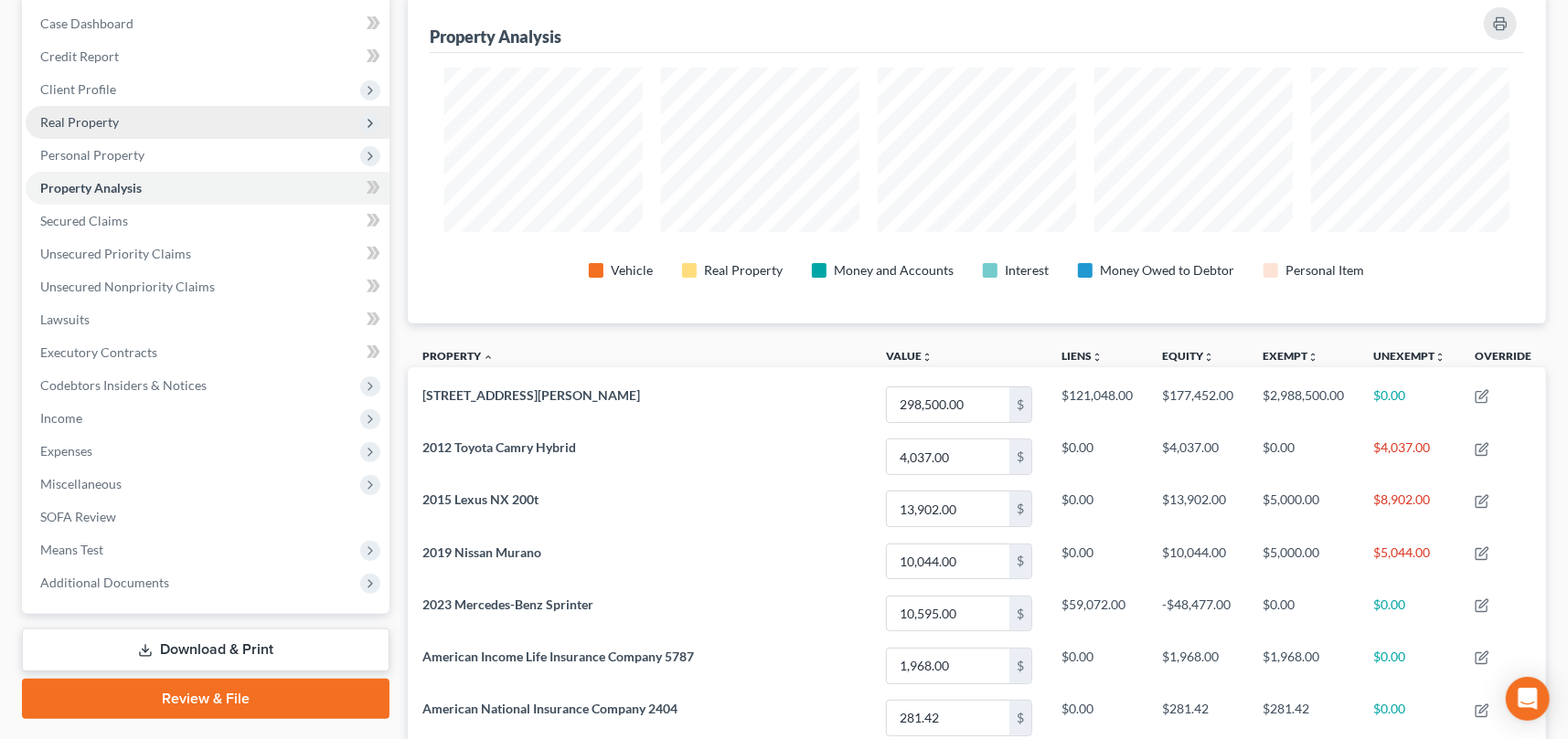
click at [65, 122] on span "Real Property" at bounding box center [79, 122] width 78 height 15
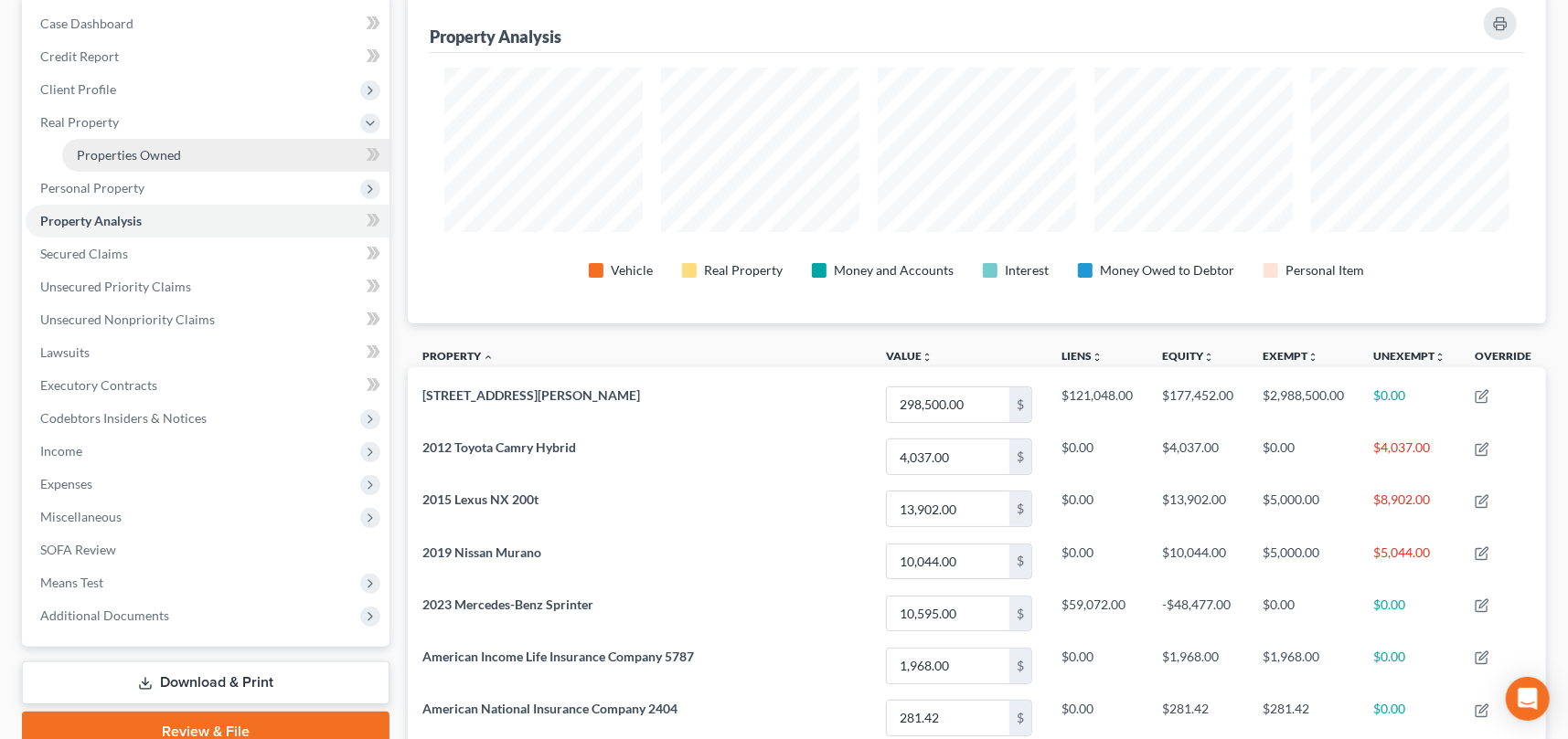
click at [96, 152] on span "Properties Owned" at bounding box center [129, 155] width 105 height 15
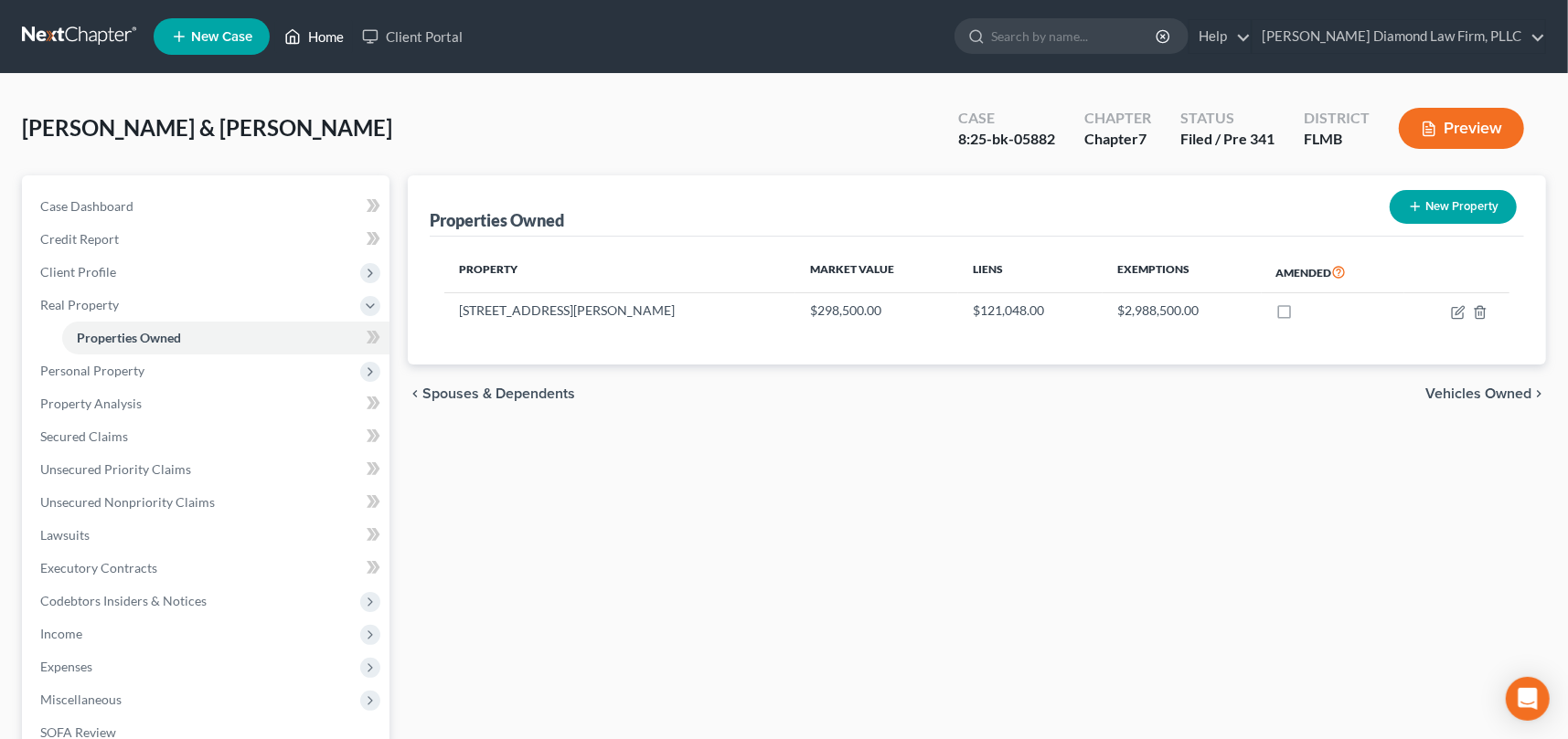
click at [320, 28] on link "Home" at bounding box center [314, 37] width 77 height 33
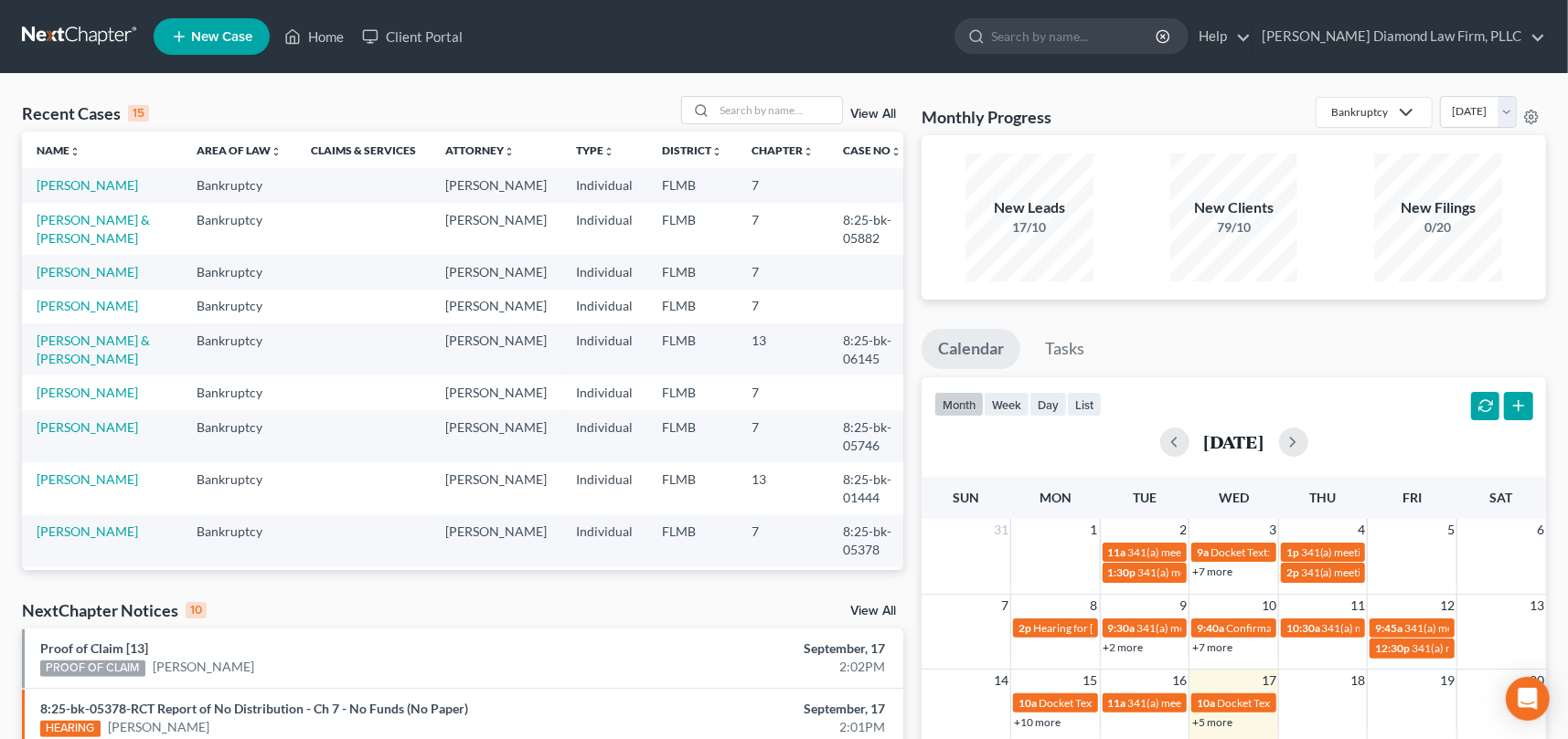
click at [1222, 715] on link "+5 more" at bounding box center [1212, 722] width 41 height 14
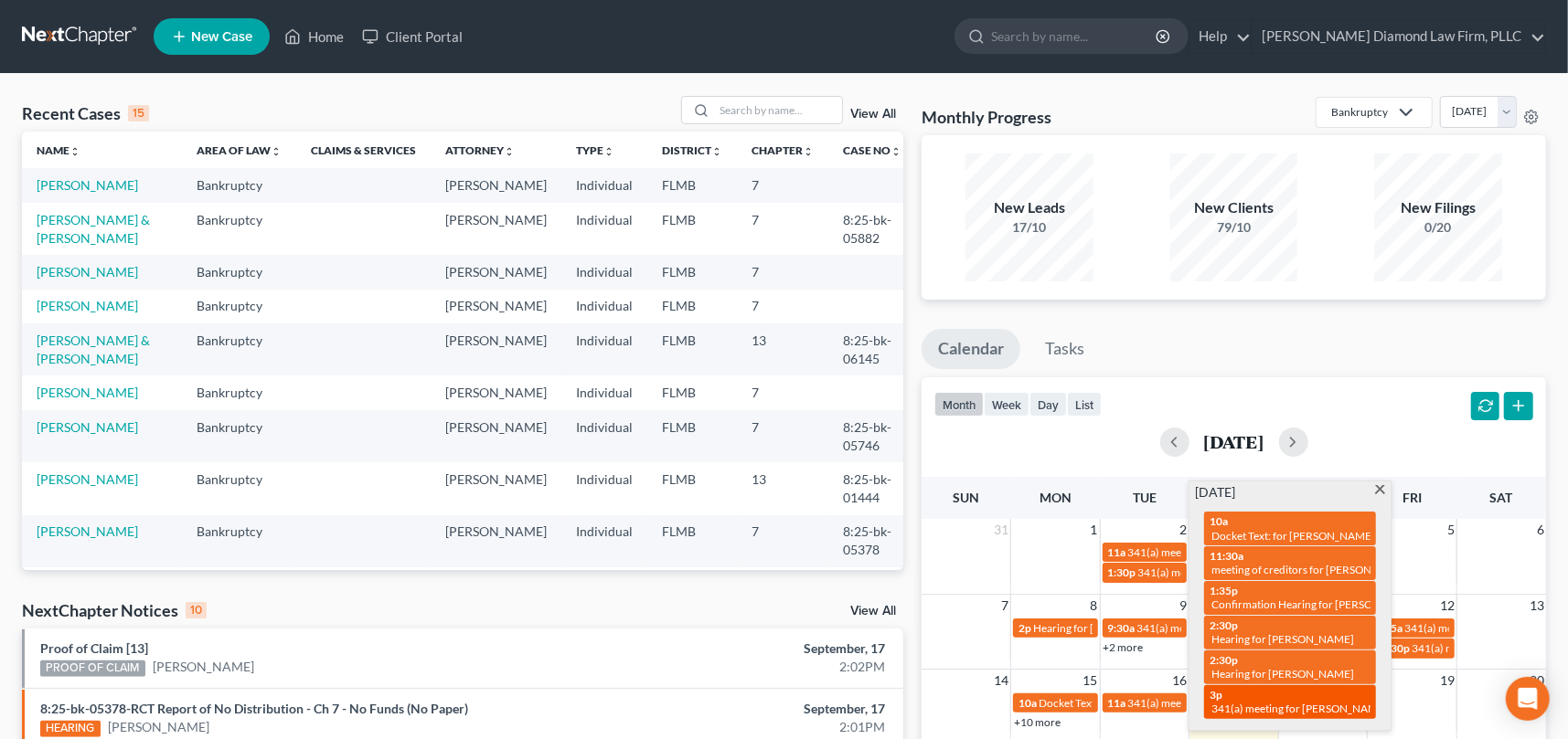
click at [1226, 701] on span "341(a) meeting for [PERSON_NAME] & [PERSON_NAME]" at bounding box center [1347, 708] width 273 height 14
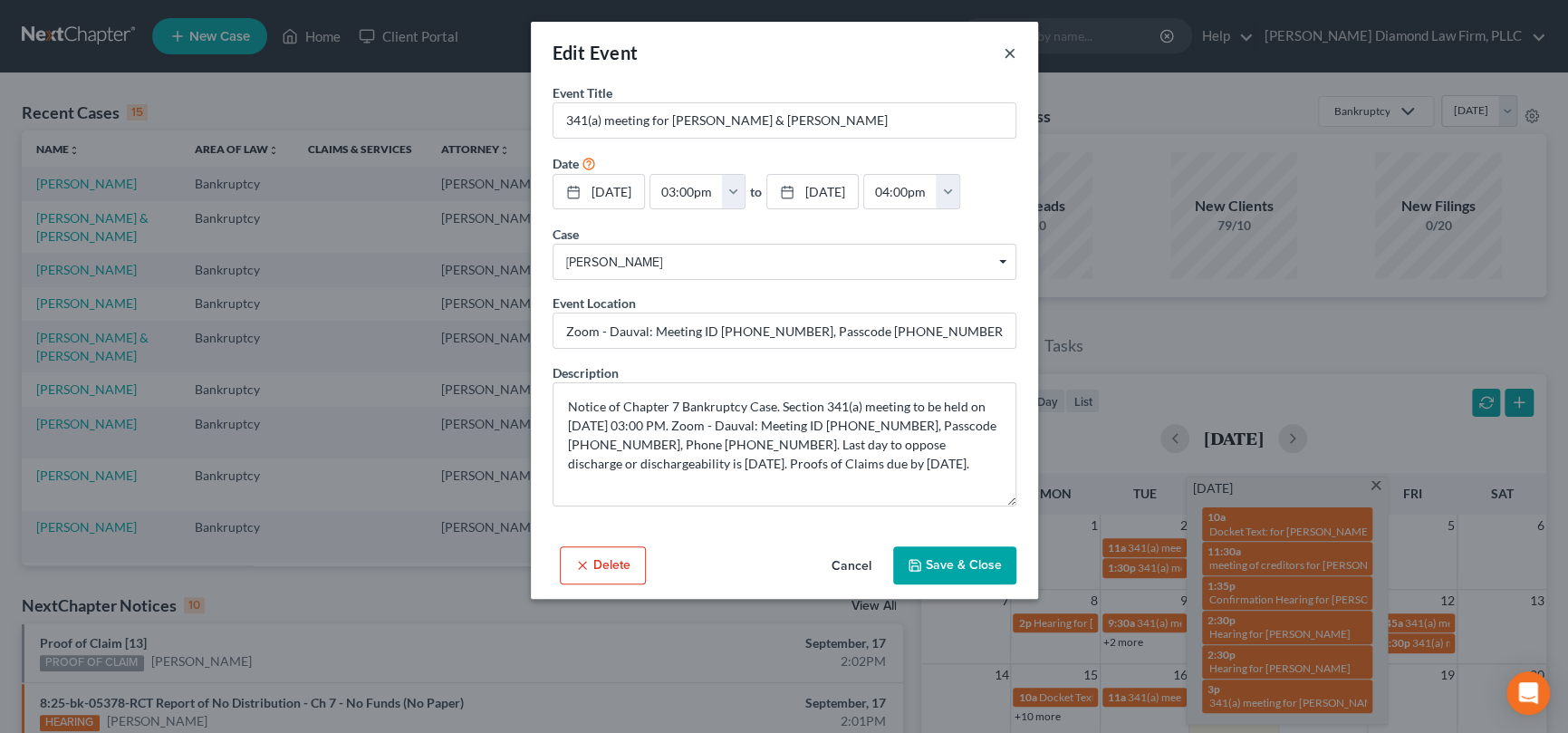
click at [1007, 55] on button "×" at bounding box center [1009, 52] width 12 height 22
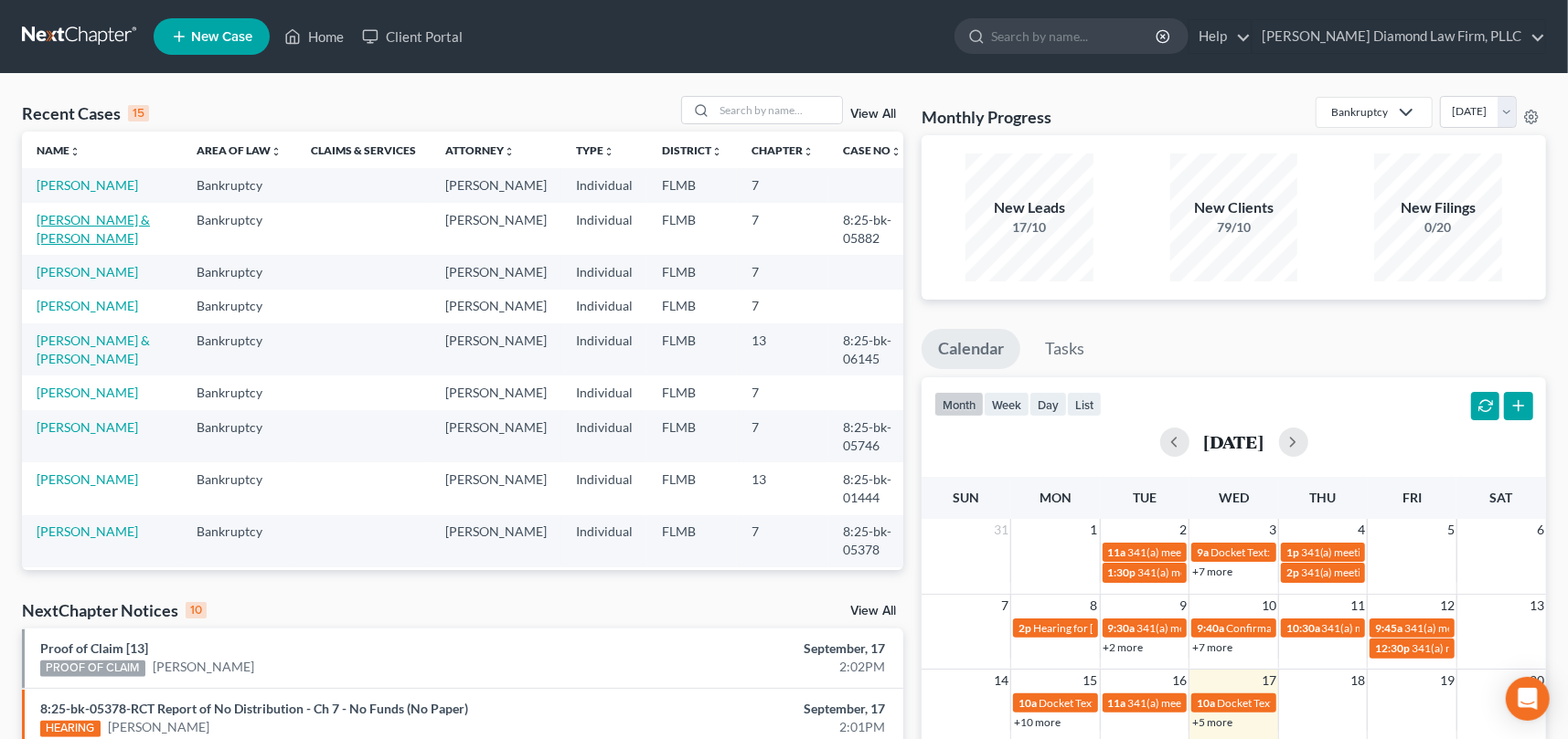
click at [89, 233] on link "[PERSON_NAME] & [PERSON_NAME]" at bounding box center [93, 228] width 113 height 34
select select "5"
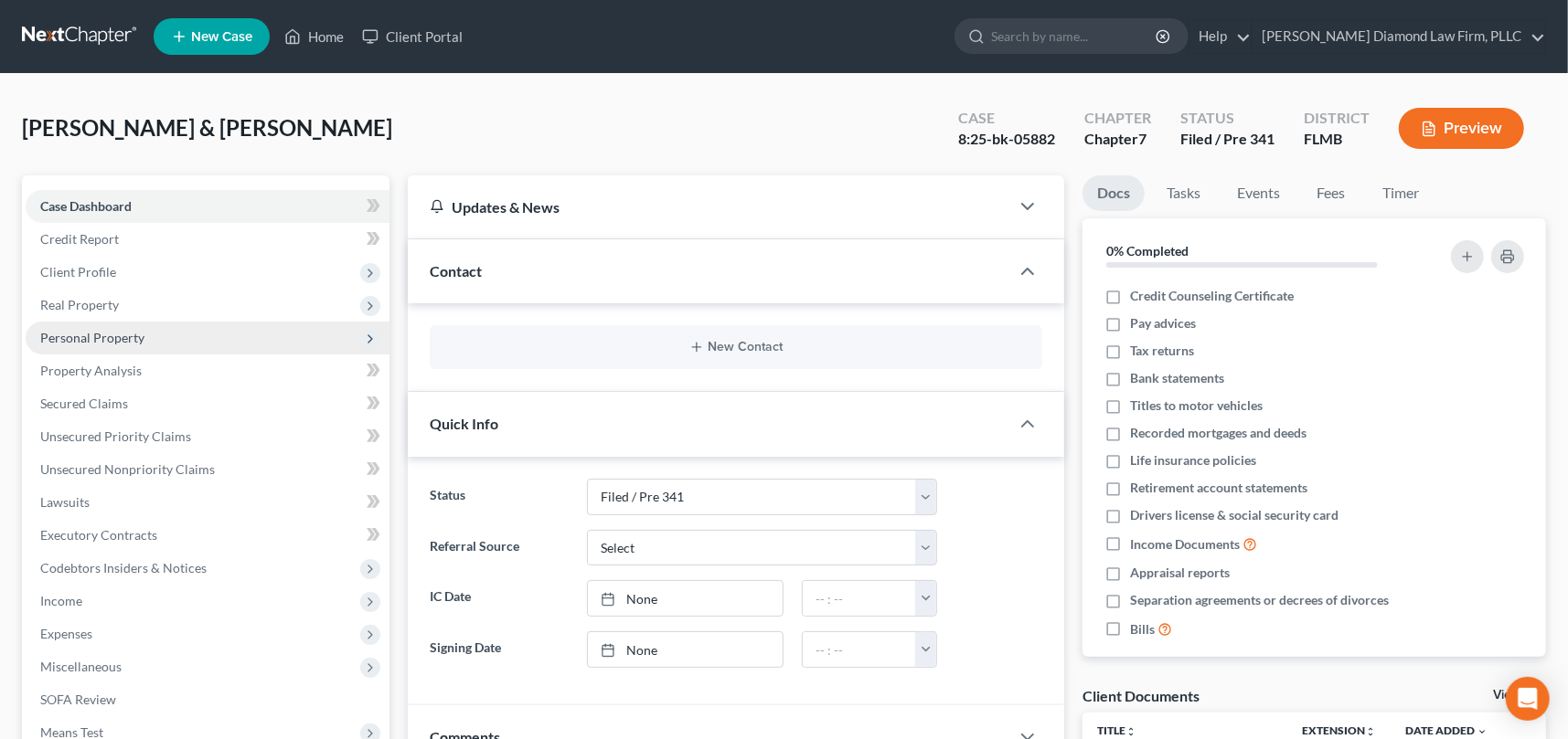
click at [87, 304] on span "Real Property" at bounding box center [79, 305] width 78 height 15
click at [116, 337] on span "Properties Owned" at bounding box center [129, 338] width 105 height 15
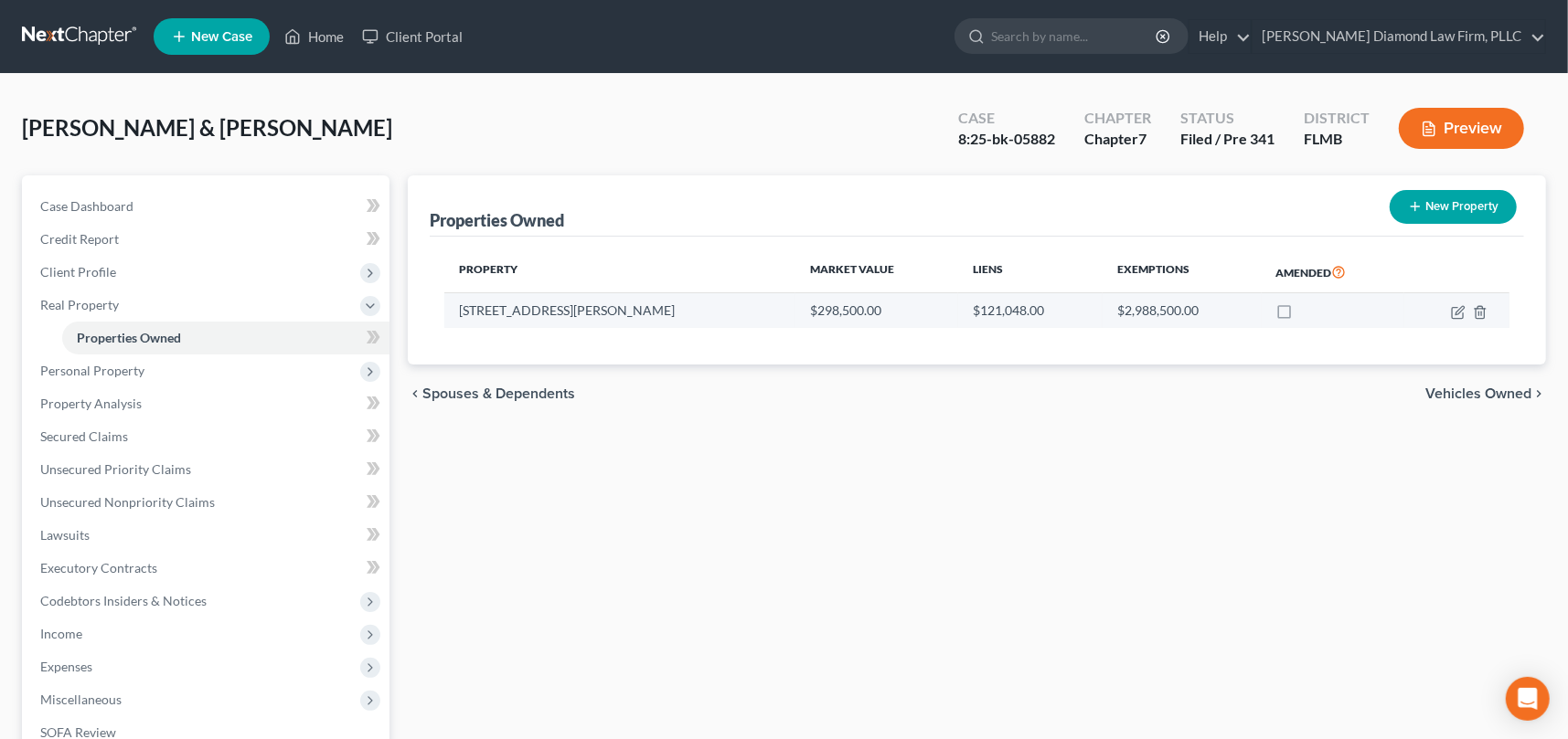
click at [1102, 311] on td "$2,988,500.00" at bounding box center [1182, 310] width 159 height 35
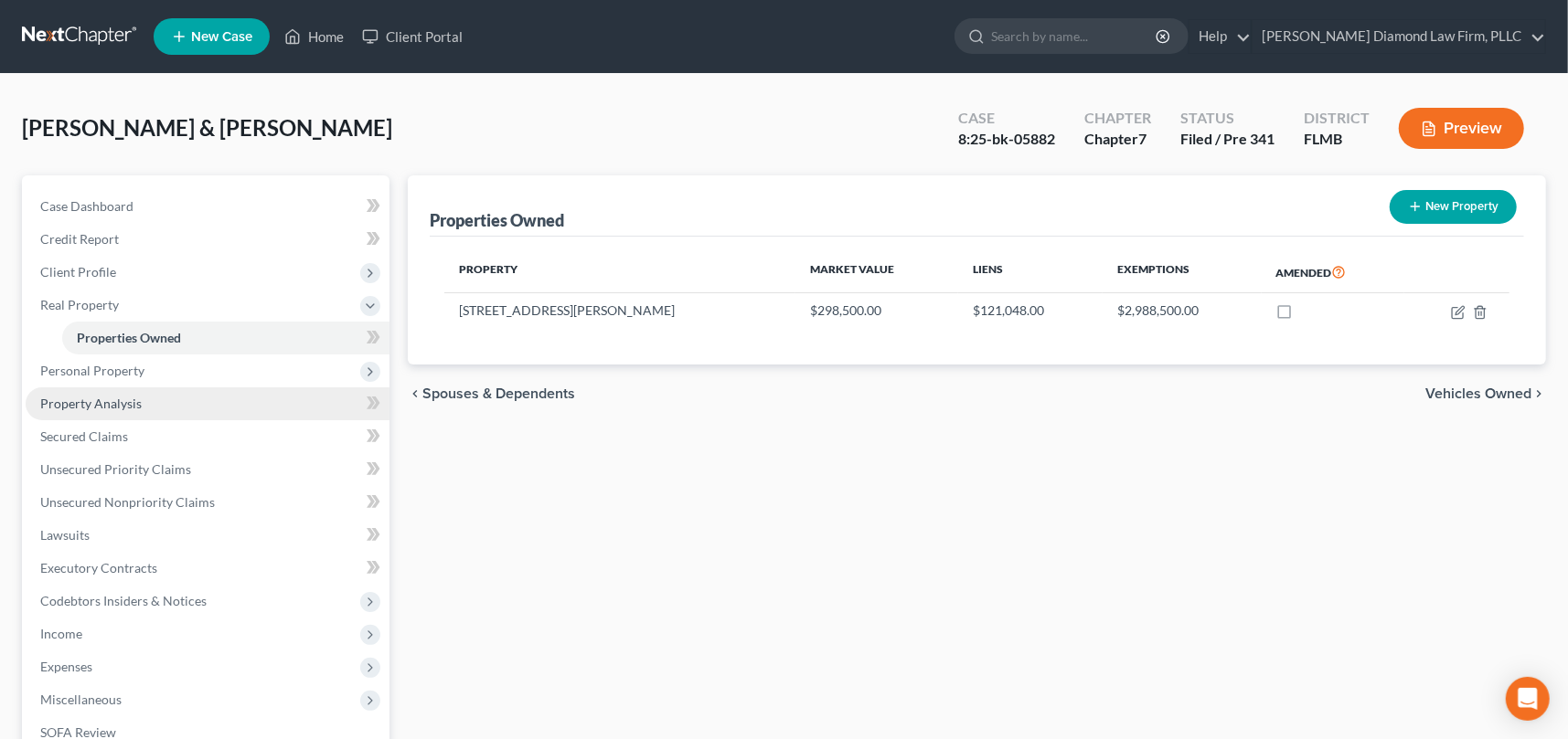
click at [90, 399] on span "Property Analysis" at bounding box center [91, 403] width 102 height 15
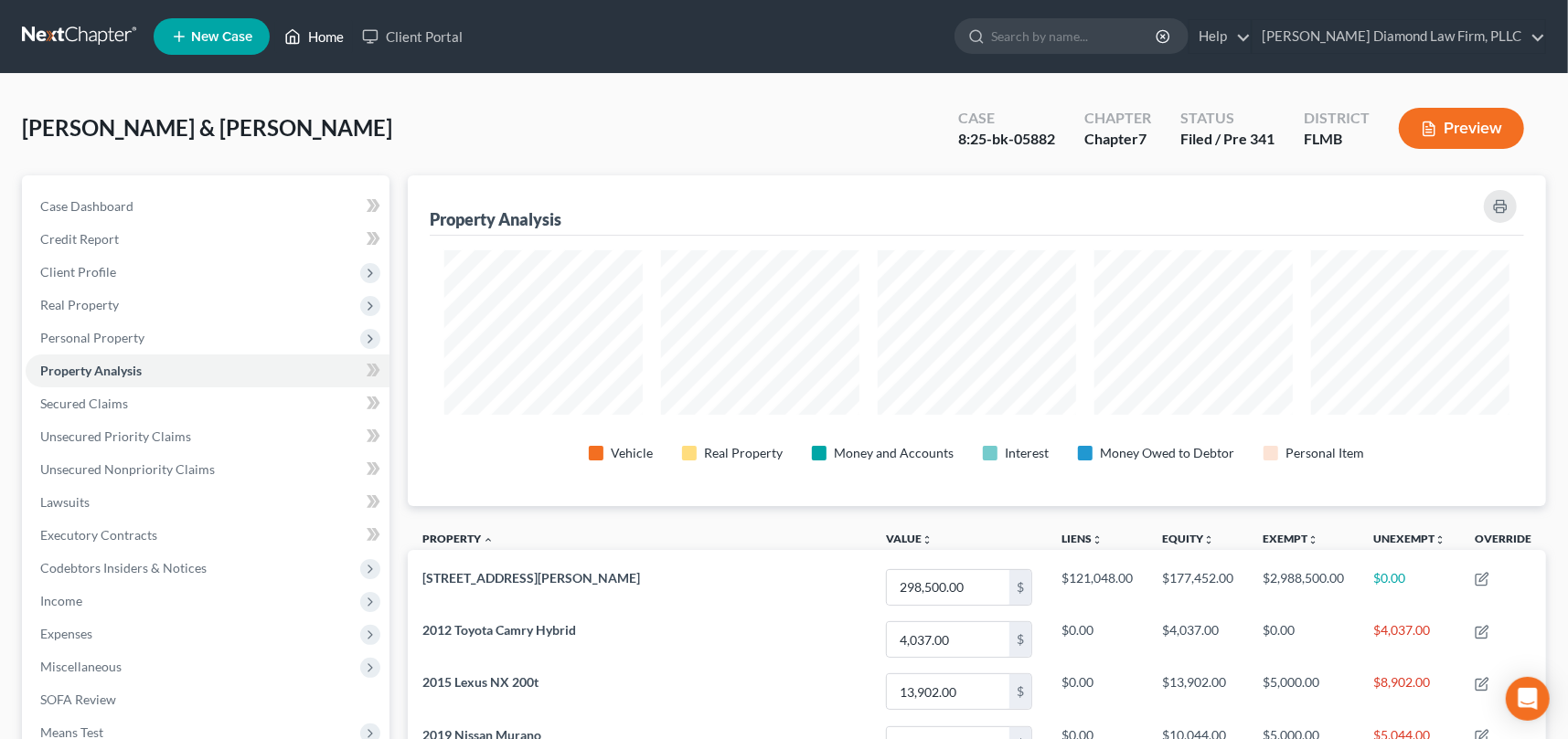
click at [320, 37] on link "Home" at bounding box center [314, 37] width 77 height 33
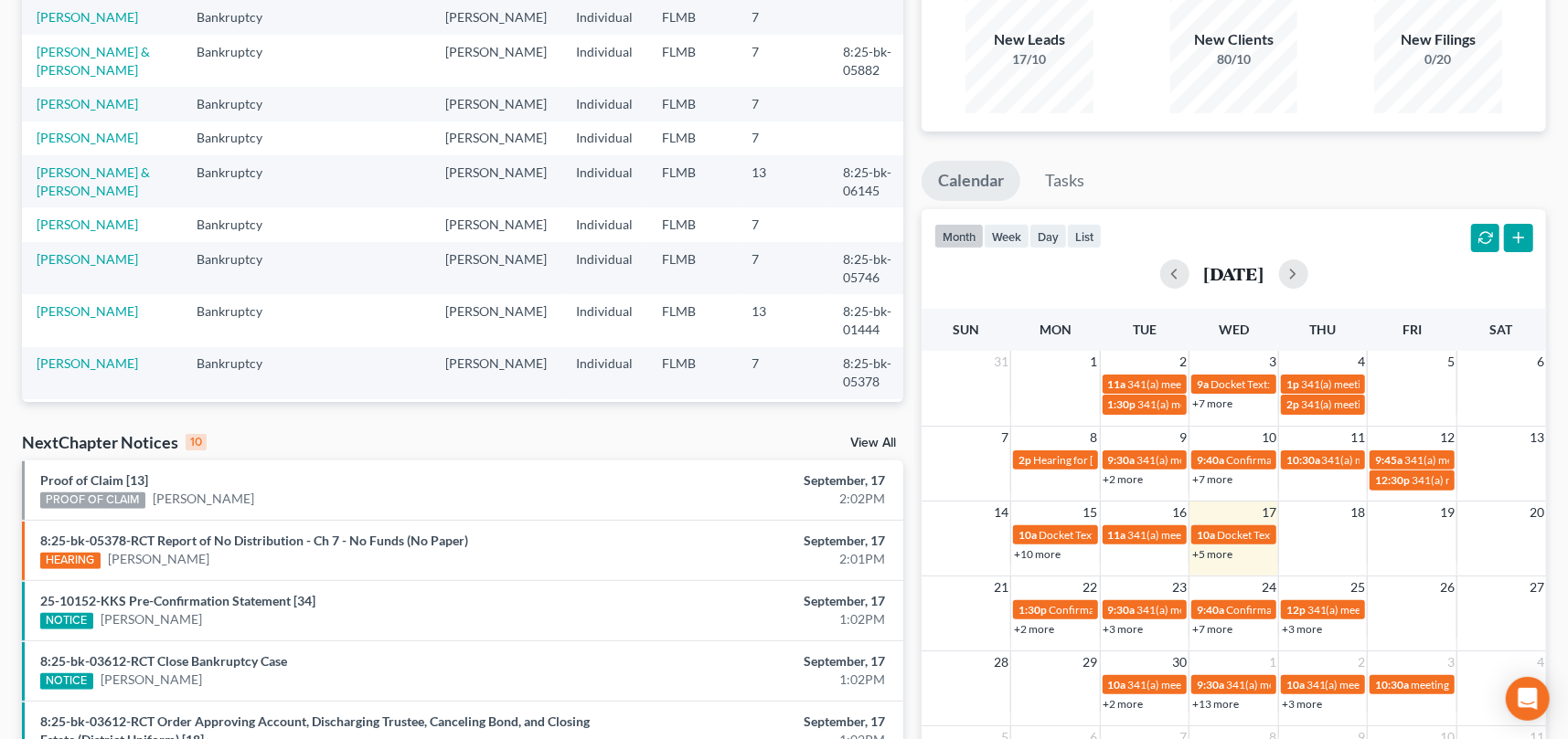
scroll to position [183, 0]
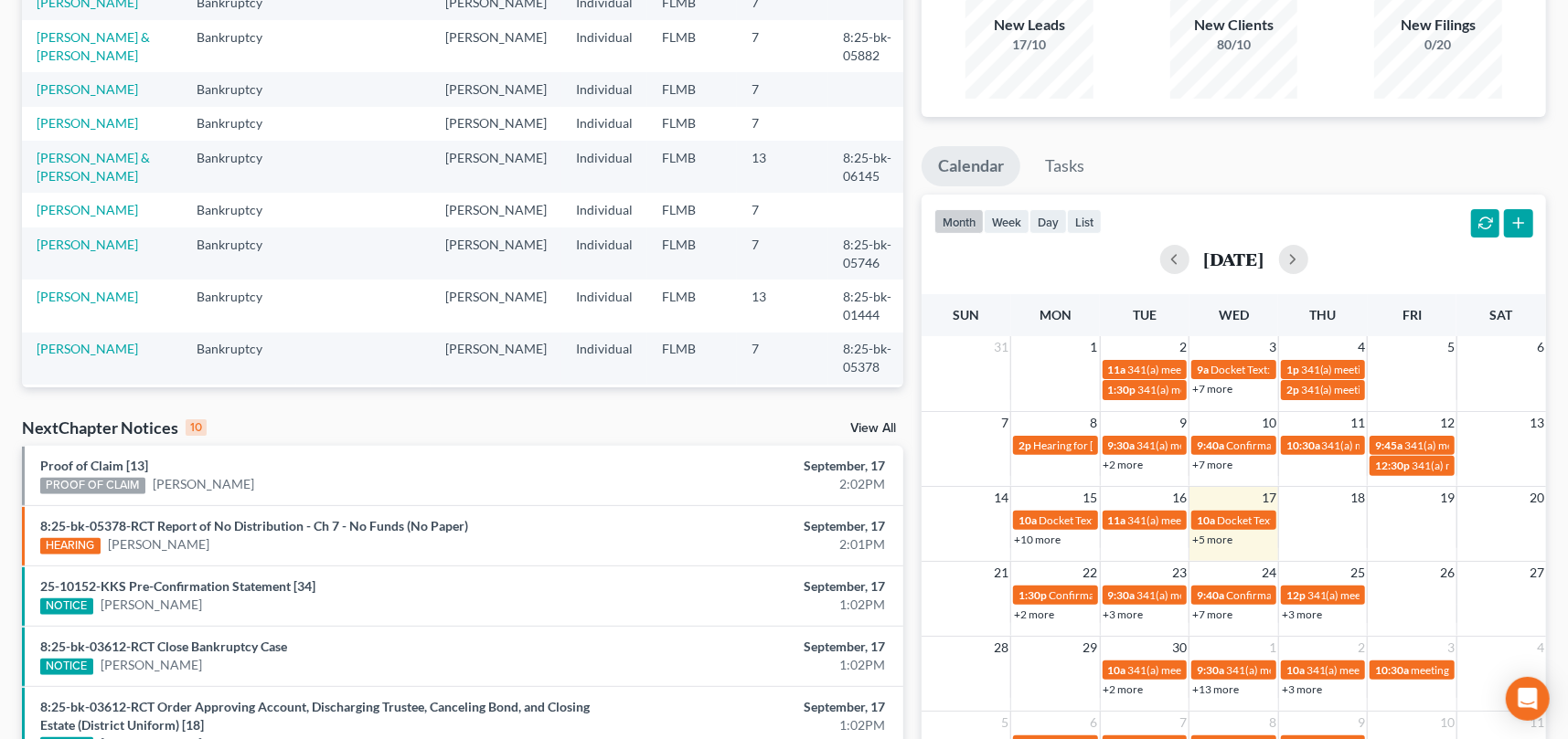
click at [1212, 539] on link "+5 more" at bounding box center [1212, 540] width 41 height 14
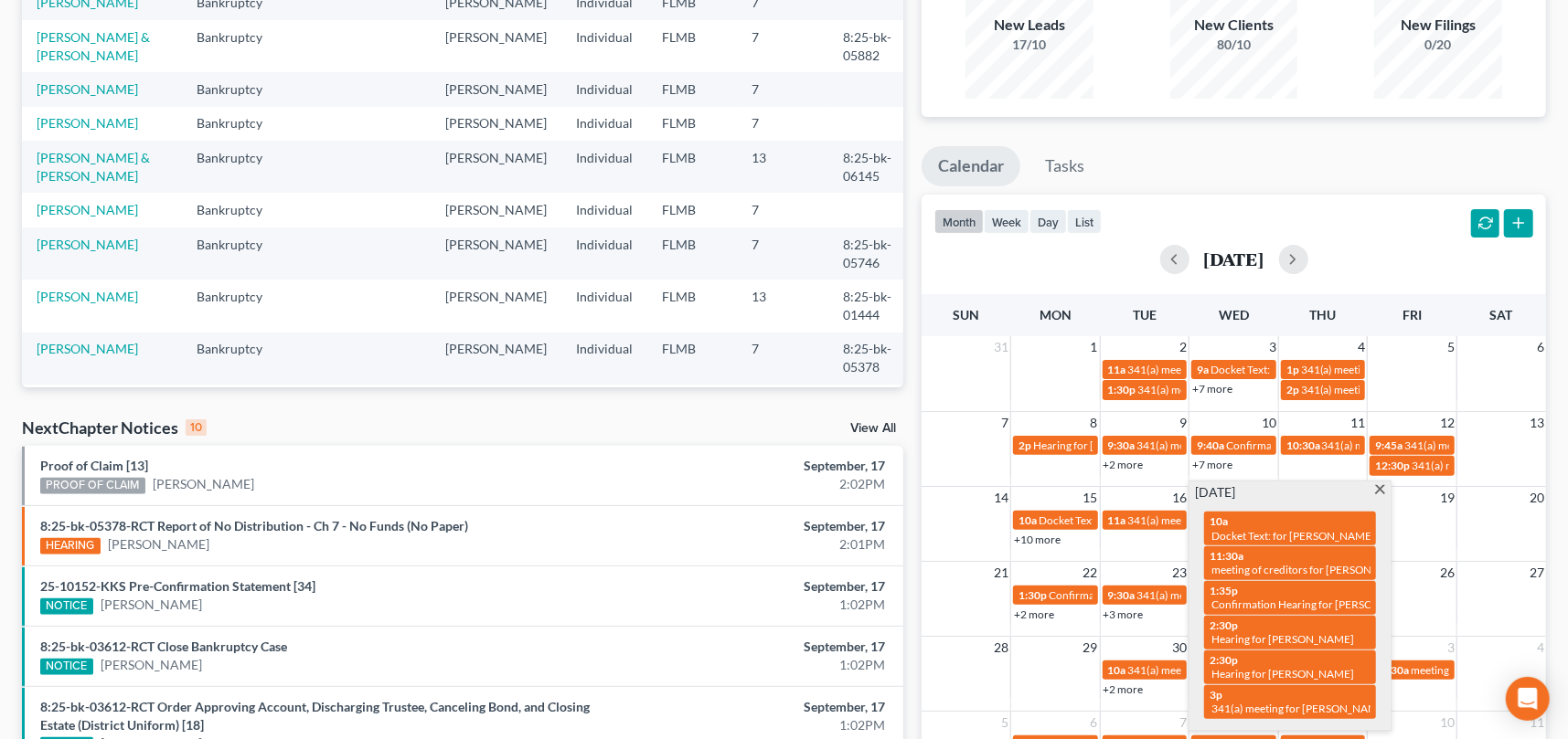
click at [1381, 490] on span at bounding box center [1379, 490] width 14 height 12
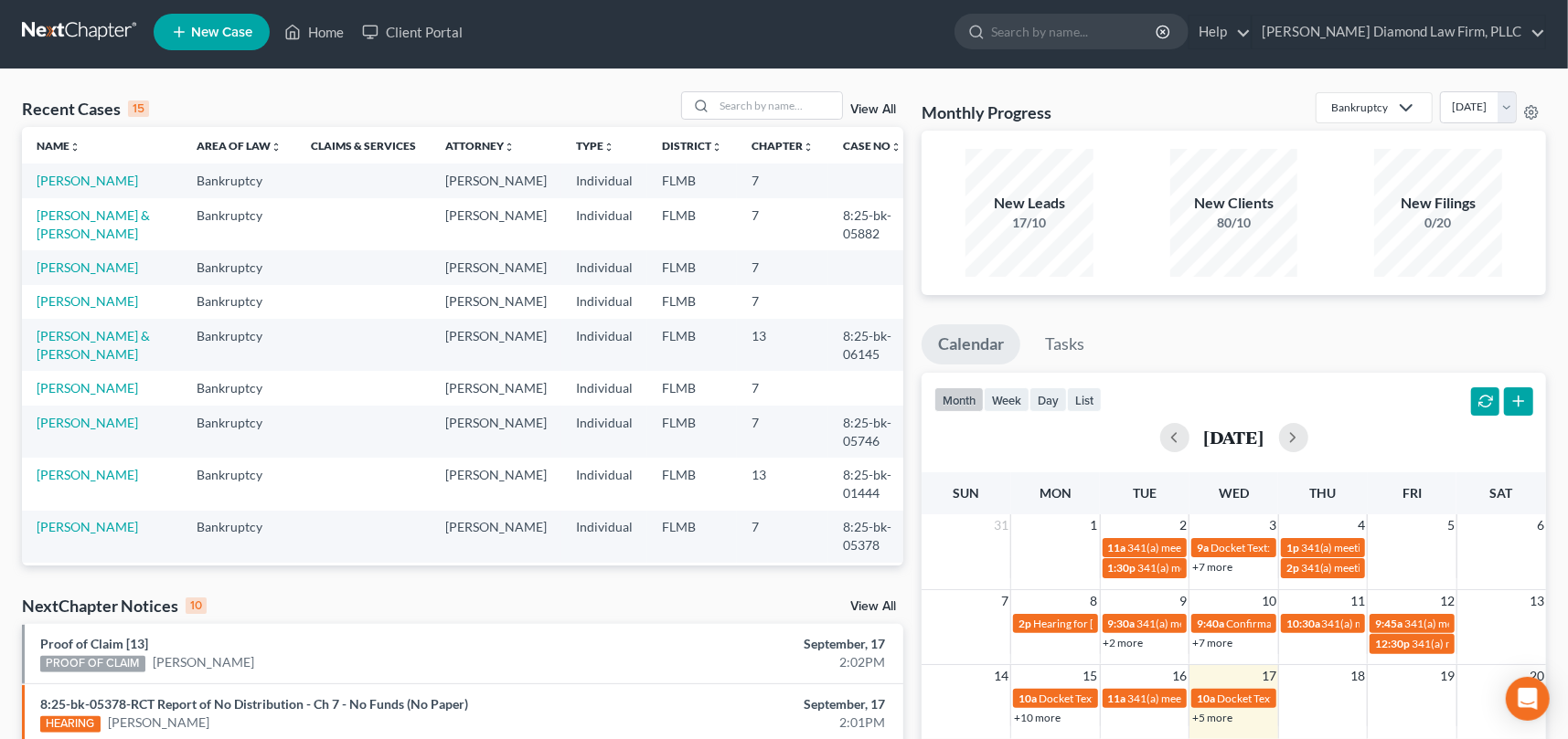
scroll to position [0, 0]
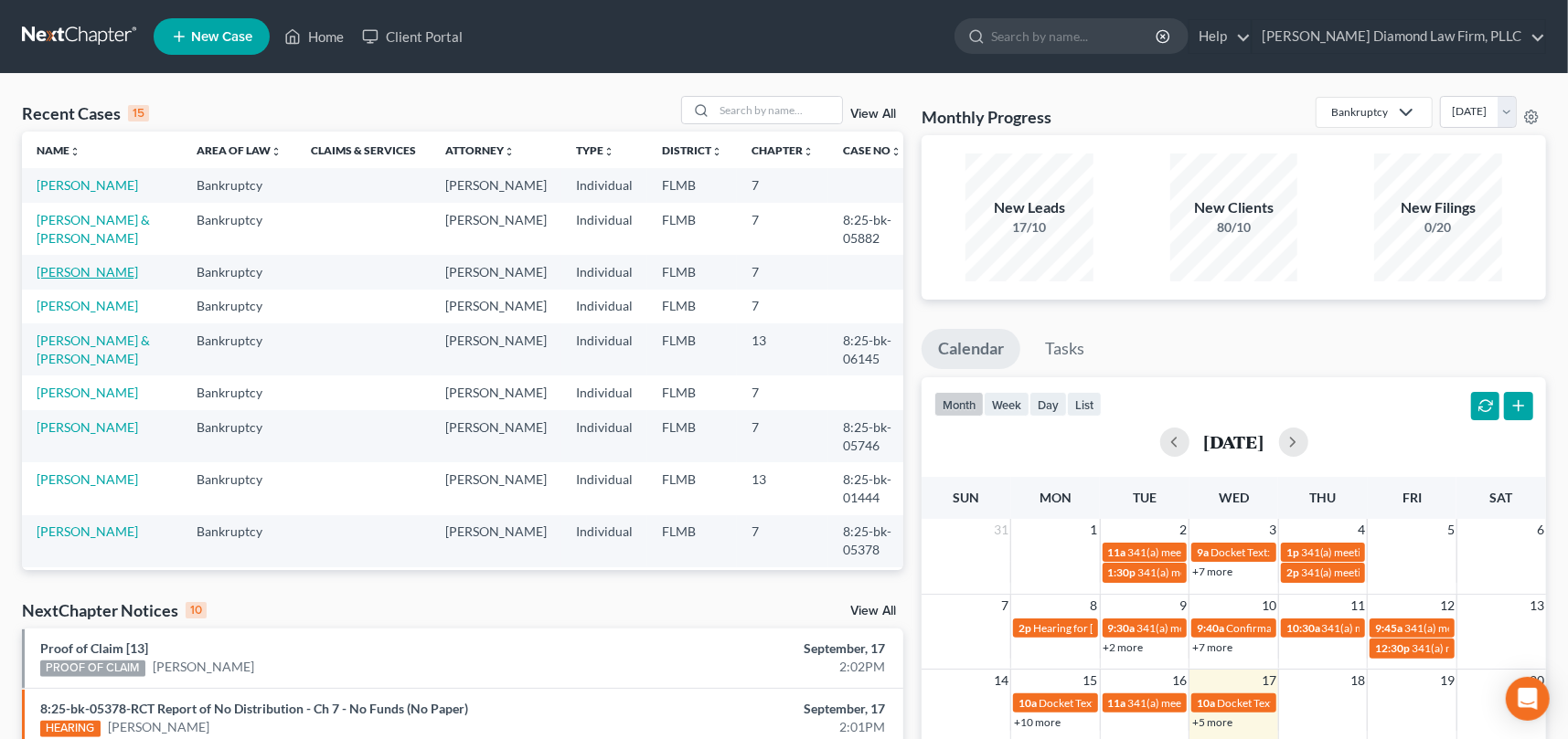
click at [54, 280] on link "[PERSON_NAME]" at bounding box center [87, 272] width 102 height 15
select select "15"
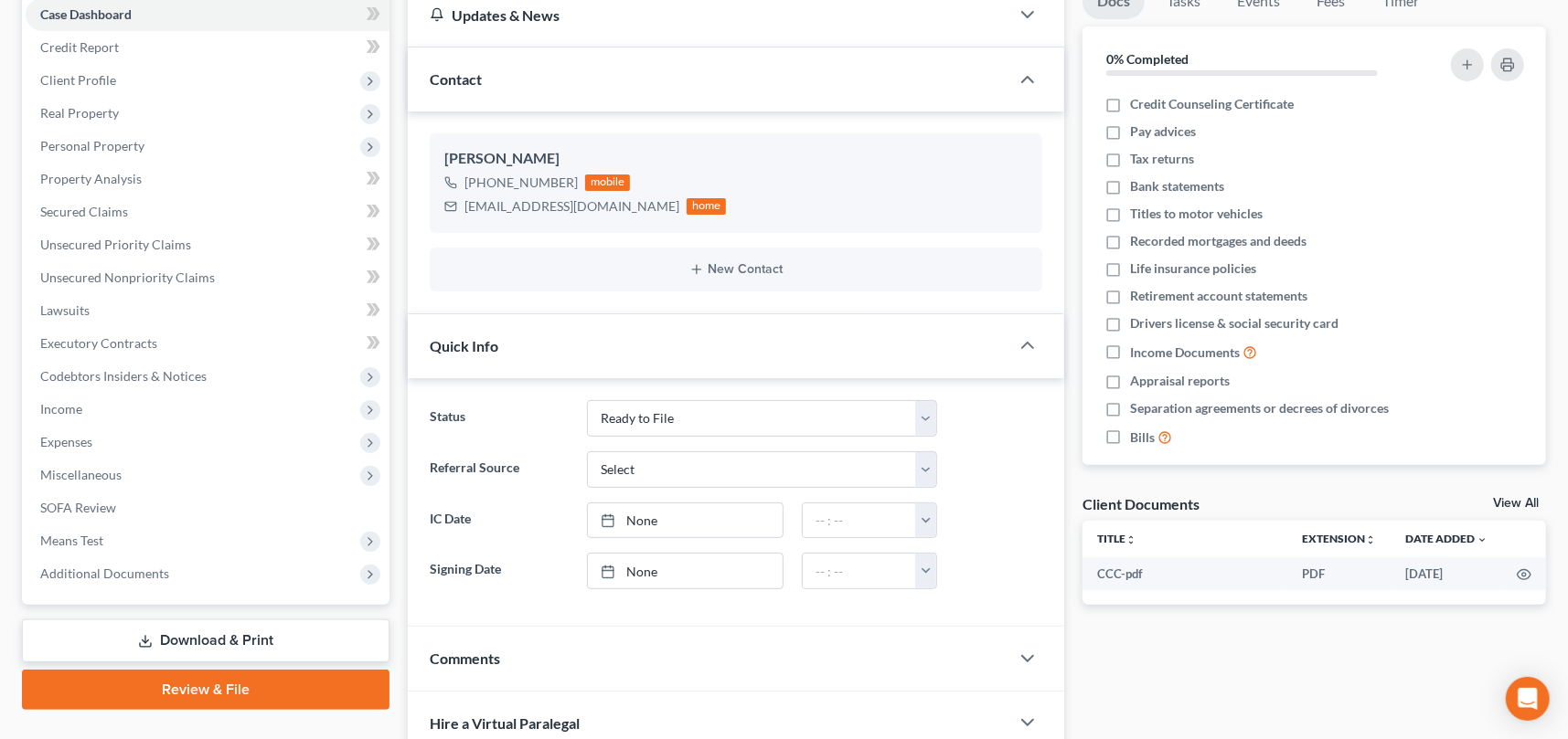
scroll to position [366, 0]
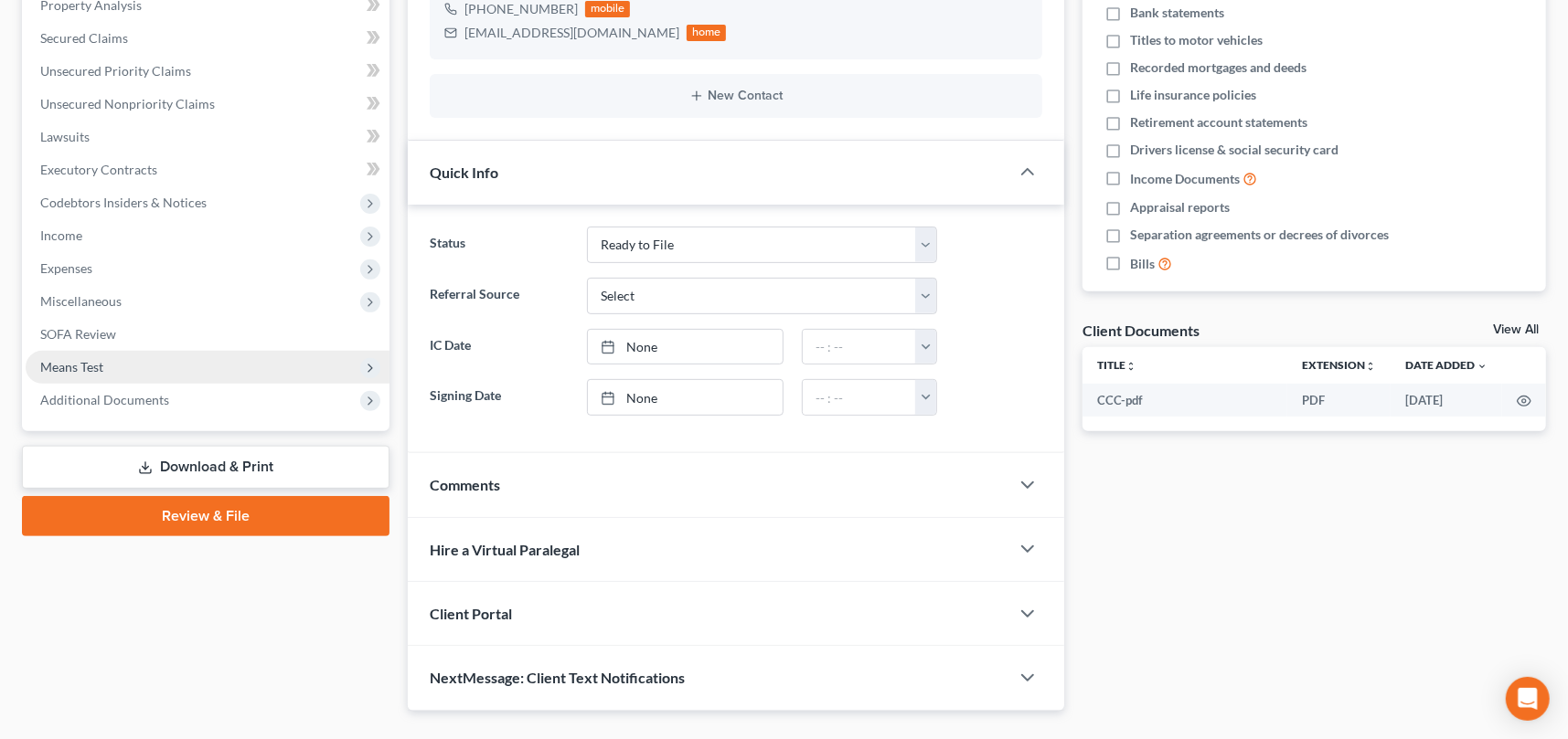
click at [101, 365] on span "Means Test" at bounding box center [72, 367] width 63 height 15
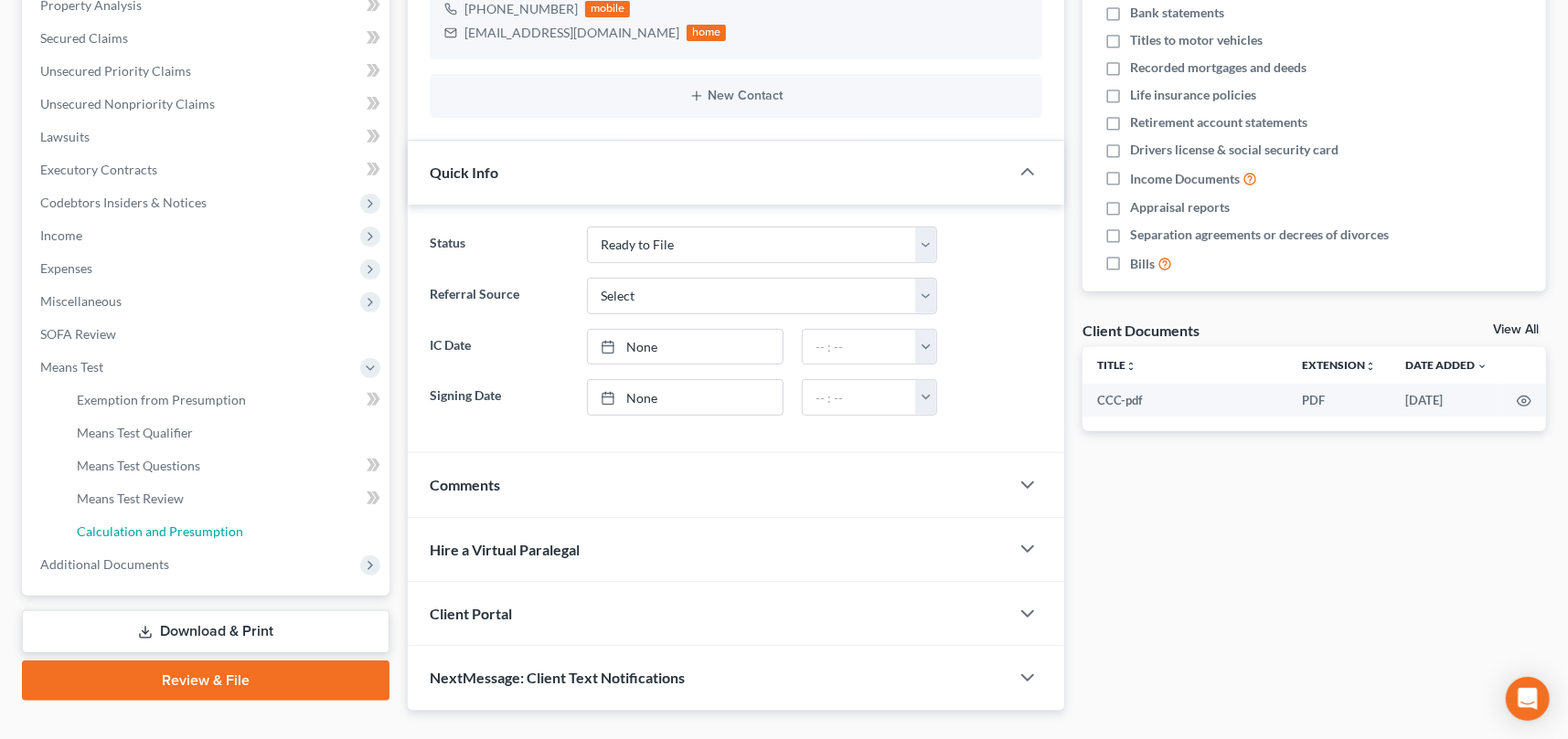
click at [155, 529] on span "Calculation and Presumption" at bounding box center [160, 531] width 166 height 15
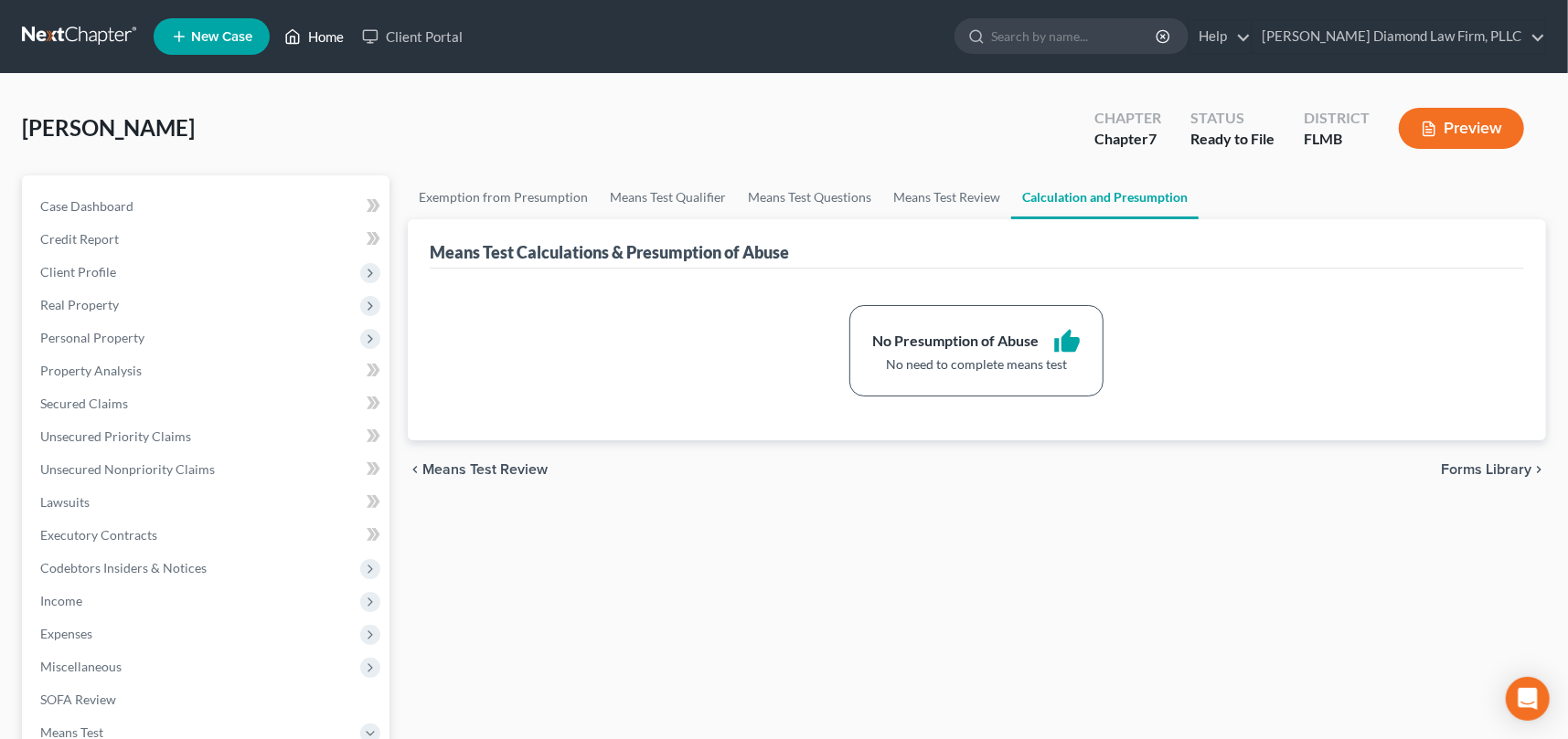
drag, startPoint x: 319, startPoint y: 30, endPoint x: 336, endPoint y: 54, distance: 29.4
click at [319, 30] on link "Home" at bounding box center [314, 37] width 77 height 33
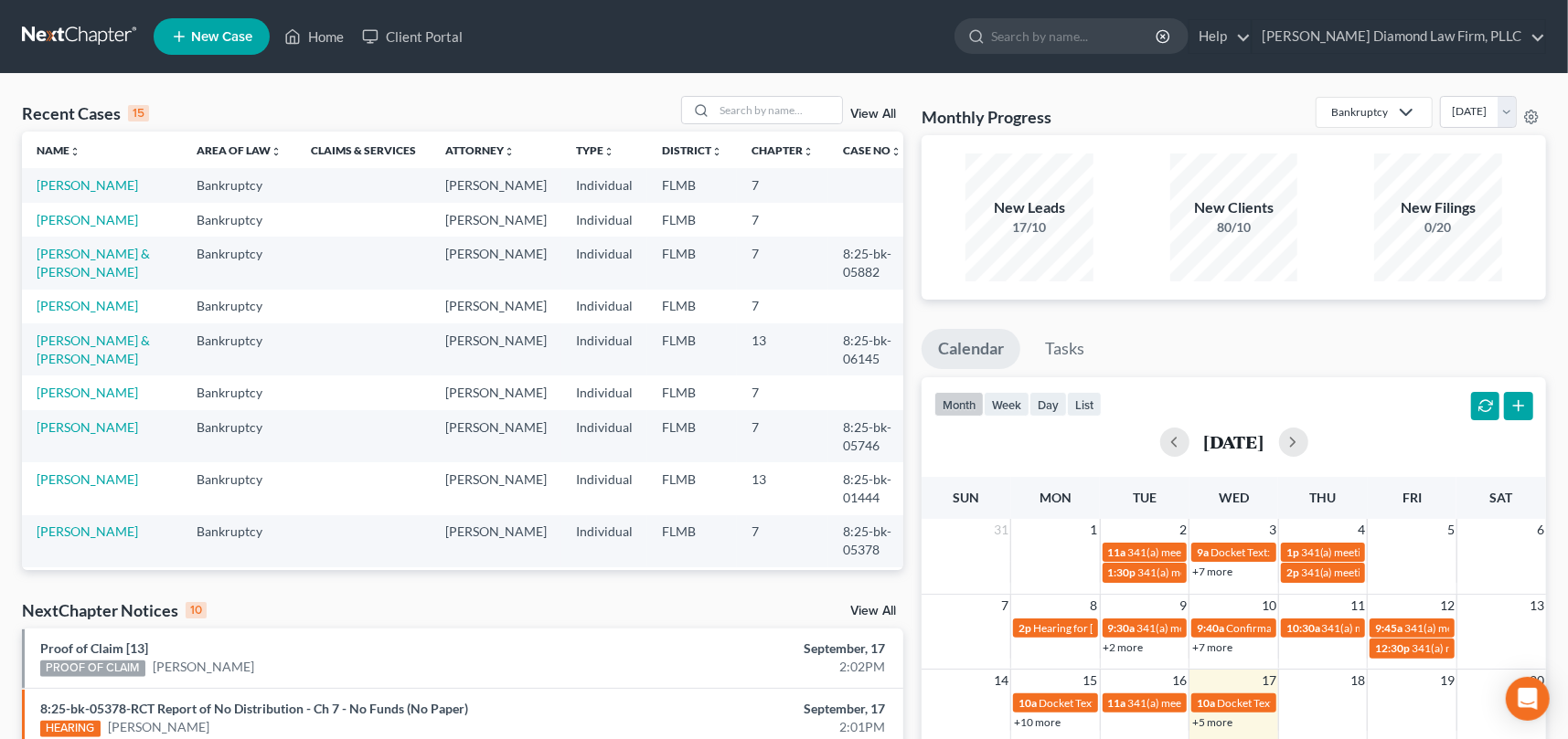
click at [1225, 723] on link "+5 more" at bounding box center [1212, 722] width 41 height 14
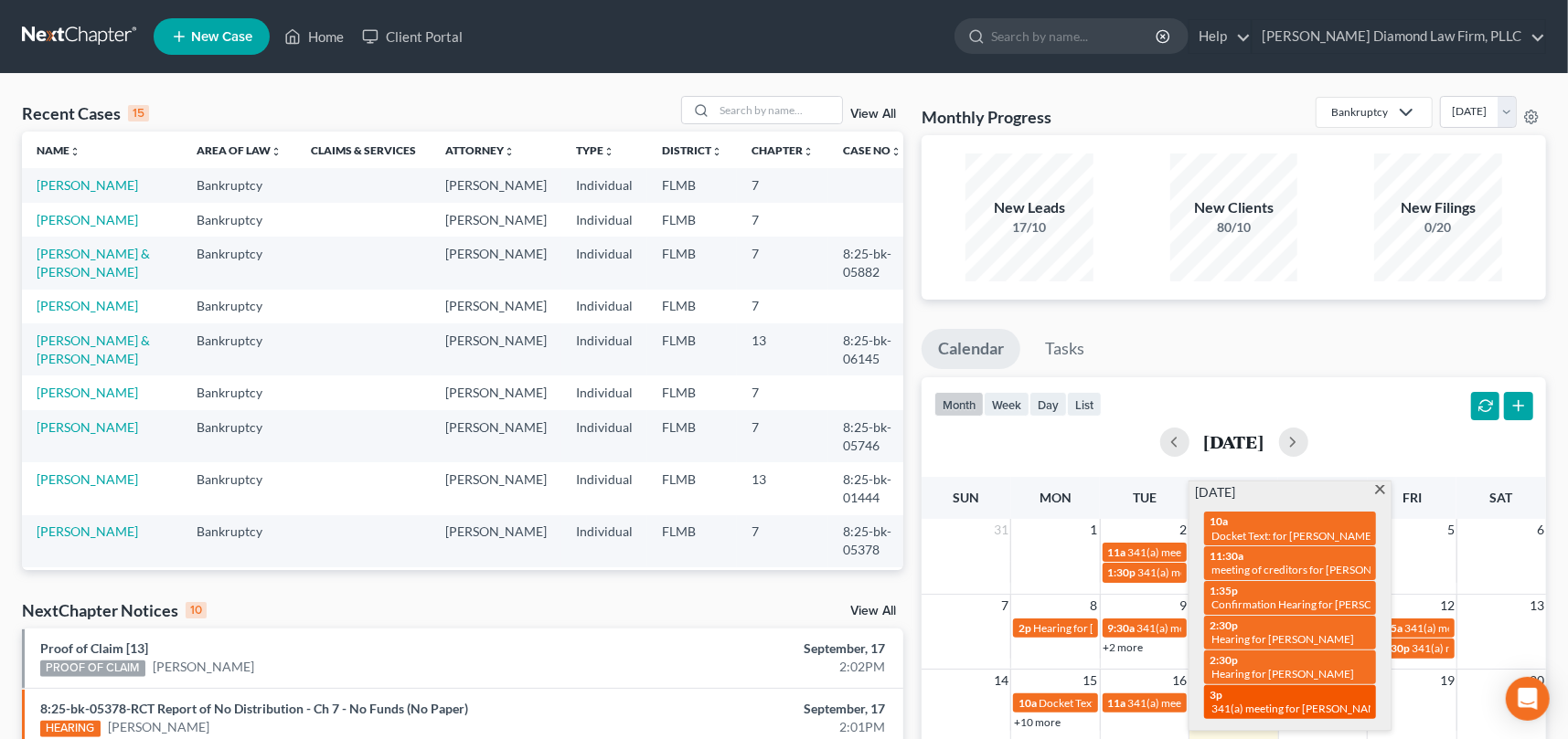
click at [1283, 701] on span "341(a) meeting for [PERSON_NAME] & [PERSON_NAME]" at bounding box center [1347, 708] width 273 height 14
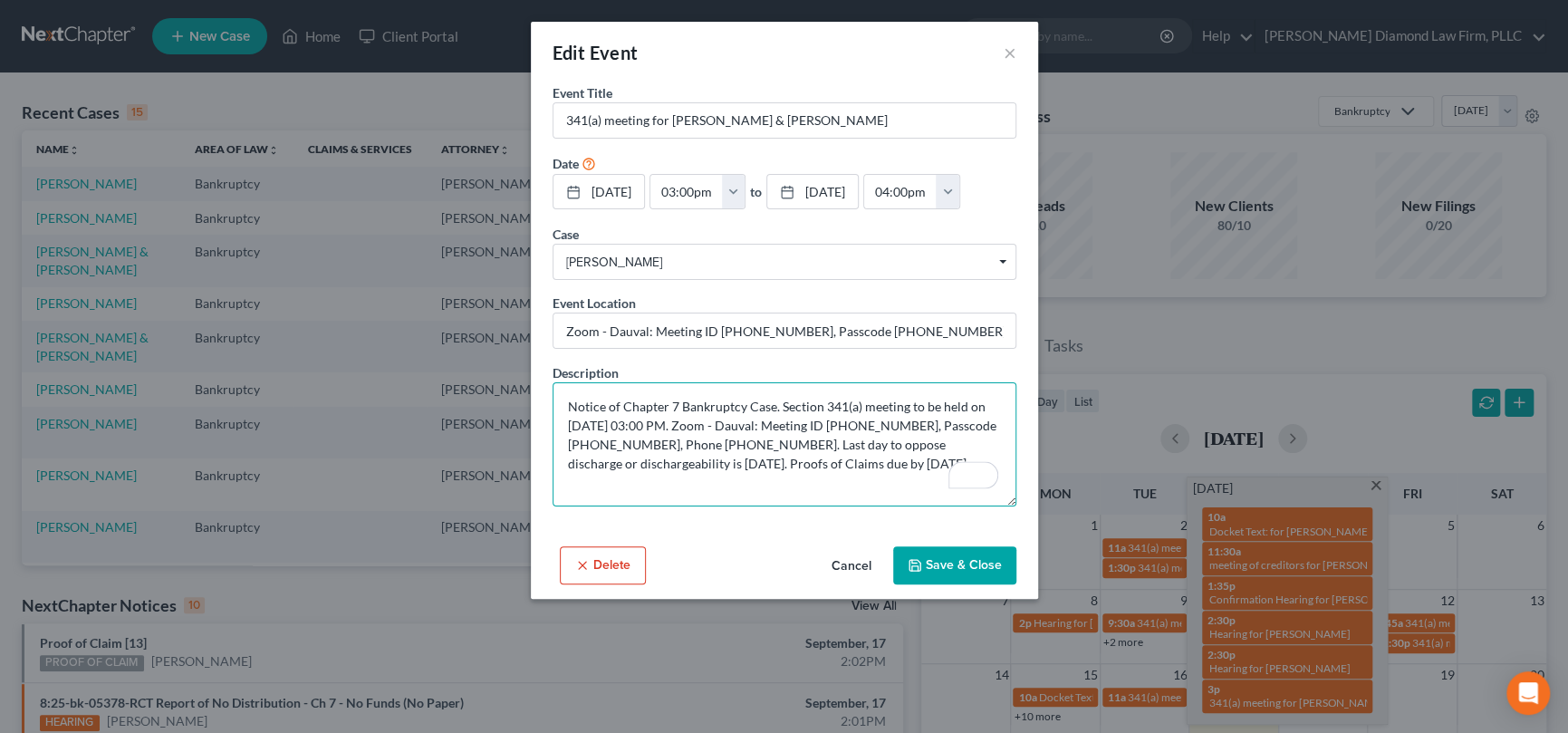
drag, startPoint x: 933, startPoint y: 428, endPoint x: 855, endPoint y: 425, distance: 78.1
click at [855, 425] on textarea "Notice of Chapter 7 Bankruptcy Case. Section 341(a) meeting to be held on [DATE…" at bounding box center [784, 444] width 464 height 124
drag, startPoint x: 639, startPoint y: 440, endPoint x: 565, endPoint y: 441, distance: 74.0
click at [565, 441] on textarea "Notice of Chapter 7 Bankruptcy Case. Section 341(a) meeting to be held on [DATE…" at bounding box center [784, 444] width 464 height 124
click at [1011, 47] on button "×" at bounding box center [1009, 52] width 12 height 22
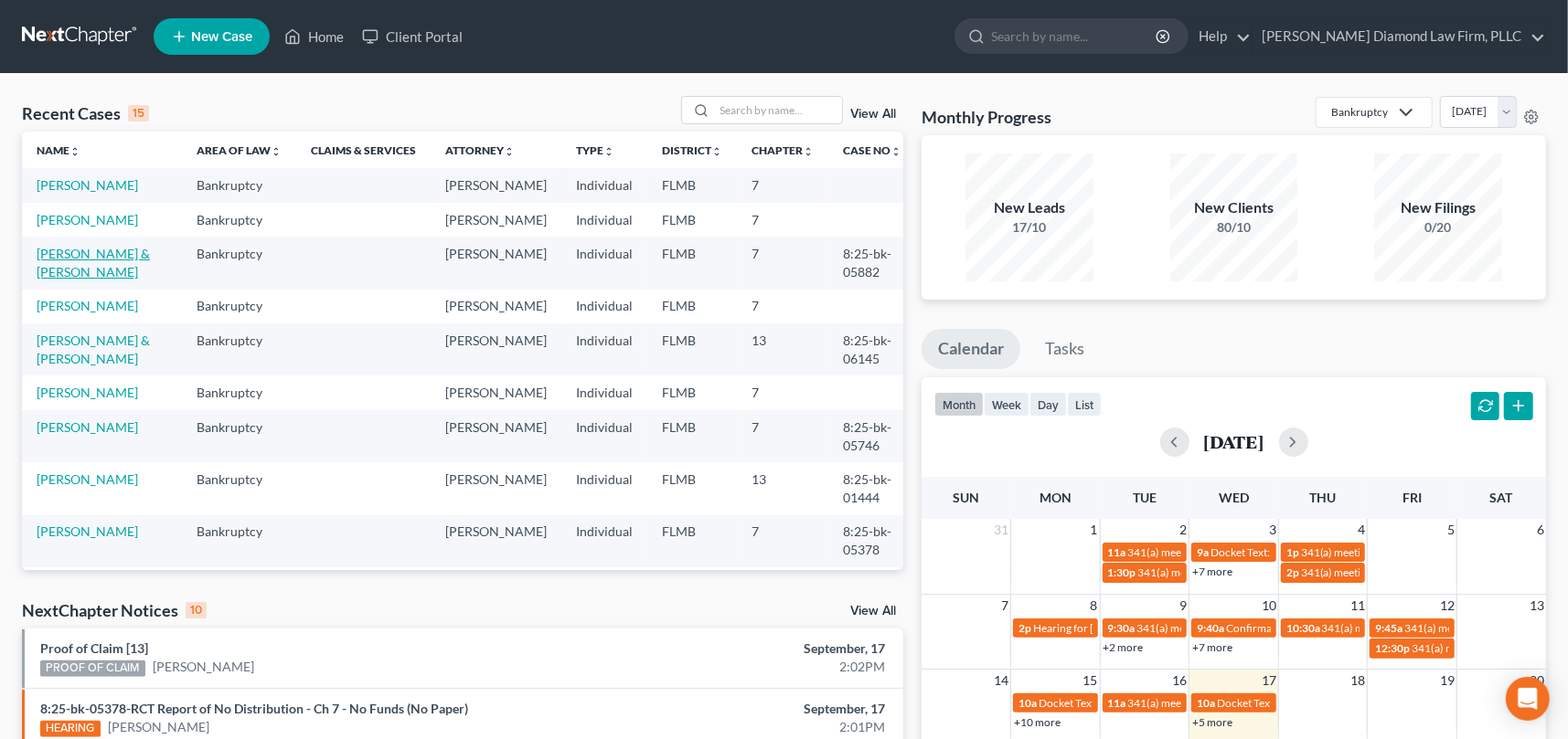
click at [72, 280] on link "[PERSON_NAME] & [PERSON_NAME]" at bounding box center [93, 262] width 113 height 34
select select "5"
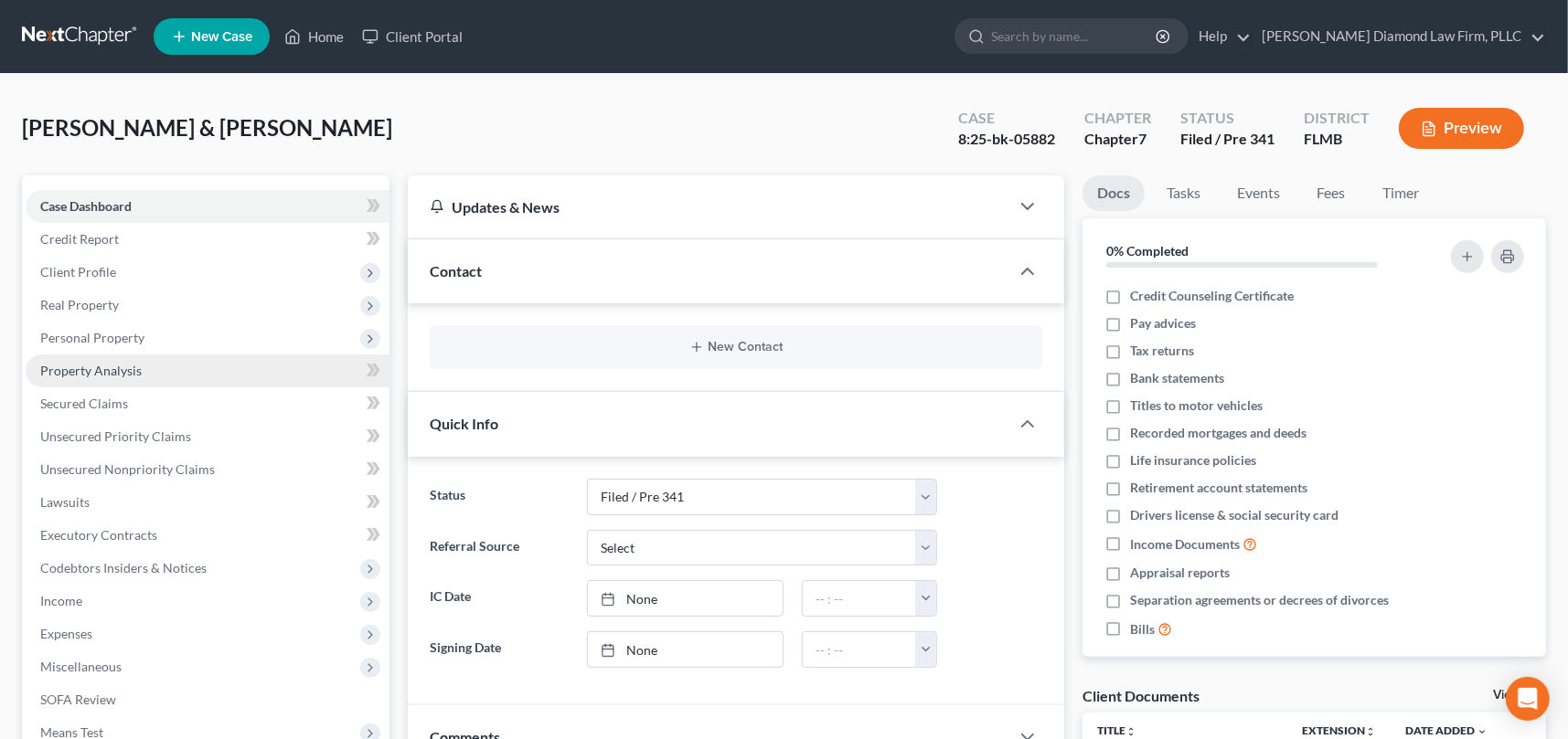
click at [91, 363] on span "Property Analysis" at bounding box center [91, 370] width 102 height 15
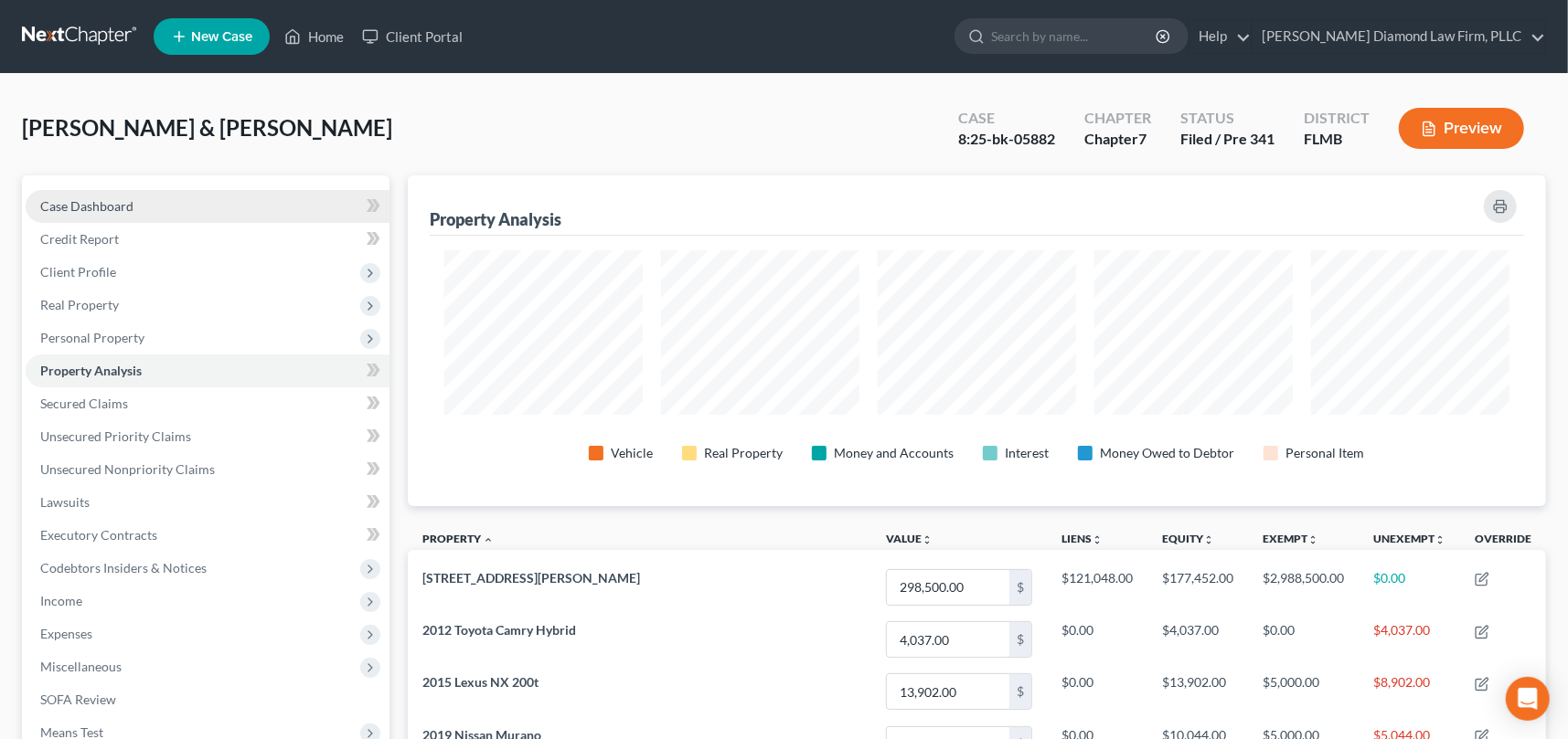
click at [79, 201] on span "Case Dashboard" at bounding box center [87, 206] width 93 height 15
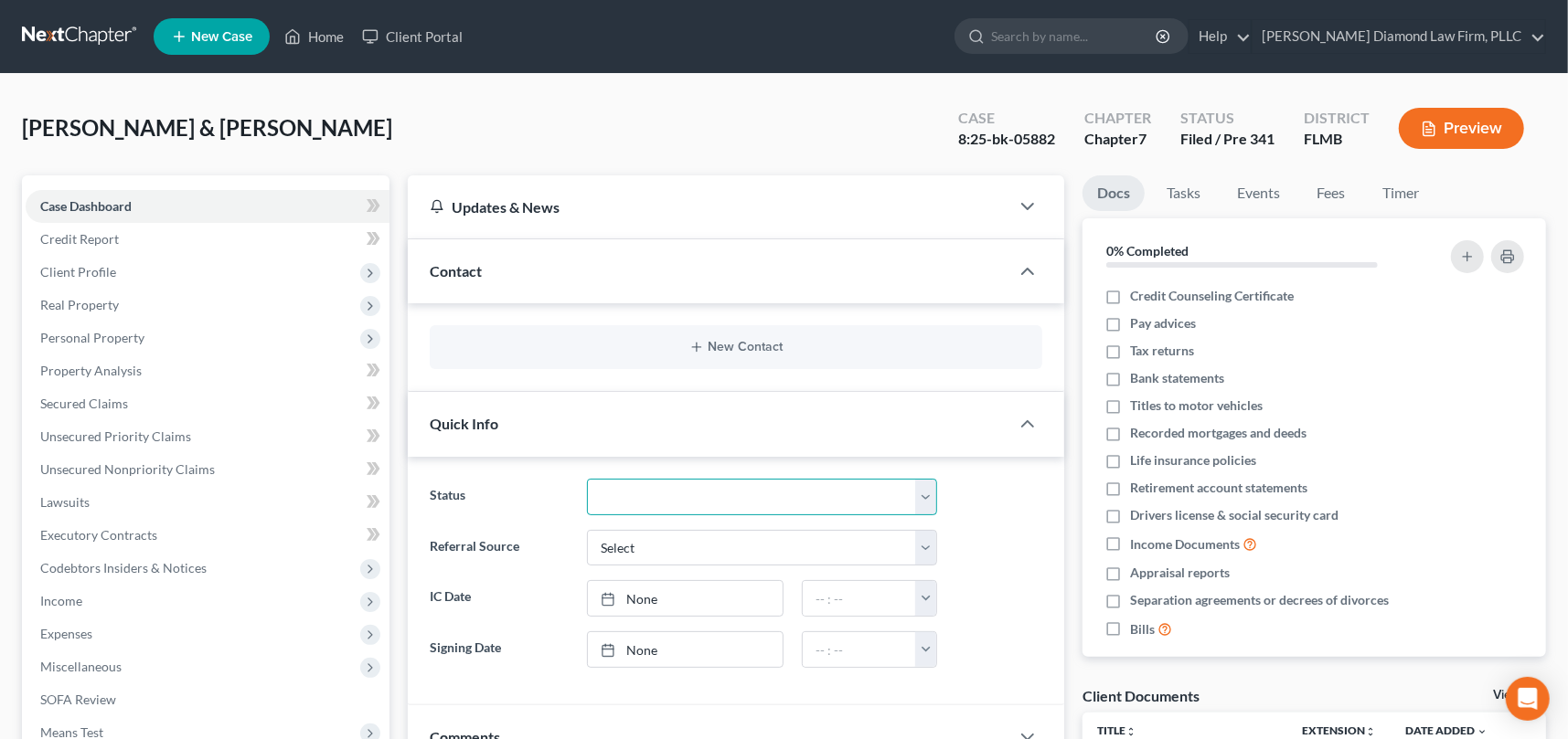
click at [664, 490] on select "Discharged Discharge Litigation Dismissal Notice Dismissed Filed Filed / Pre 34…" at bounding box center [762, 497] width 350 height 37
select select "12"
click at [587, 479] on select "Discharged Discharge Litigation Dismissal Notice Dismissed Filed Filed / Pre 34…" at bounding box center [762, 497] width 350 height 37
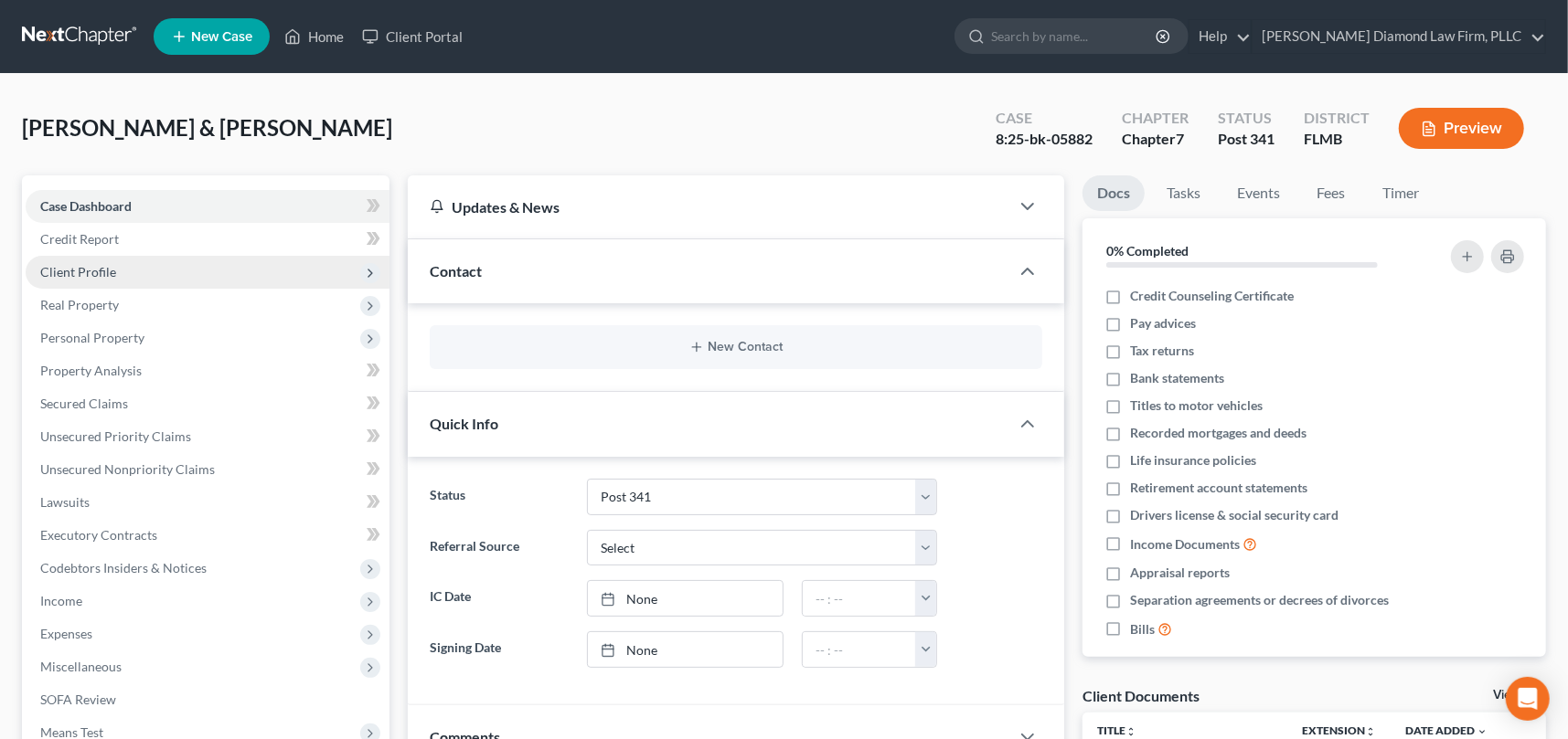
click at [74, 271] on span "Client Profile" at bounding box center [78, 272] width 75 height 15
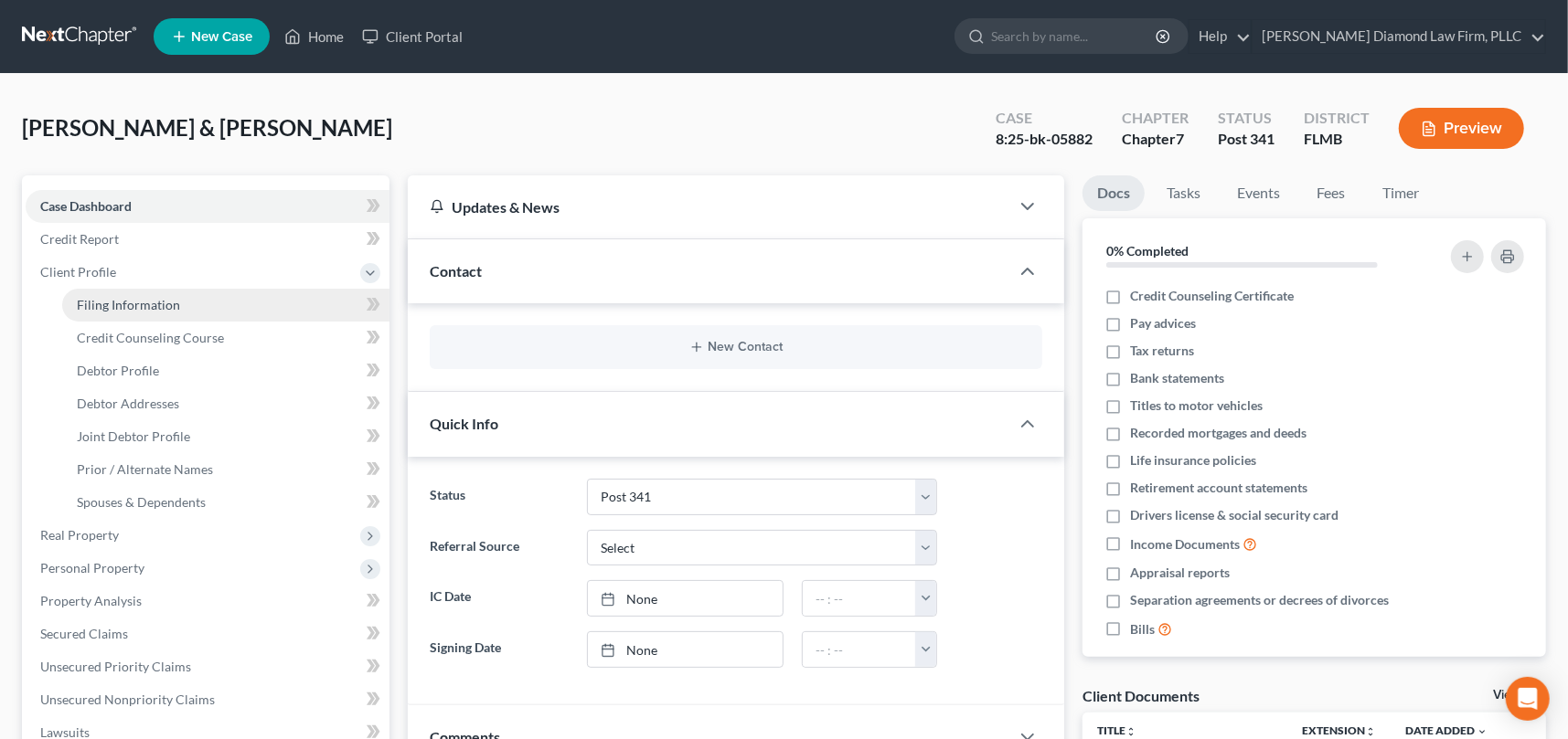
click at [118, 303] on span "Filing Information" at bounding box center [128, 305] width 104 height 15
select select "1"
select select "0"
select select "15"
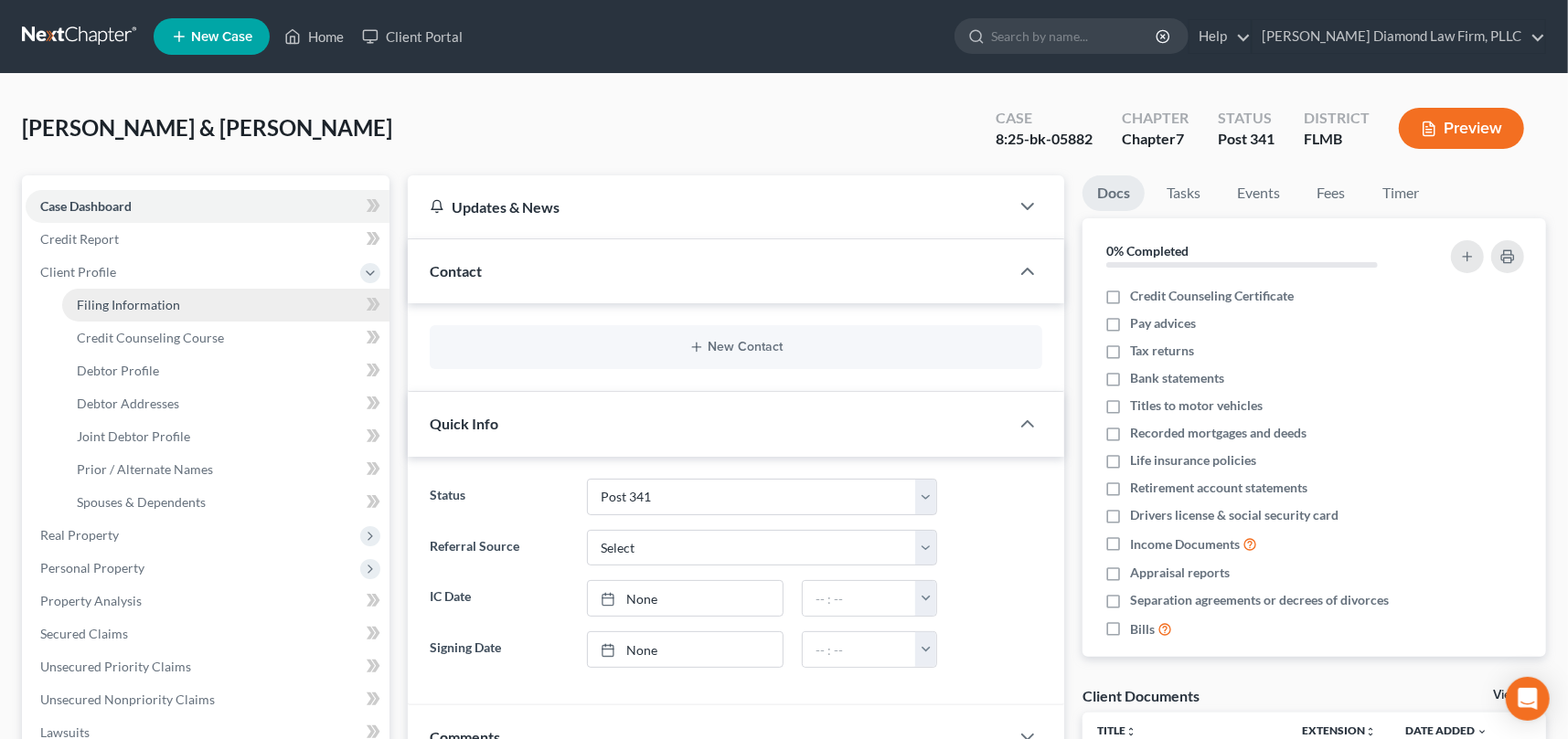
select select "0"
select select "9"
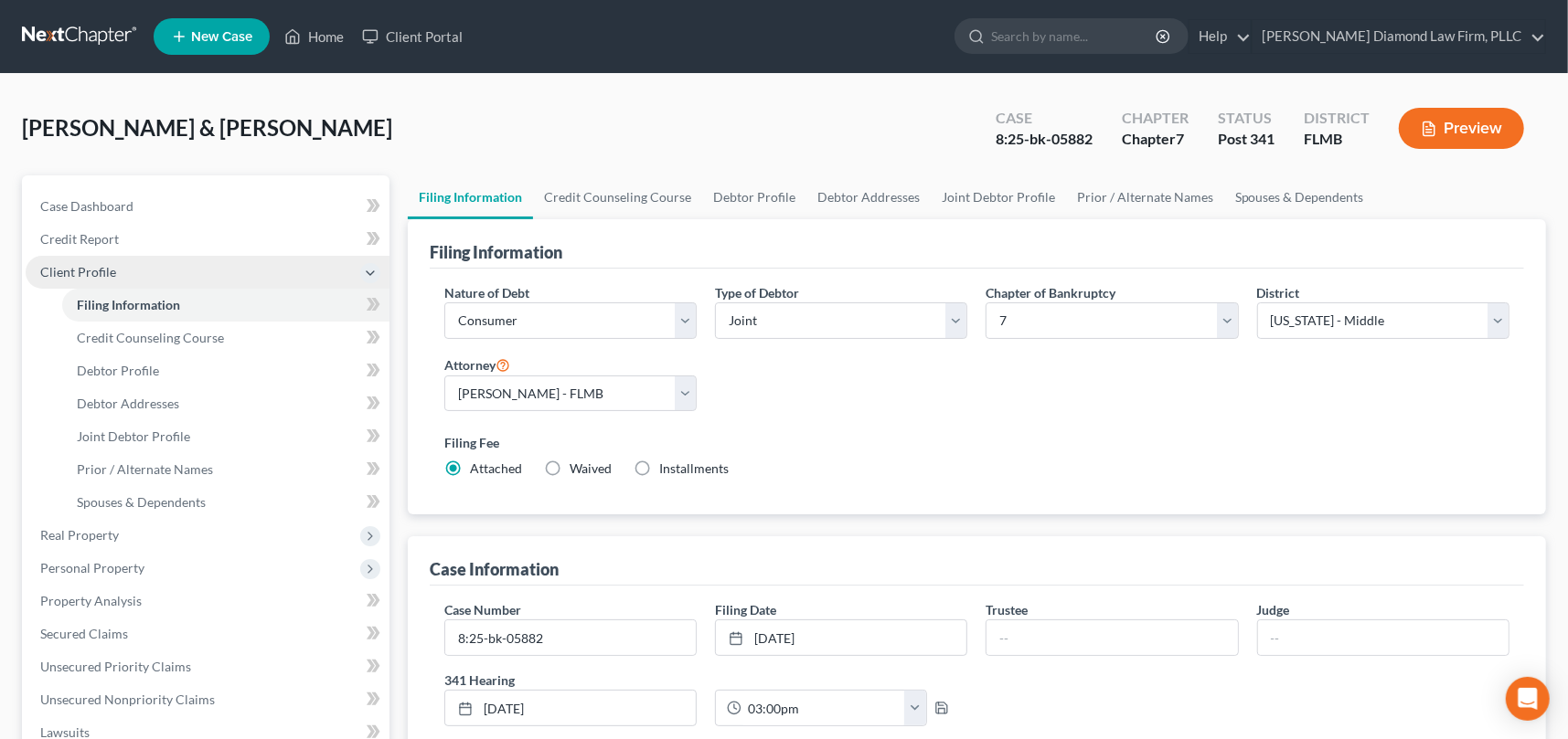
click at [87, 273] on span "Client Profile" at bounding box center [78, 272] width 75 height 15
